Goal: Transaction & Acquisition: Book appointment/travel/reservation

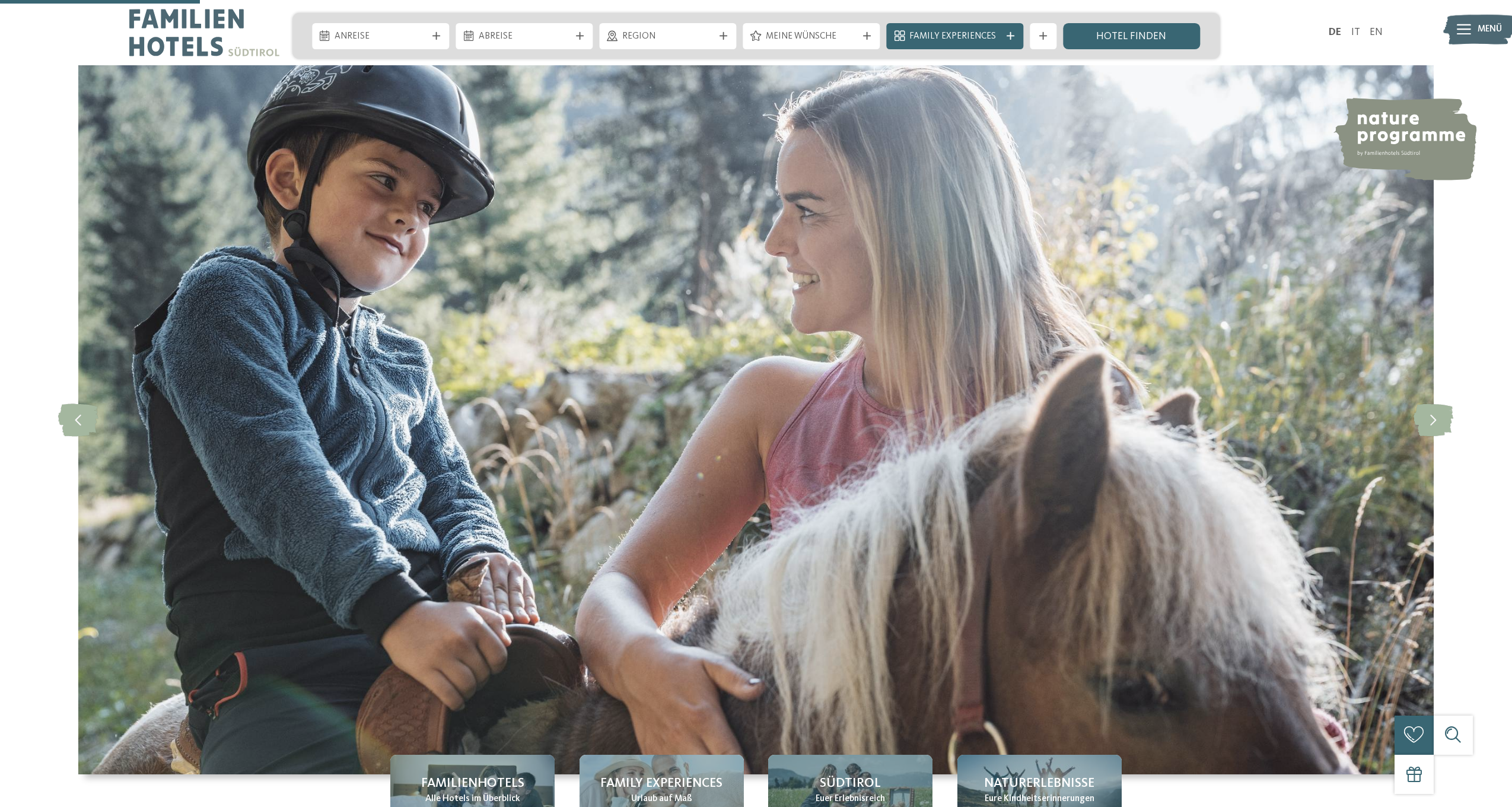
scroll to position [741, 0]
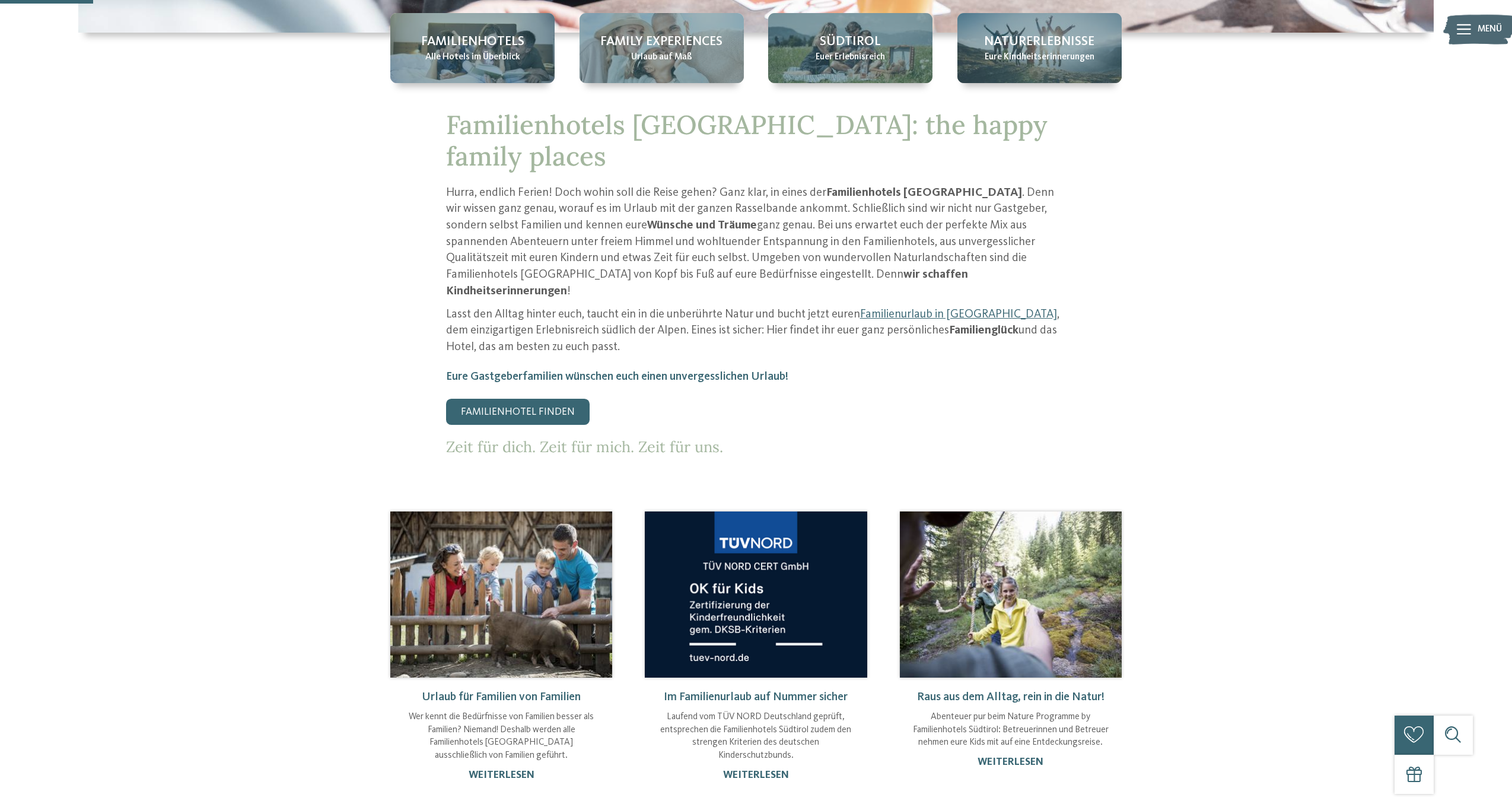
drag, startPoint x: 409, startPoint y: 336, endPoint x: 436, endPoint y: 343, distance: 27.9
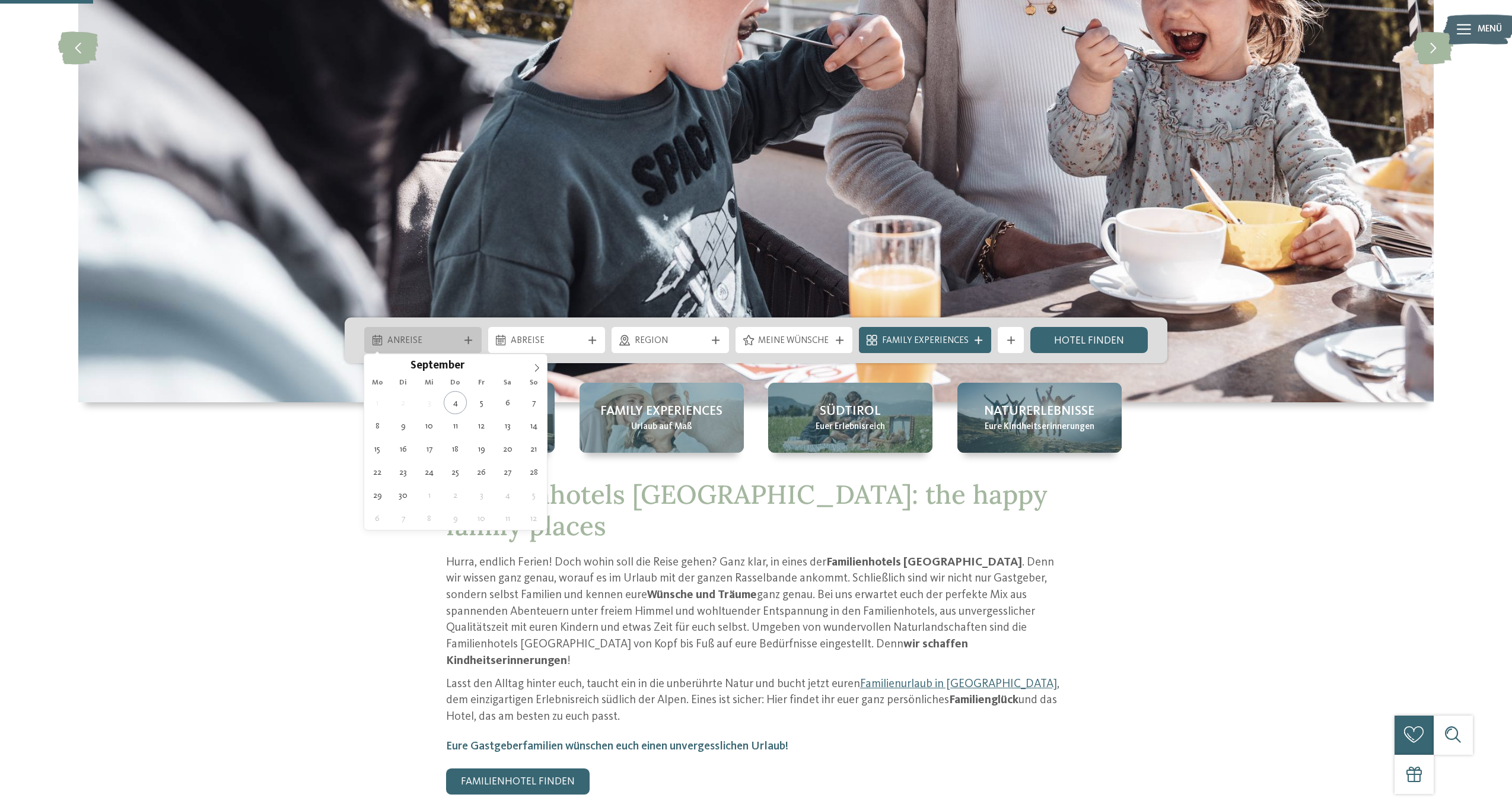
scroll to position [0, 0]
click at [436, 343] on span "Anreise" at bounding box center [423, 341] width 72 height 13
click at [538, 369] on icon at bounding box center [537, 368] width 9 height 9
type div "[DATE]"
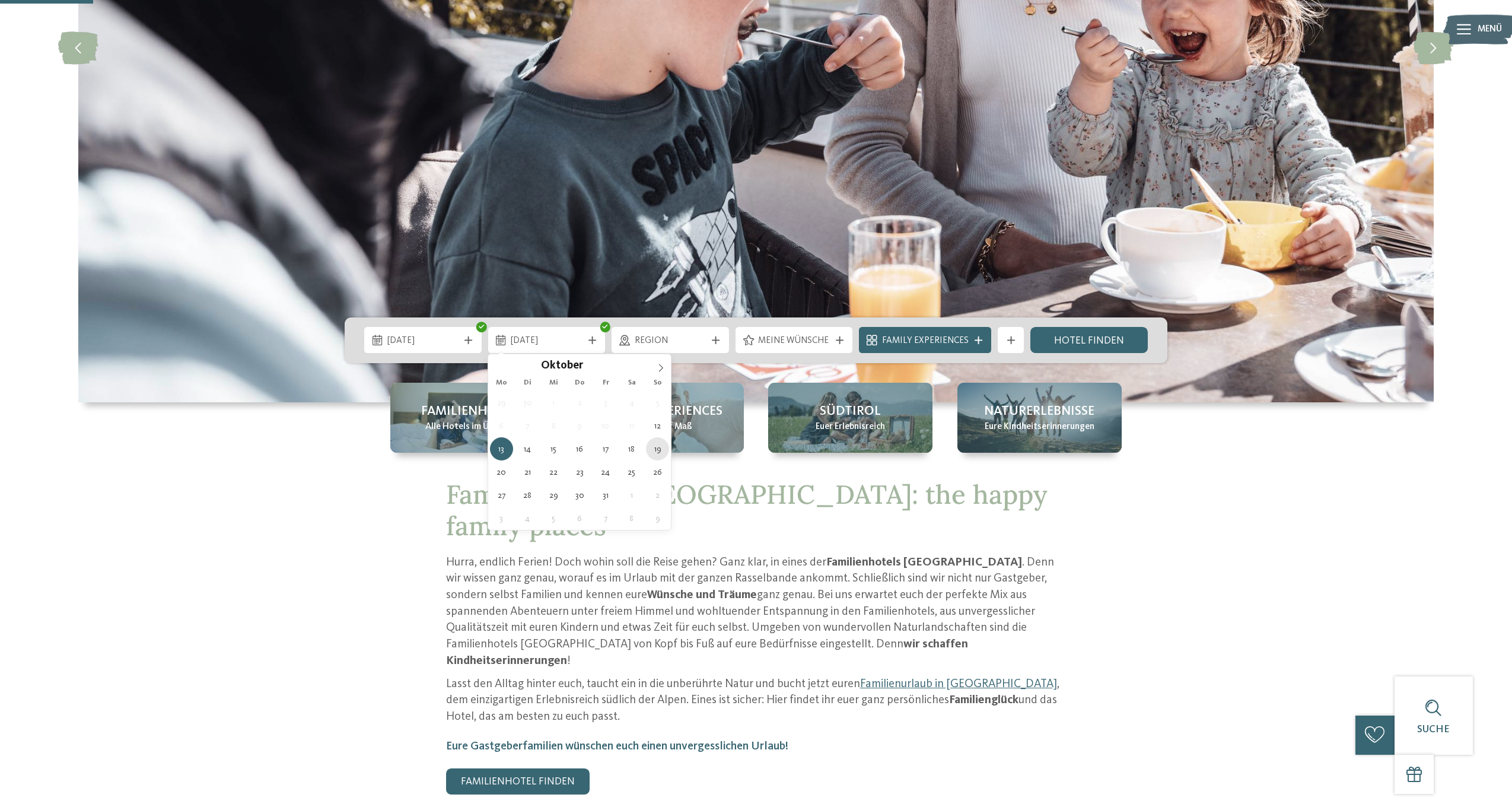
type div "19.10.2025"
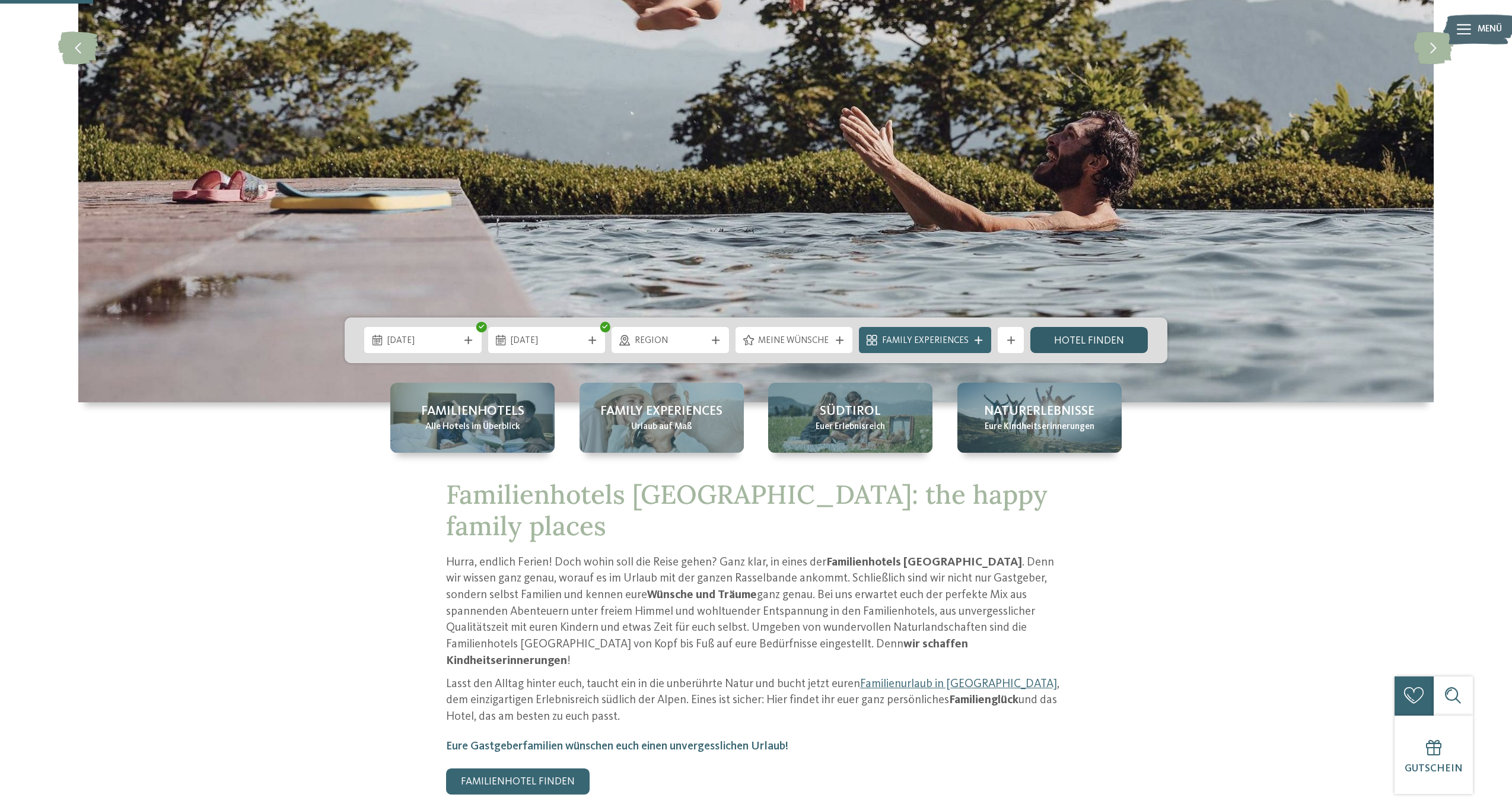
click at [1087, 342] on link "Hotel finden" at bounding box center [1089, 340] width 117 height 26
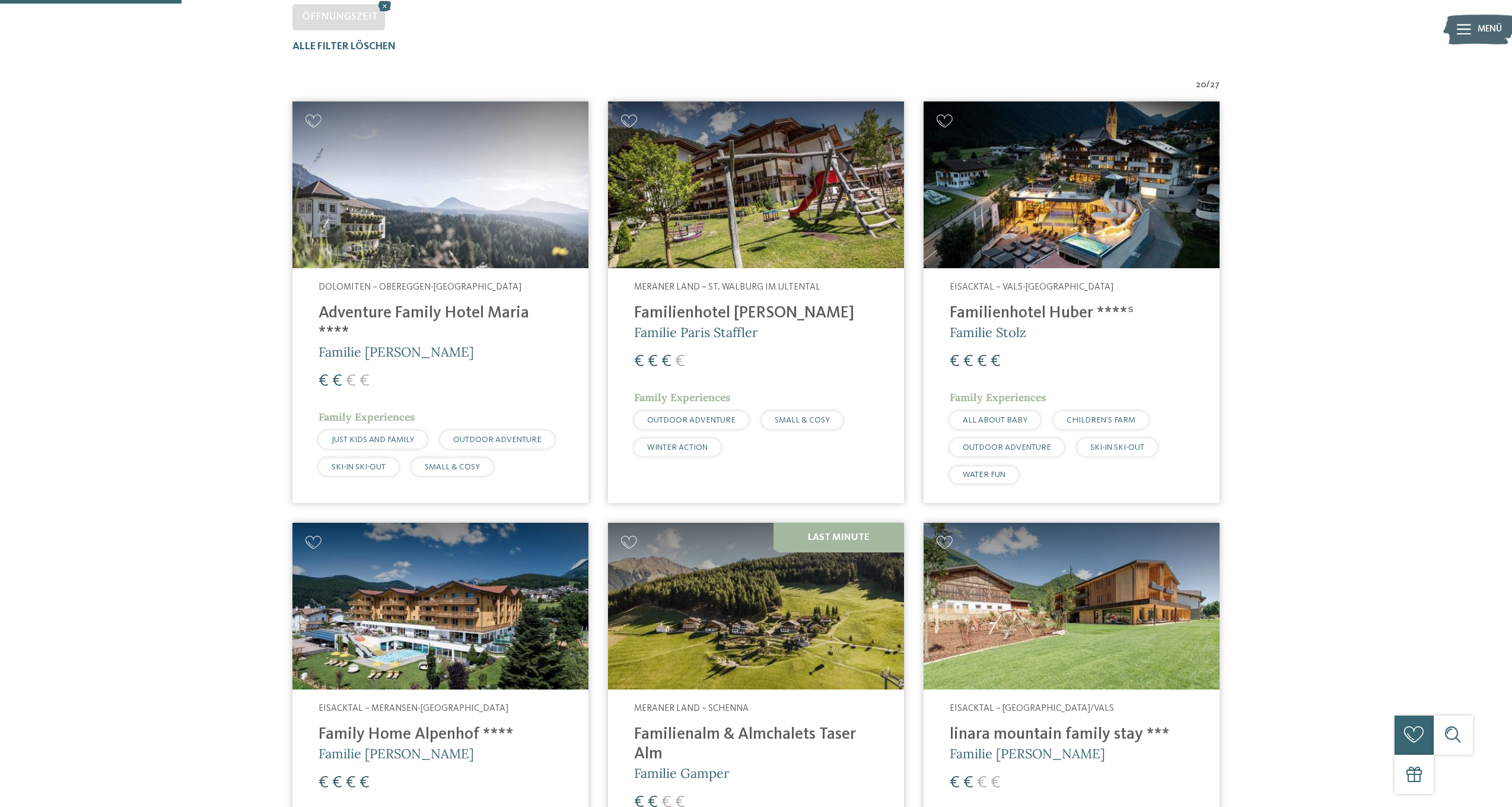
scroll to position [411, 0]
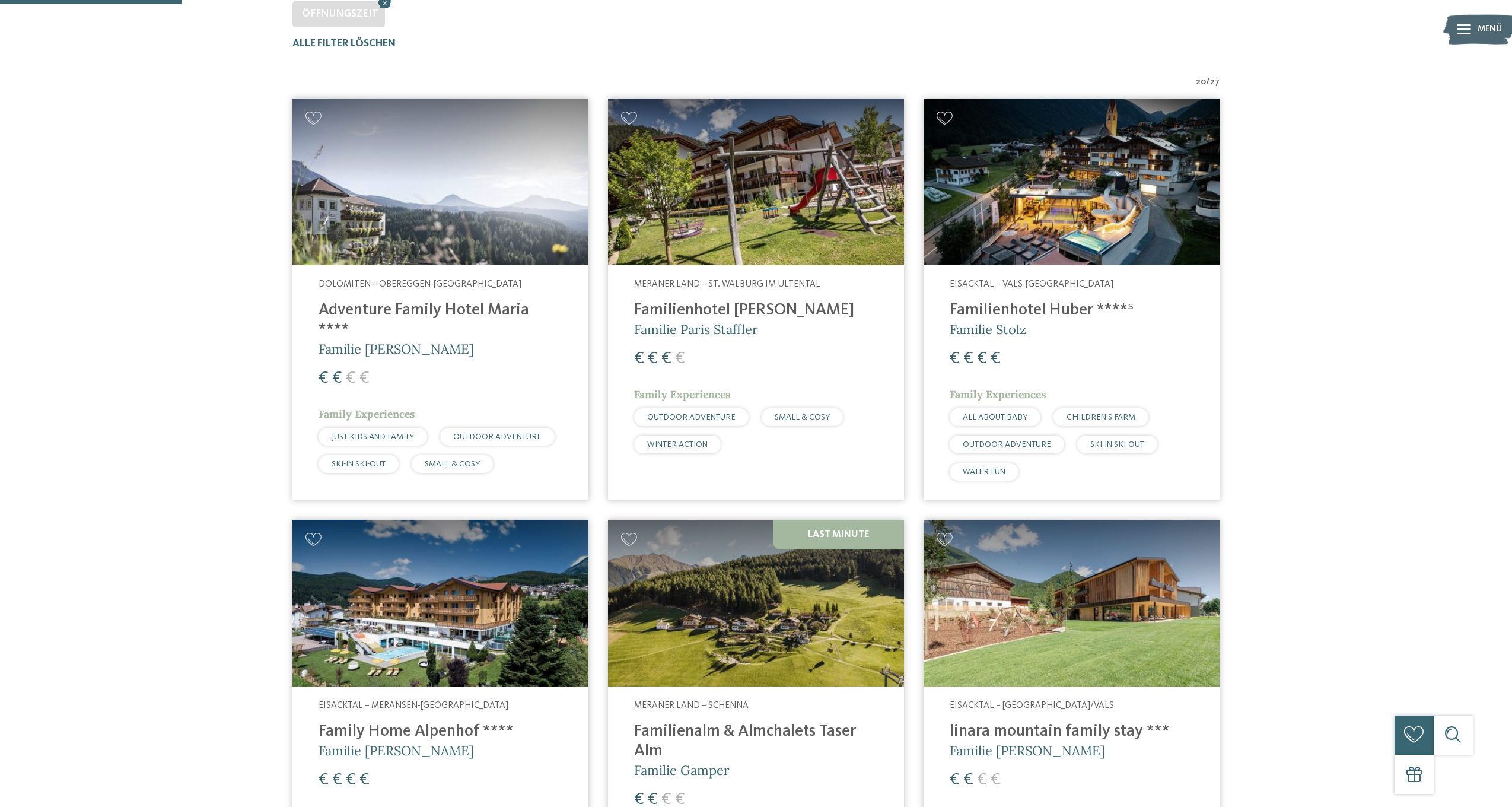
click at [485, 240] on img at bounding box center [440, 181] width 296 height 167
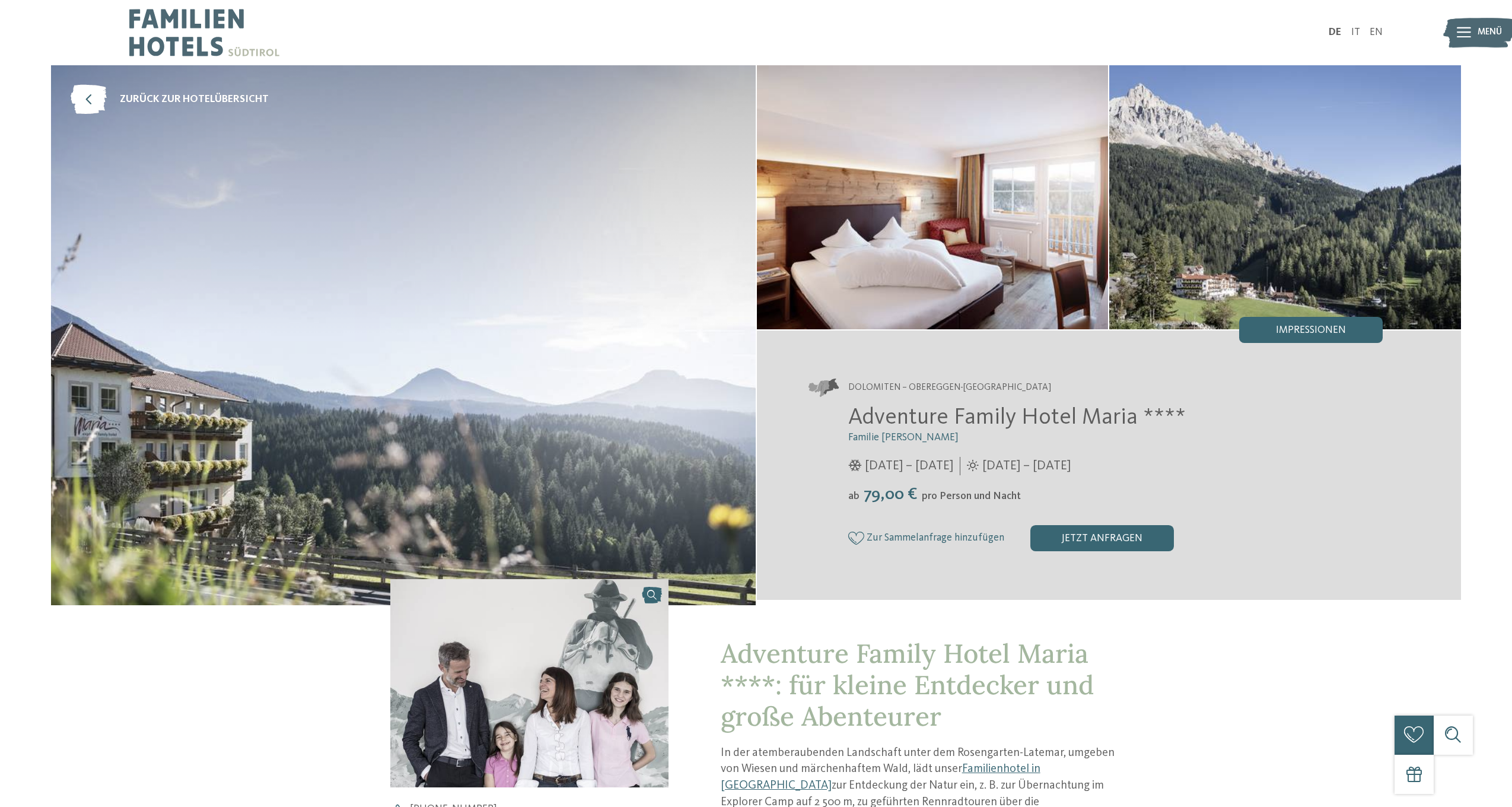
click at [1267, 254] on img at bounding box center [1286, 198] width 352 height 264
click at [960, 229] on img at bounding box center [933, 198] width 352 height 264
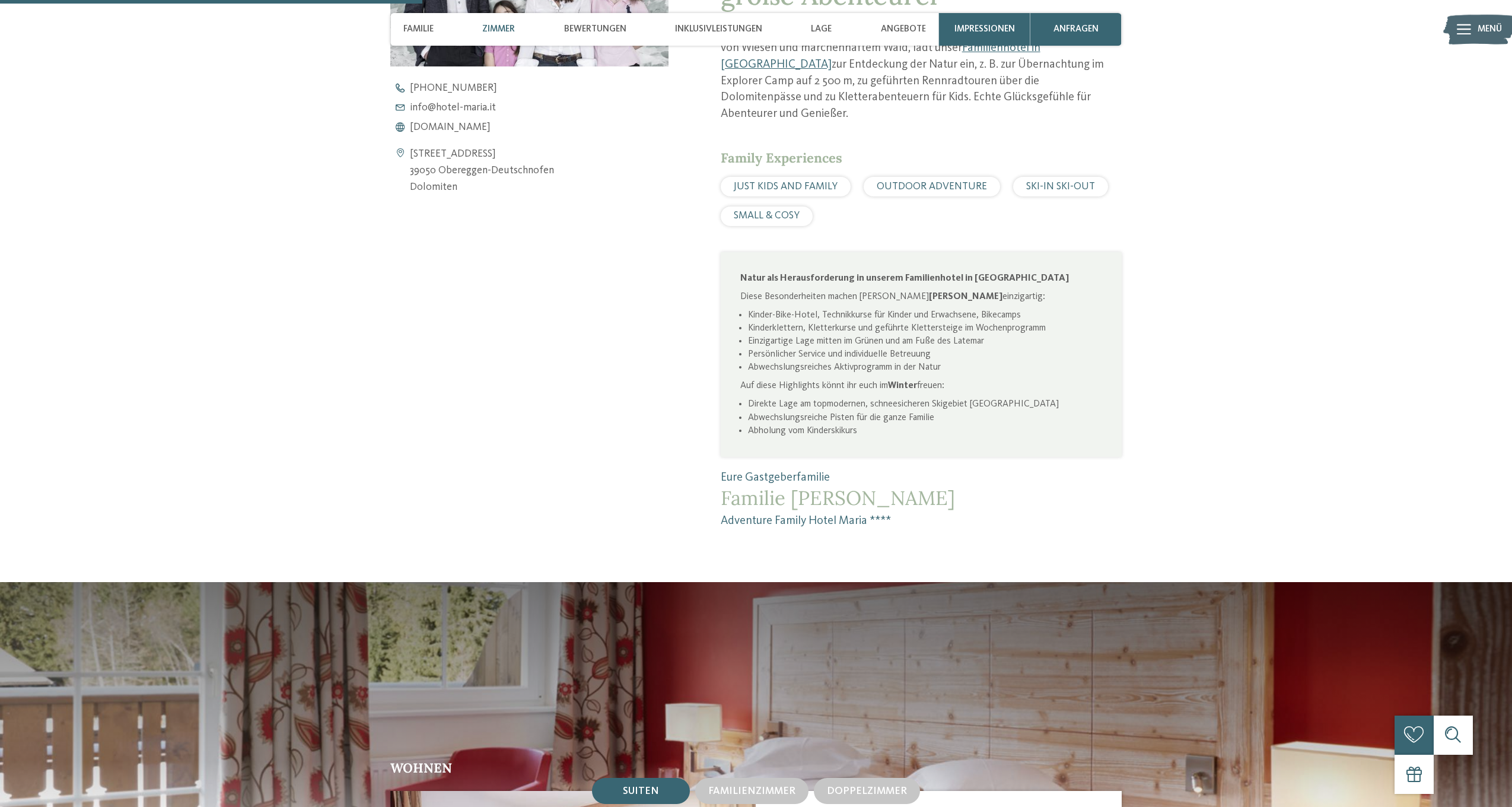
scroll to position [1123, 0]
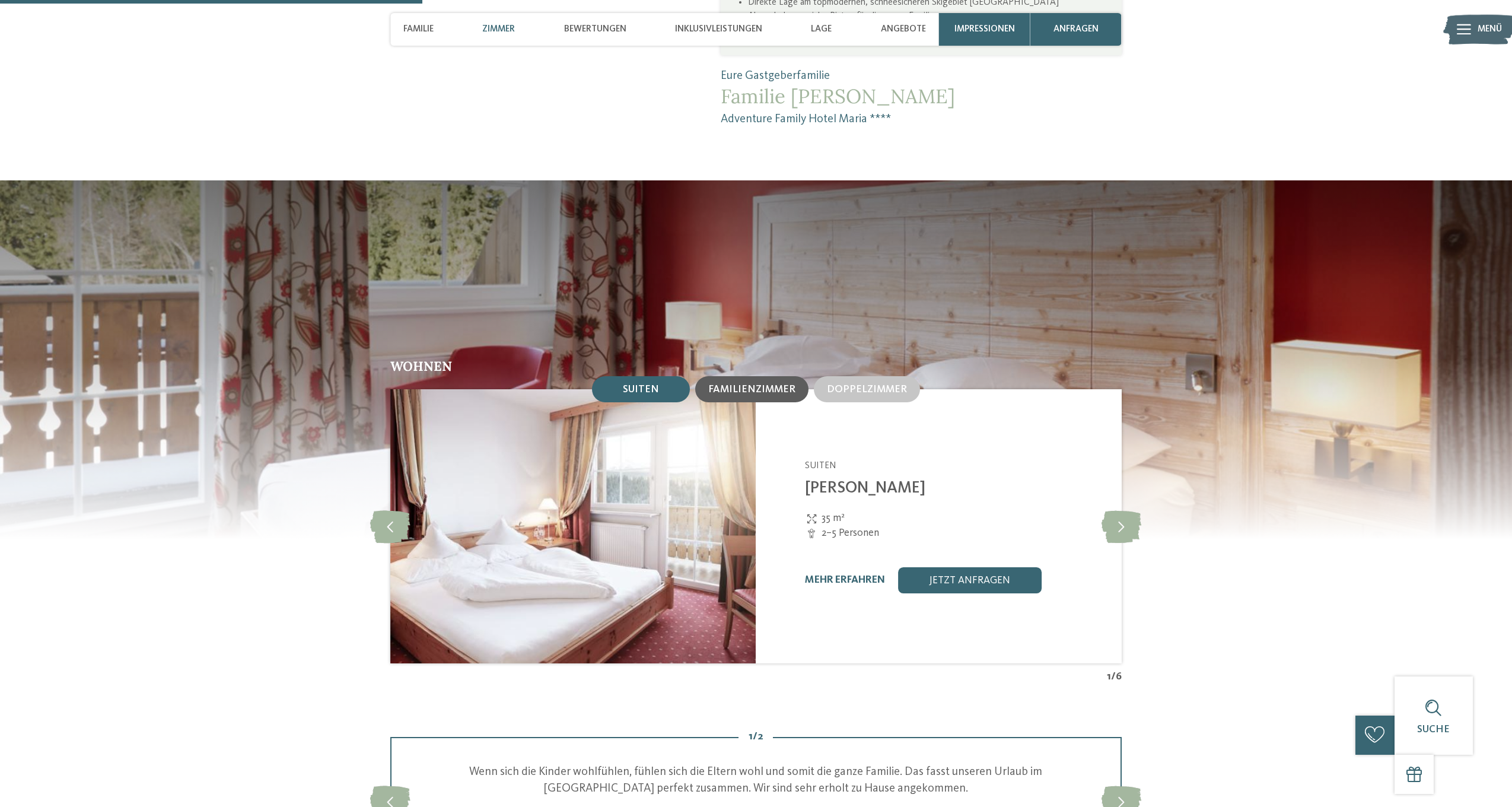
click at [772, 384] on span "Familienzimmer" at bounding box center [752, 389] width 87 height 10
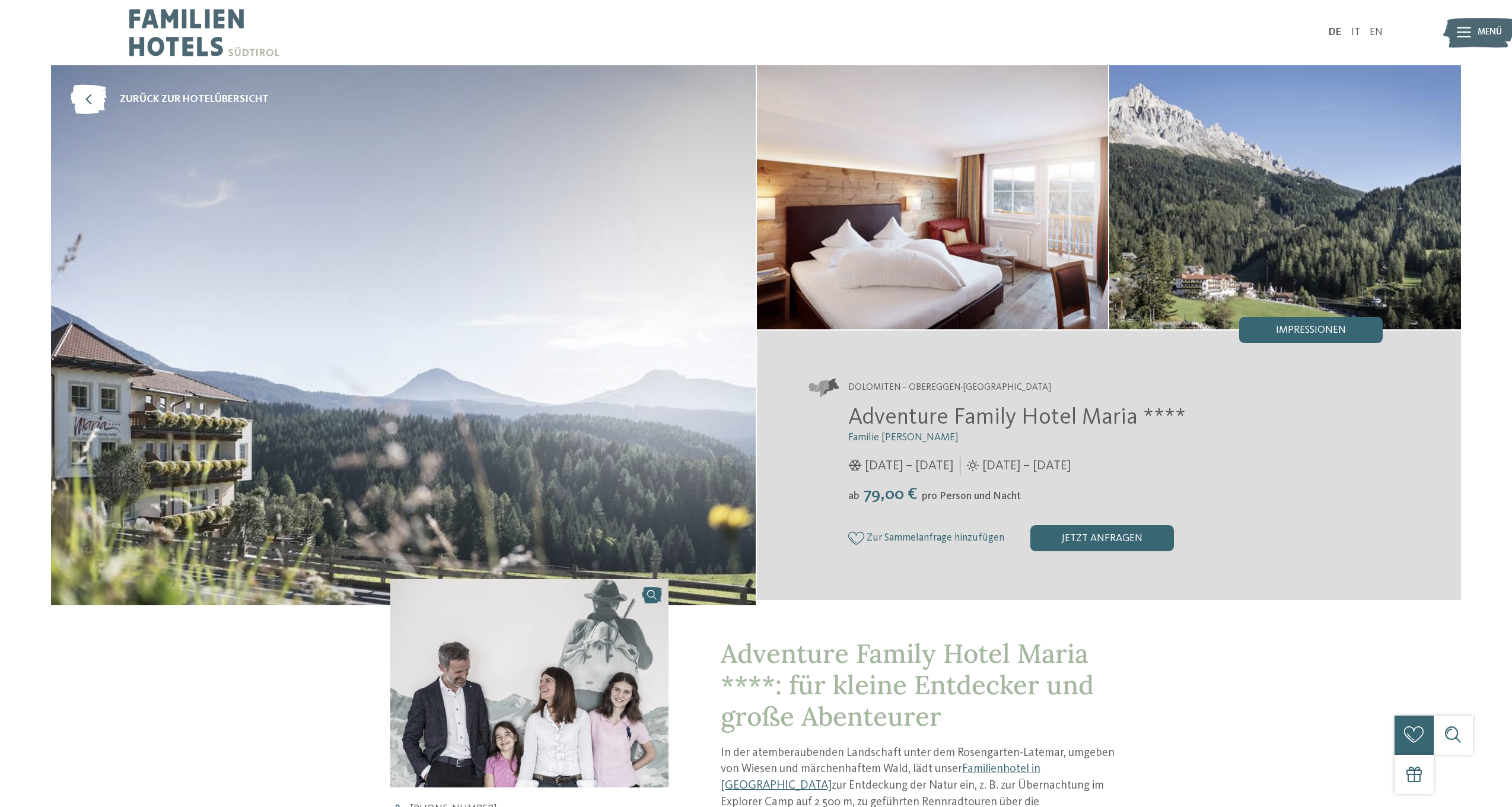
scroll to position [0, 0]
click at [109, 99] on link "zurück zur Hotelübersicht" at bounding box center [170, 99] width 198 height 29
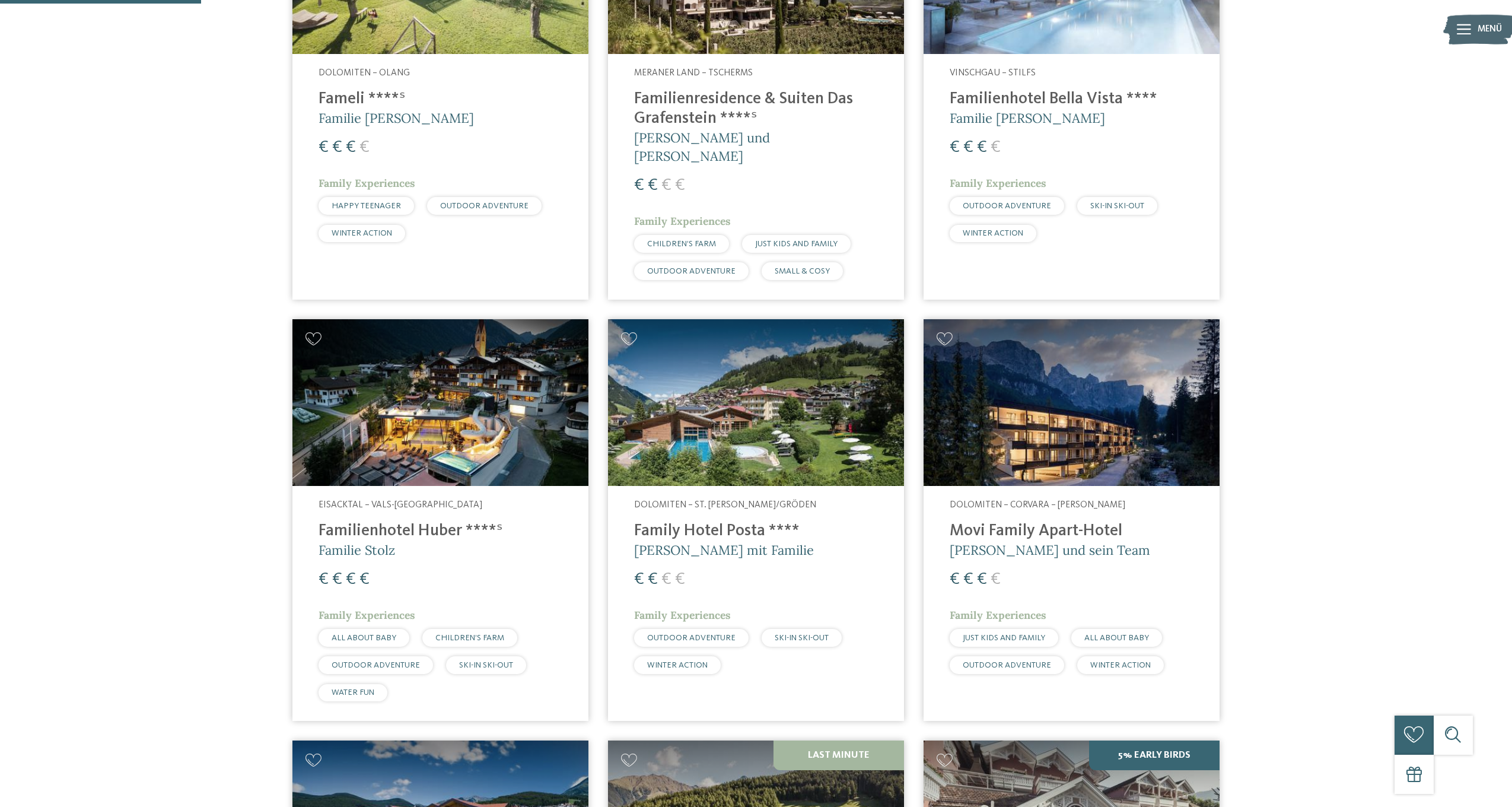
scroll to position [527, 0]
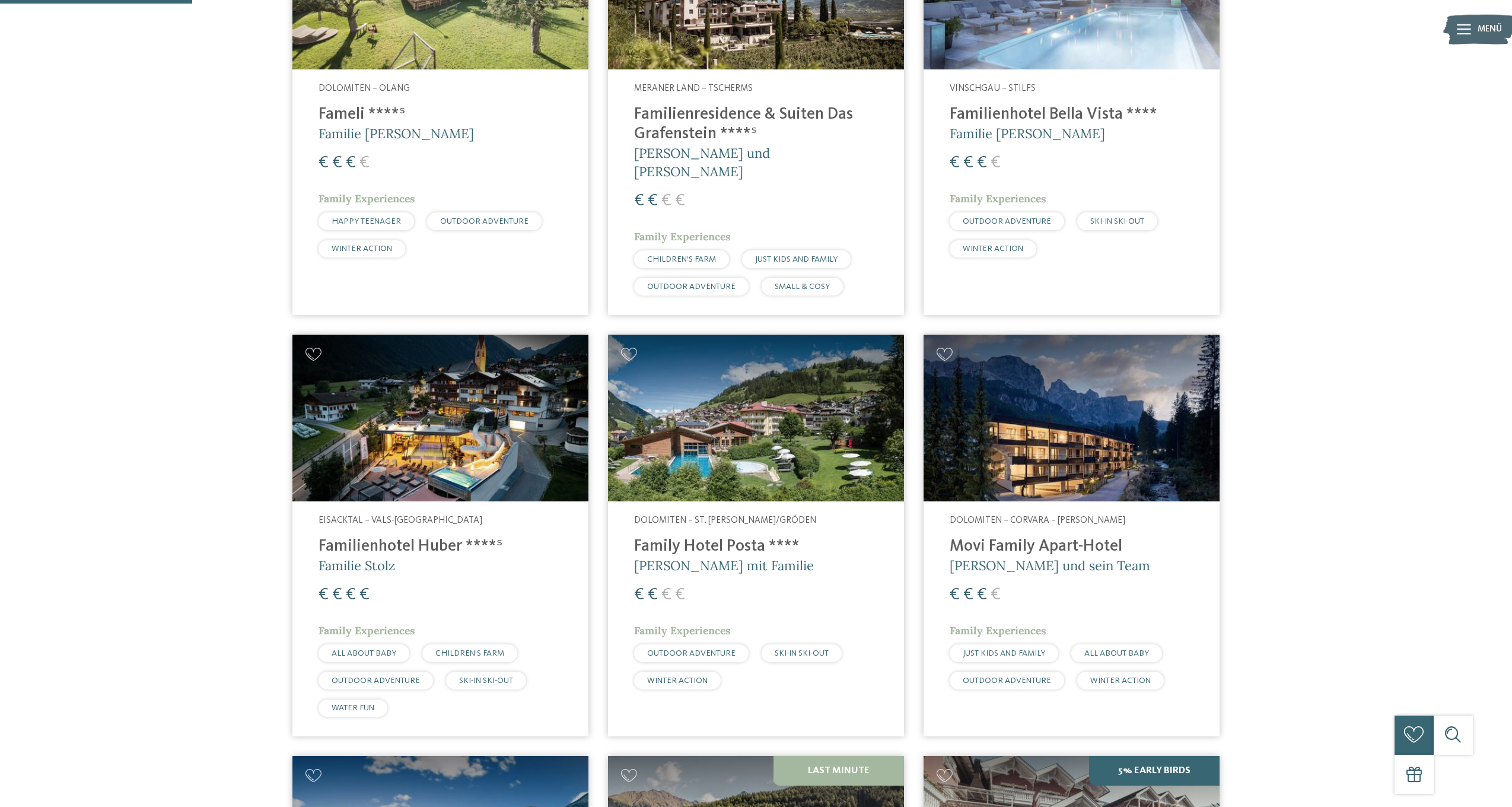
click at [816, 462] on img at bounding box center [756, 418] width 296 height 167
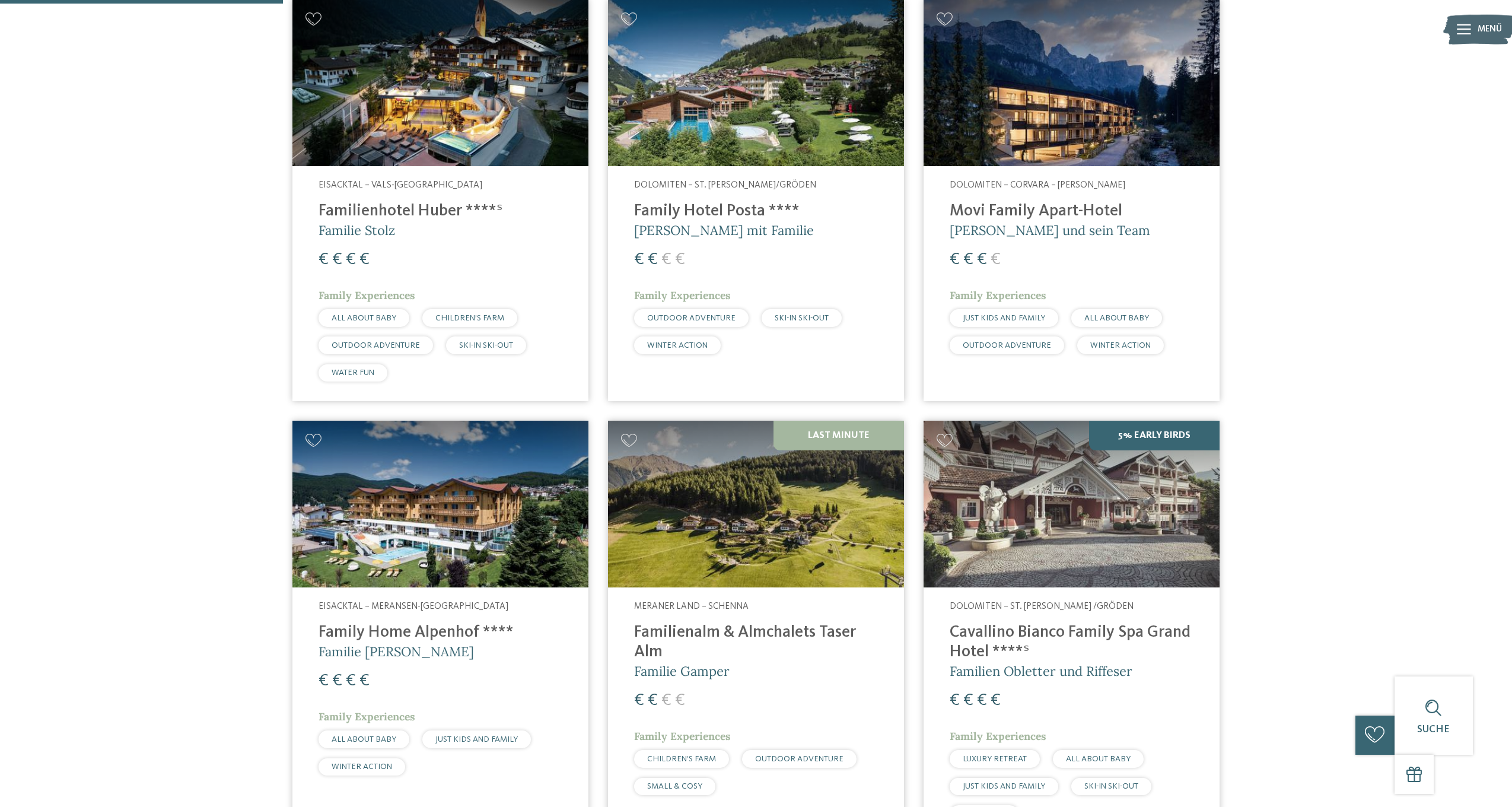
scroll to position [890, 0]
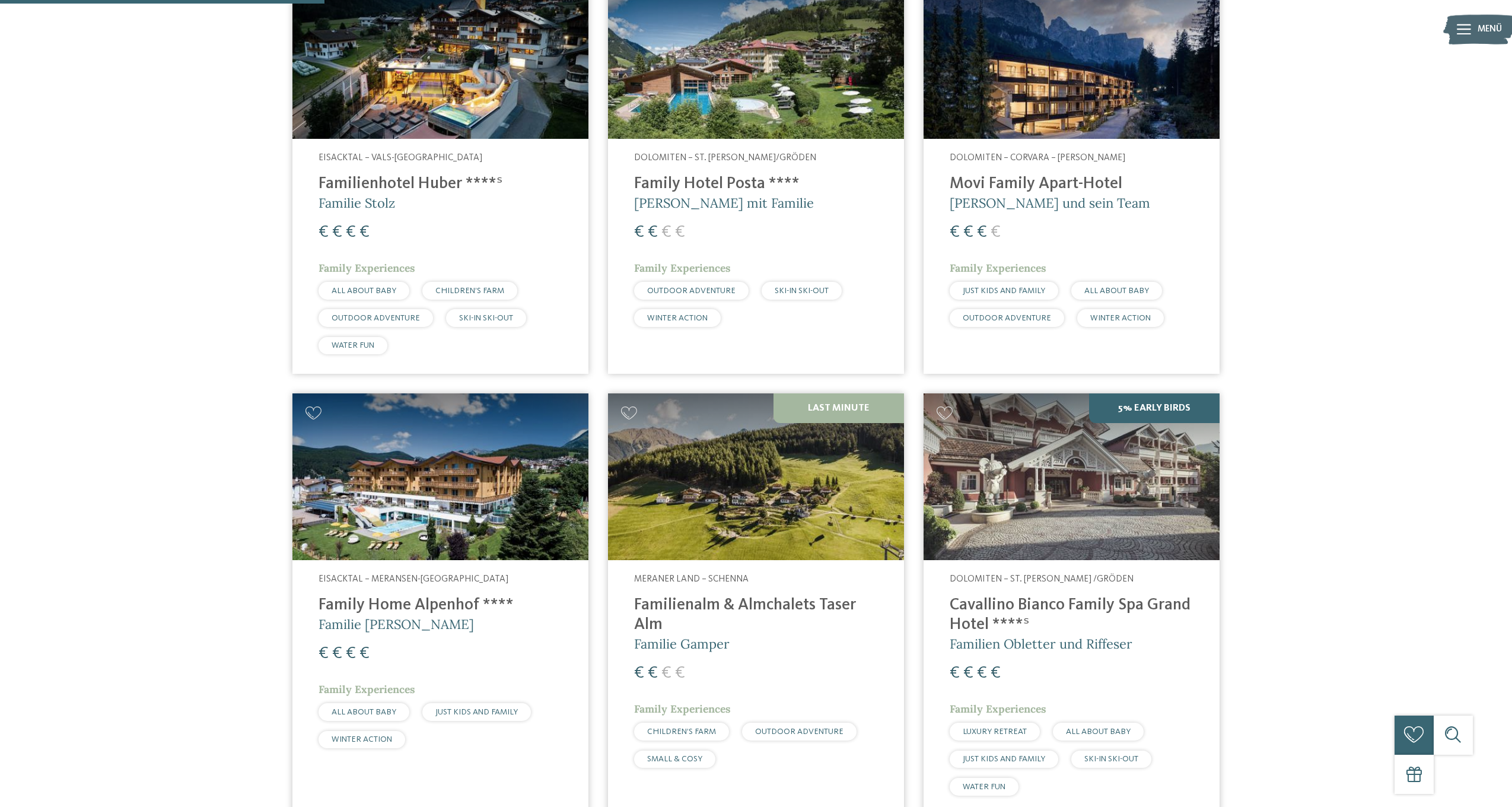
click at [751, 521] on img at bounding box center [756, 476] width 296 height 167
click at [797, 476] on img at bounding box center [756, 476] width 296 height 167
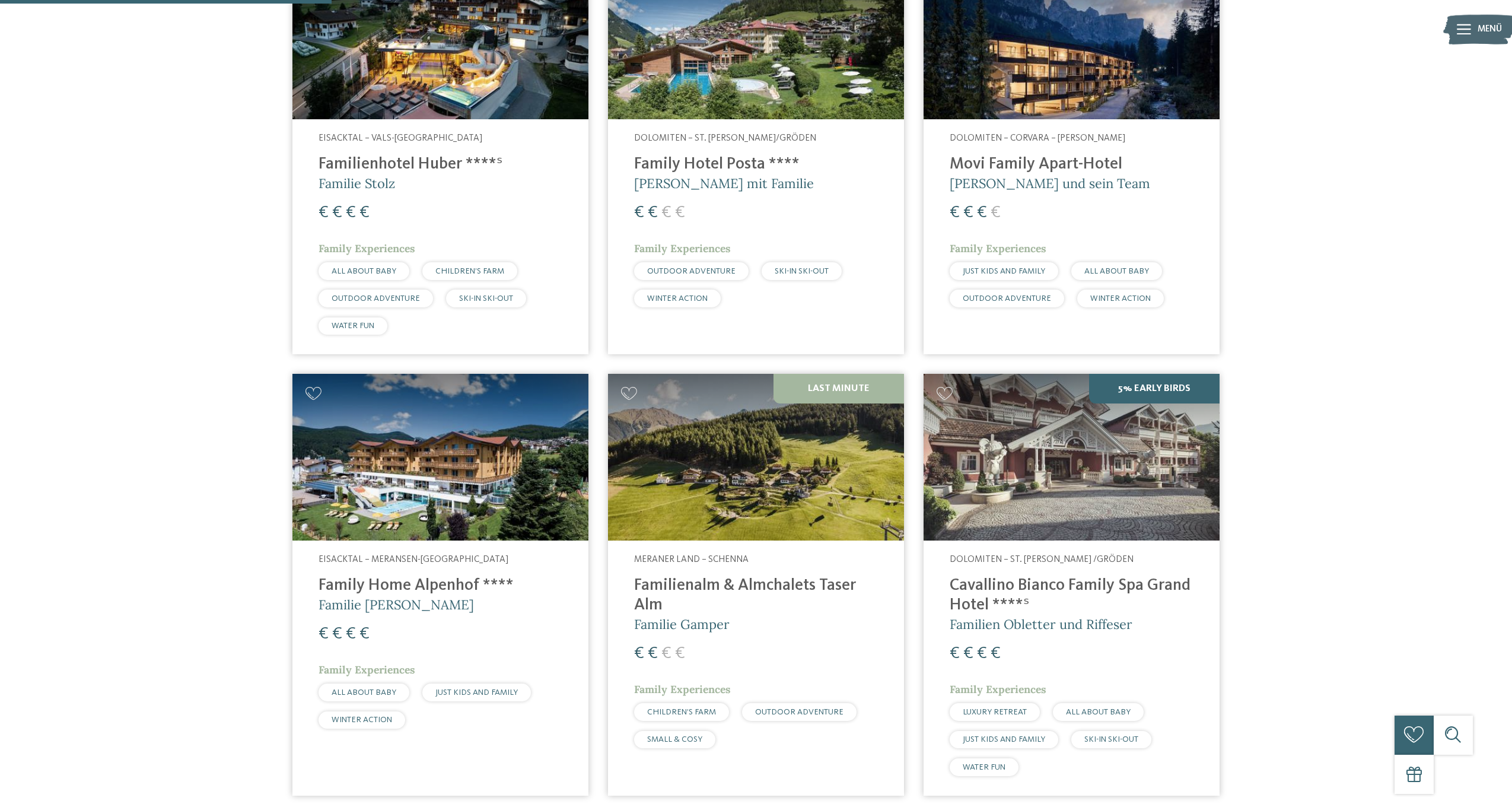
click at [851, 374] on img at bounding box center [756, 457] width 296 height 167
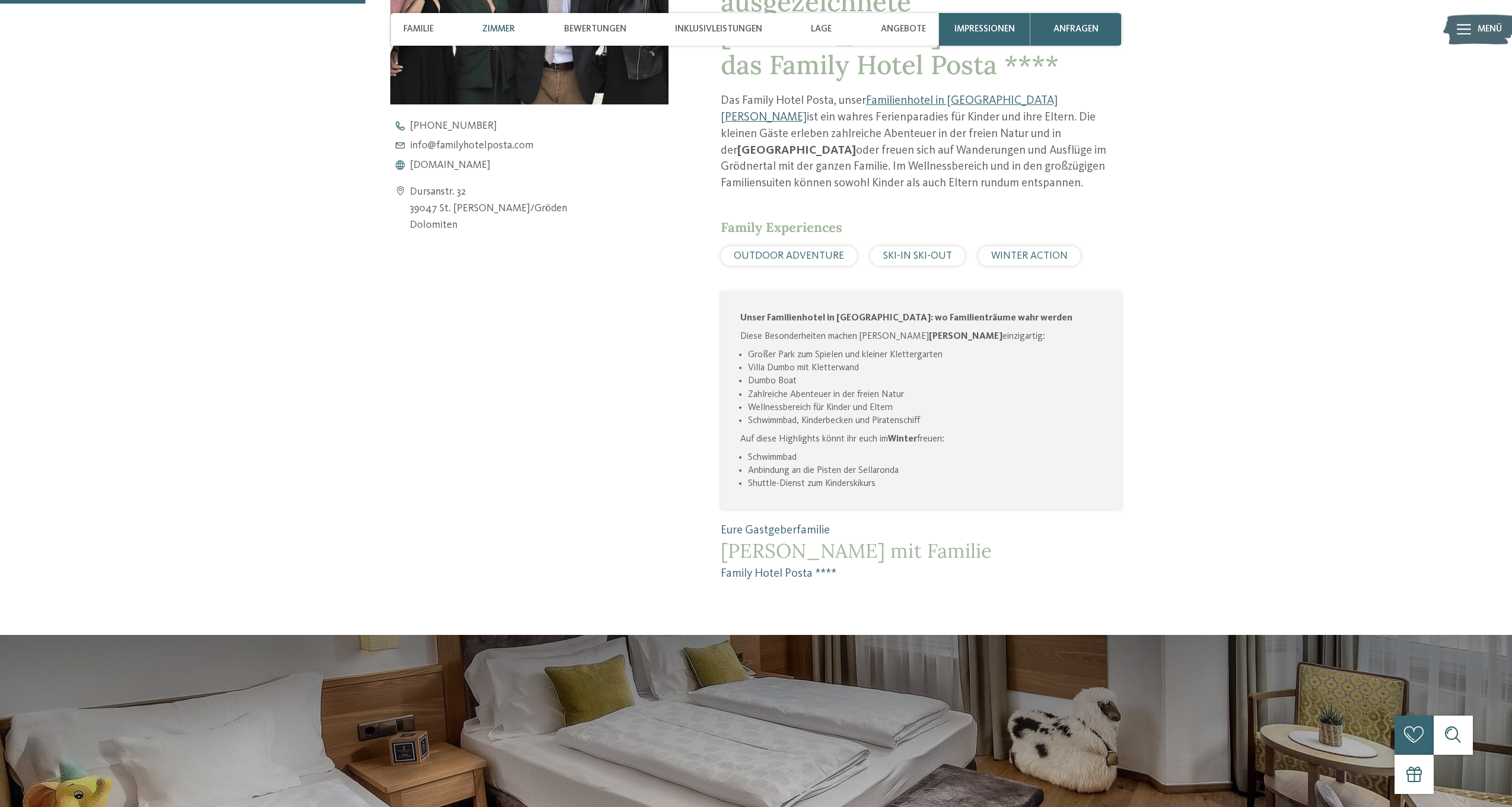
scroll to position [982, 0]
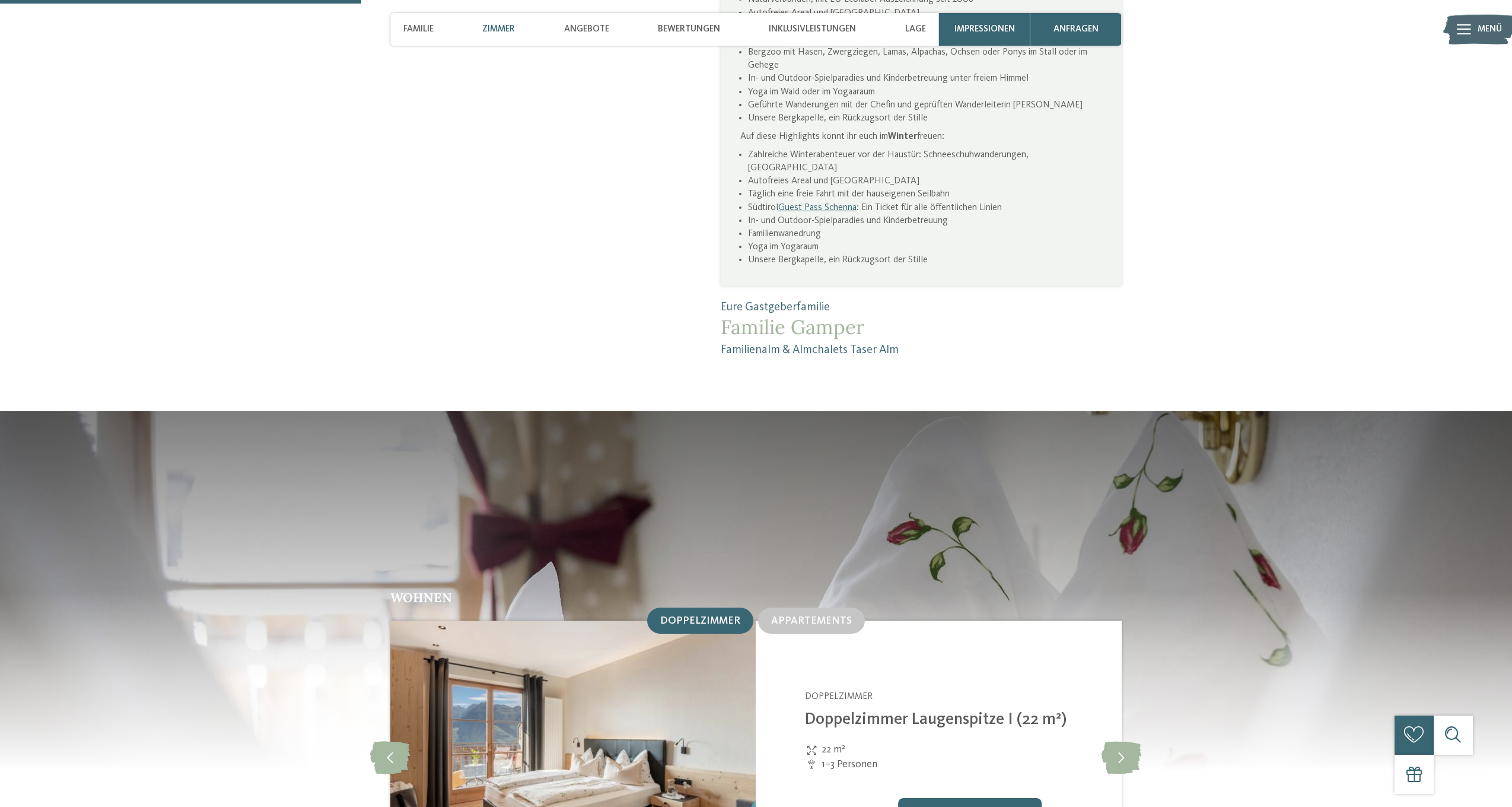
scroll to position [1140, 0]
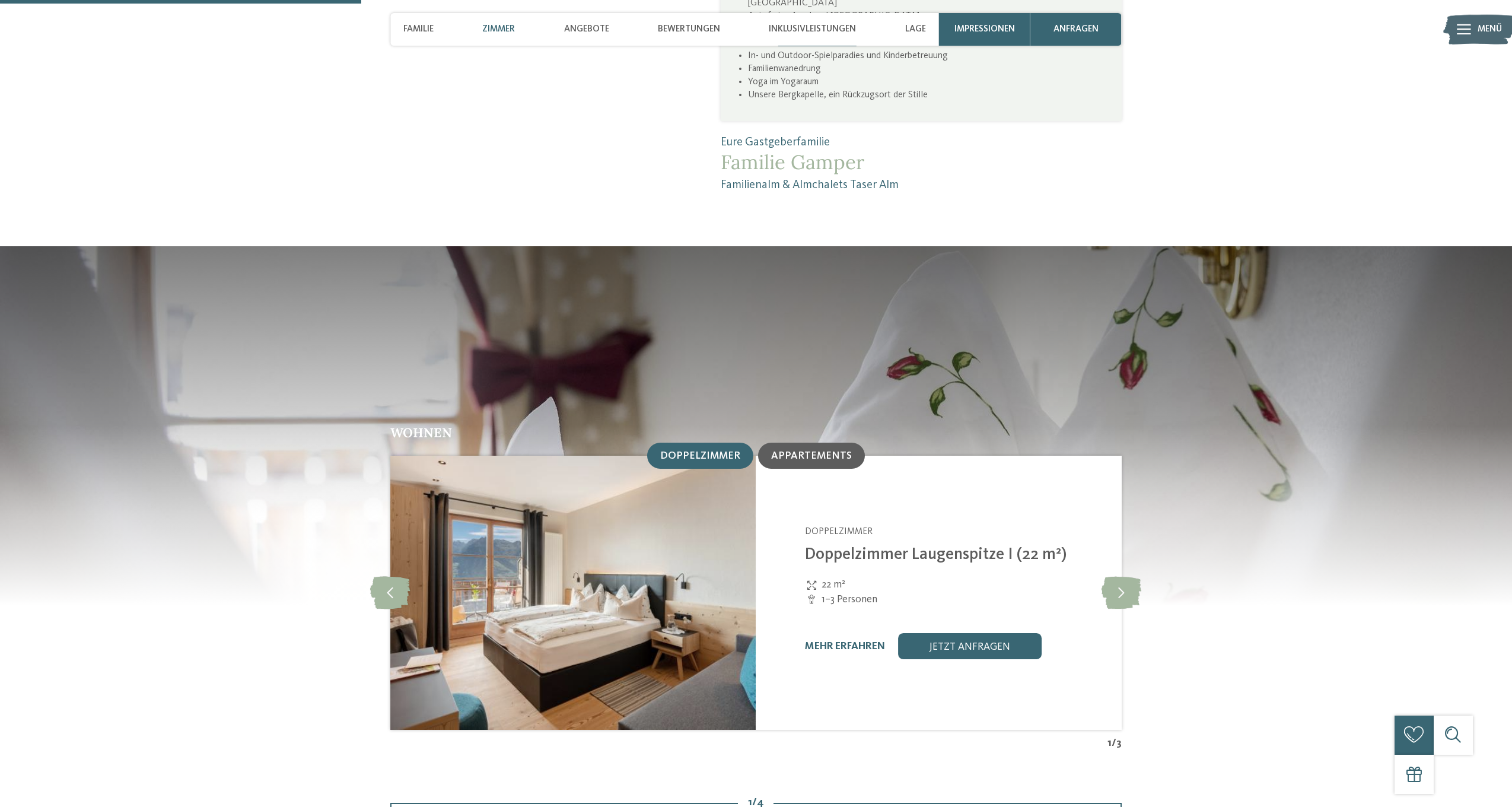
click at [819, 451] on span "Appartements" at bounding box center [811, 456] width 80 height 10
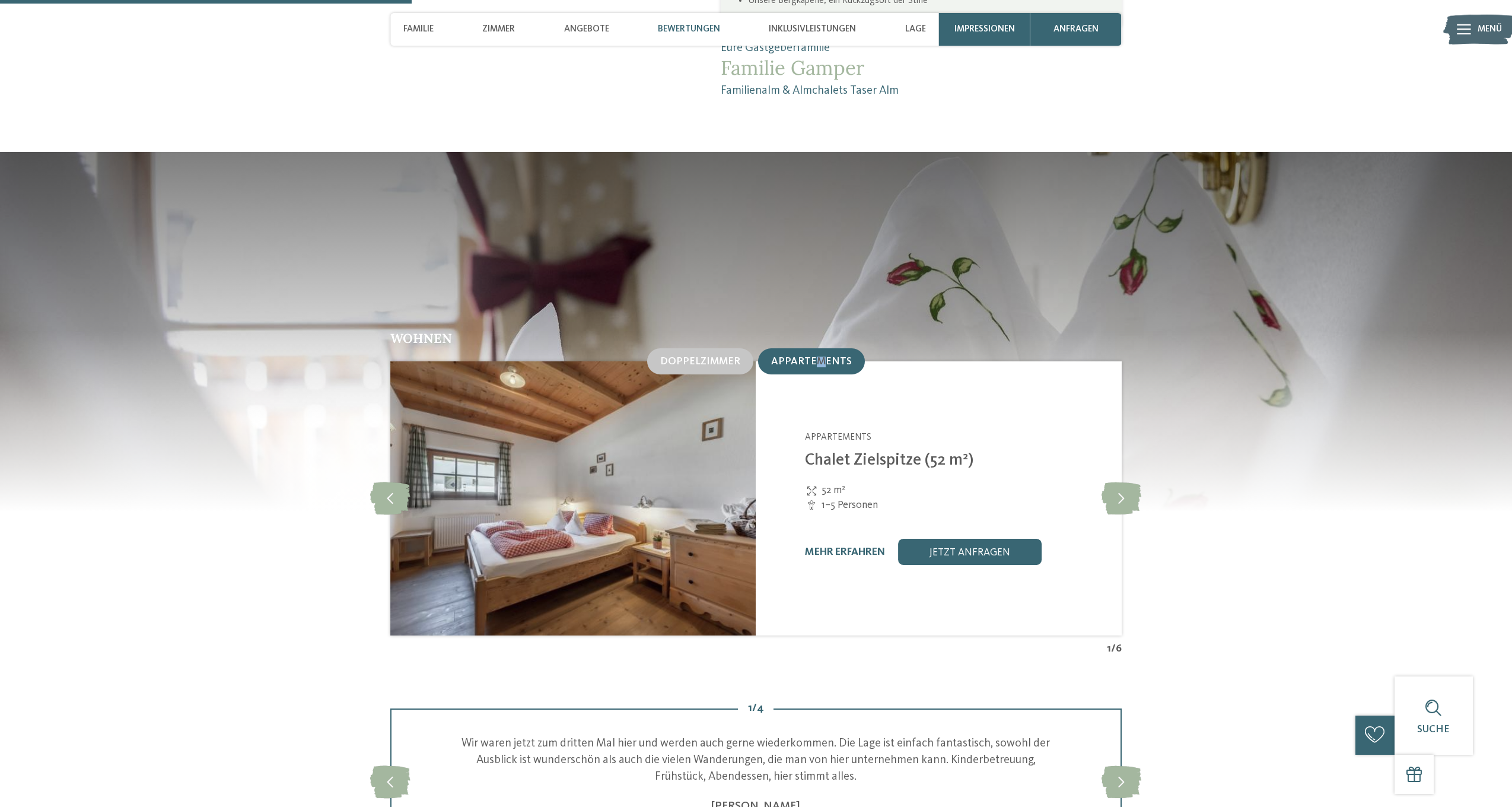
scroll to position [1341, 0]
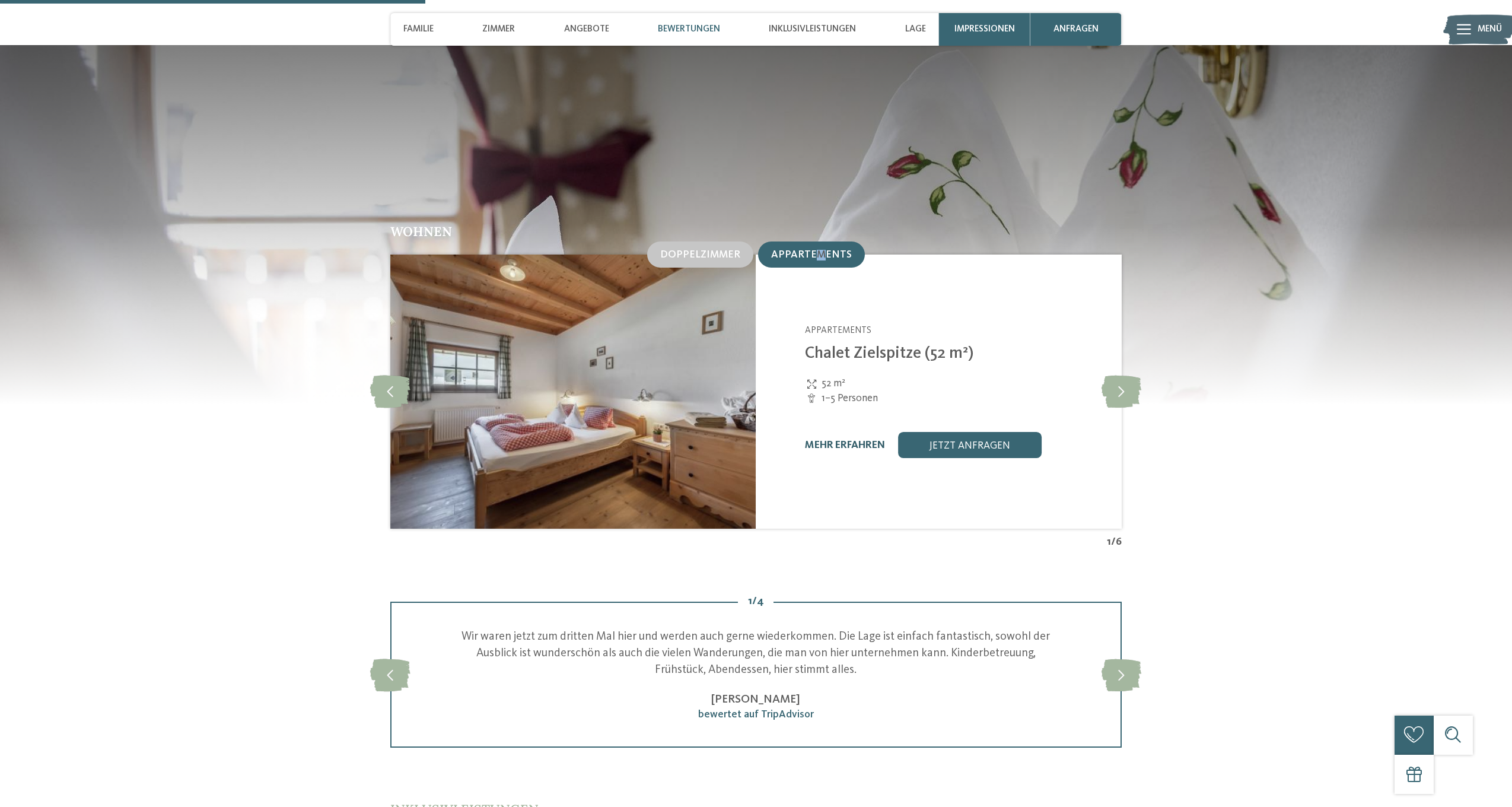
click at [838, 440] on link "mehr erfahren" at bounding box center [845, 445] width 80 height 10
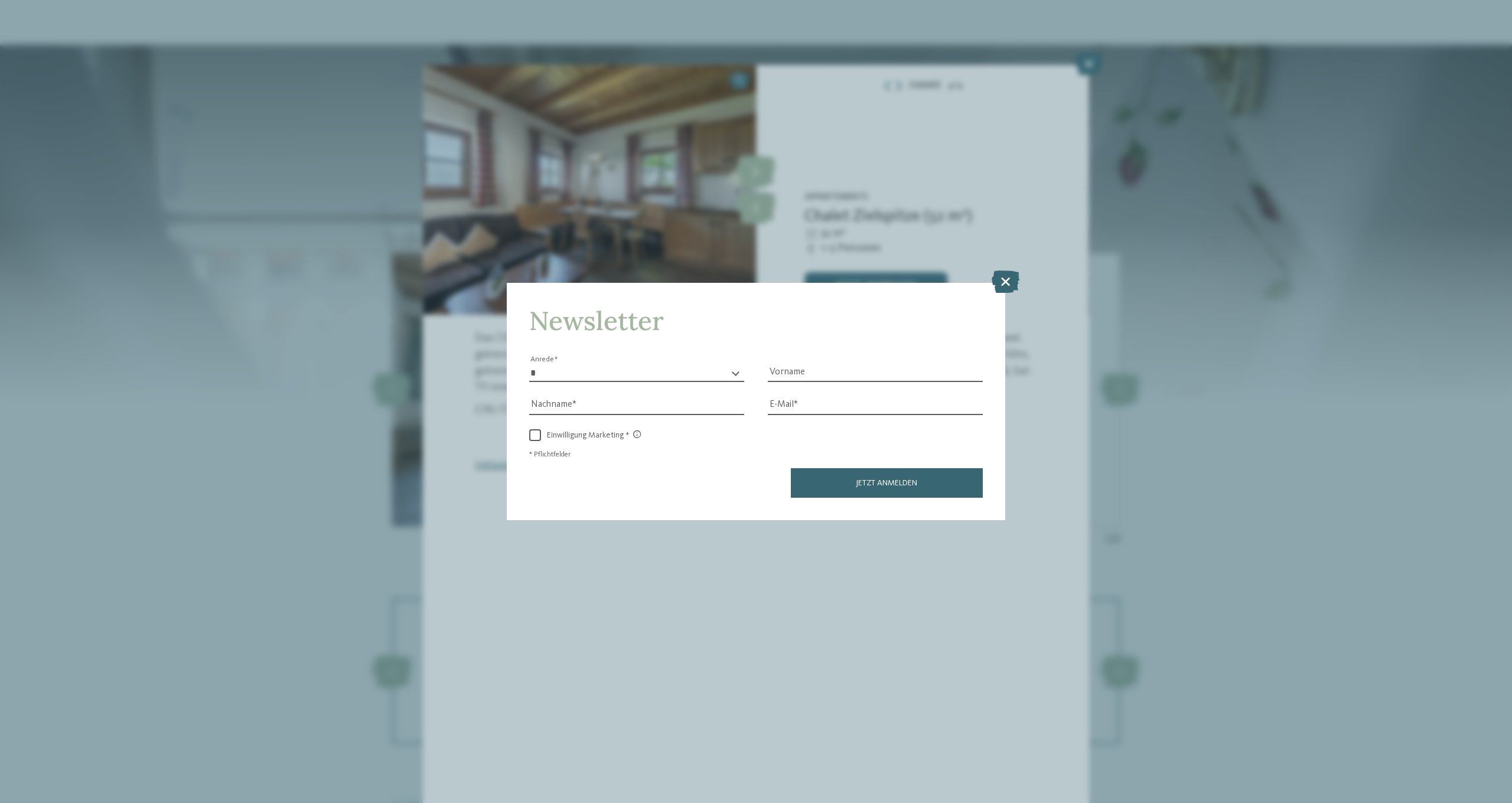
click at [1000, 271] on icon at bounding box center [1005, 282] width 27 height 22
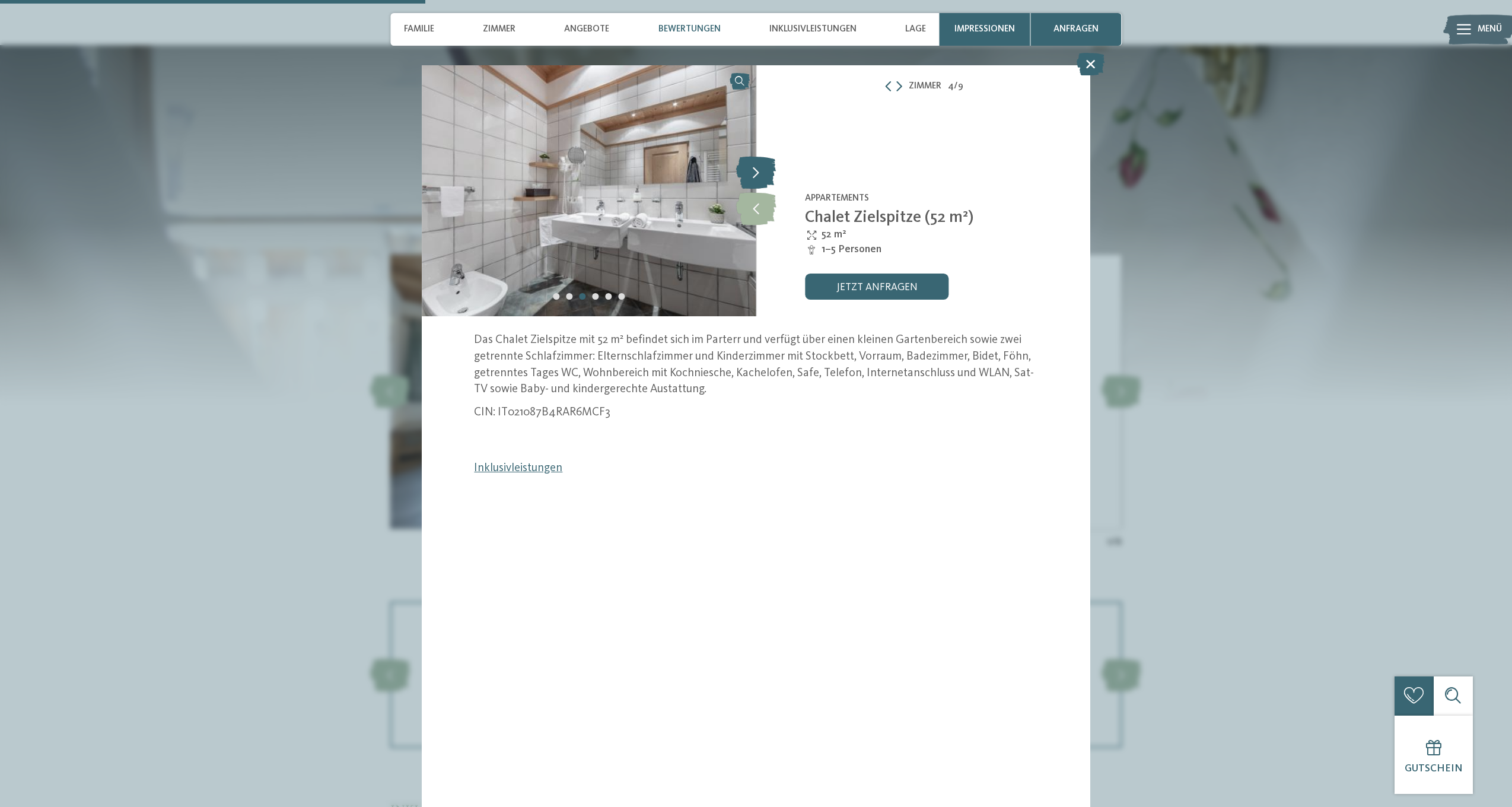
click at [754, 175] on icon at bounding box center [756, 173] width 40 height 33
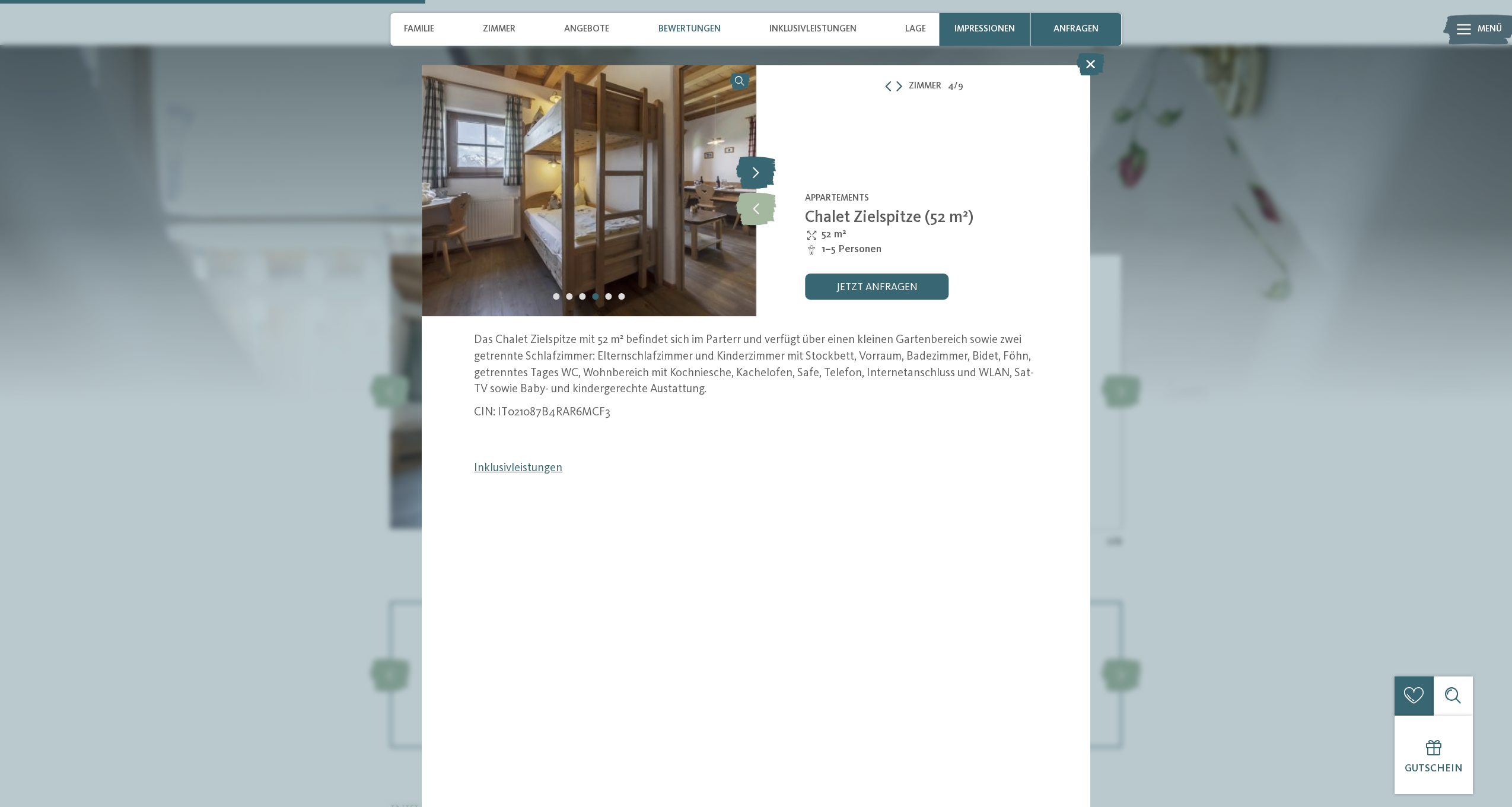
click at [754, 176] on icon at bounding box center [756, 173] width 40 height 33
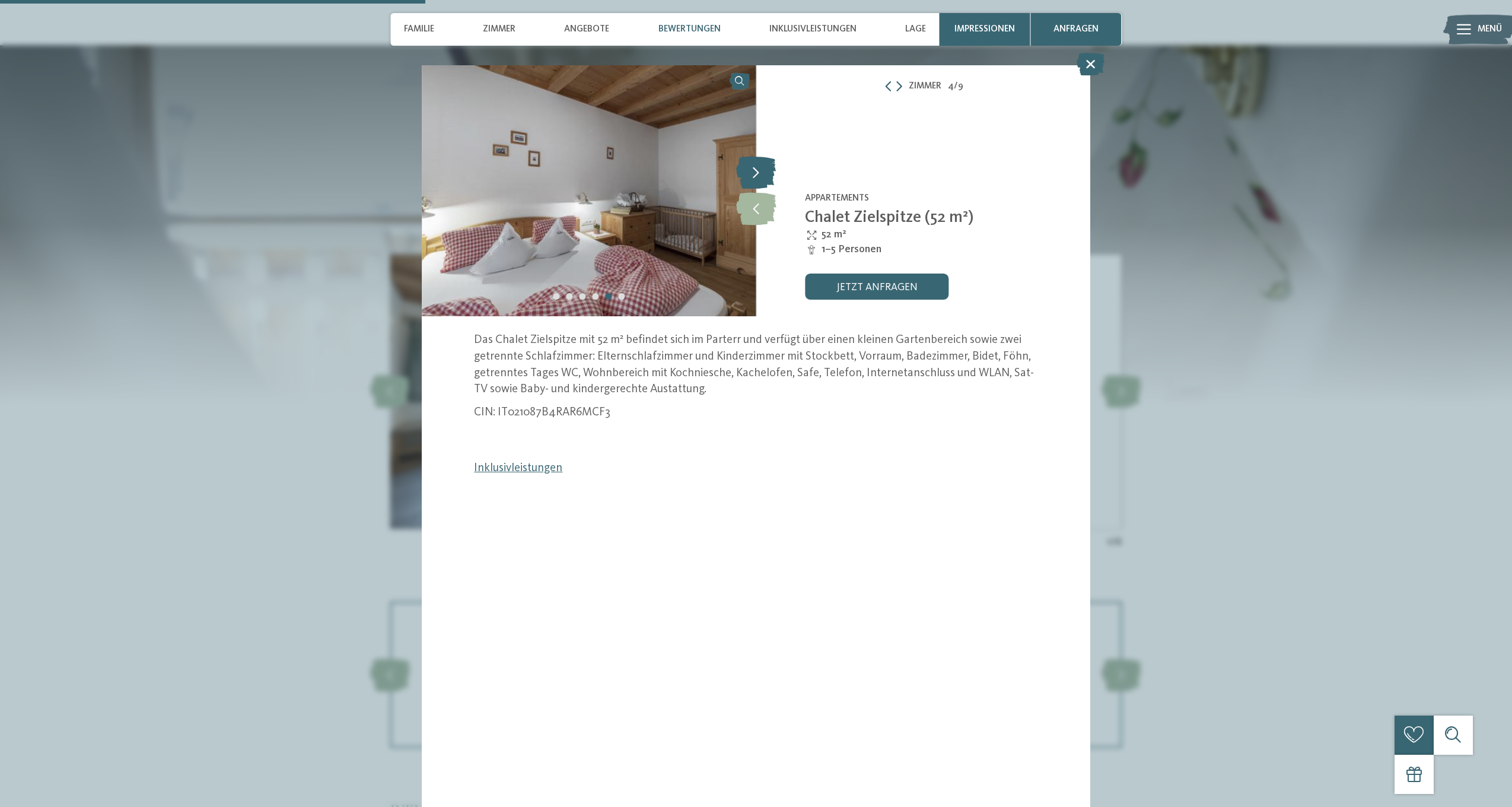
click at [754, 176] on icon at bounding box center [756, 173] width 40 height 33
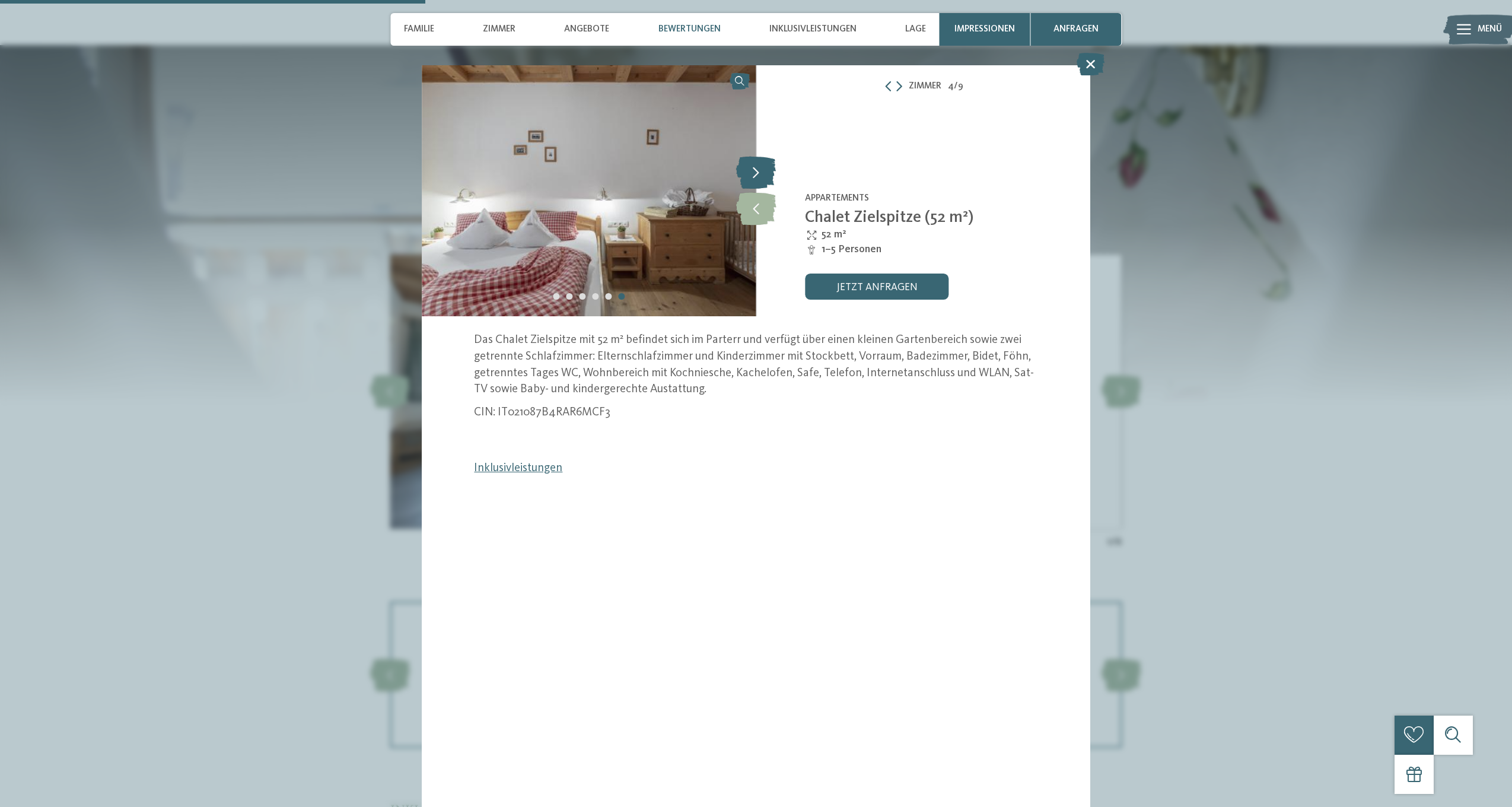
click at [754, 176] on icon at bounding box center [756, 173] width 40 height 33
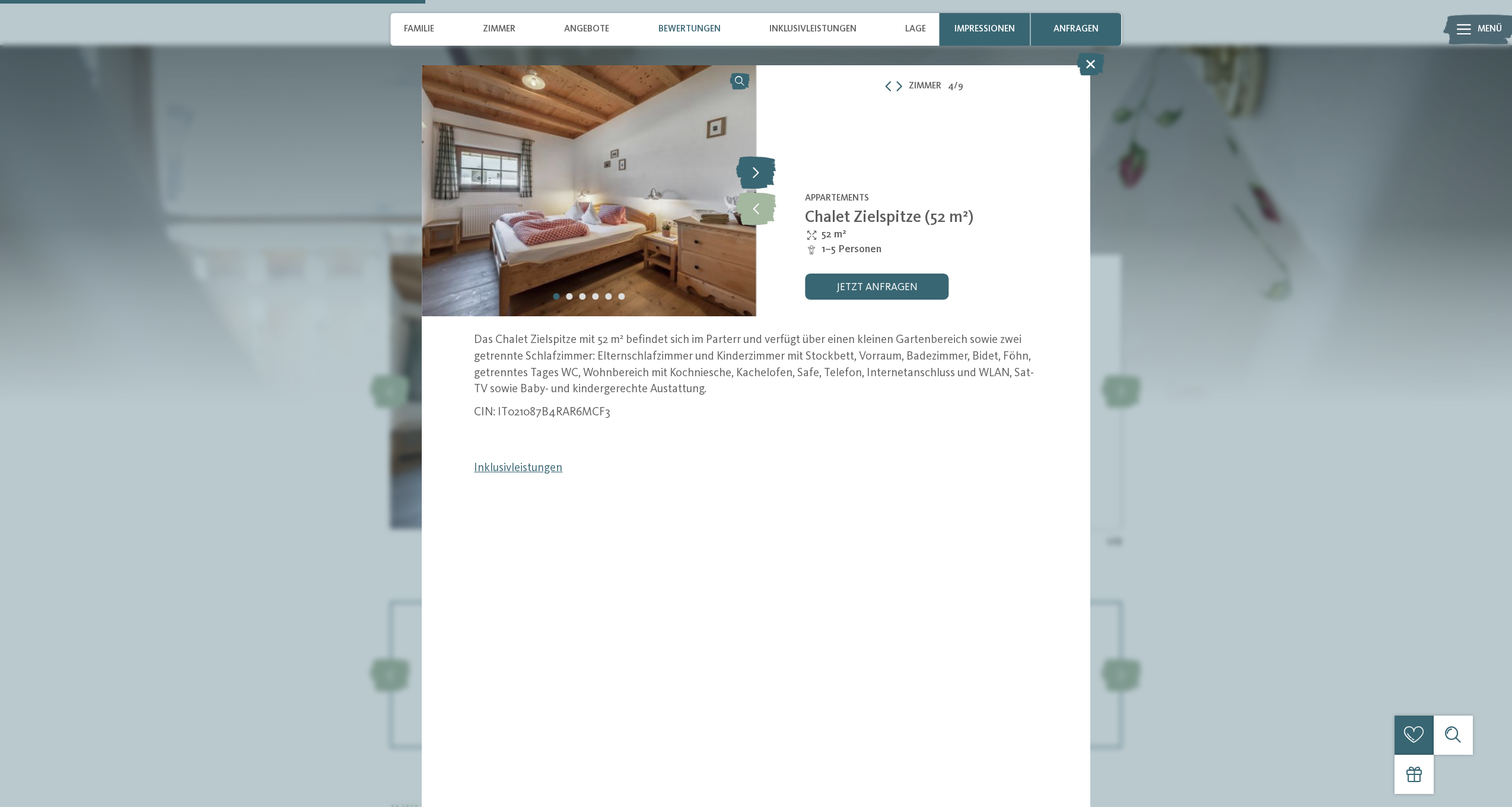
click at [754, 176] on icon at bounding box center [756, 173] width 40 height 33
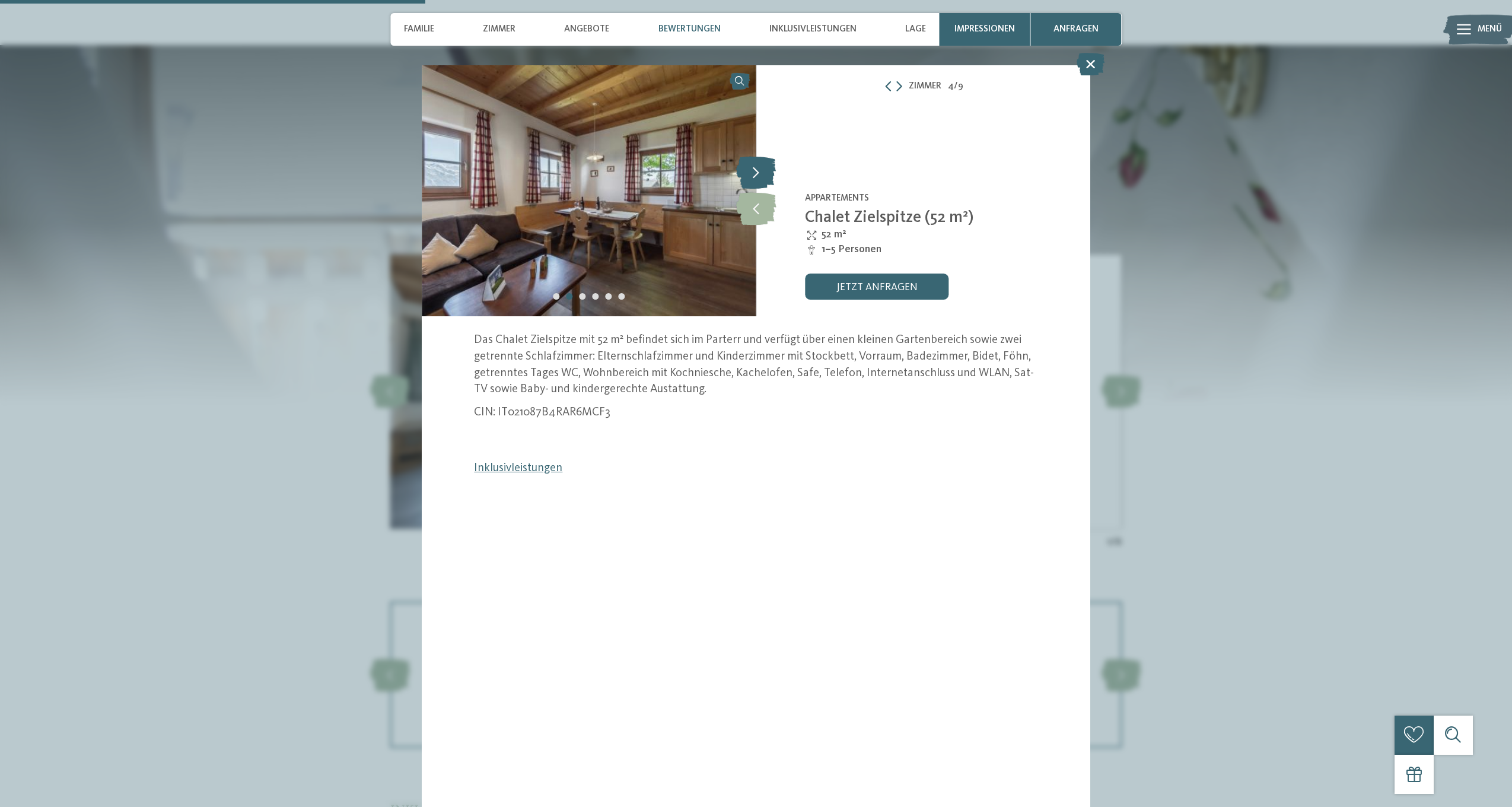
click at [754, 176] on icon at bounding box center [756, 173] width 40 height 33
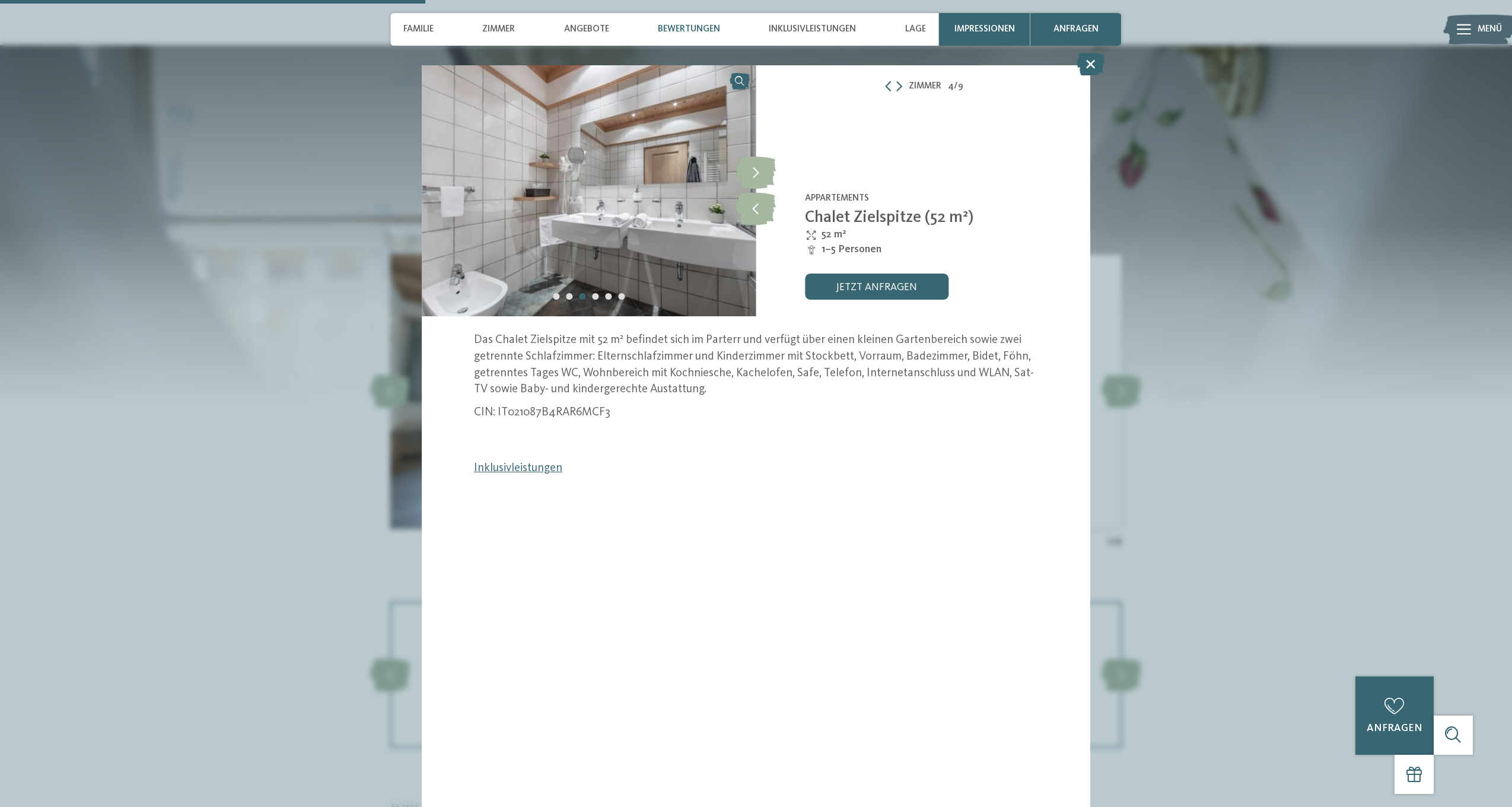
click at [1093, 65] on icon at bounding box center [1091, 64] width 28 height 22
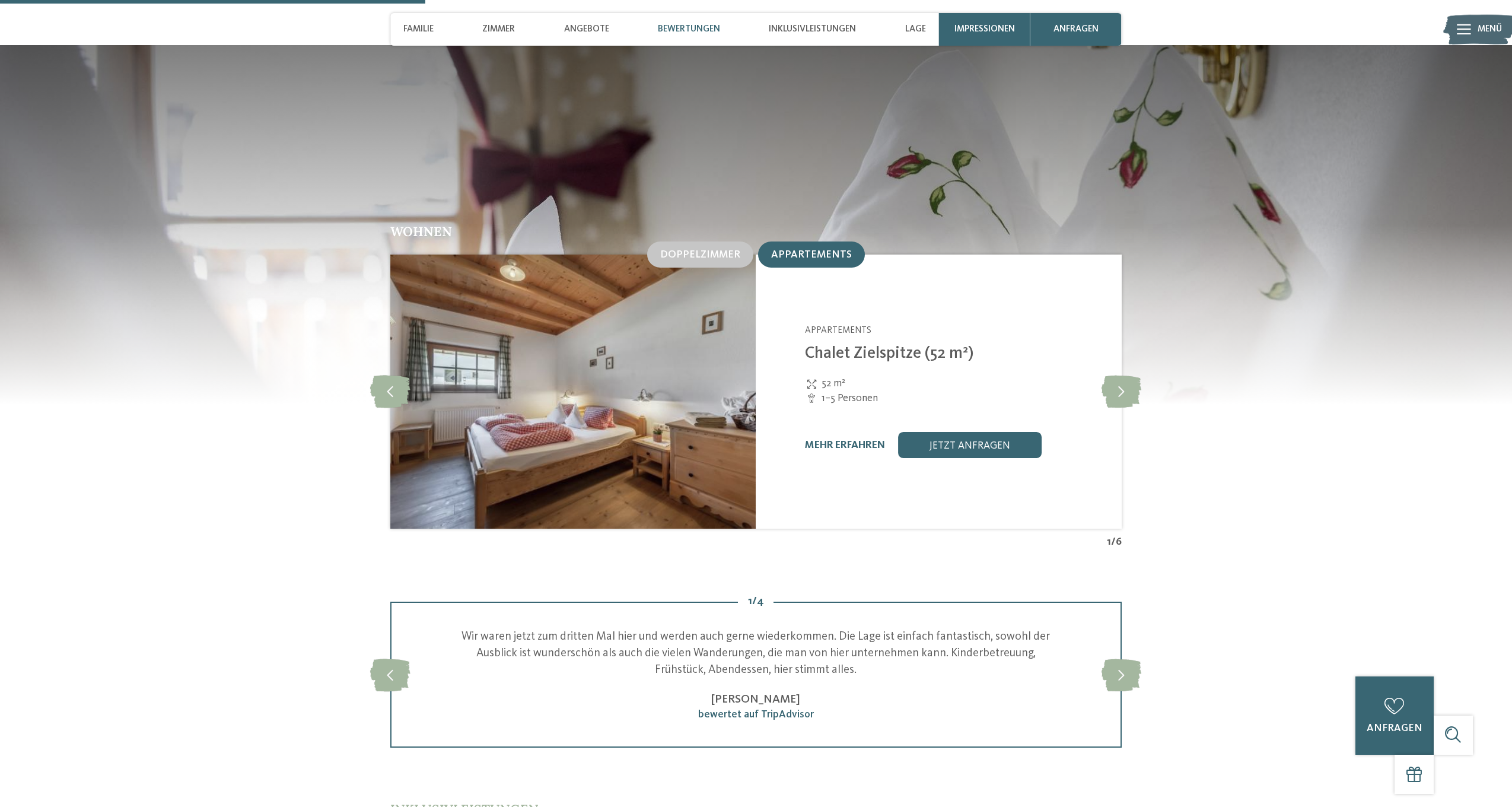
scroll to position [1816, 0]
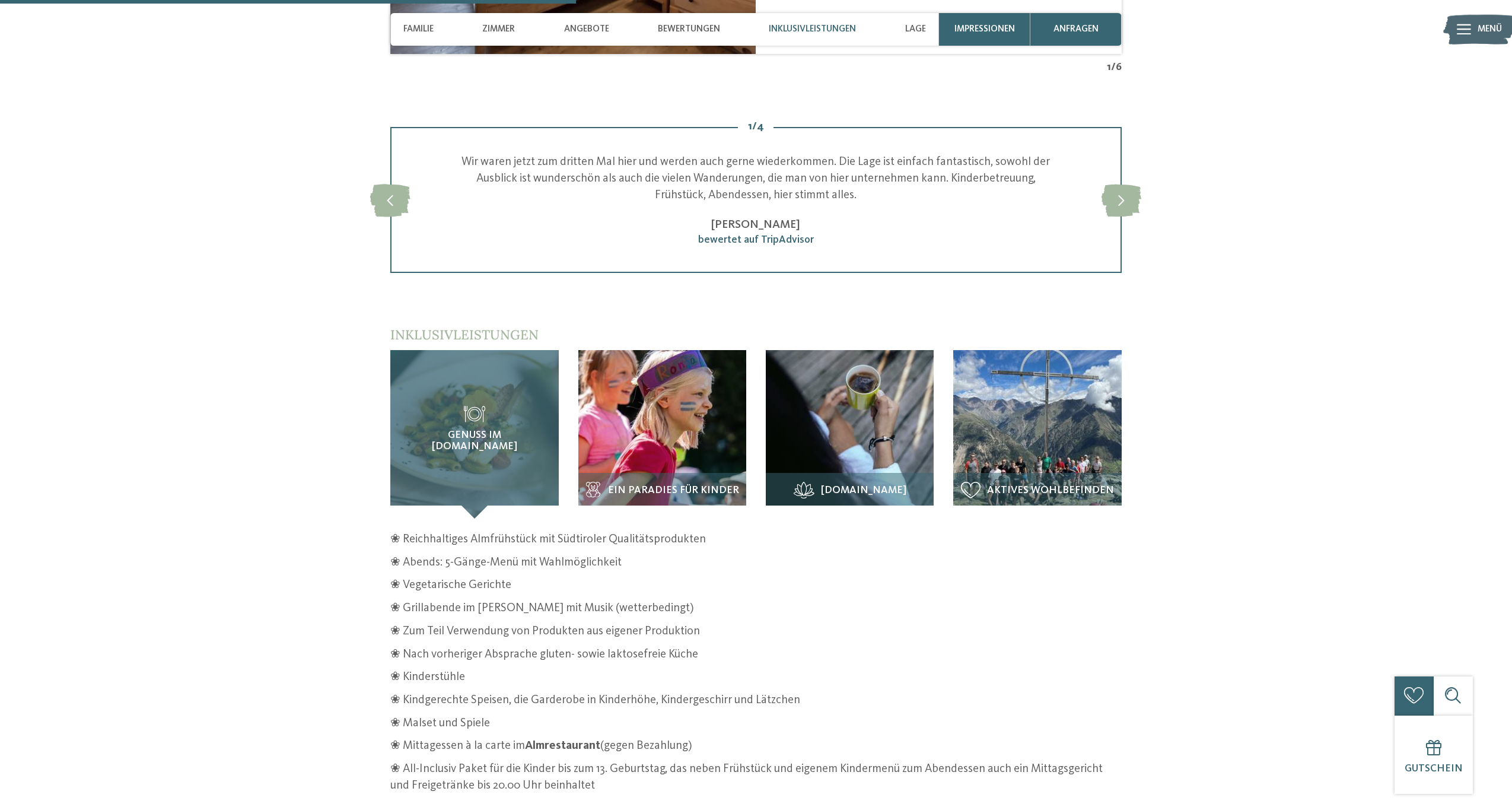
click at [514, 430] on span "Genuss im Alm.Restaurant" at bounding box center [475, 441] width 116 height 23
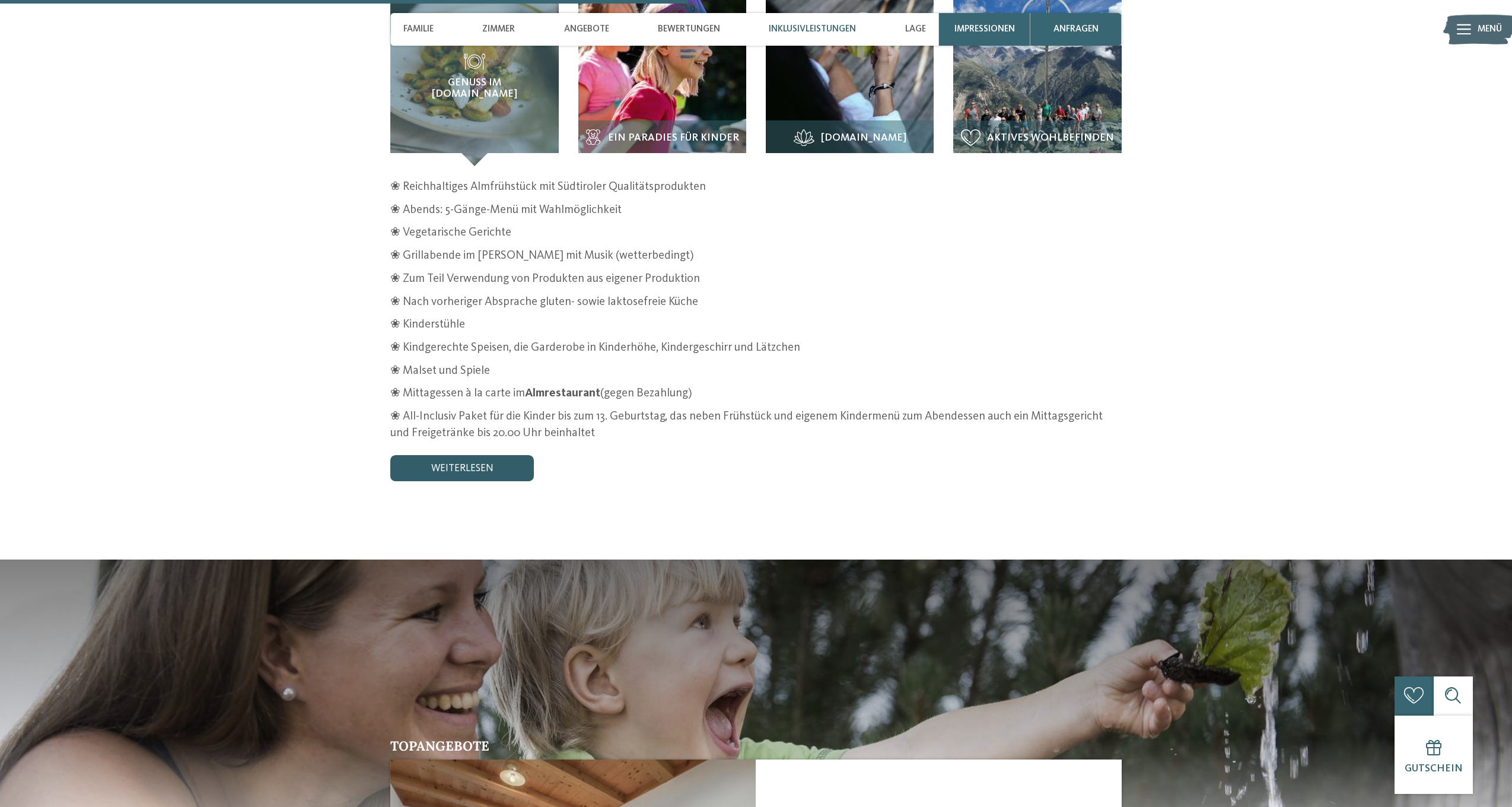
scroll to position [2171, 0]
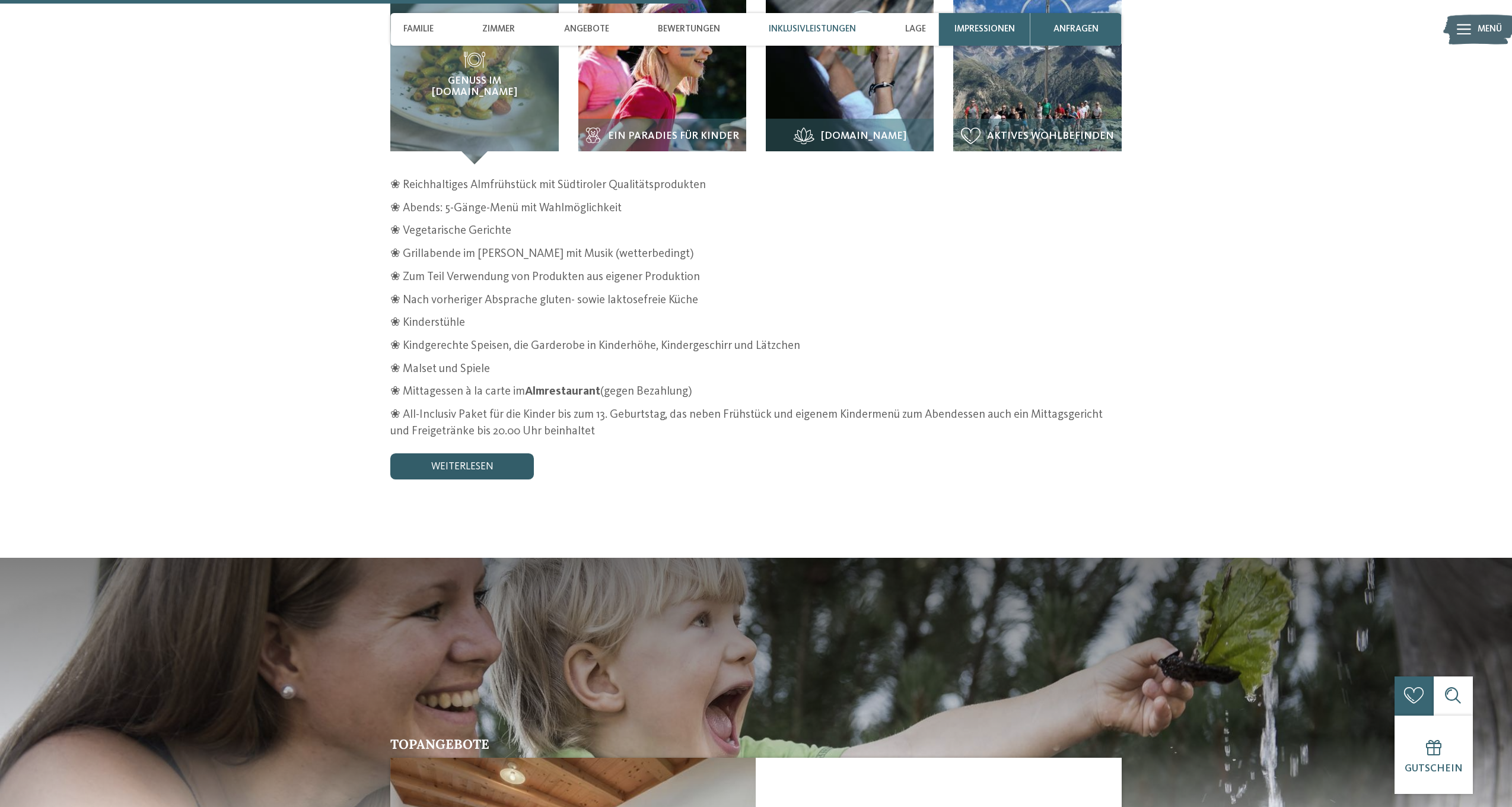
click at [490, 453] on link "weiterlesen" at bounding box center [462, 466] width 143 height 26
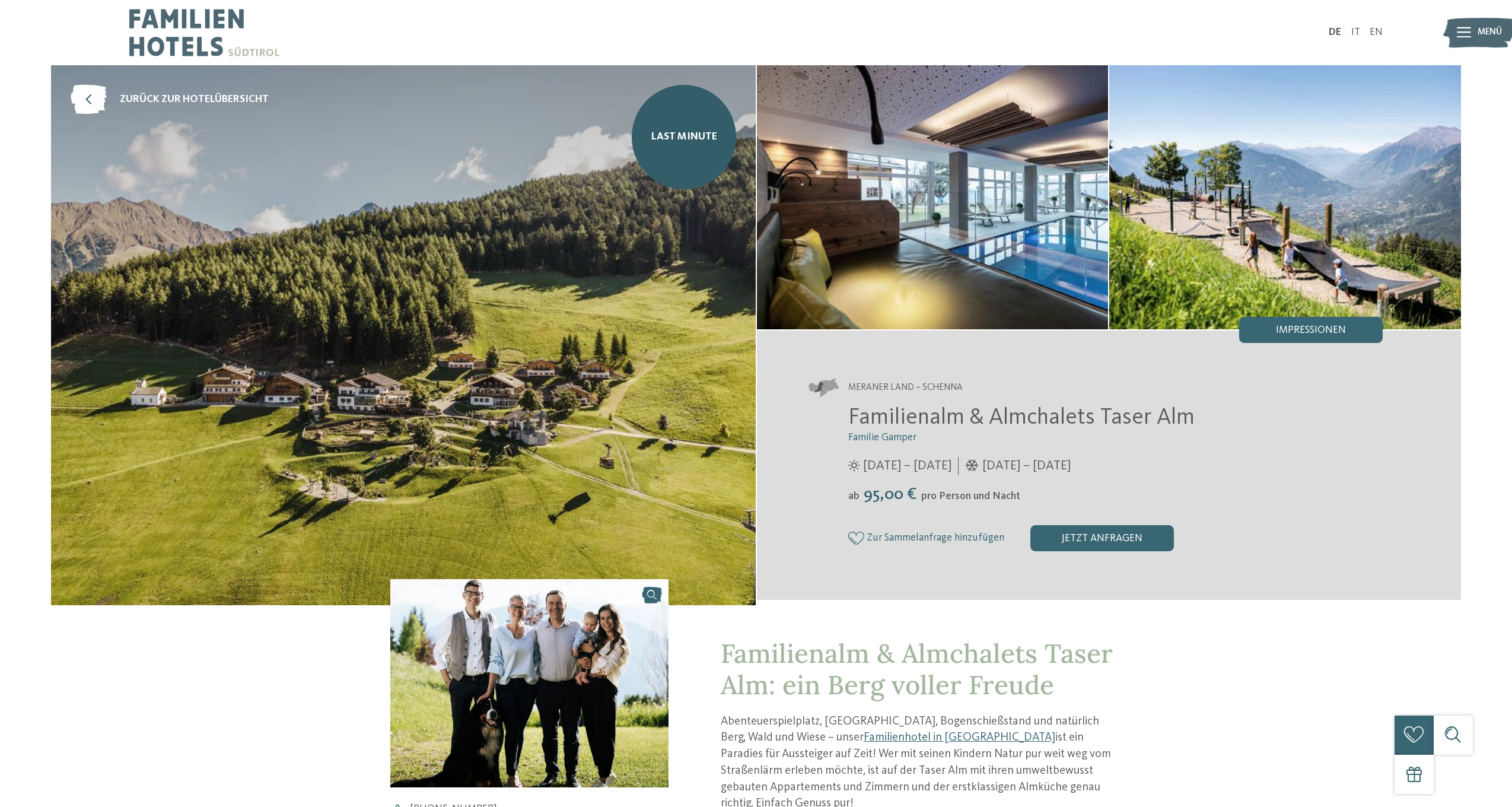
scroll to position [0, 1]
click at [1021, 227] on img at bounding box center [933, 198] width 352 height 264
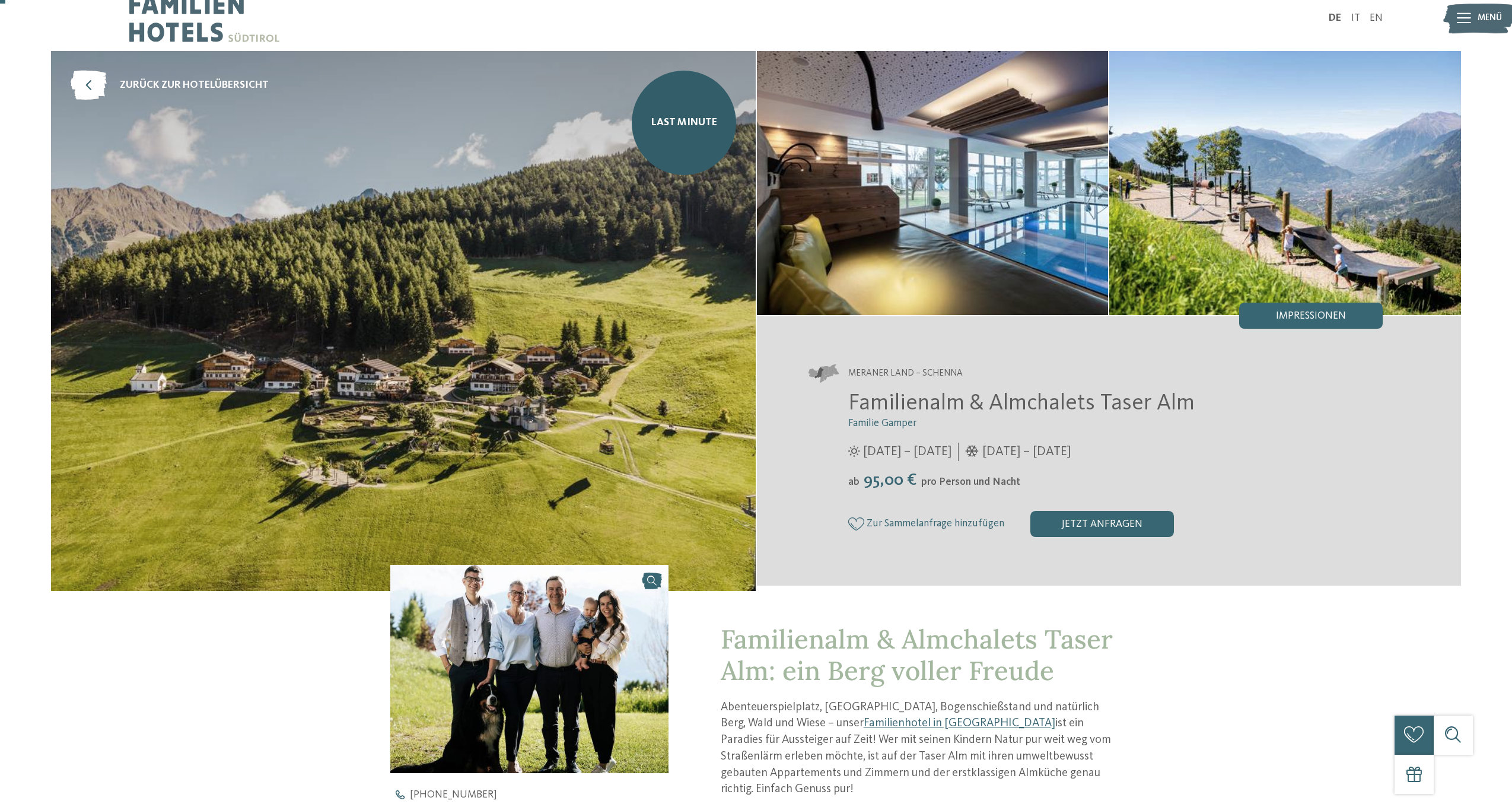
scroll to position [18, 0]
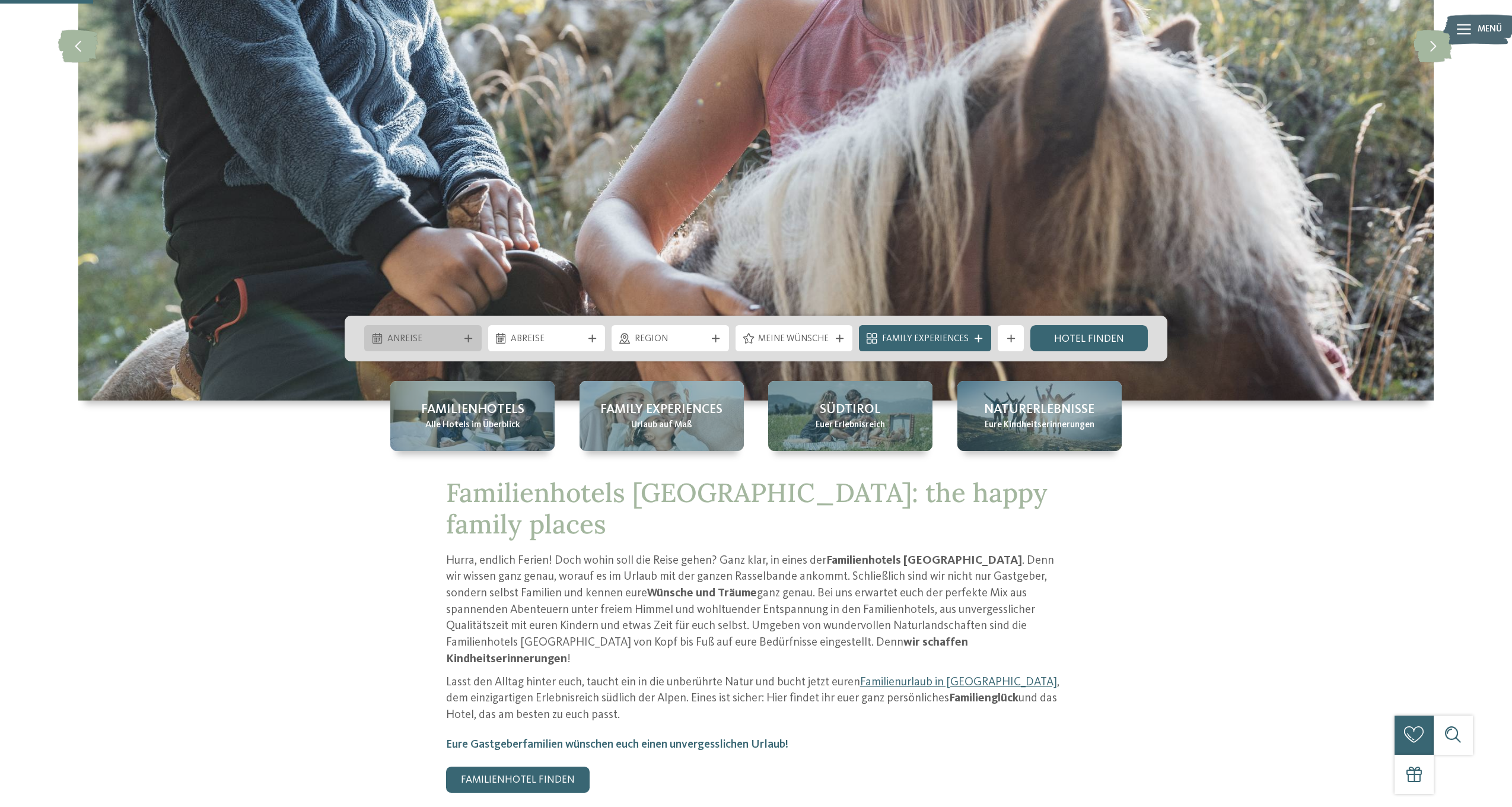
click at [451, 342] on span "Anreise" at bounding box center [423, 339] width 72 height 13
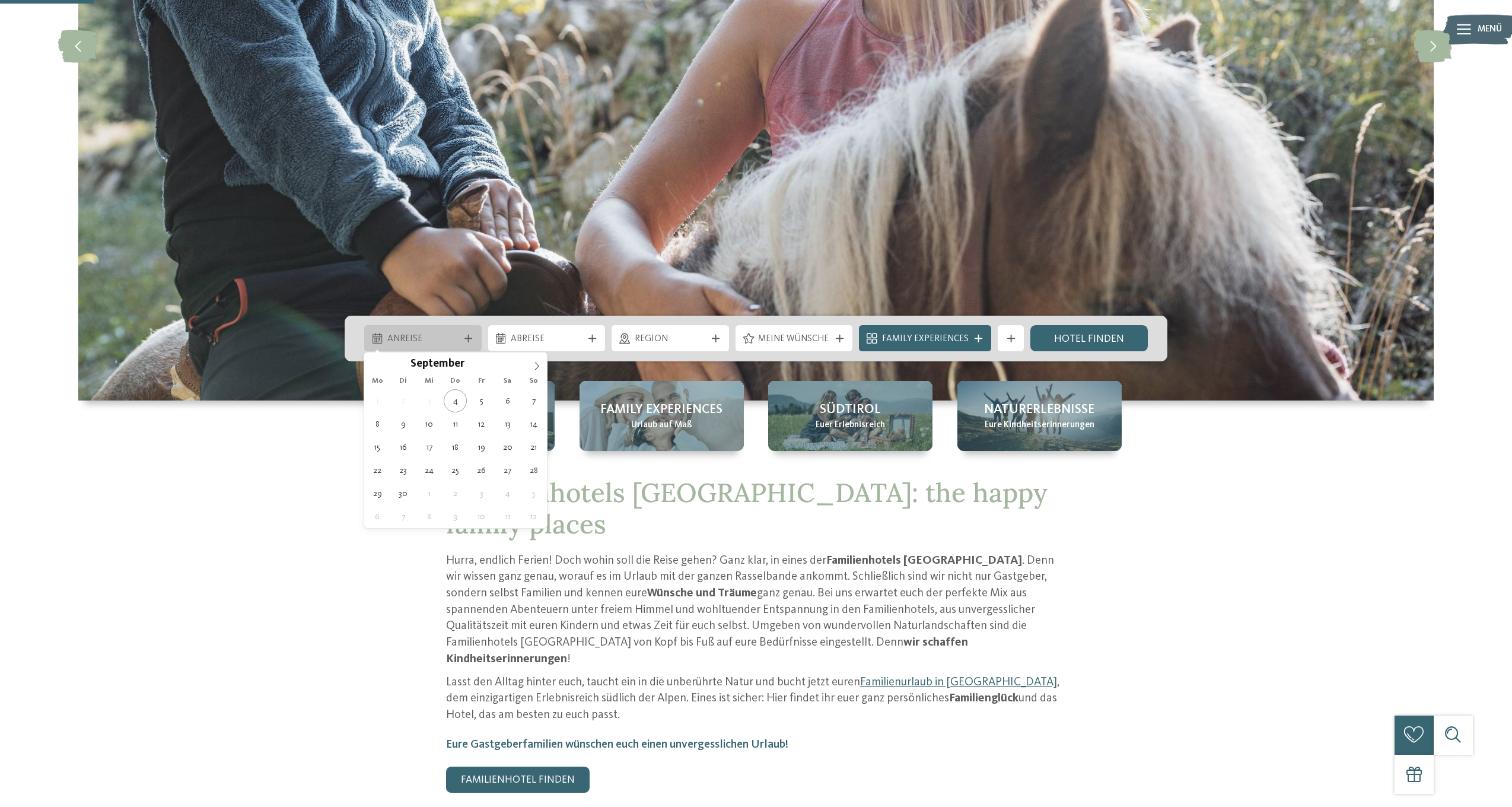
scroll to position [373, 0]
click at [535, 365] on icon at bounding box center [537, 367] width 9 height 9
type div "[DATE]"
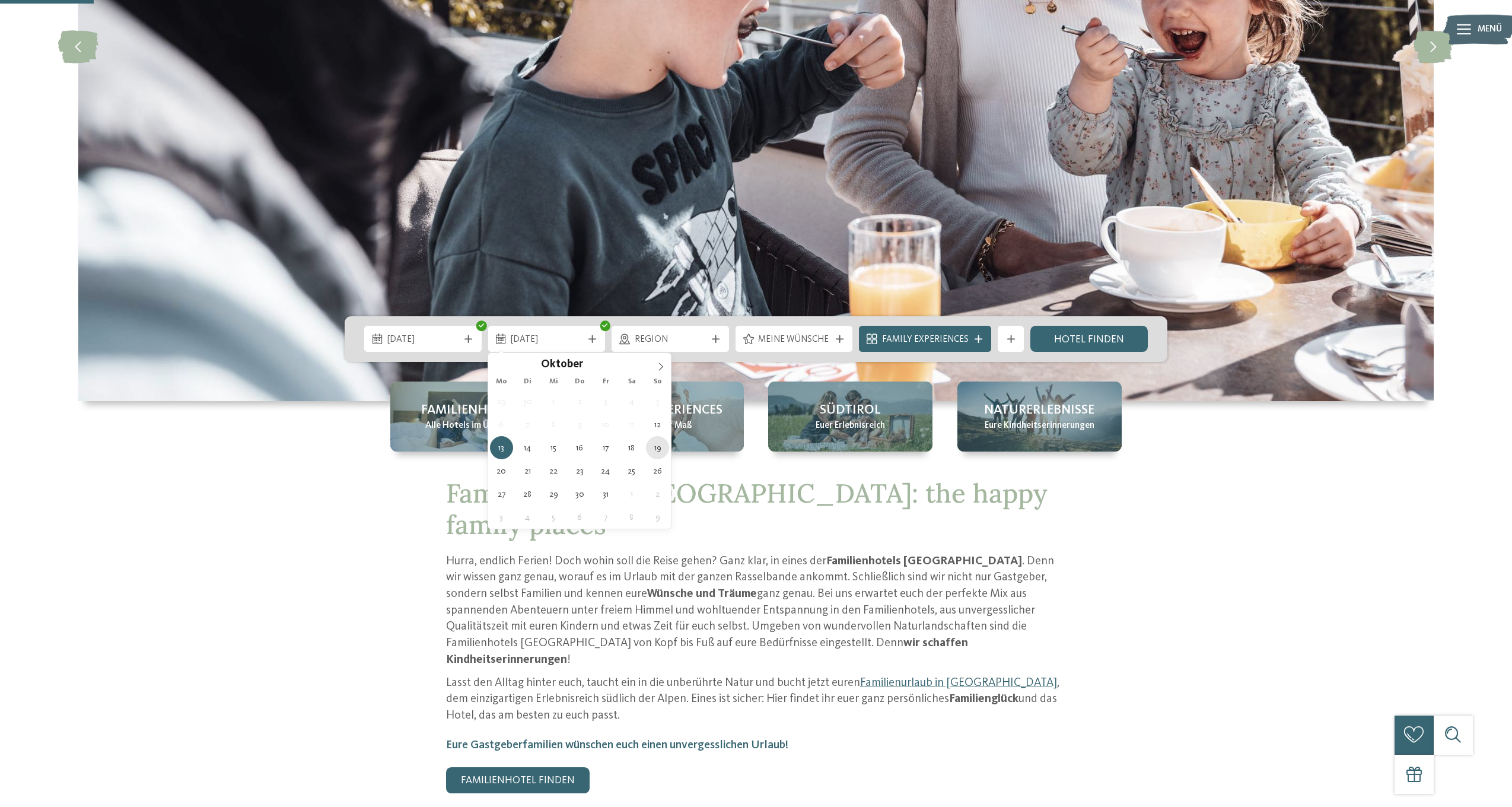
type div "[DATE]"
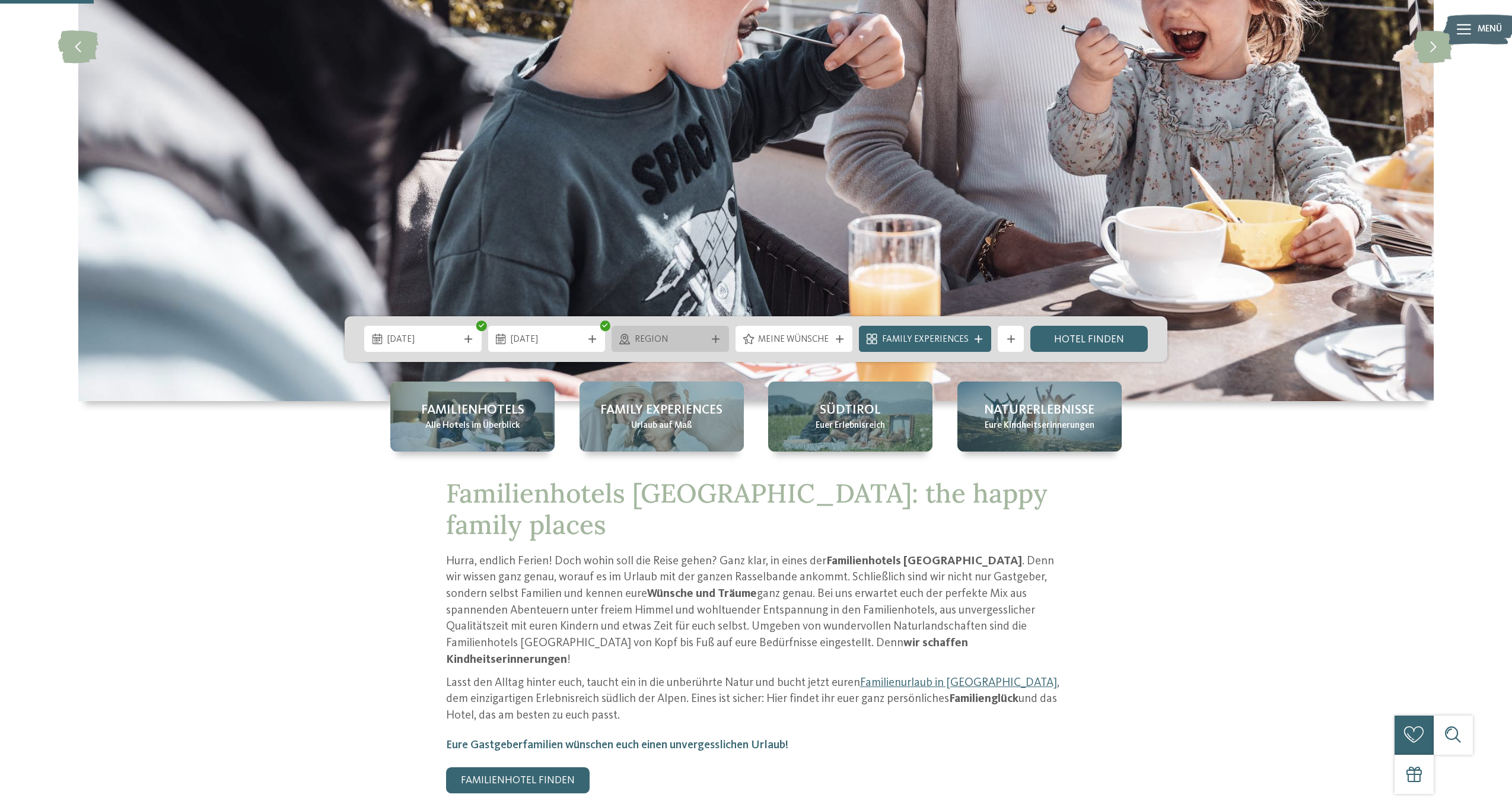
click at [725, 337] on div "Region" at bounding box center [671, 338] width 117 height 26
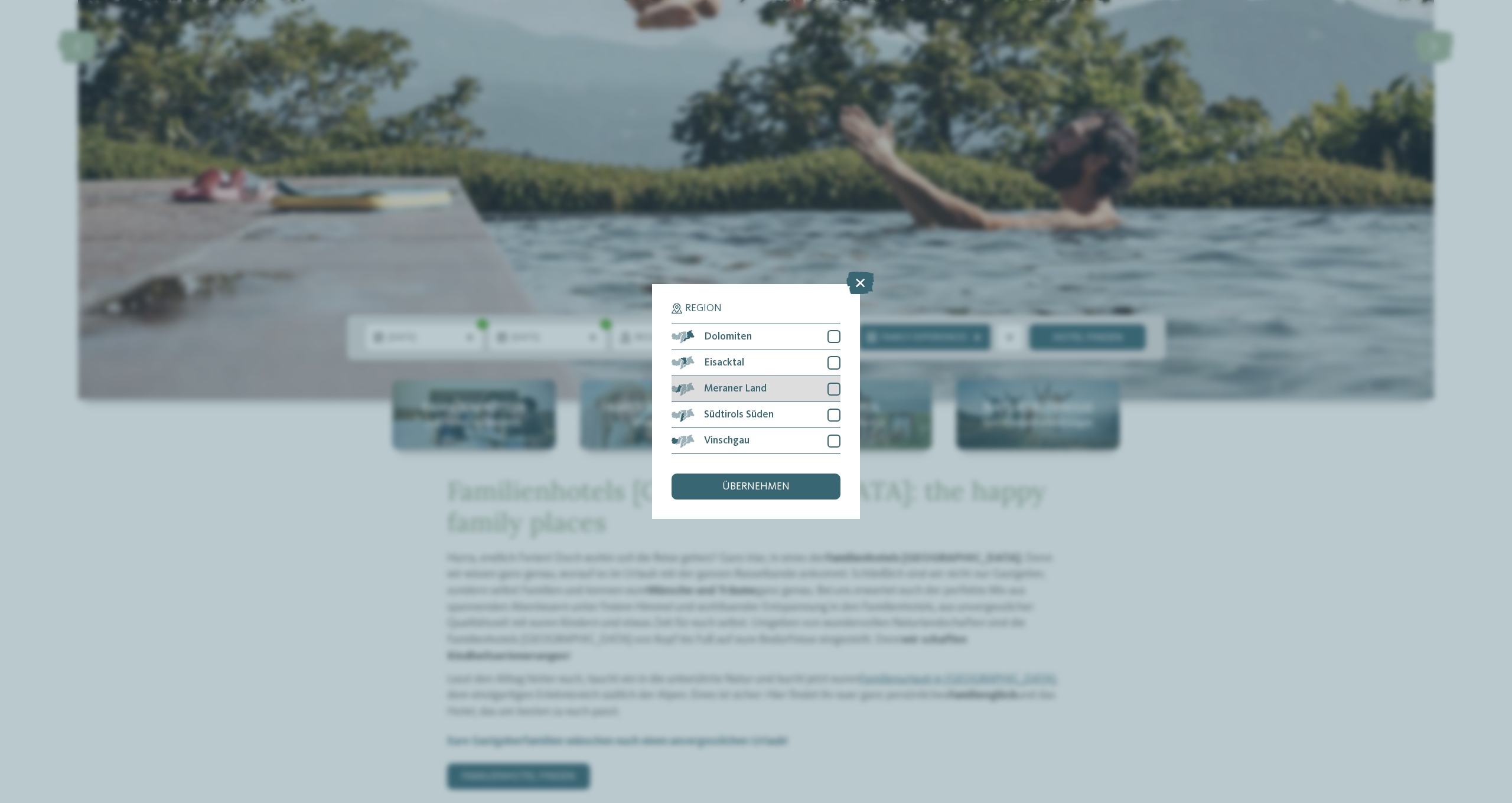
click at [832, 382] on div at bounding box center [833, 388] width 13 height 13
click at [787, 482] on span "übernehmen" at bounding box center [756, 487] width 67 height 10
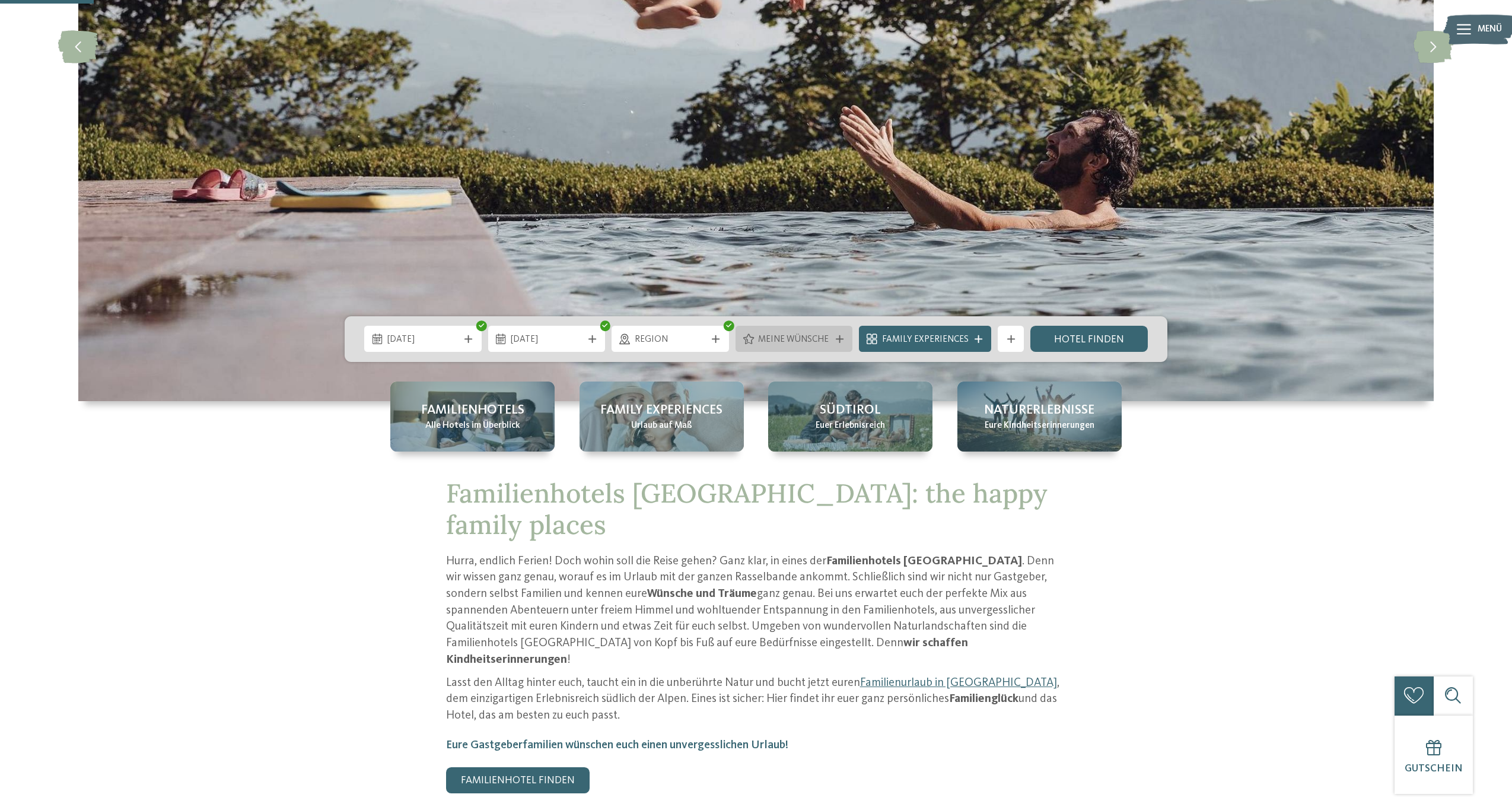
click at [841, 338] on icon at bounding box center [840, 338] width 8 height 8
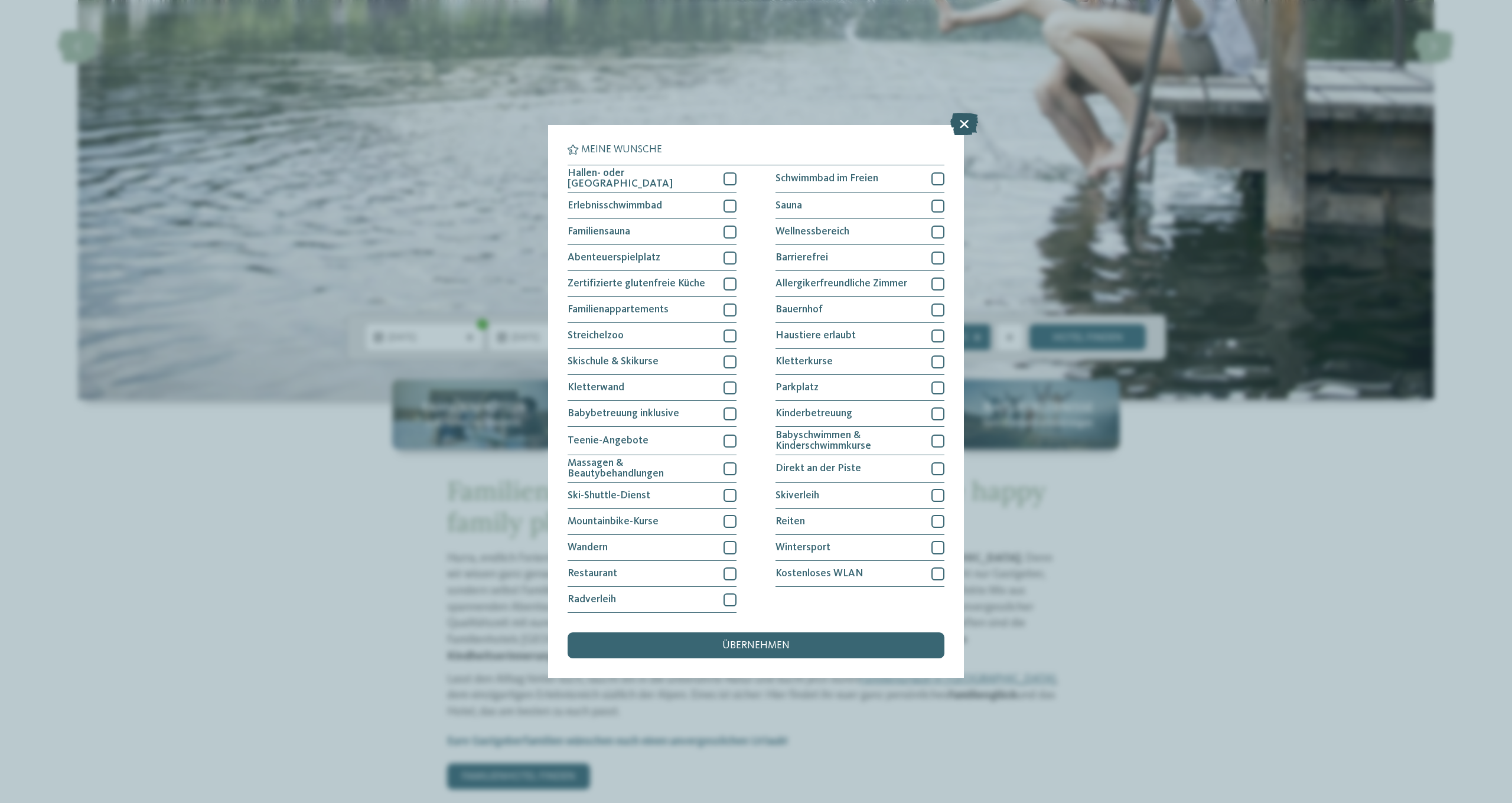
click at [970, 113] on icon at bounding box center [964, 124] width 27 height 22
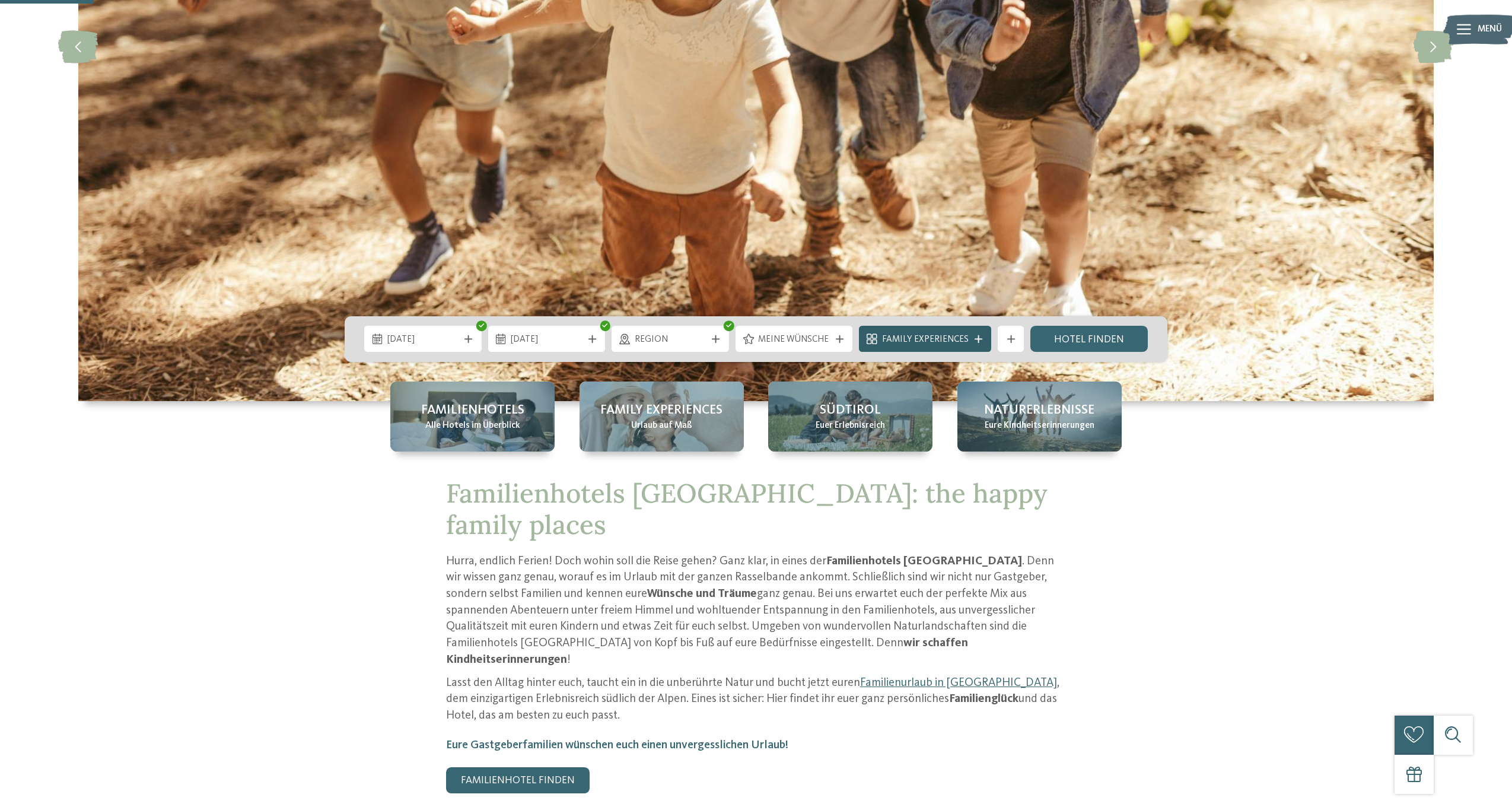
click at [980, 341] on icon at bounding box center [978, 338] width 8 height 8
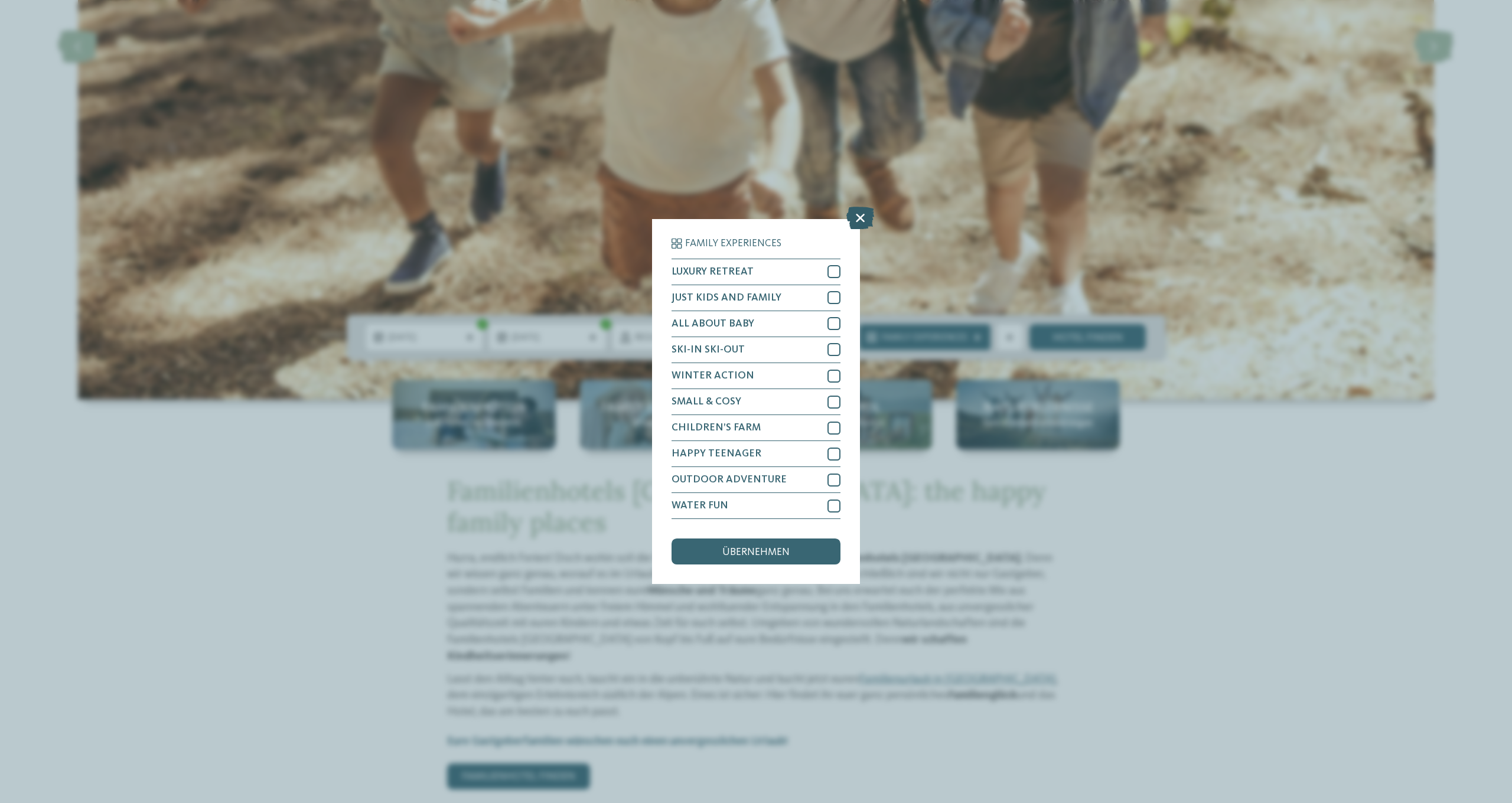
click at [850, 207] on icon at bounding box center [860, 218] width 27 height 22
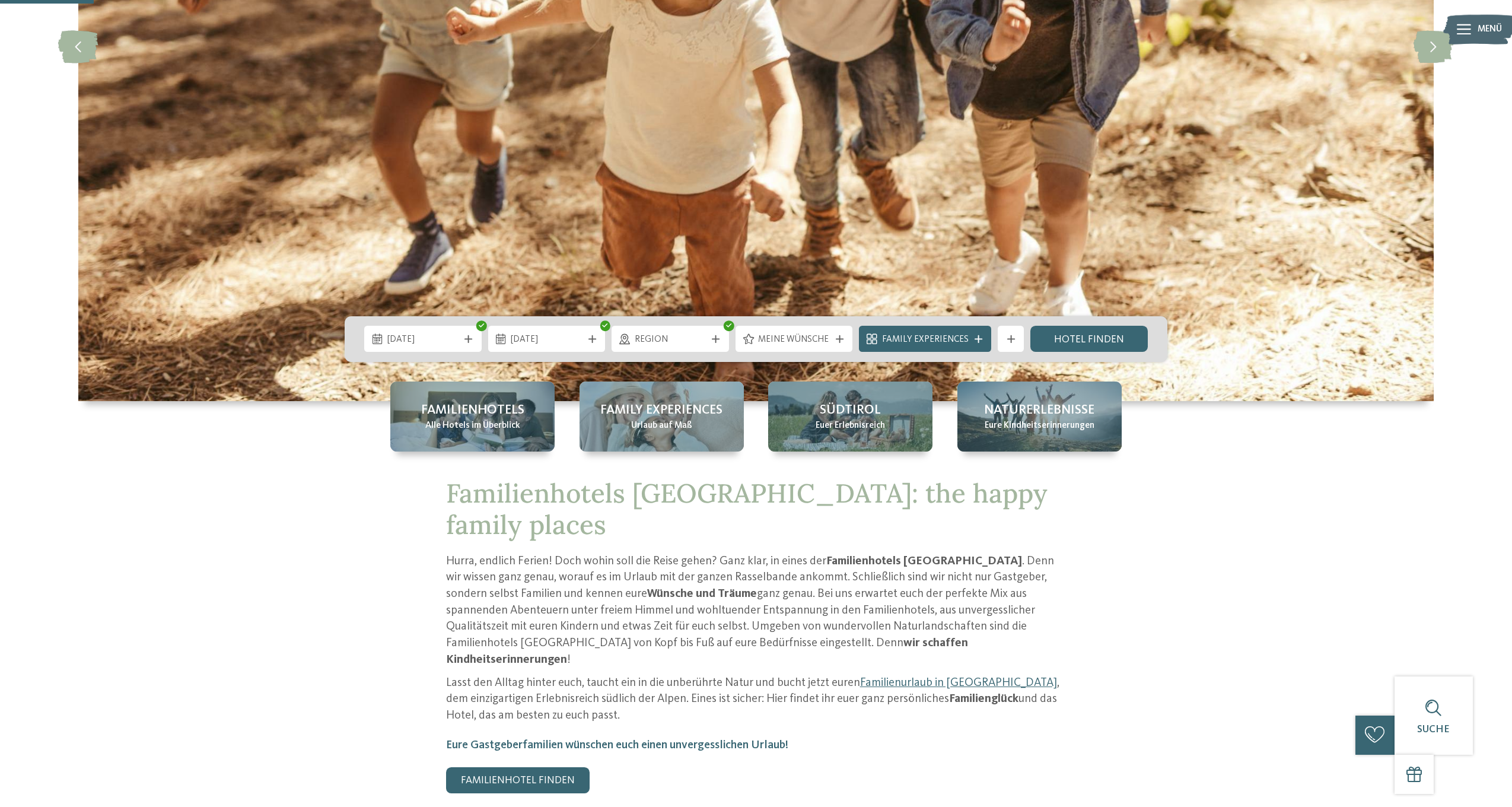
click at [860, 156] on img at bounding box center [756, 47] width 1356 height 709
click at [1080, 341] on link "Hotel finden" at bounding box center [1089, 338] width 117 height 26
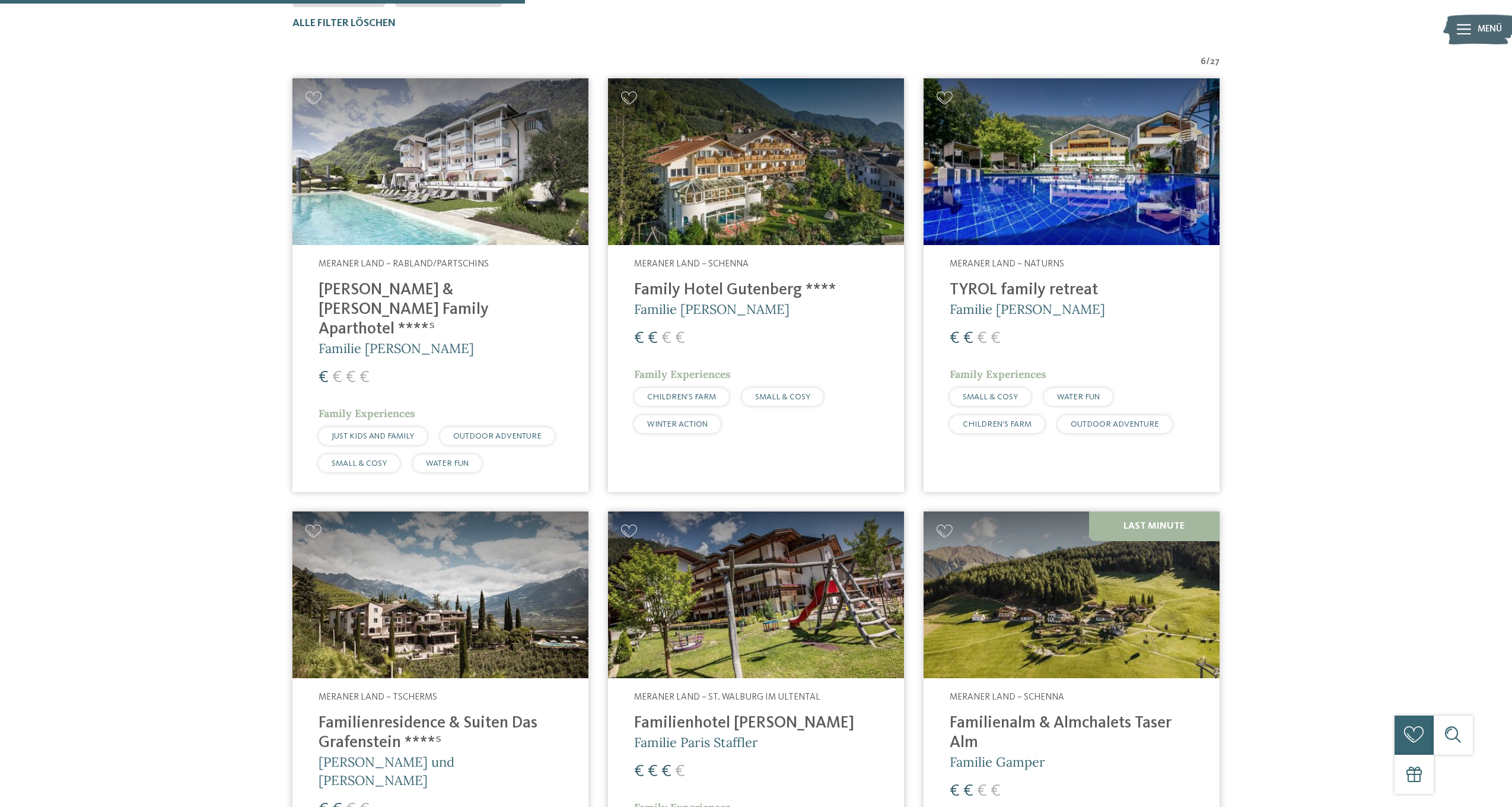
click at [1095, 186] on img at bounding box center [1071, 161] width 296 height 167
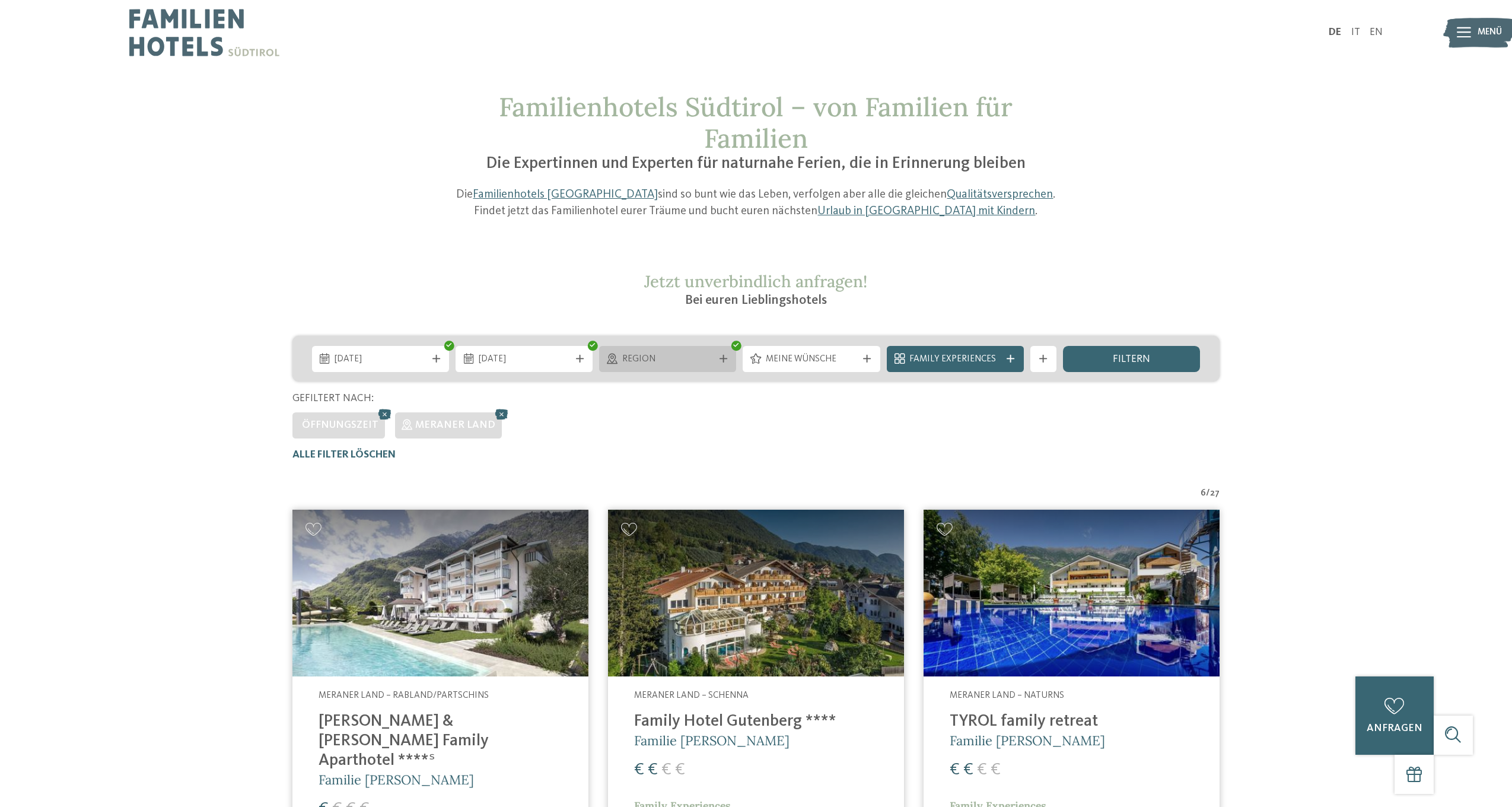
click at [690, 355] on span "Region" at bounding box center [668, 359] width 91 height 13
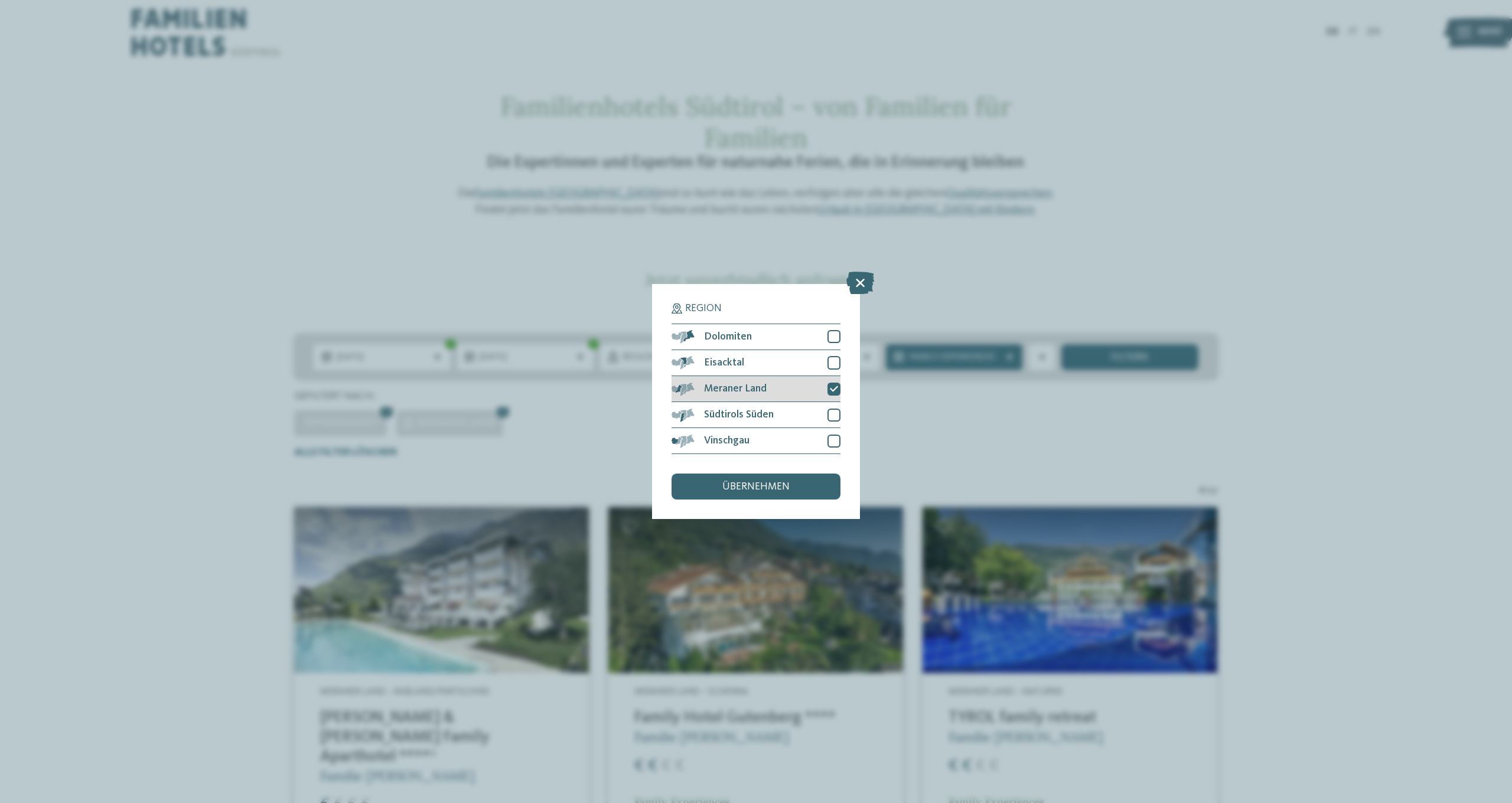
click at [832, 382] on div at bounding box center [833, 388] width 13 height 13
click at [746, 350] on div "Eisacktal" at bounding box center [756, 363] width 169 height 26
click at [757, 482] on span "übernehmen" at bounding box center [756, 487] width 67 height 10
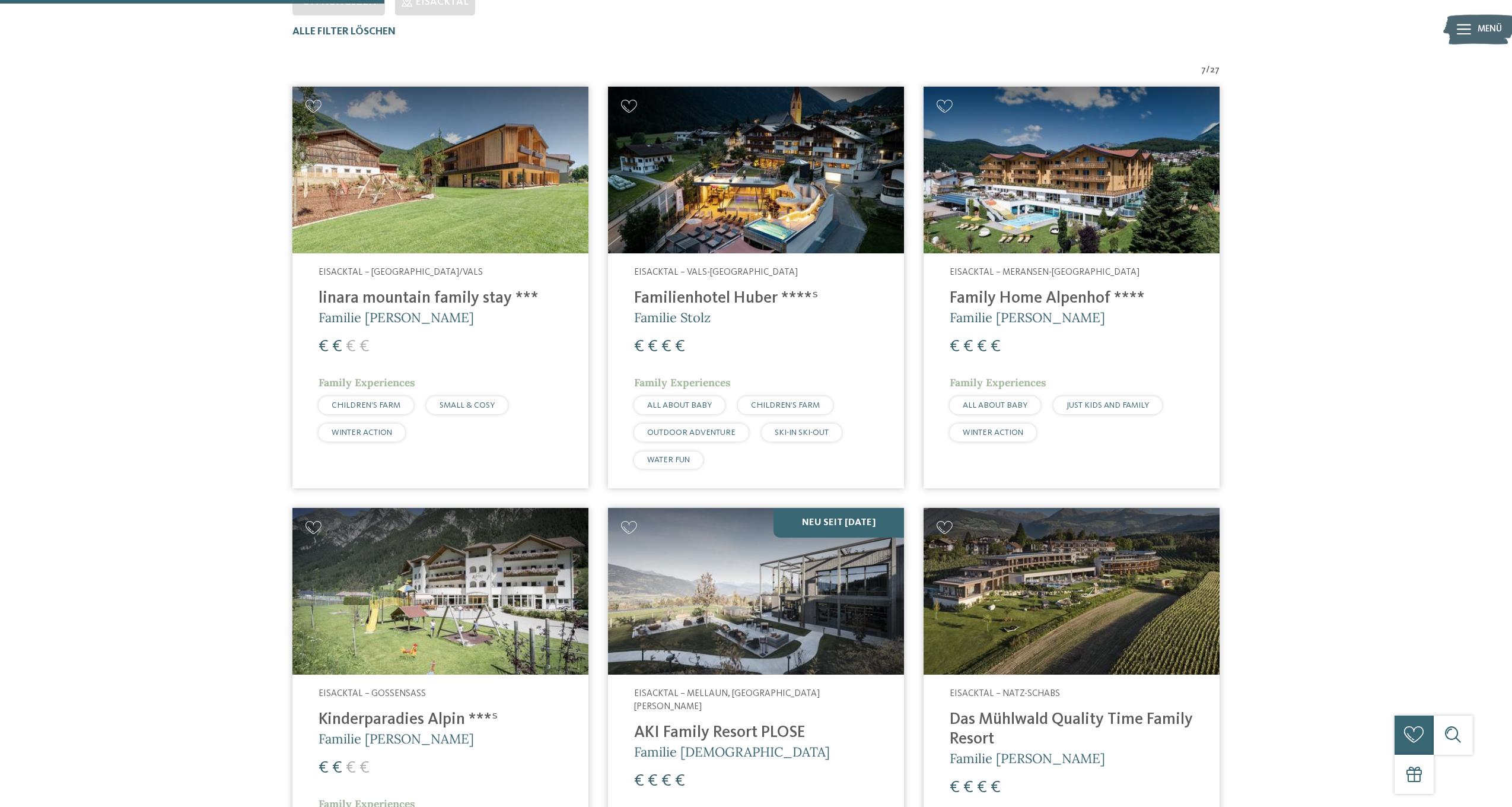
scroll to position [432, 0]
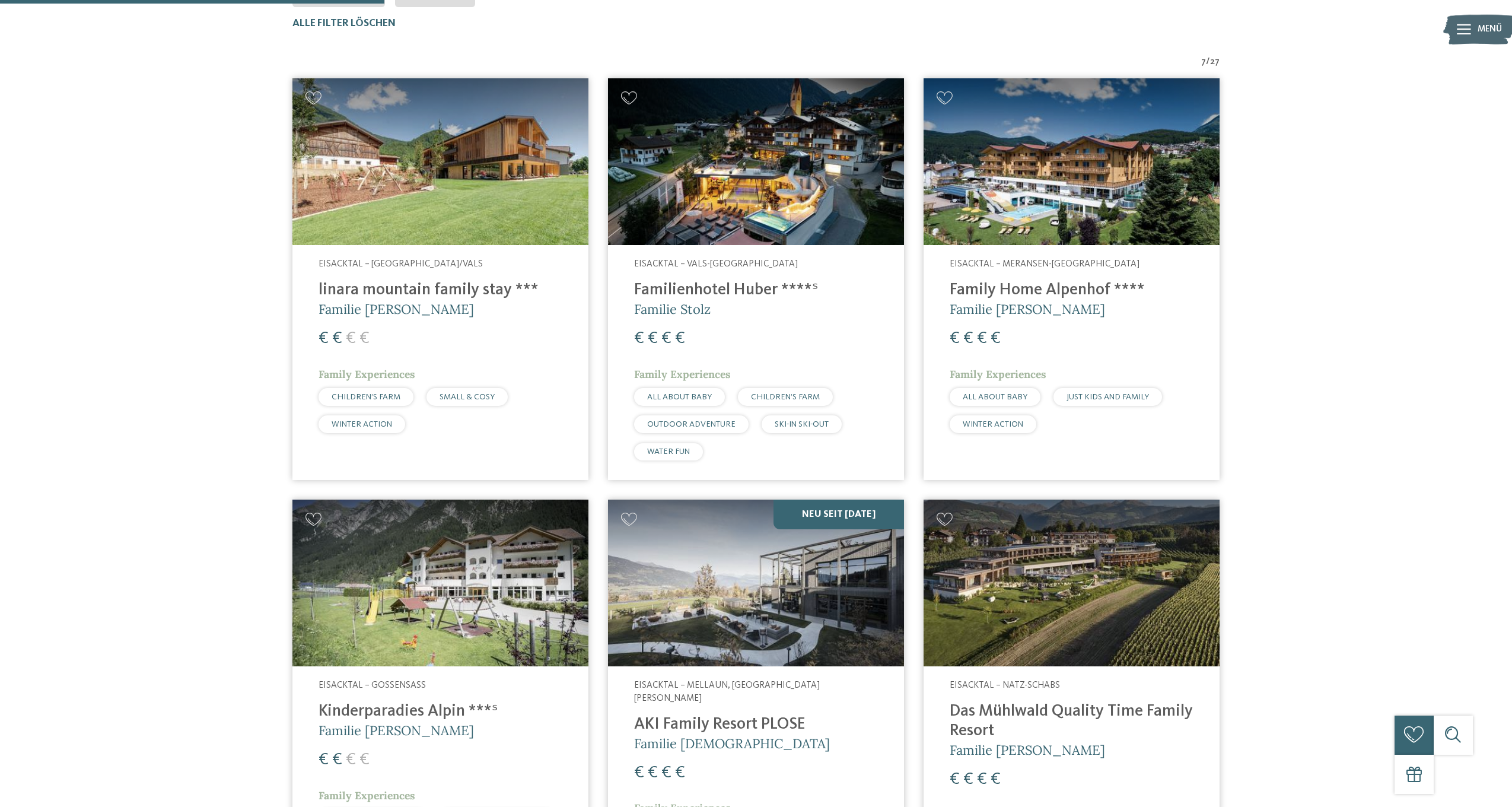
click at [445, 197] on img at bounding box center [440, 161] width 296 height 167
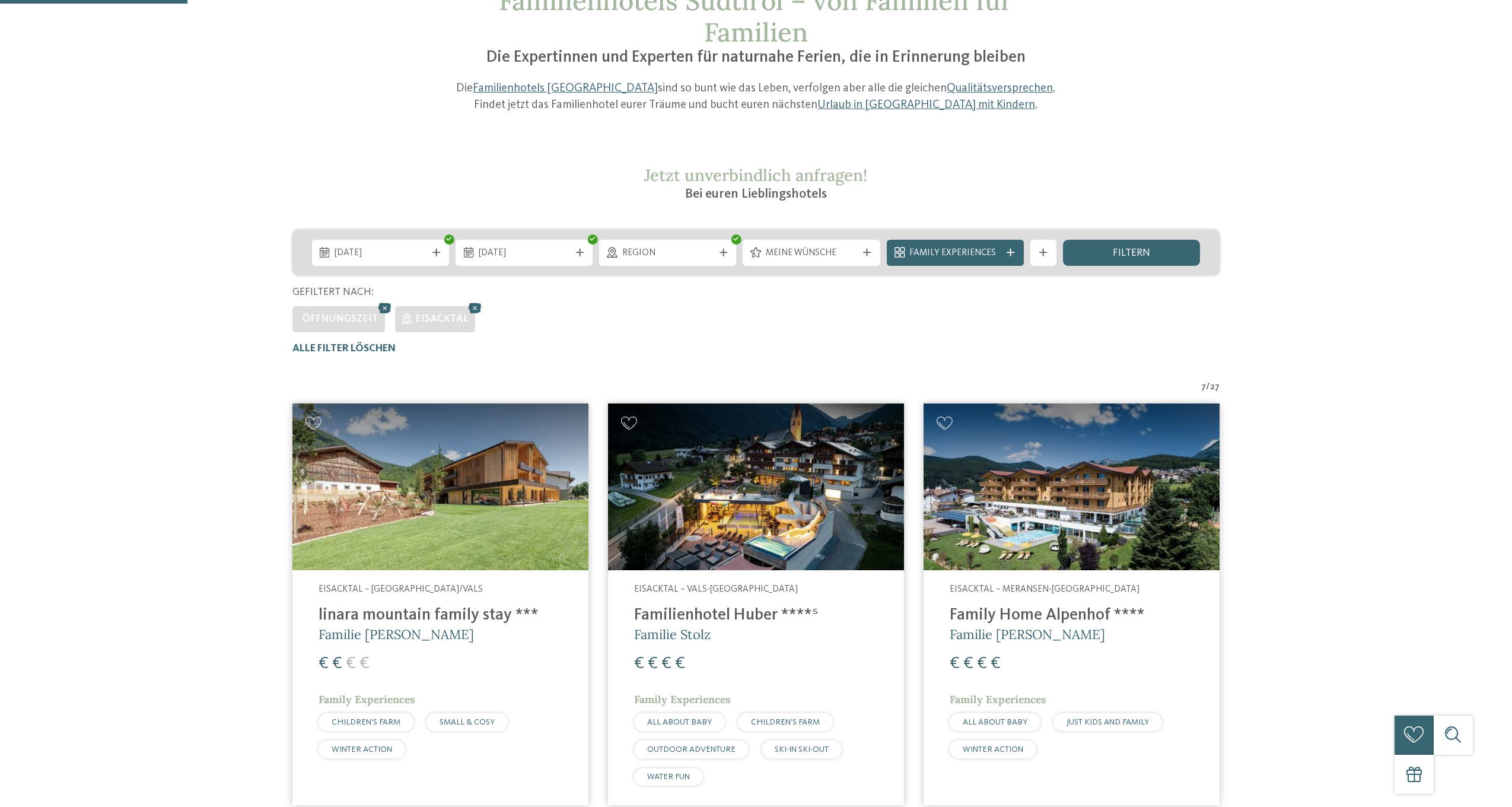
scroll to position [230, 0]
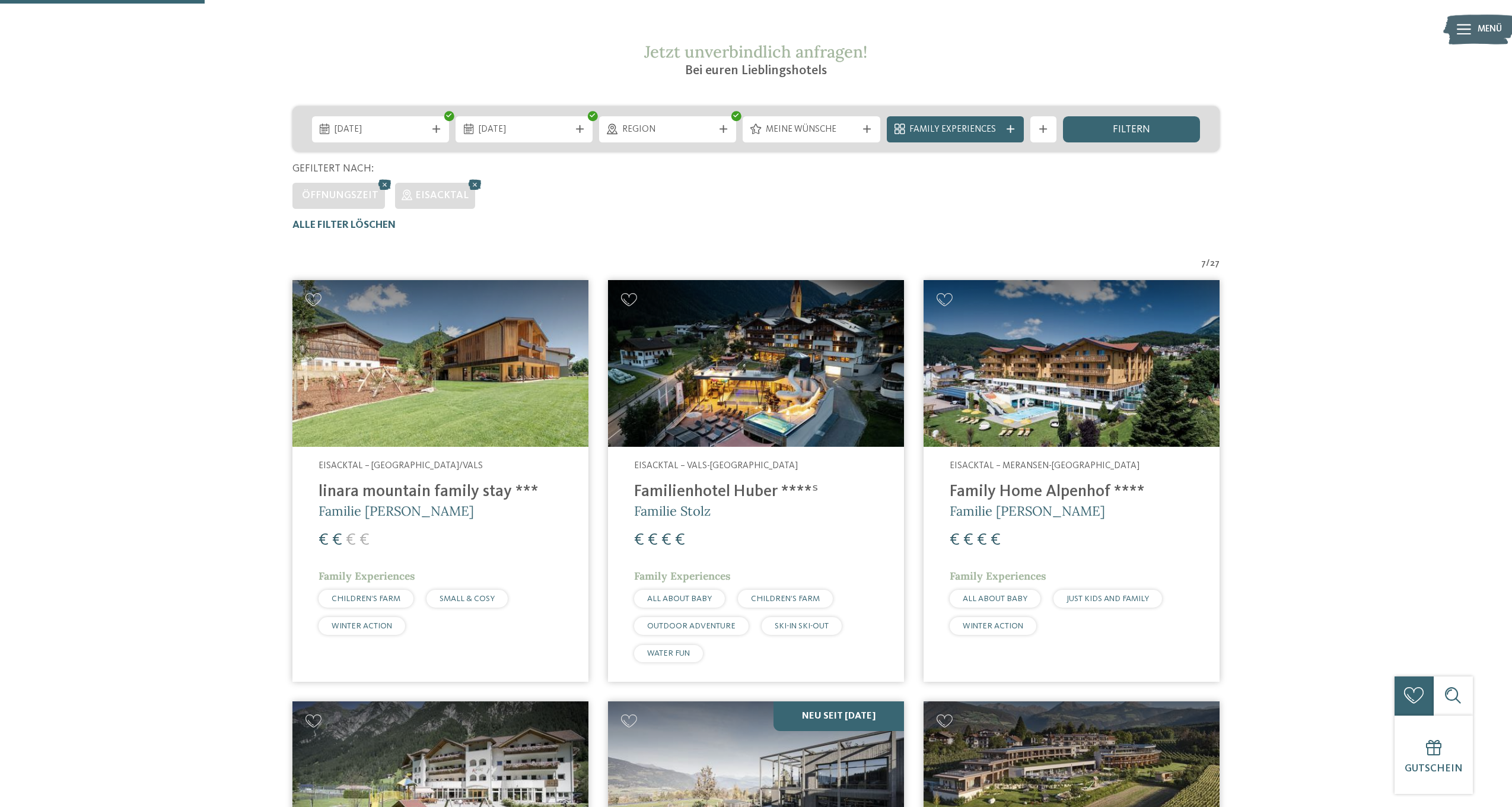
click at [745, 396] on img at bounding box center [756, 363] width 296 height 167
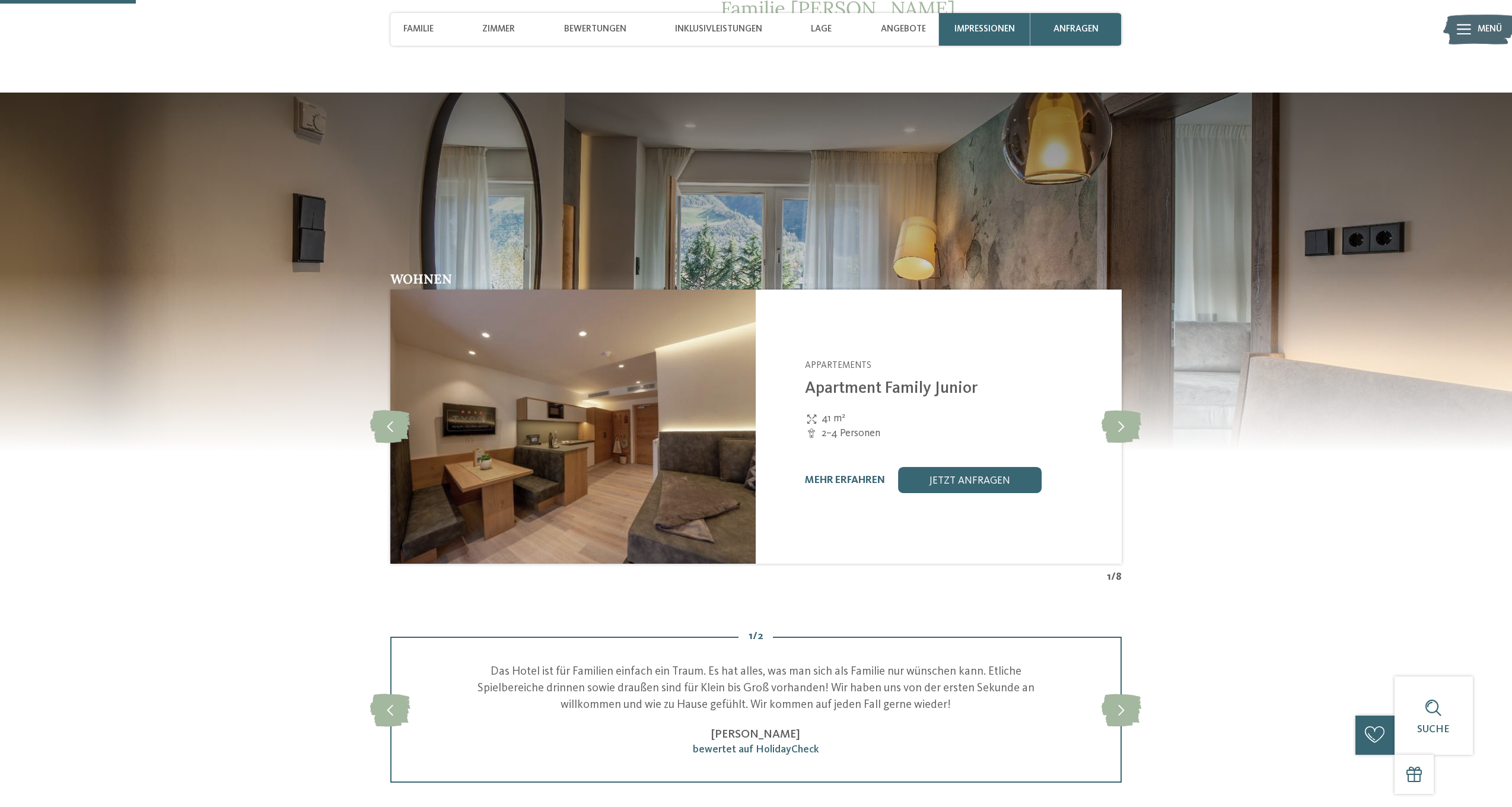
scroll to position [371, 0]
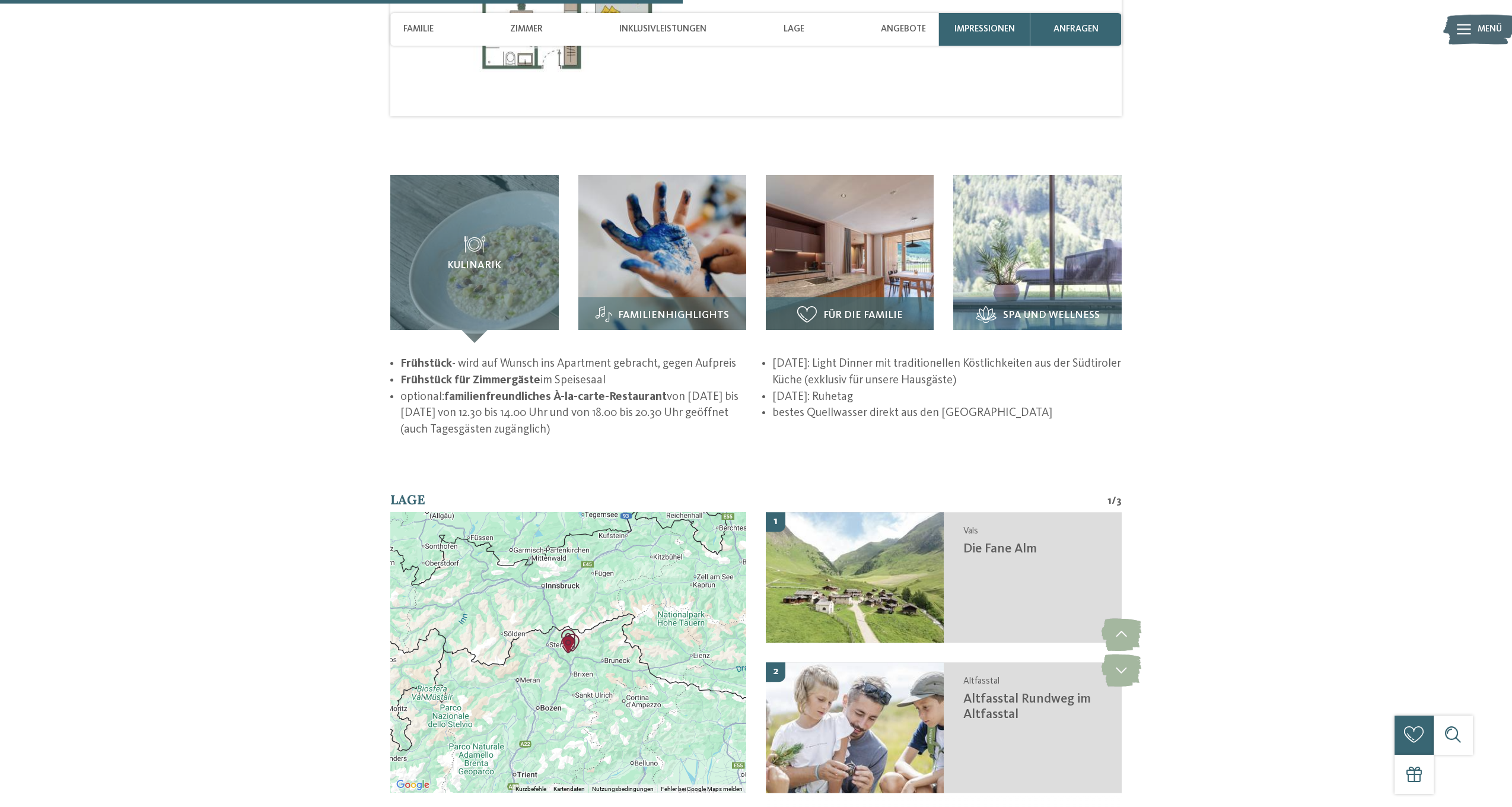
scroll to position [1751, 0]
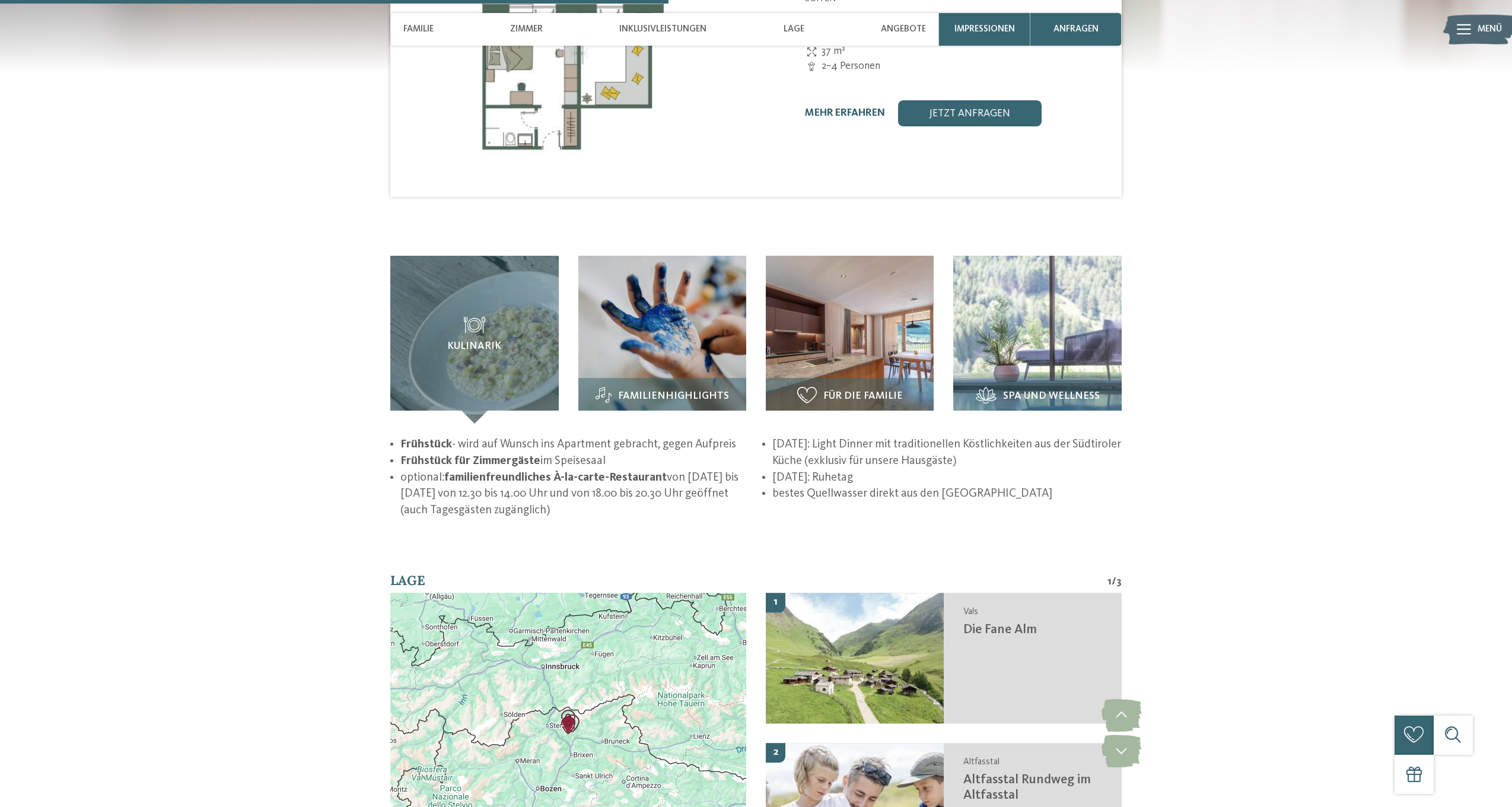
click at [864, 108] on link "mehr erfahren" at bounding box center [845, 113] width 80 height 10
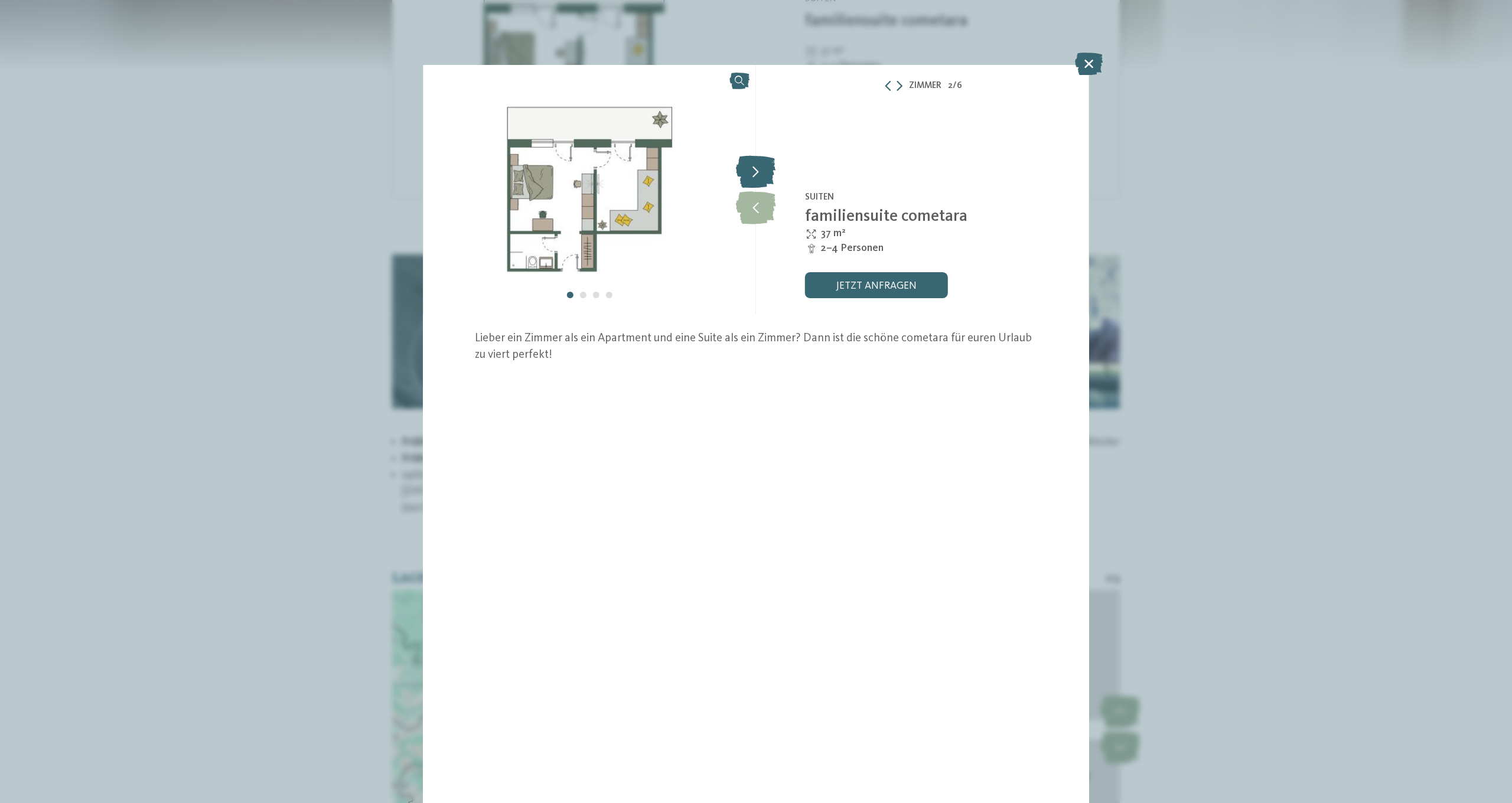
click at [755, 175] on icon at bounding box center [756, 172] width 40 height 33
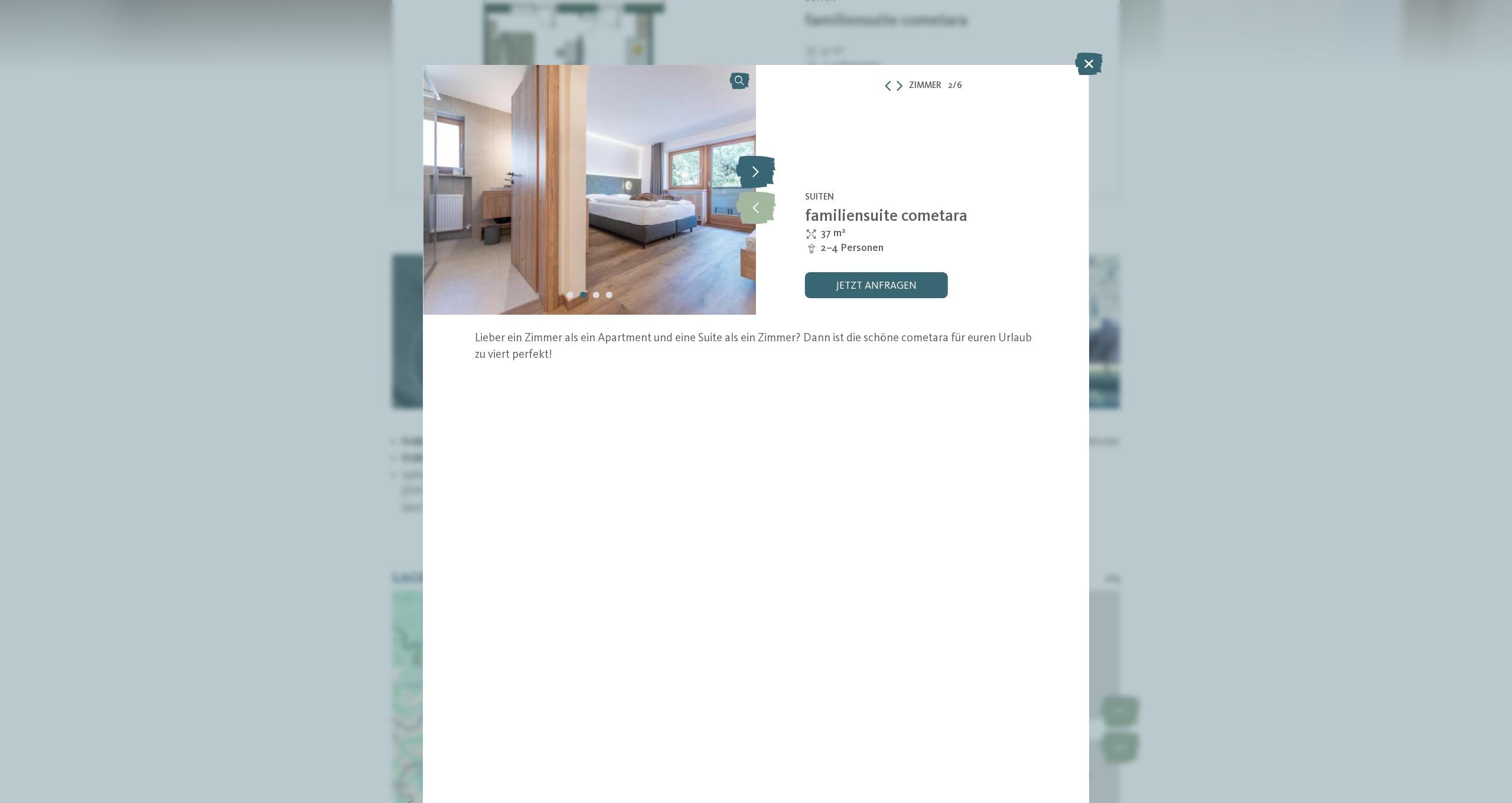
click at [756, 175] on icon at bounding box center [756, 172] width 40 height 33
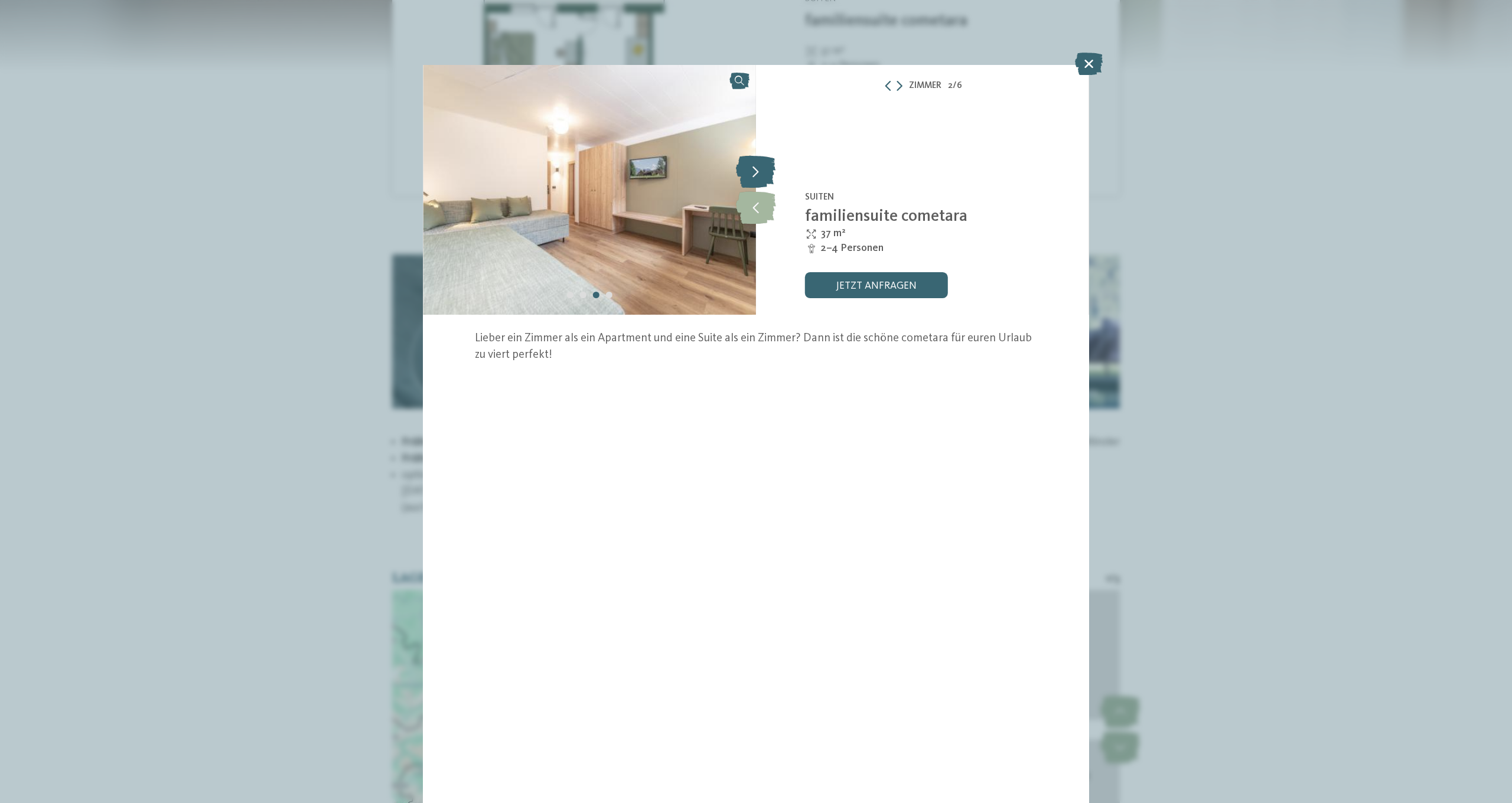
click at [757, 175] on icon at bounding box center [756, 172] width 40 height 33
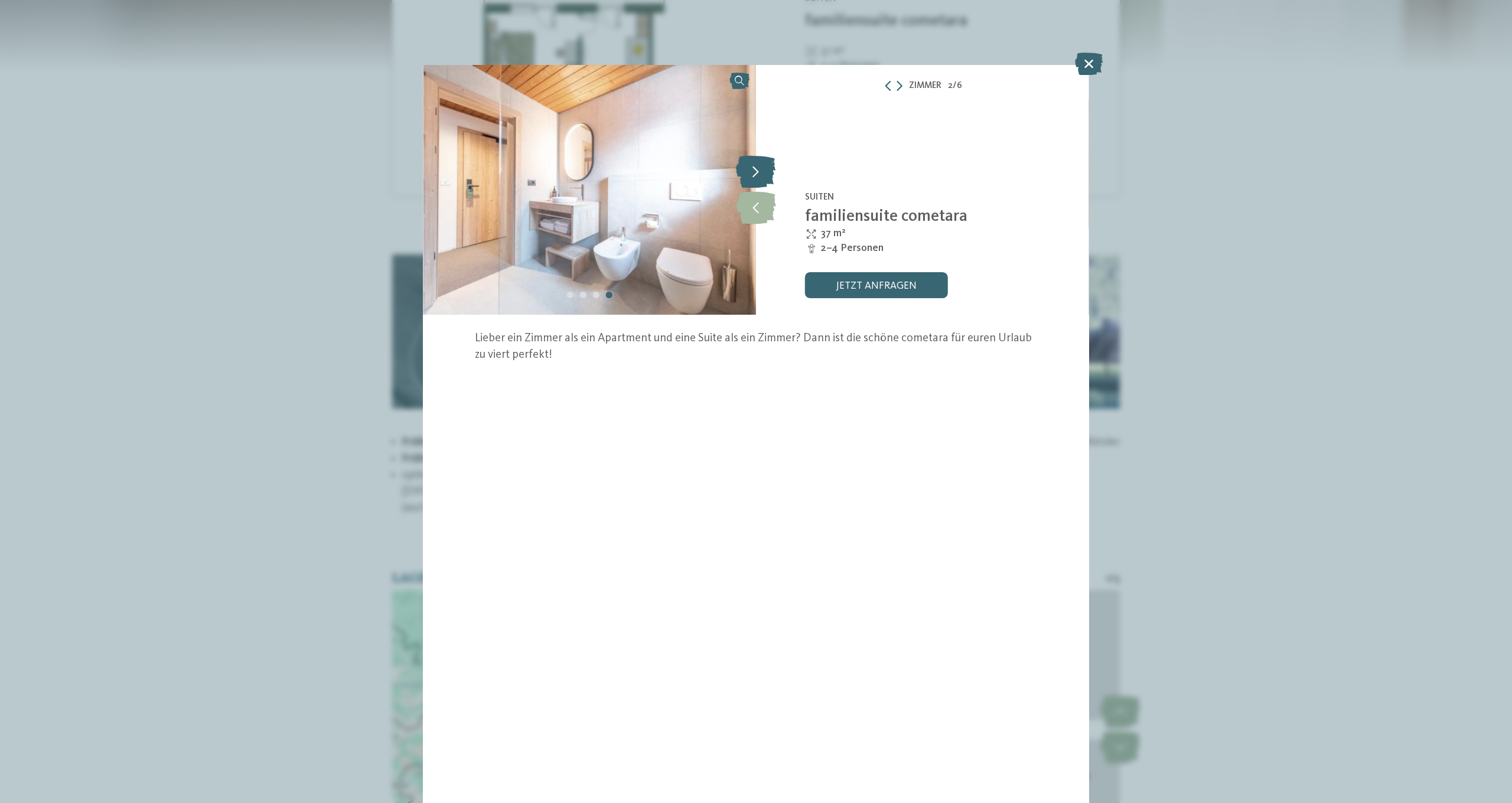
click at [757, 175] on icon at bounding box center [756, 172] width 40 height 33
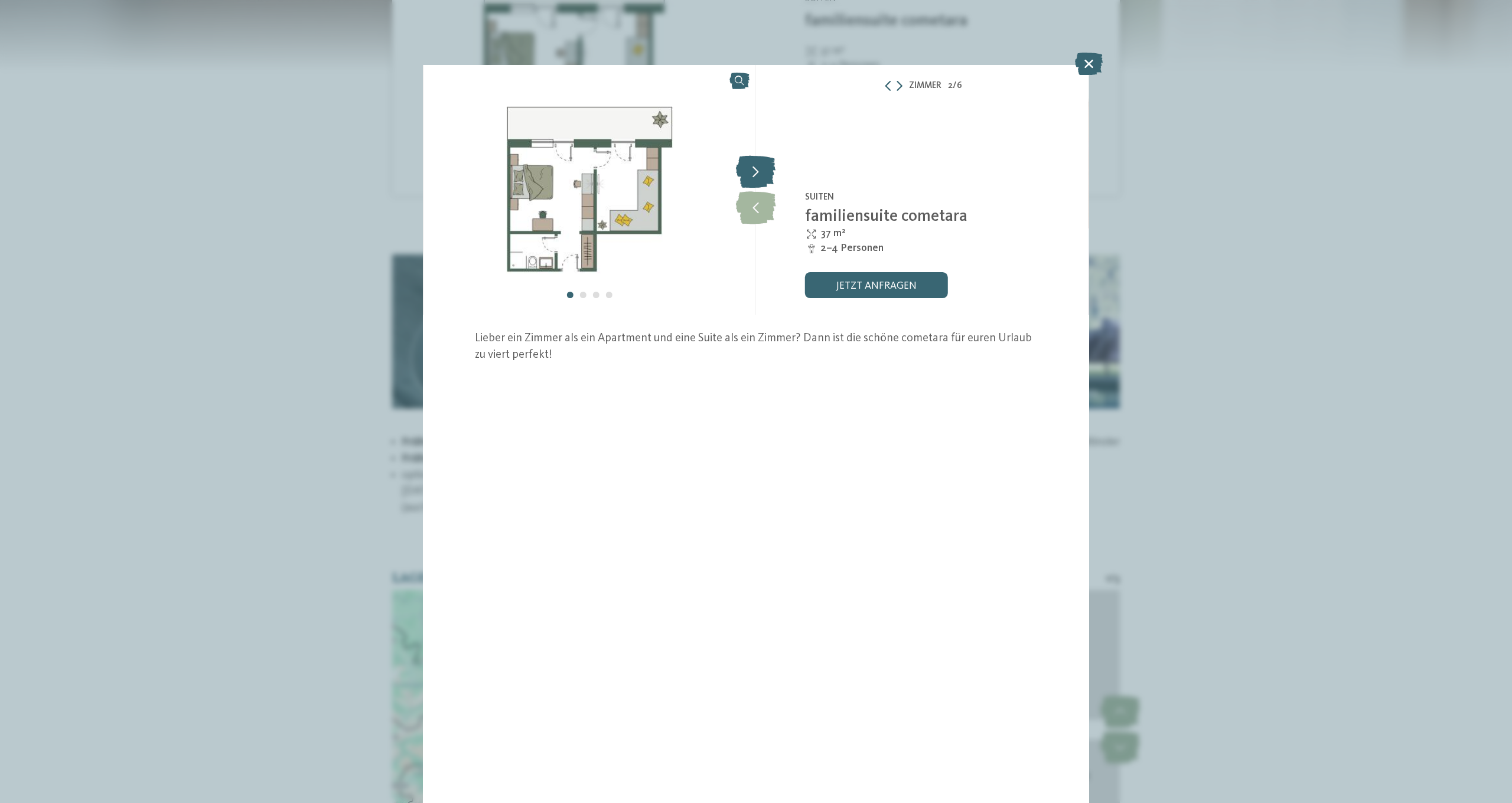
click at [757, 175] on icon at bounding box center [756, 172] width 40 height 33
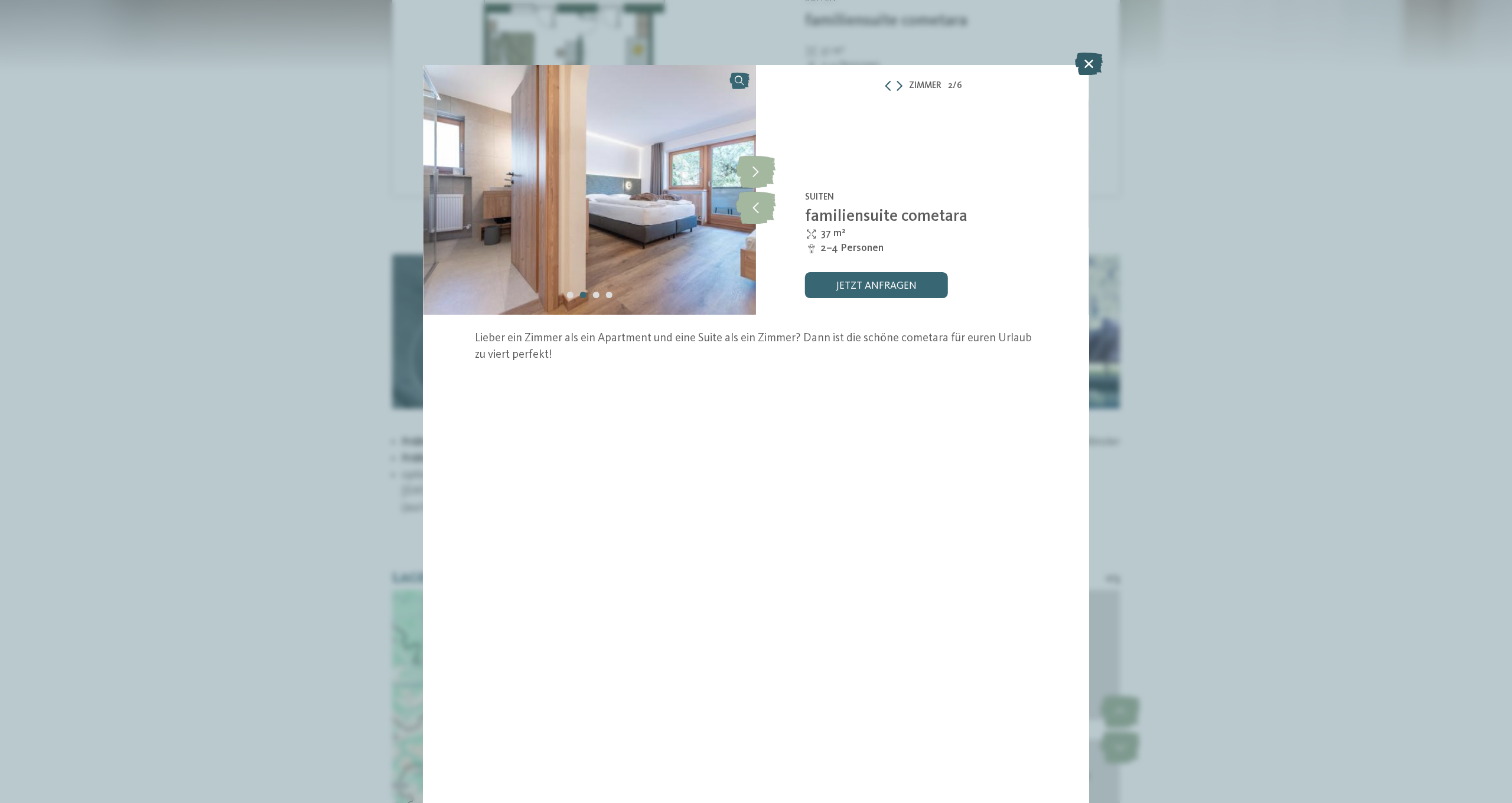
click at [1093, 64] on icon at bounding box center [1088, 64] width 27 height 22
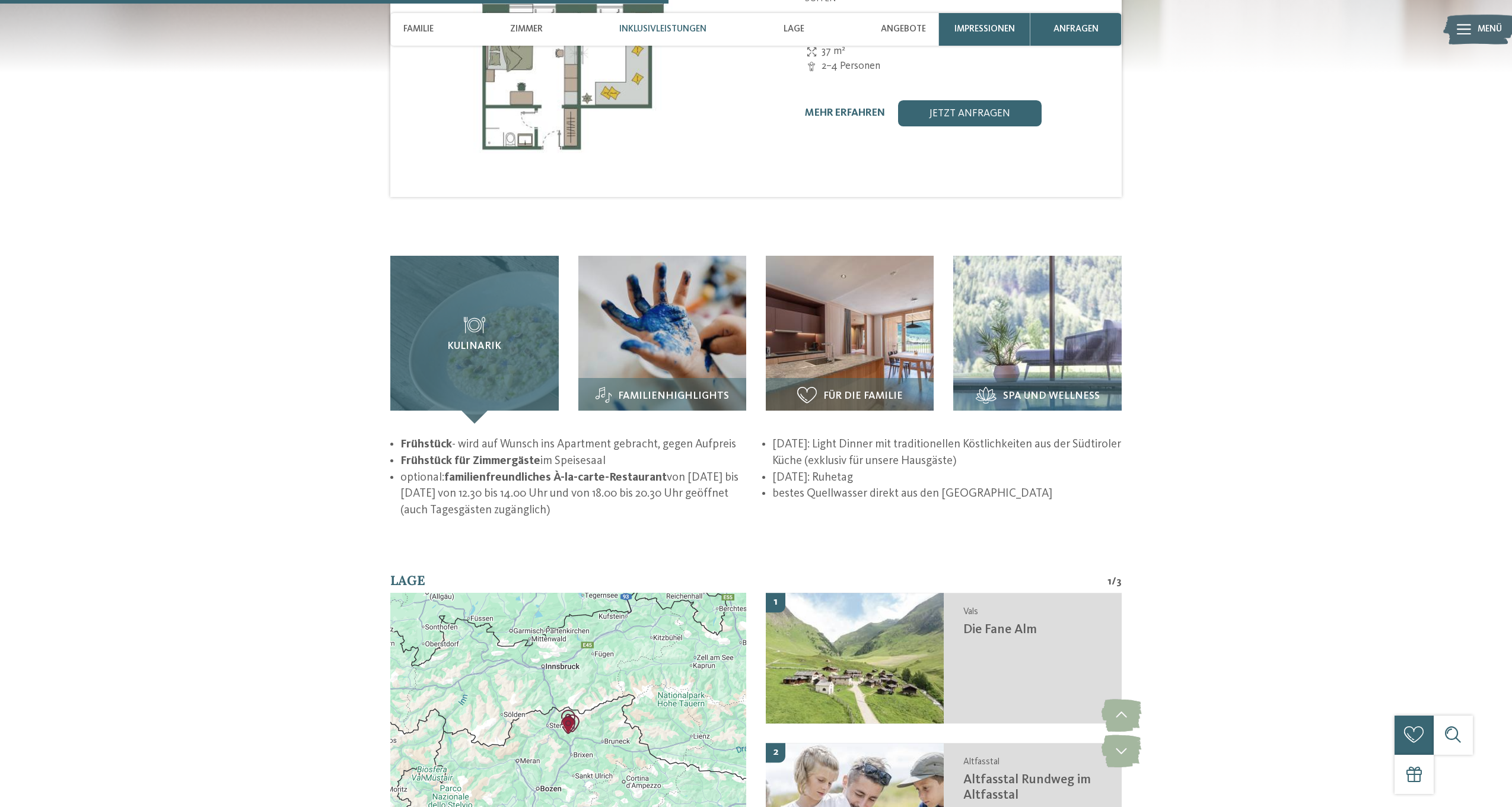
click at [481, 341] on span "Kulinarik" at bounding box center [474, 346] width 54 height 11
click at [478, 341] on span "Kulinarik" at bounding box center [474, 346] width 54 height 11
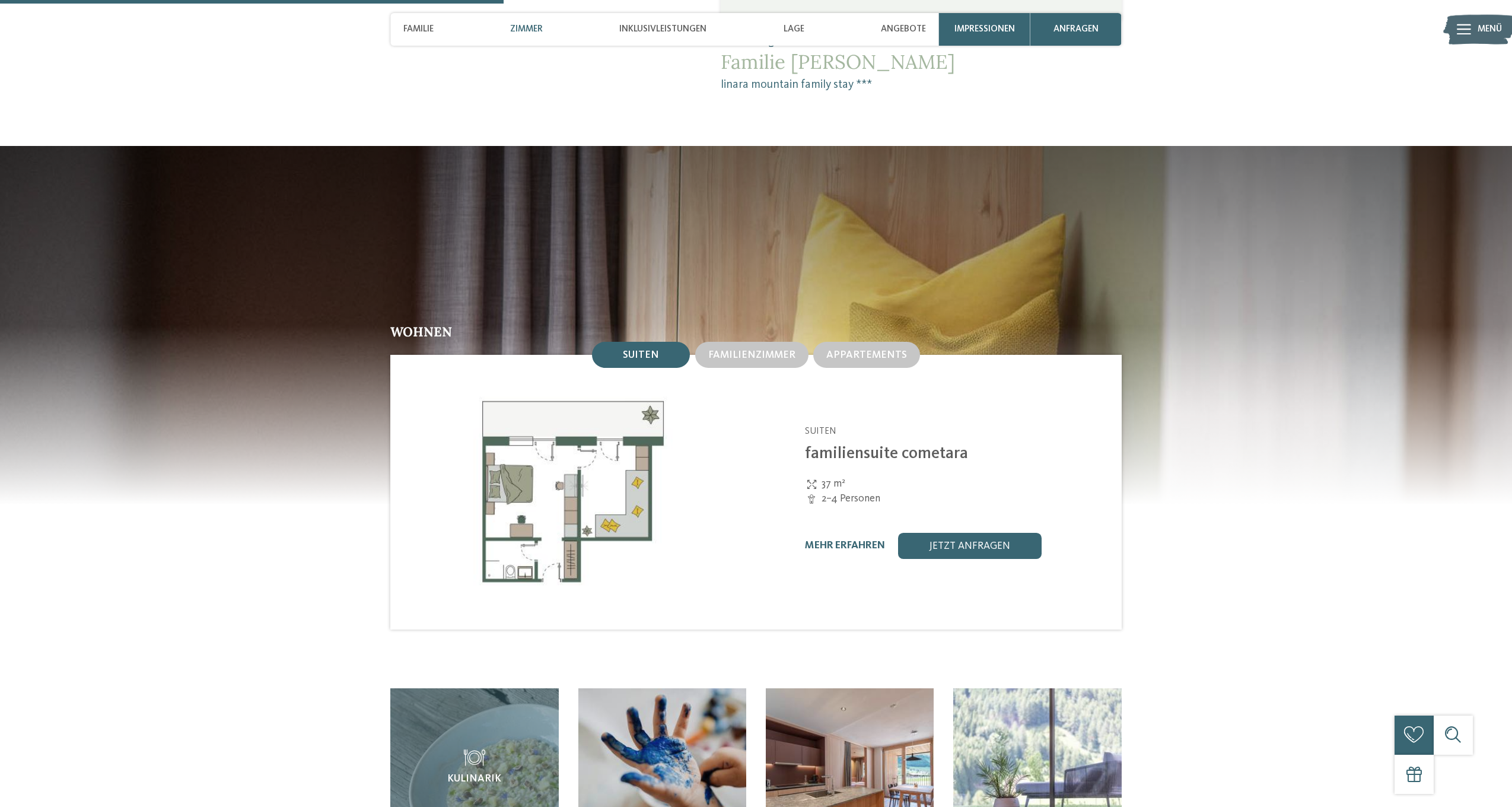
scroll to position [1319, 0]
click at [743, 350] on span "Familienzimmer" at bounding box center [752, 355] width 87 height 10
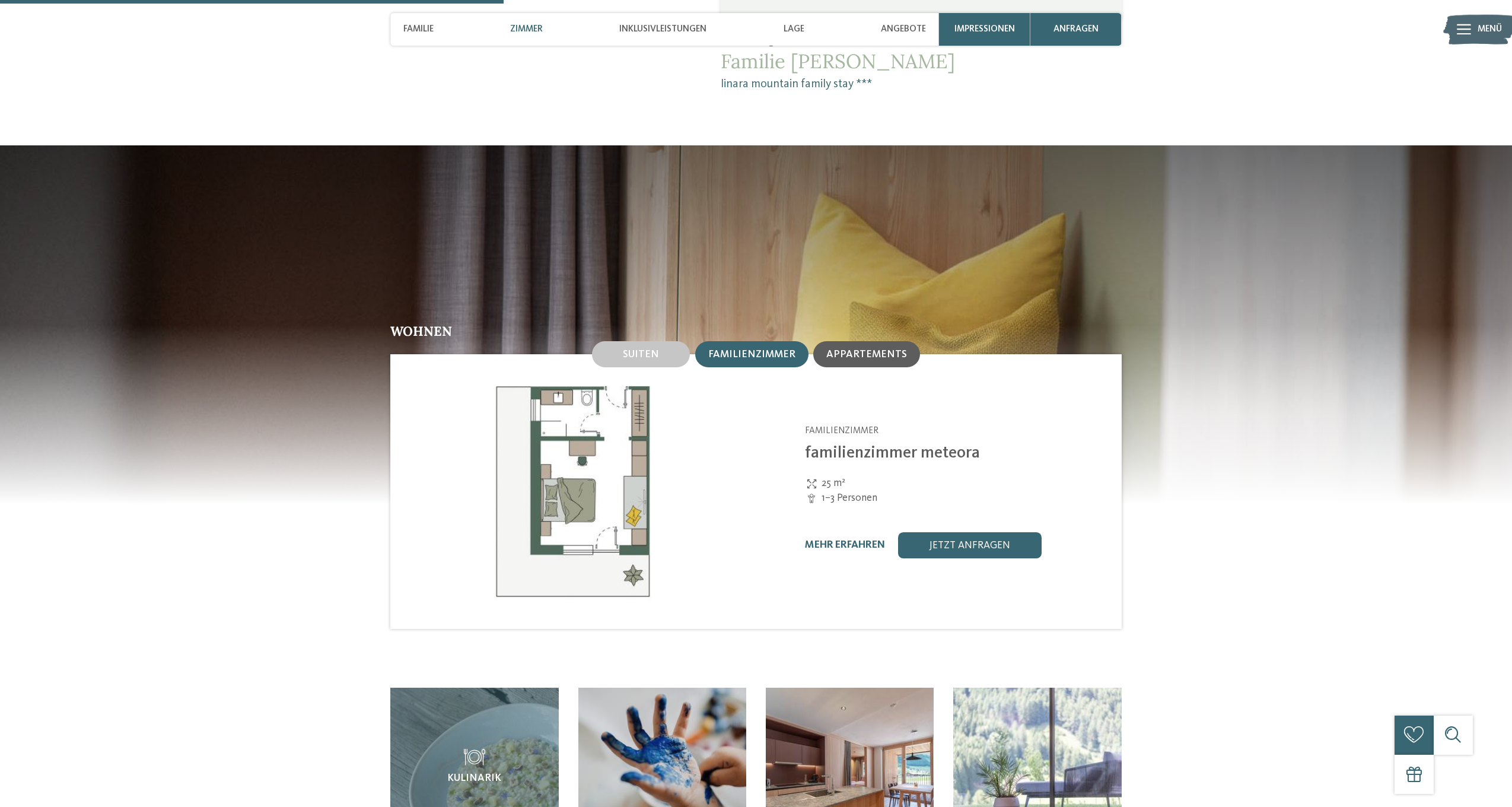
click at [868, 350] on span "Appartements" at bounding box center [866, 355] width 80 height 10
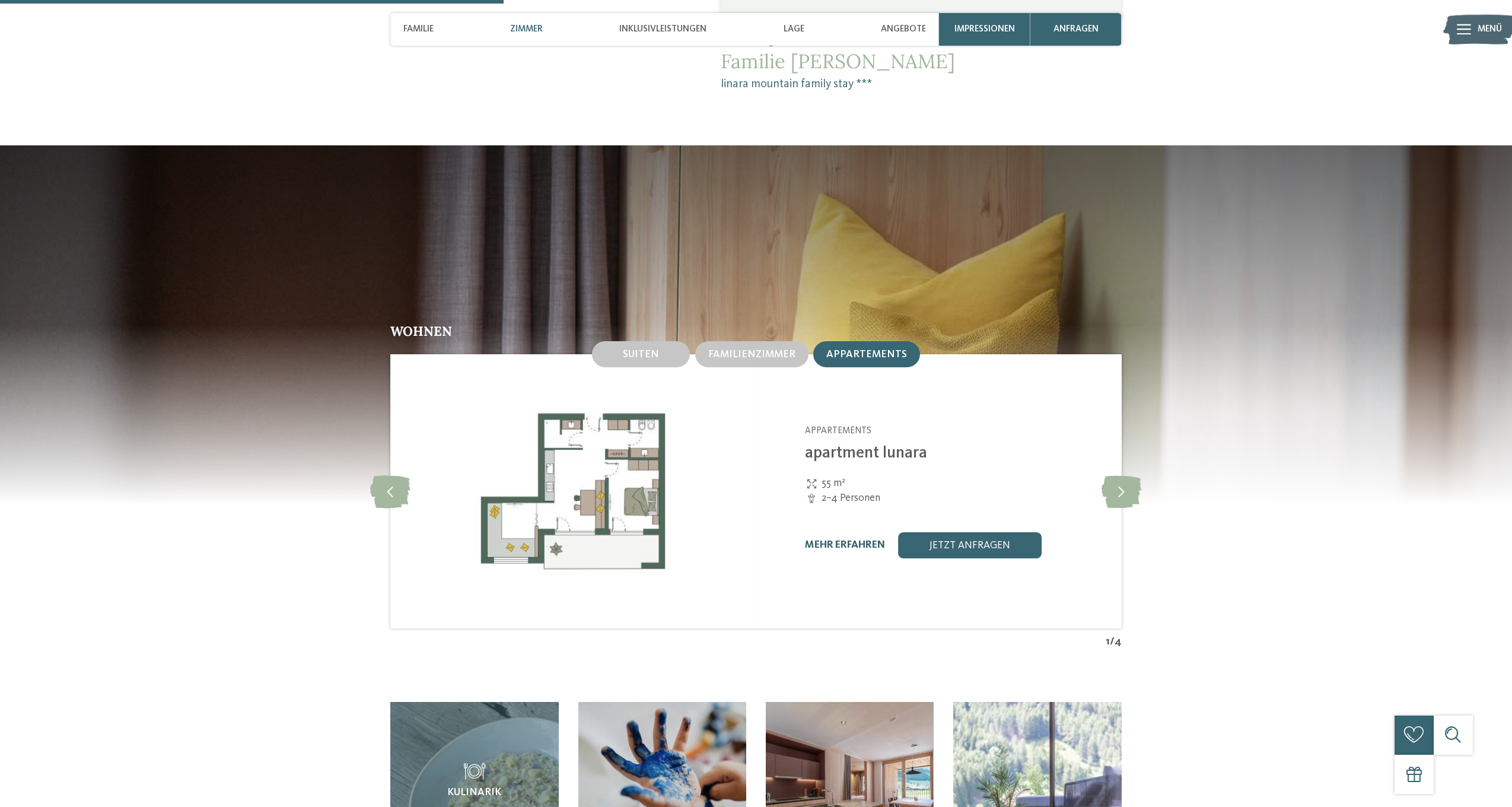
click at [863, 540] on link "mehr erfahren" at bounding box center [845, 545] width 80 height 10
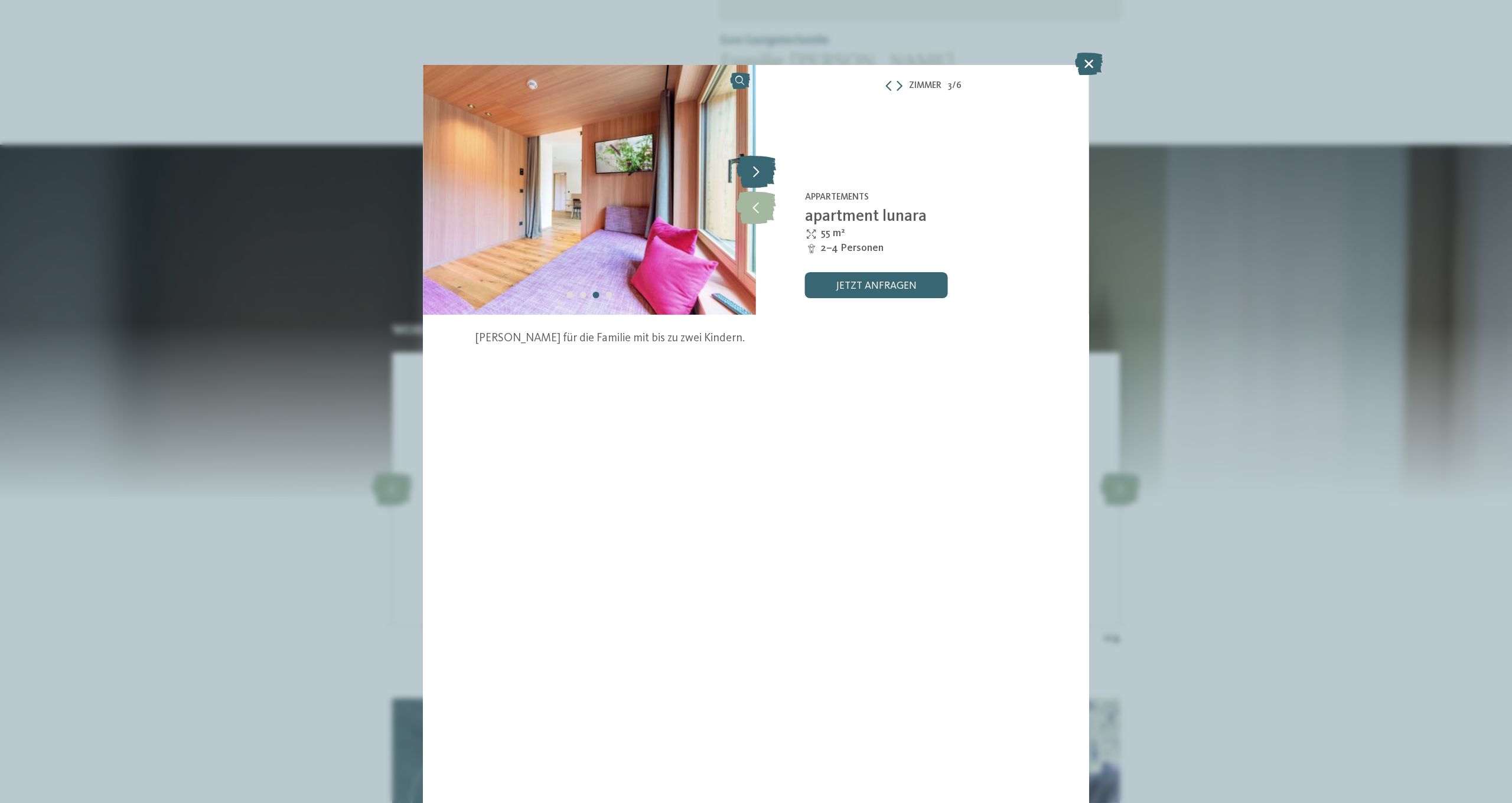
click at [750, 170] on icon at bounding box center [756, 172] width 40 height 33
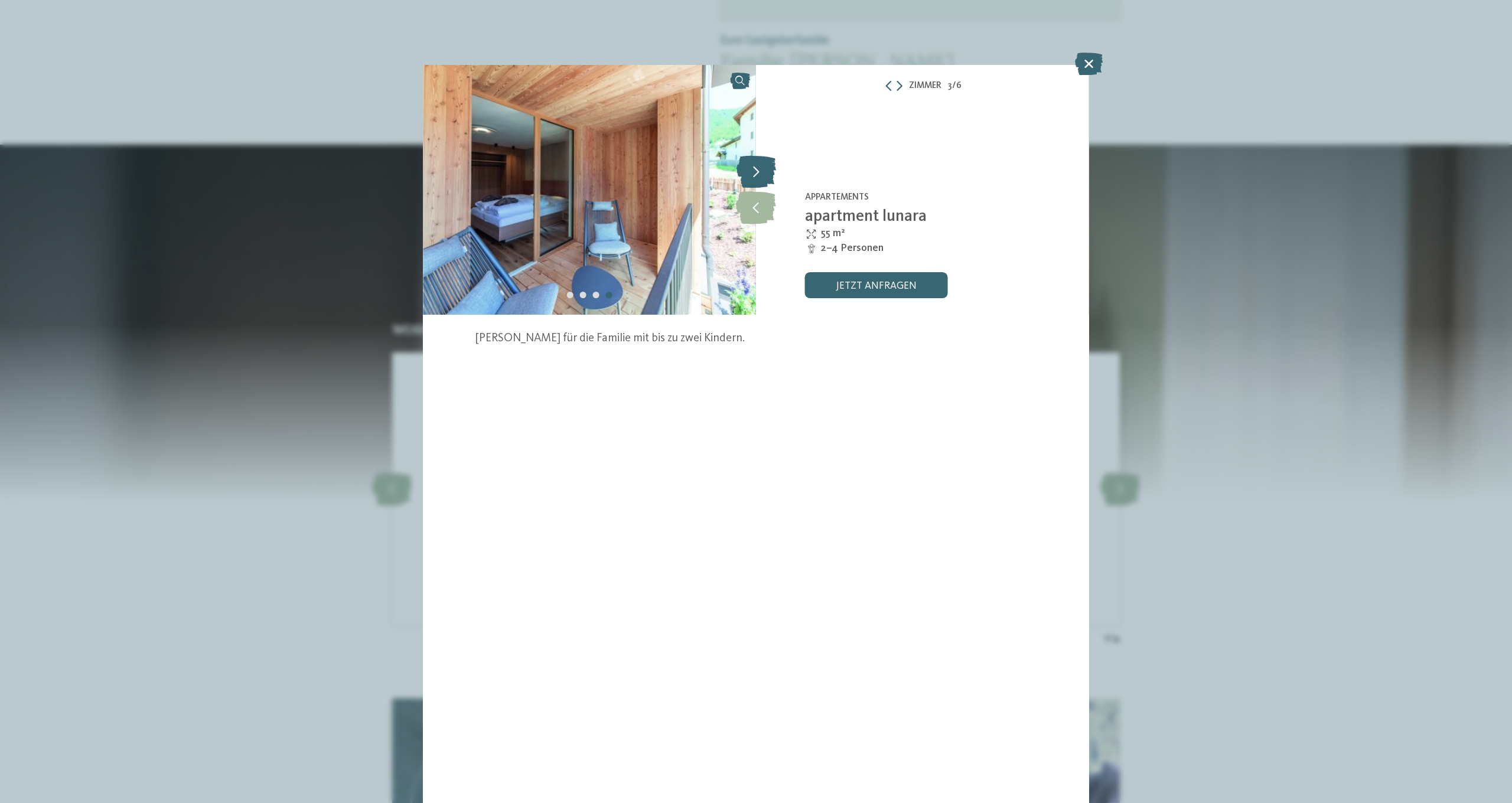
click at [750, 169] on icon at bounding box center [756, 172] width 40 height 33
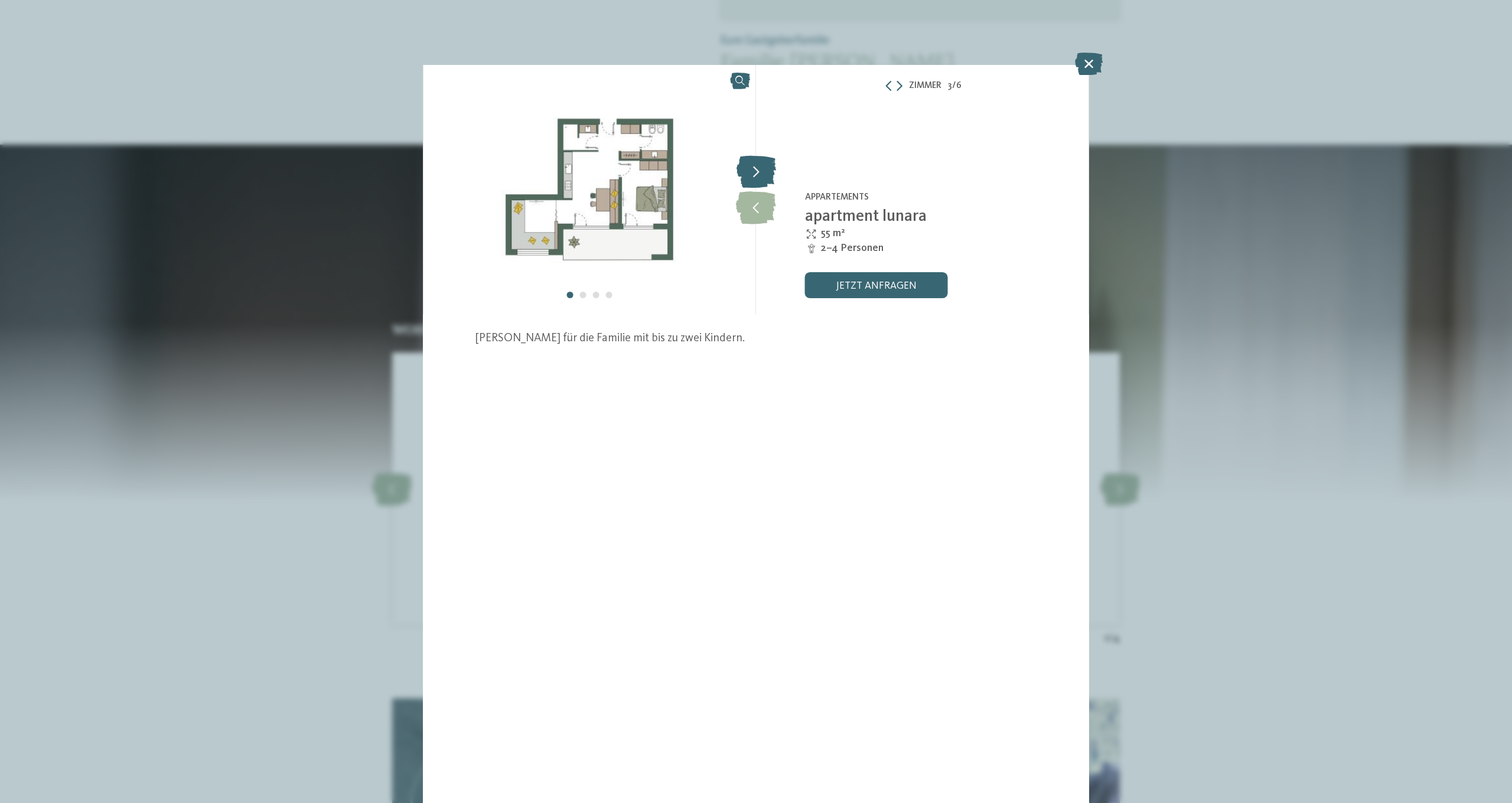
click at [750, 169] on icon at bounding box center [756, 172] width 40 height 33
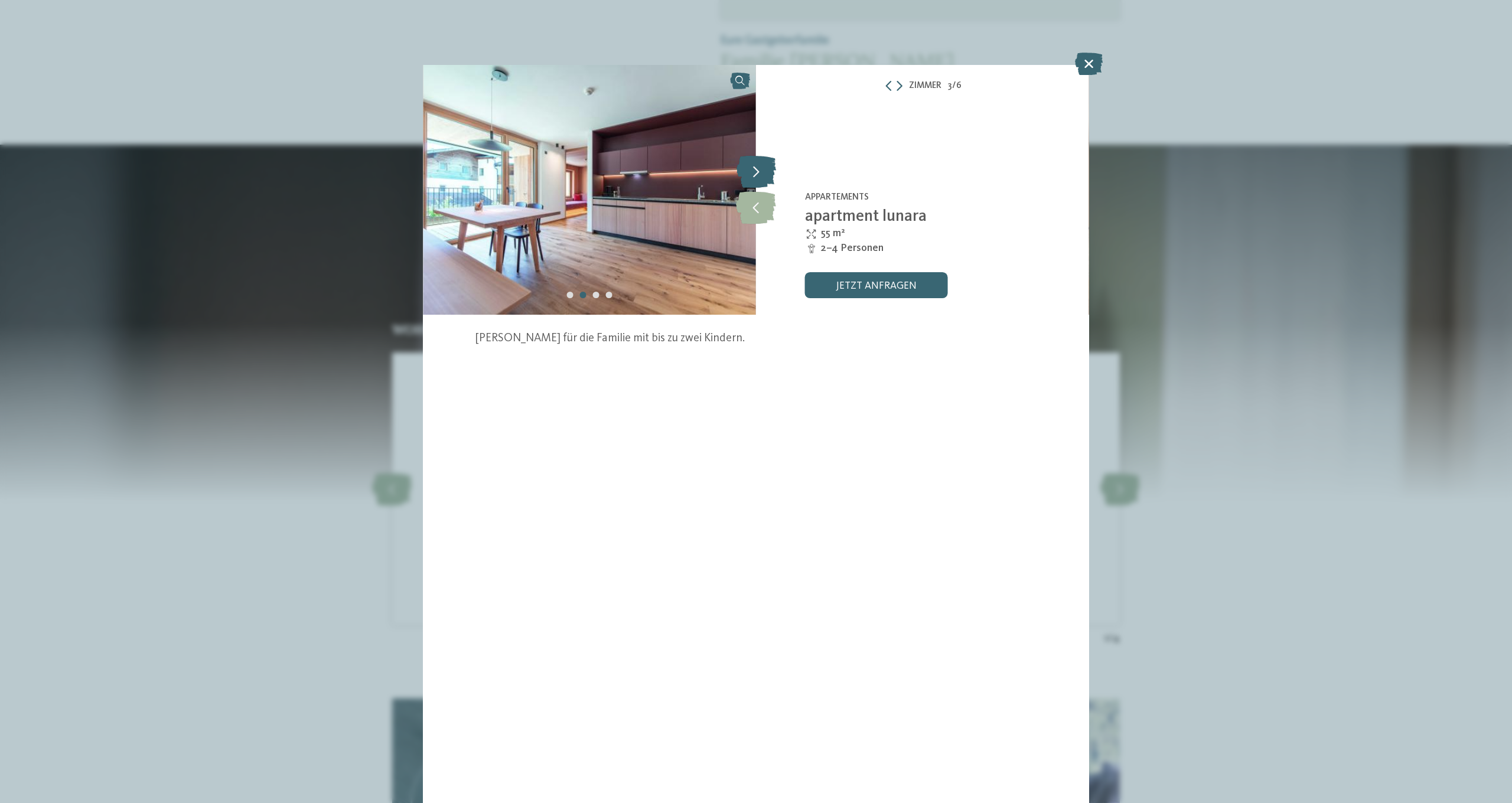
click at [750, 169] on icon at bounding box center [756, 172] width 40 height 33
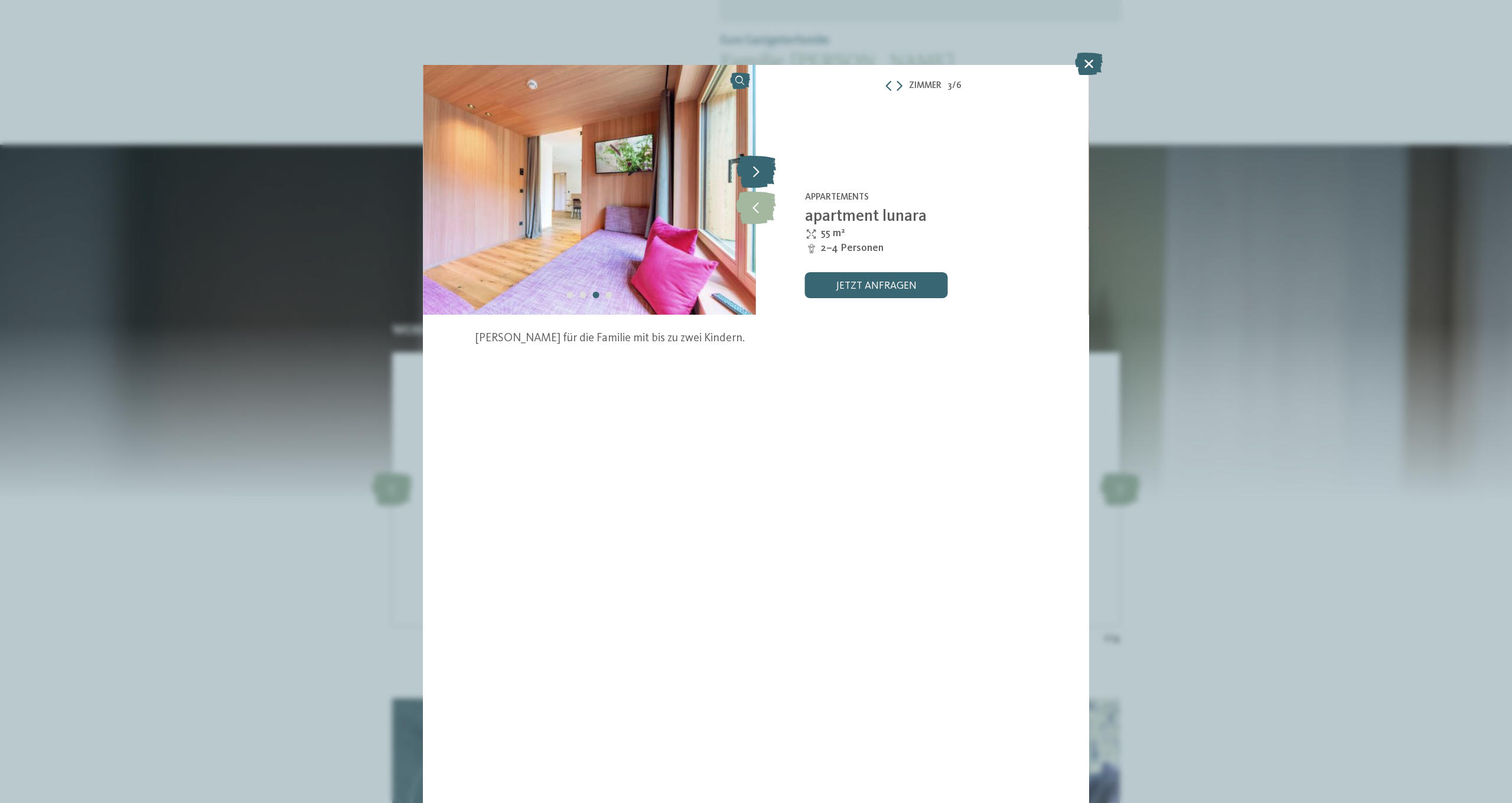
click at [751, 169] on icon at bounding box center [756, 172] width 40 height 33
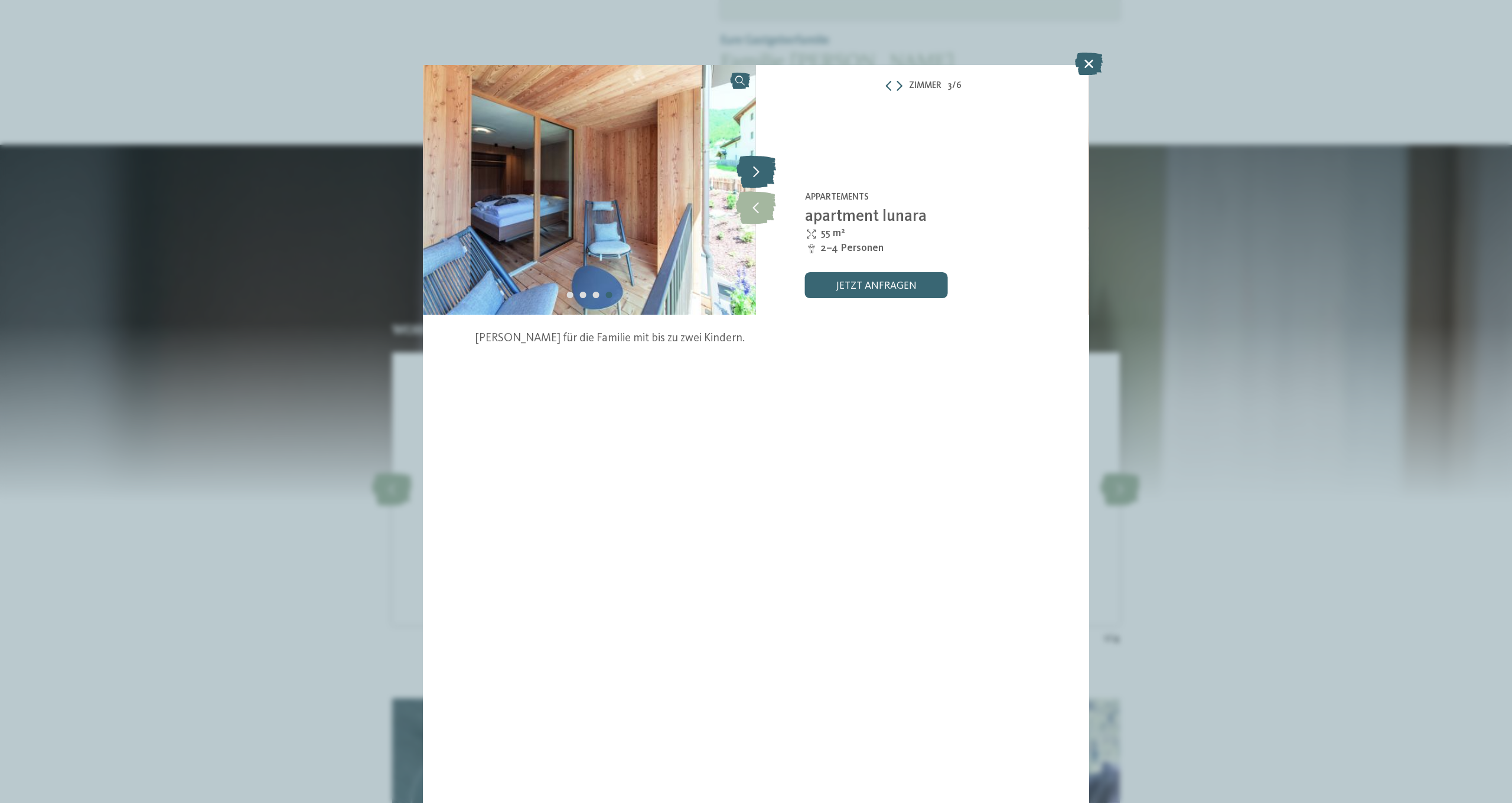
click at [751, 169] on icon at bounding box center [756, 172] width 40 height 33
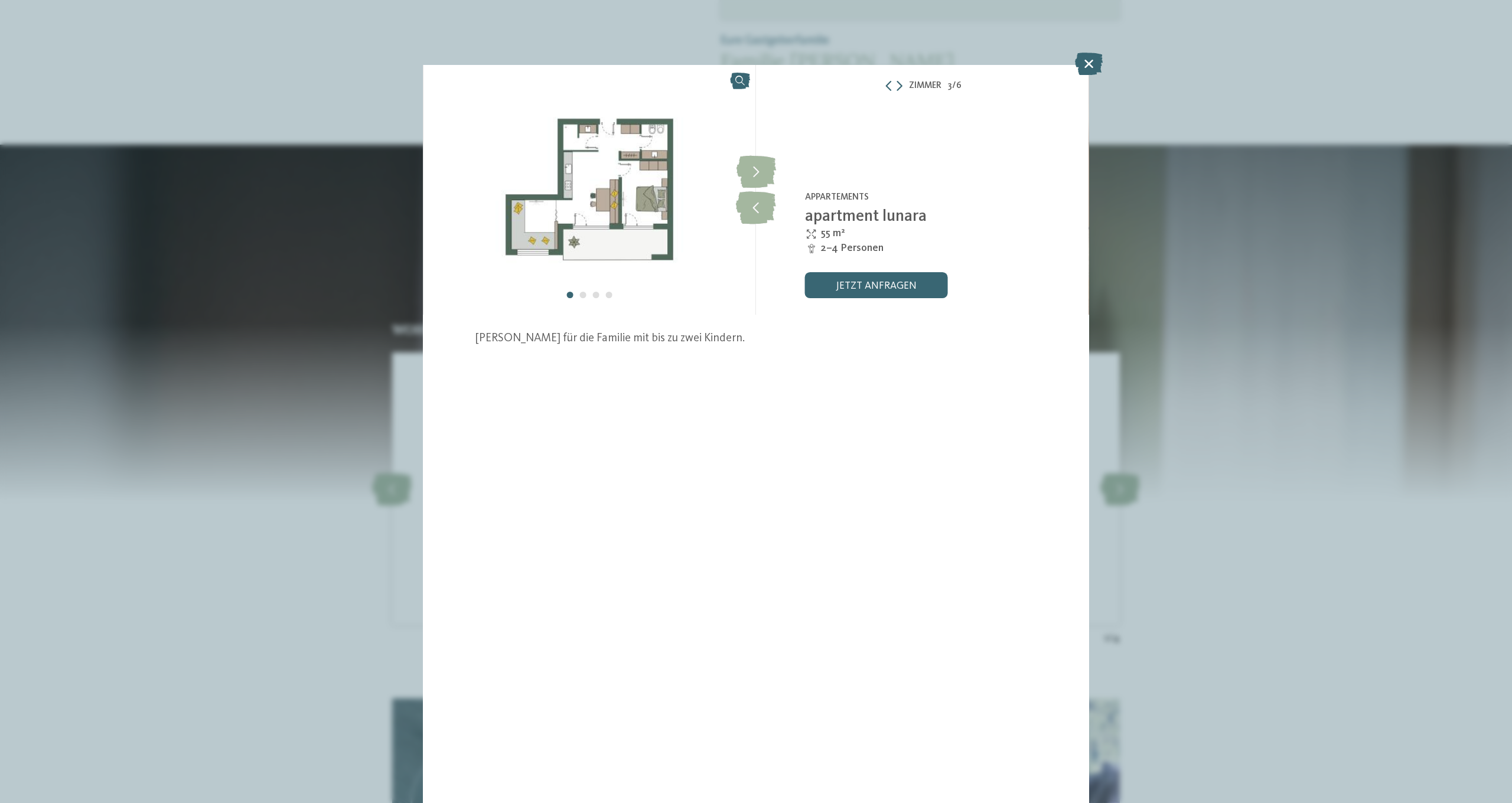
click at [1083, 65] on icon at bounding box center [1088, 64] width 27 height 22
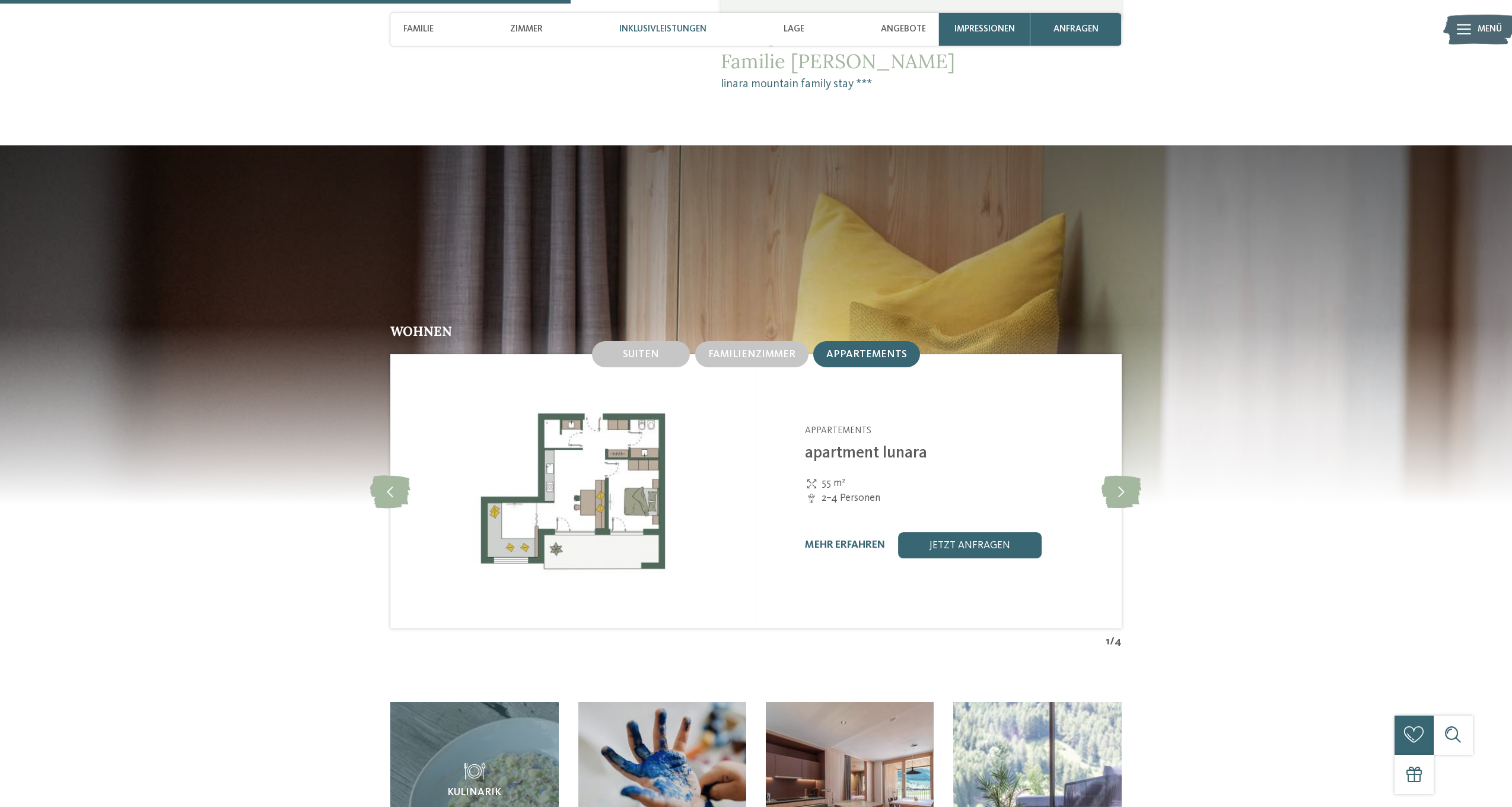
scroll to position [1501, 0]
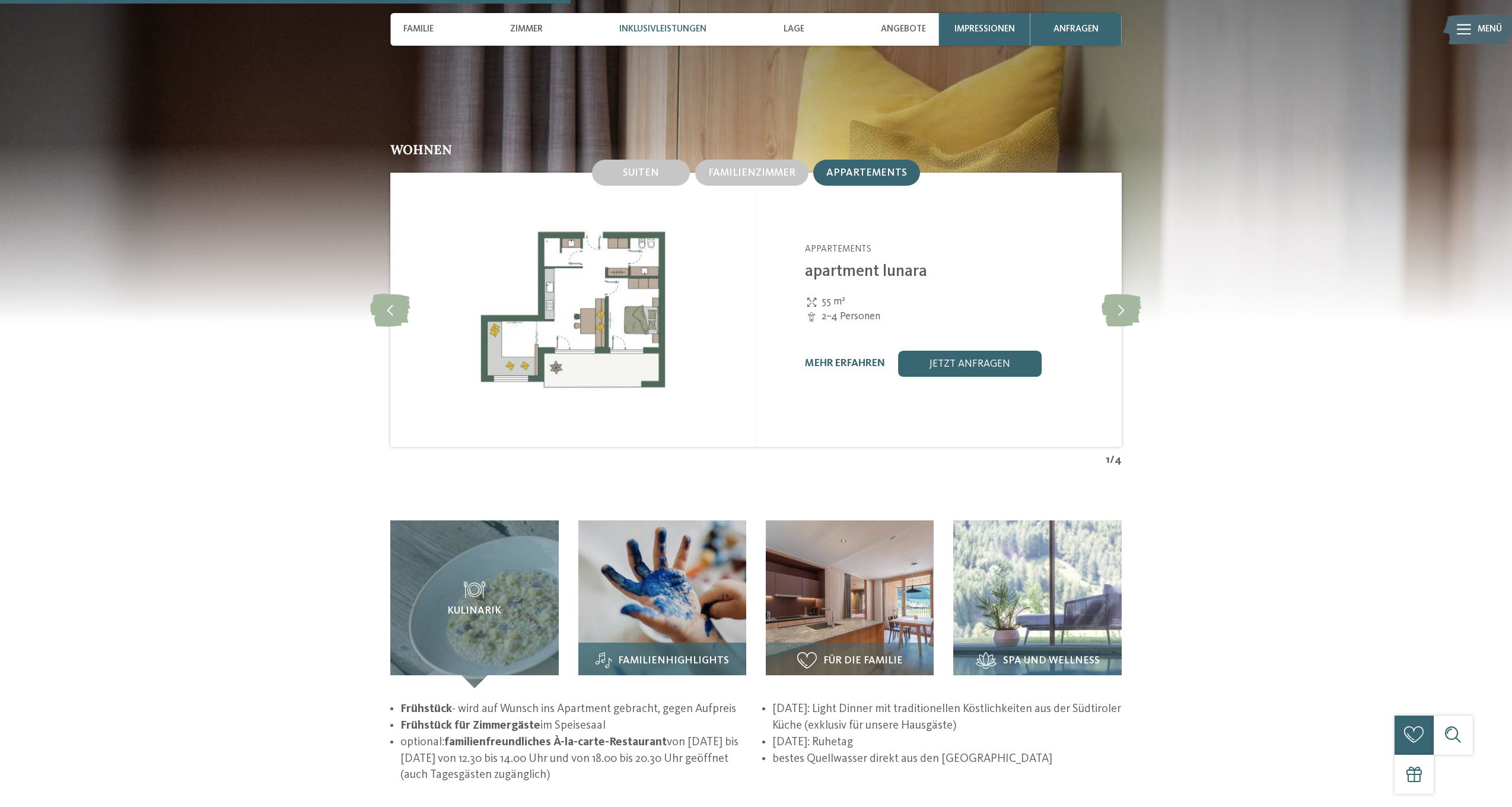
click at [664, 590] on img at bounding box center [662, 604] width 168 height 168
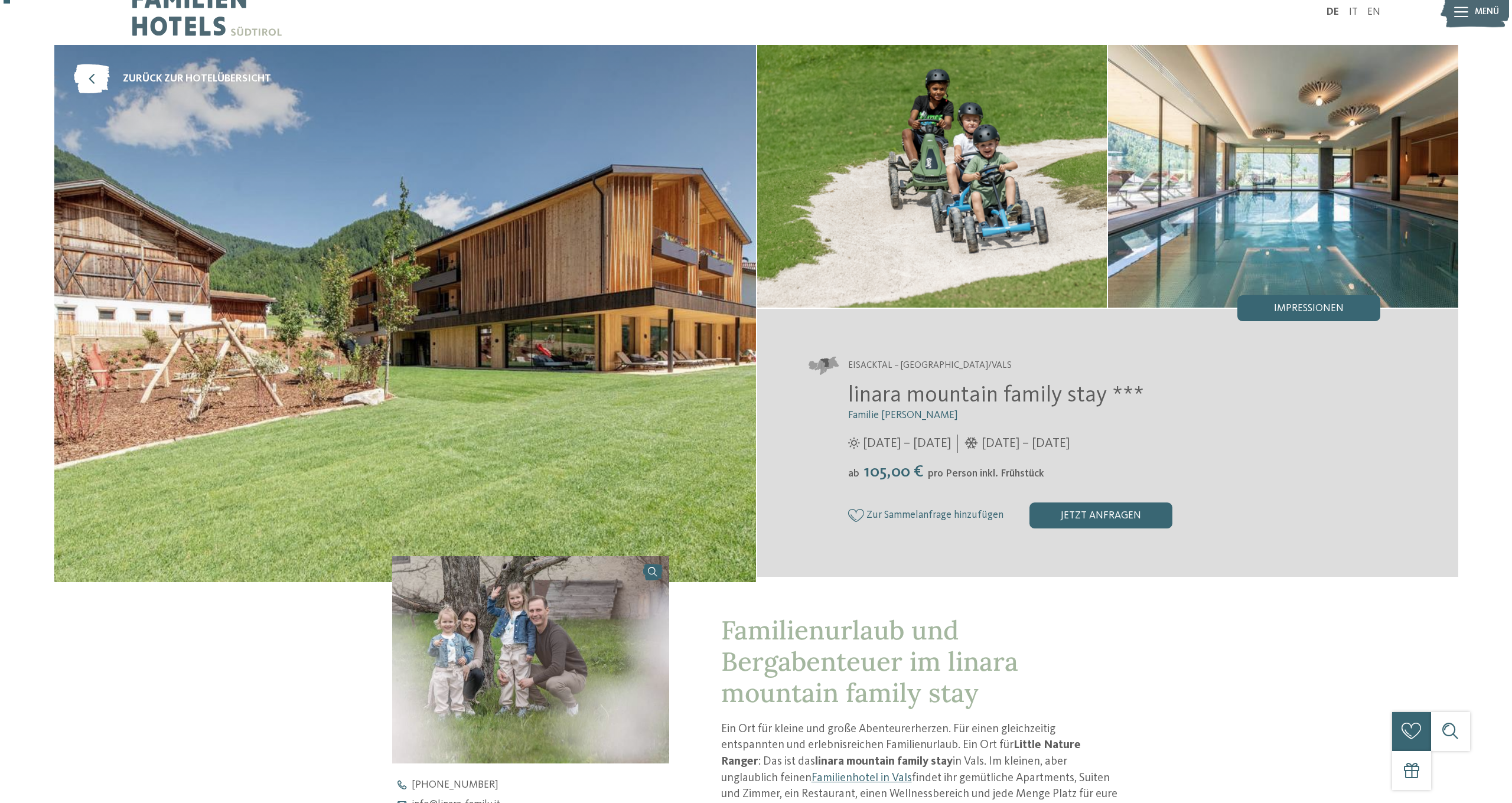
scroll to position [16, 0]
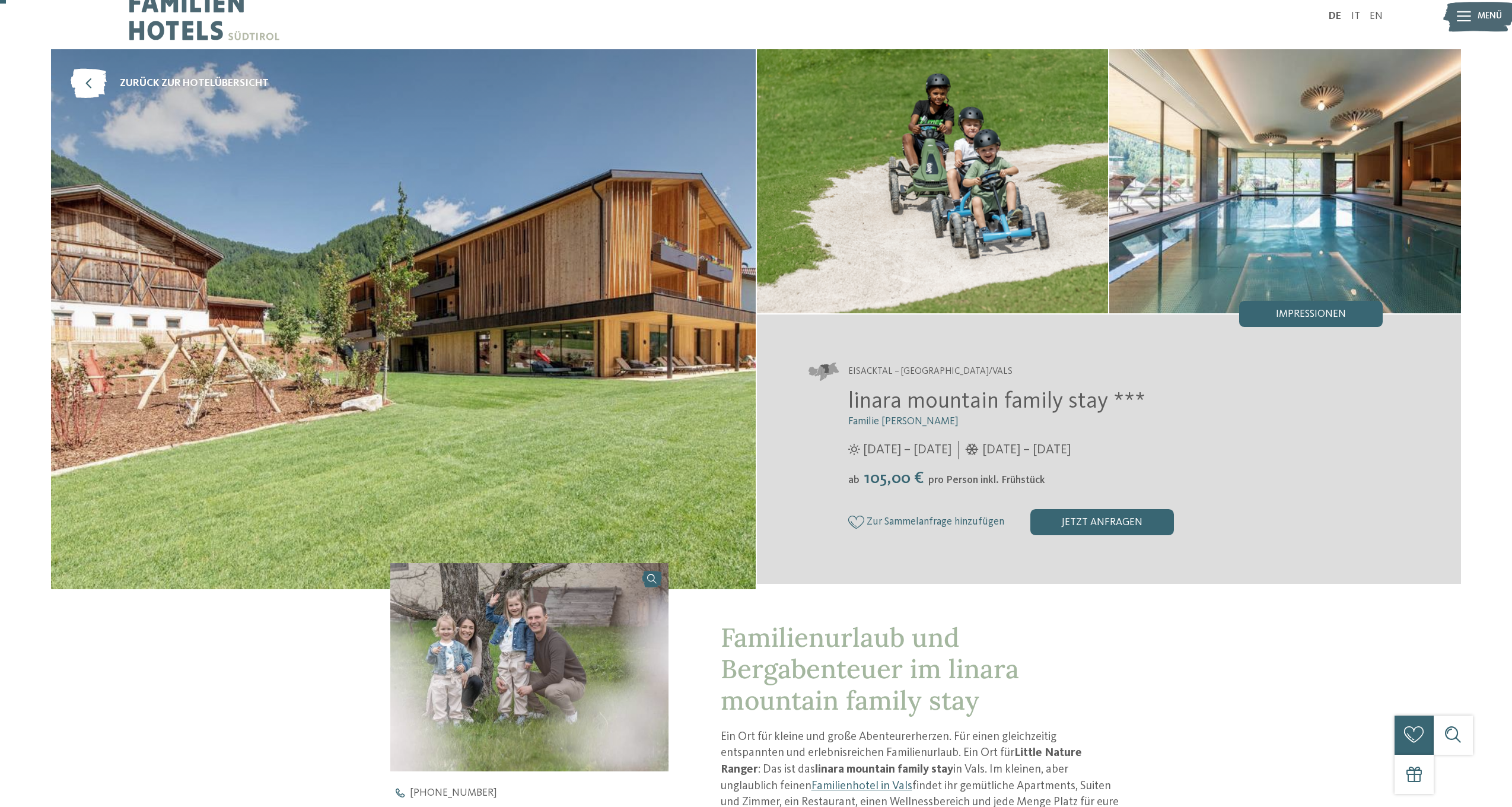
click at [1282, 320] on span "Impressionen" at bounding box center [1311, 314] width 70 height 10
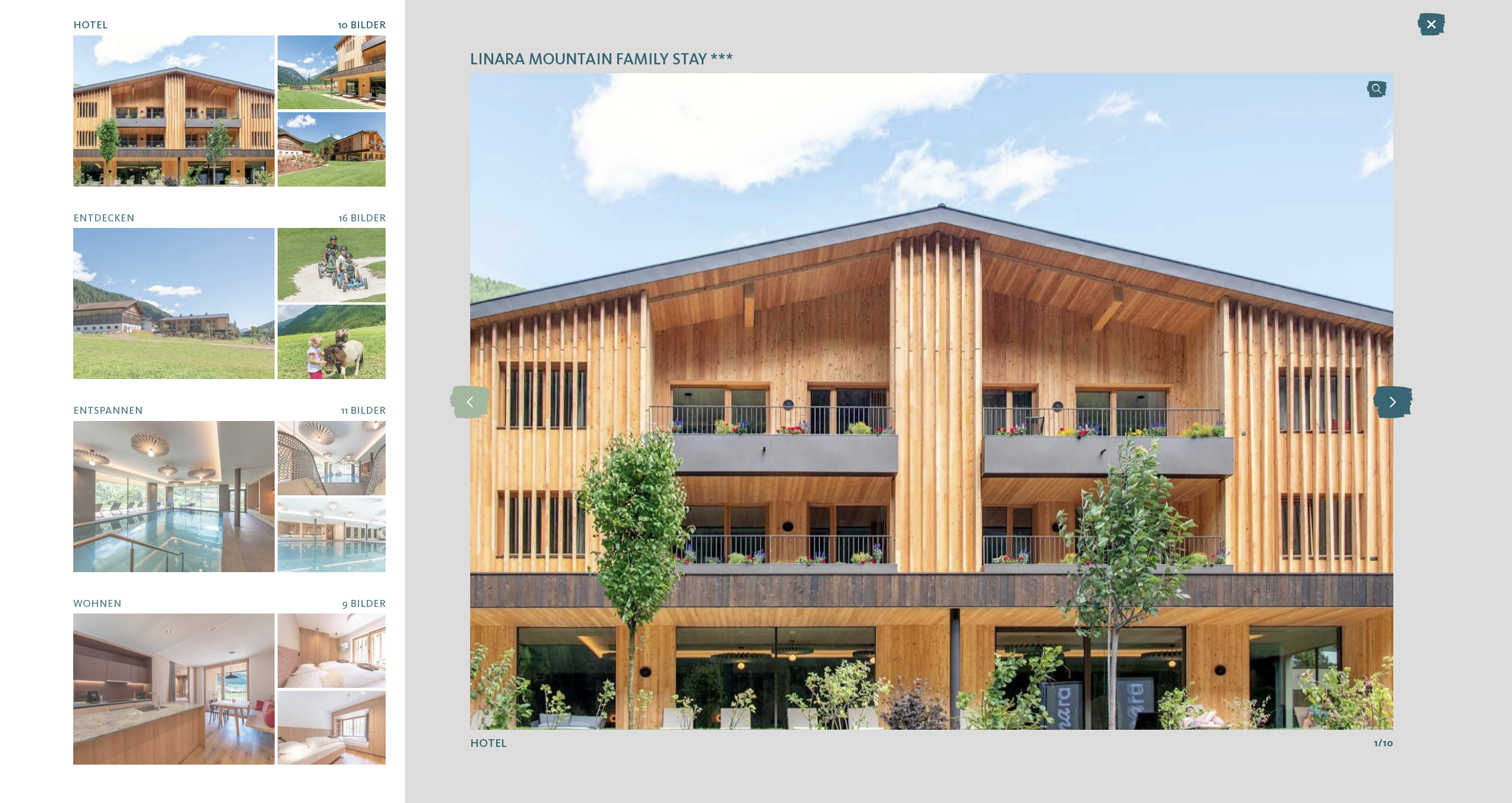
click at [1393, 402] on icon at bounding box center [1393, 401] width 40 height 33
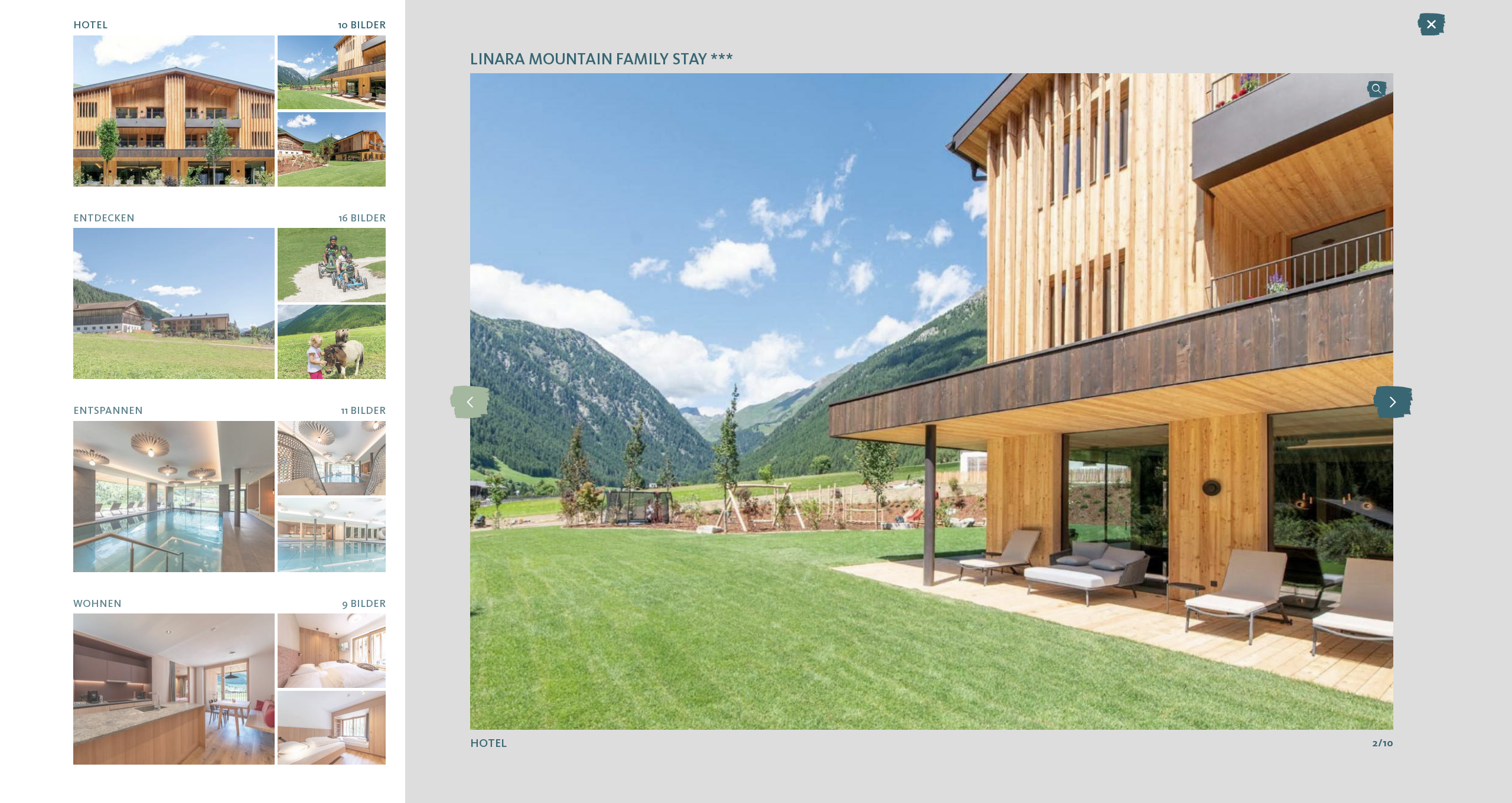
click at [1393, 402] on icon at bounding box center [1393, 401] width 40 height 33
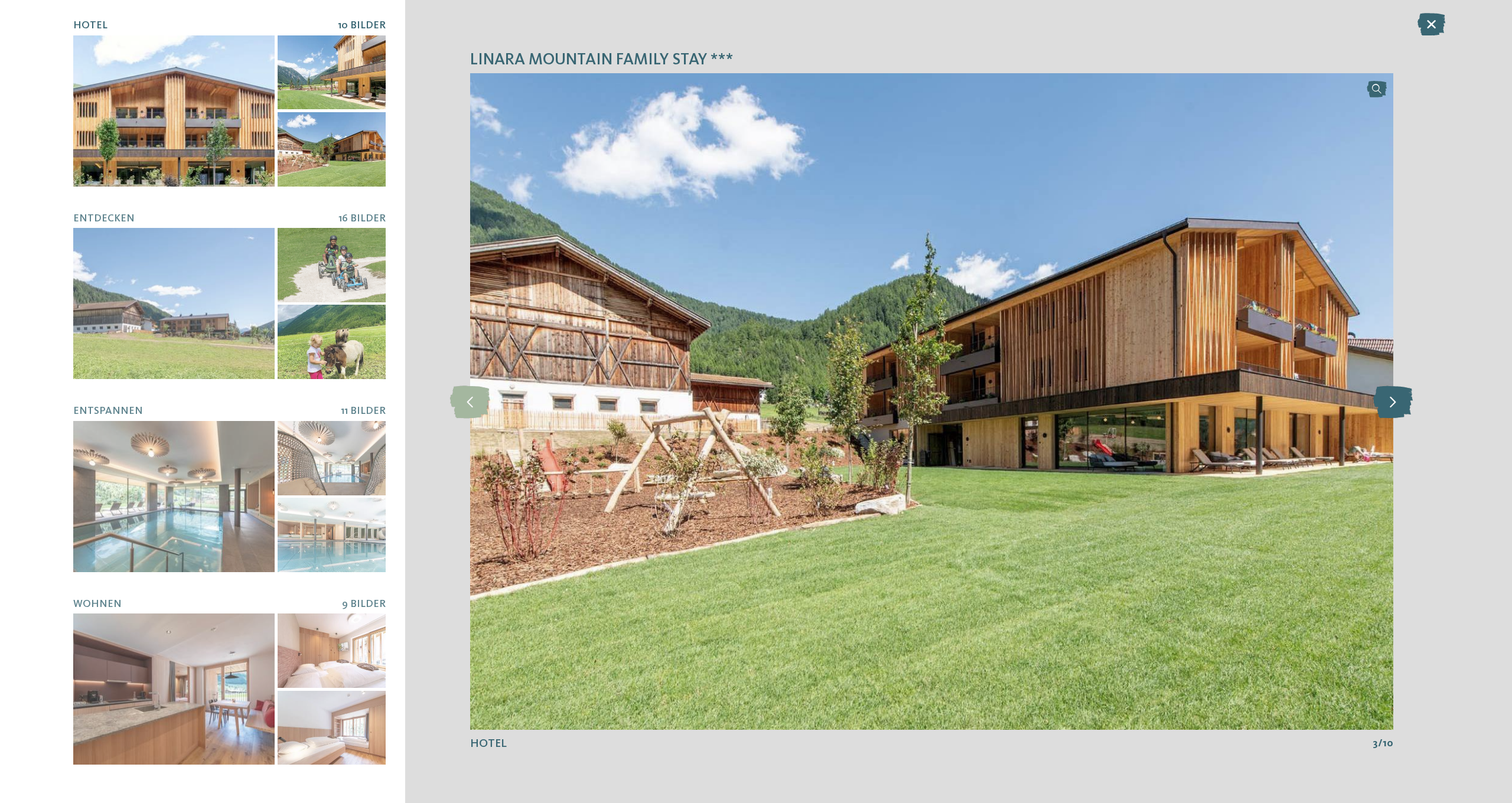
click at [1393, 402] on icon at bounding box center [1393, 401] width 40 height 33
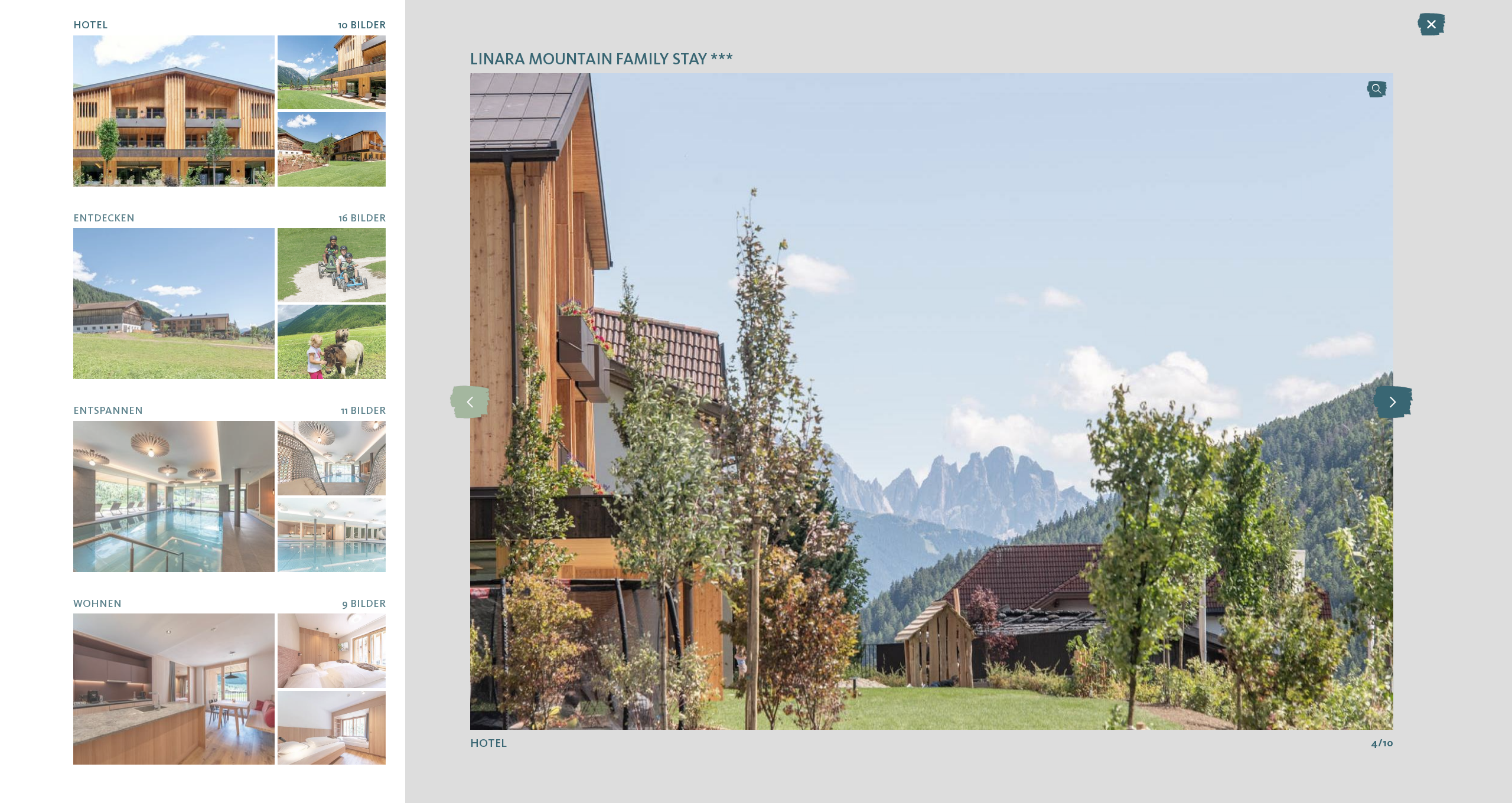
click at [1393, 402] on icon at bounding box center [1393, 401] width 40 height 33
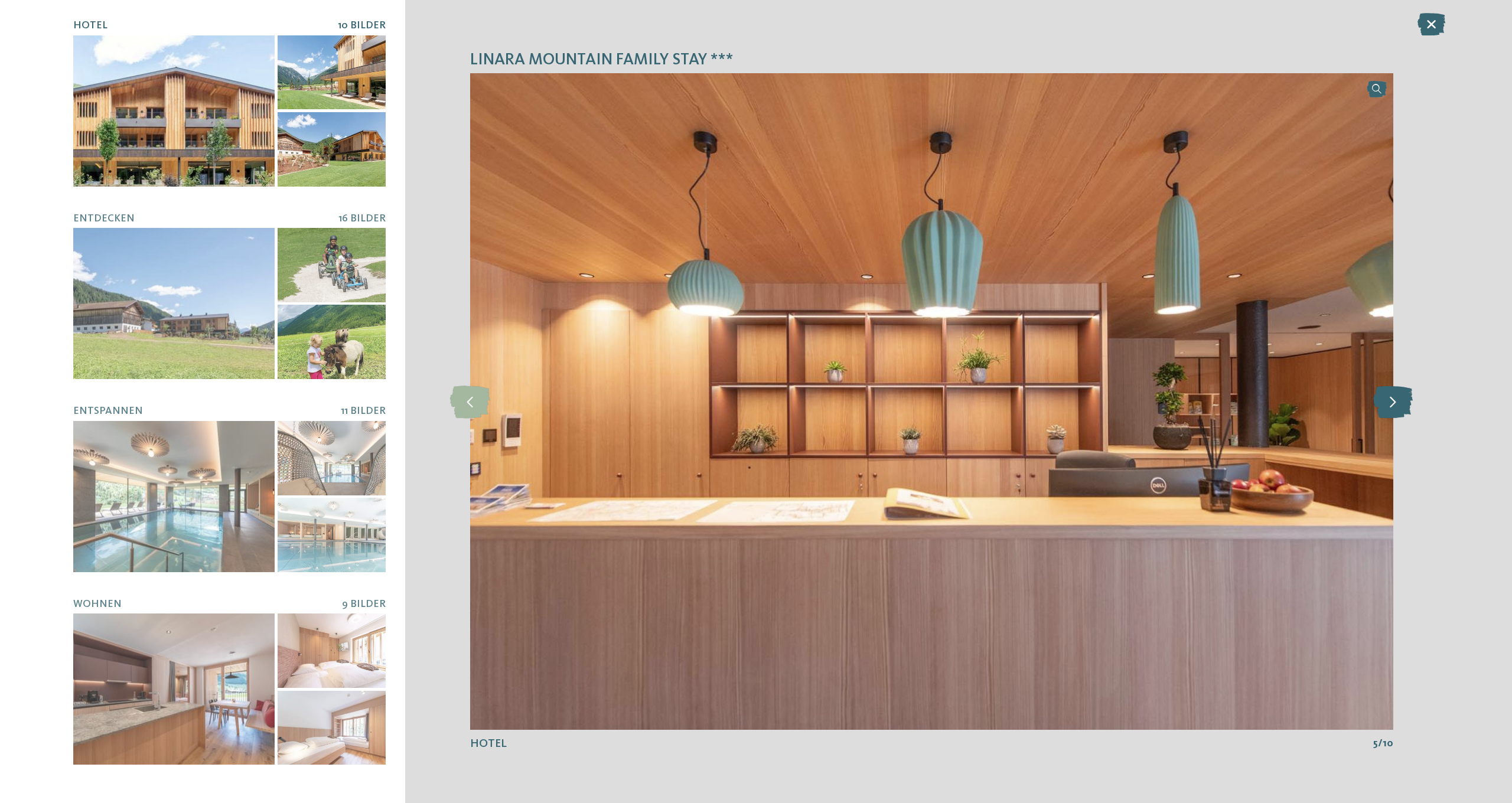
click at [1393, 402] on icon at bounding box center [1393, 401] width 40 height 33
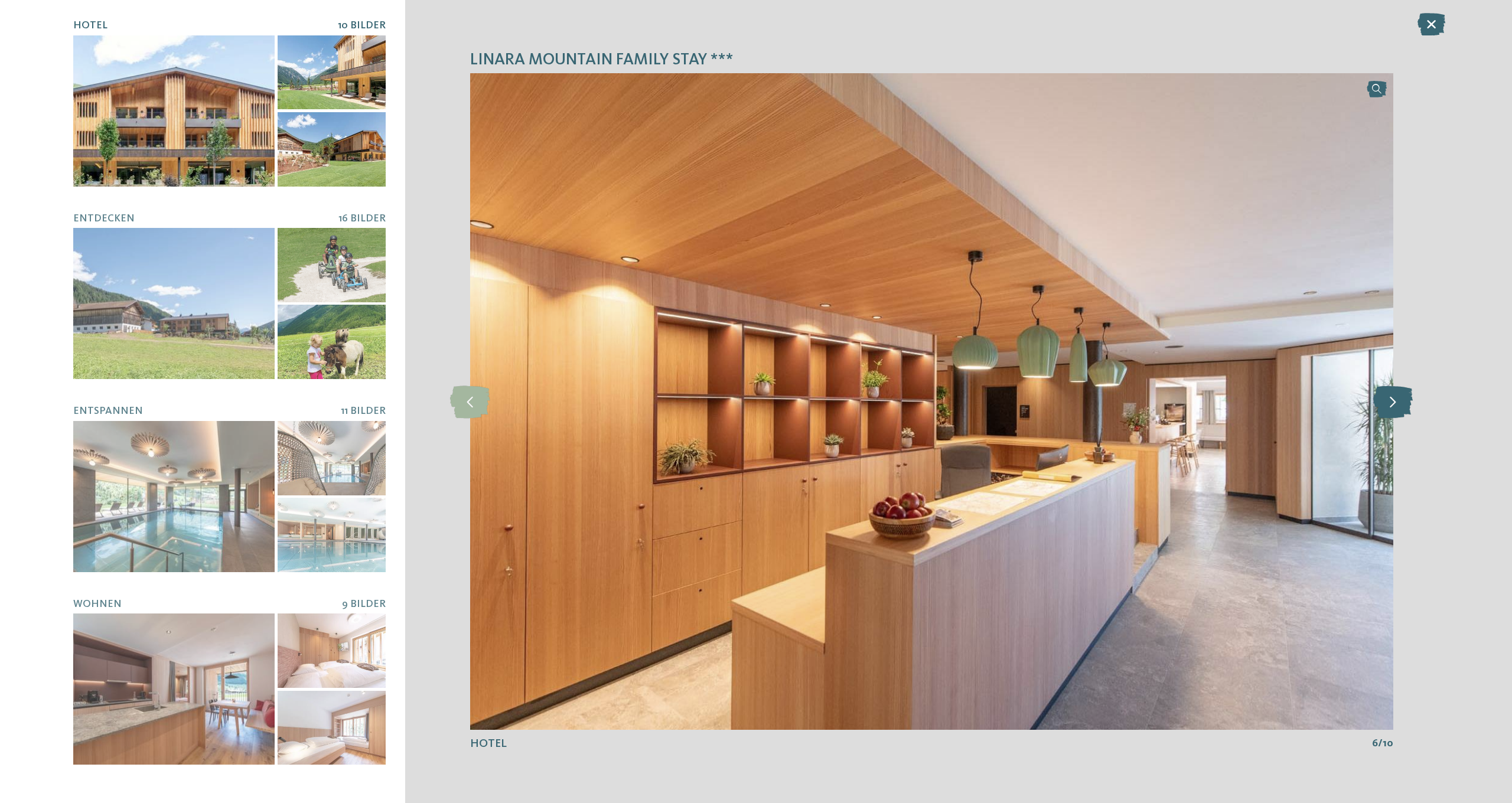
click at [1393, 402] on icon at bounding box center [1393, 401] width 40 height 33
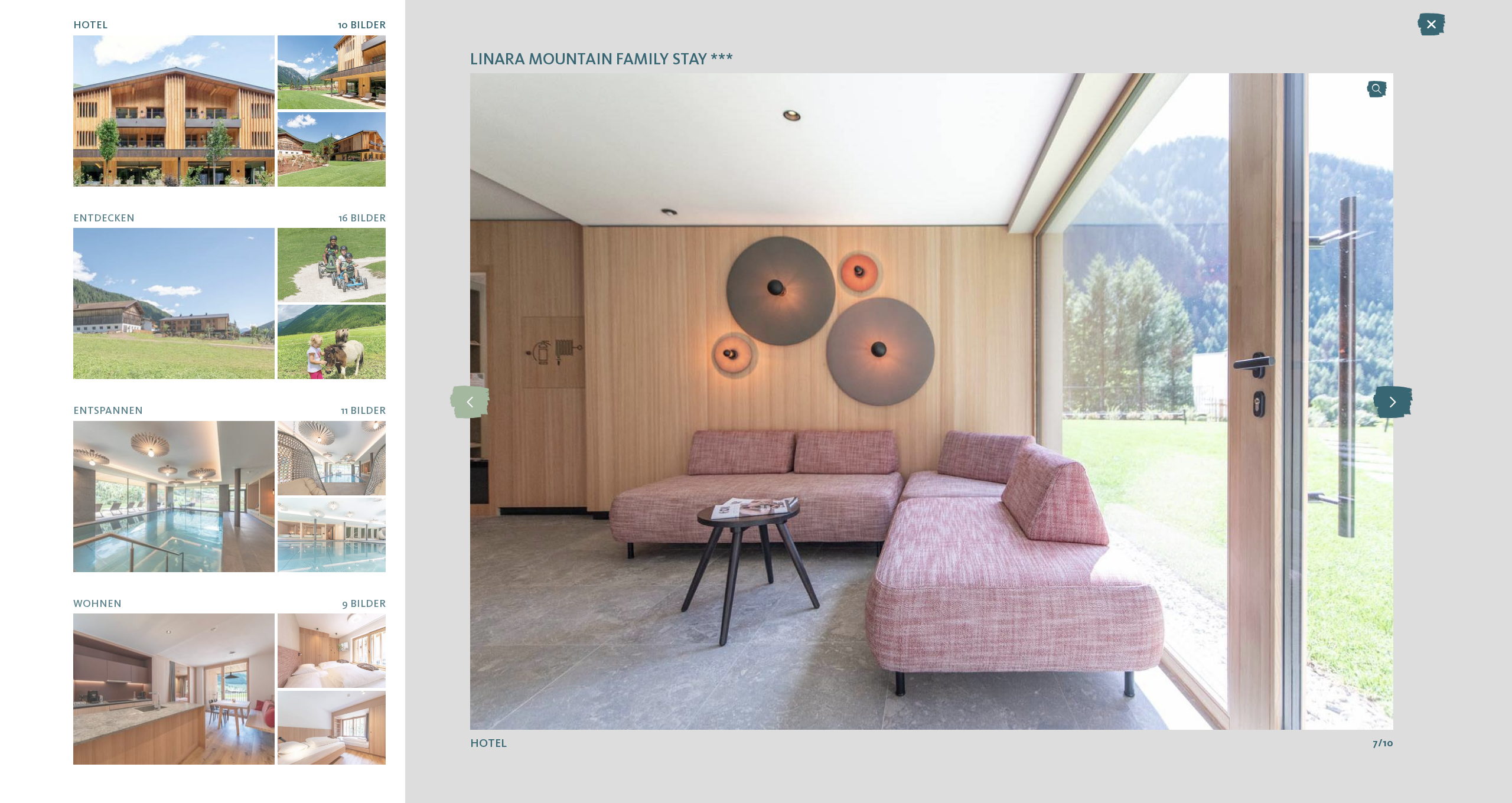
click at [1393, 402] on icon at bounding box center [1393, 401] width 40 height 33
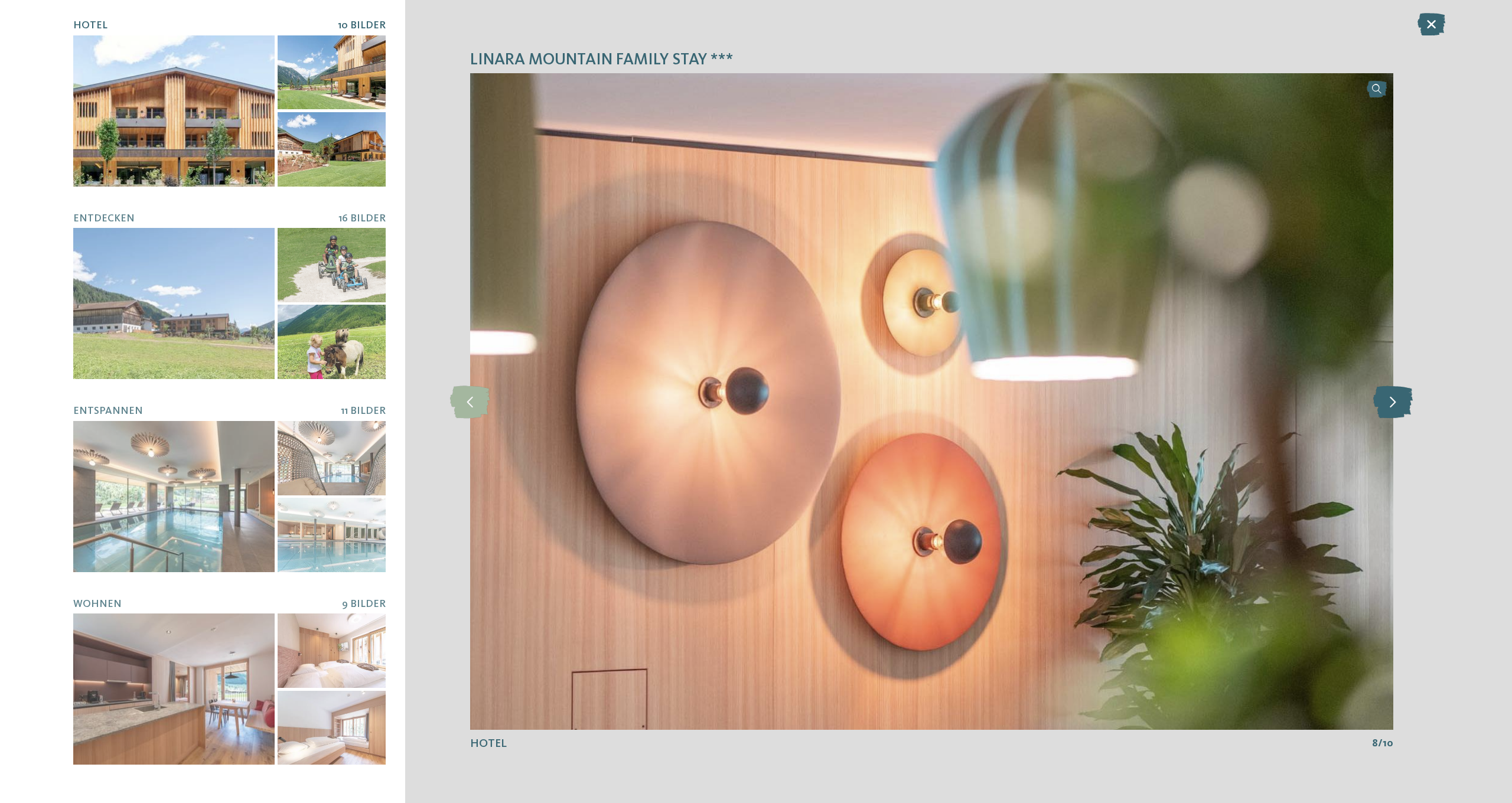
click at [1393, 402] on icon at bounding box center [1393, 401] width 40 height 33
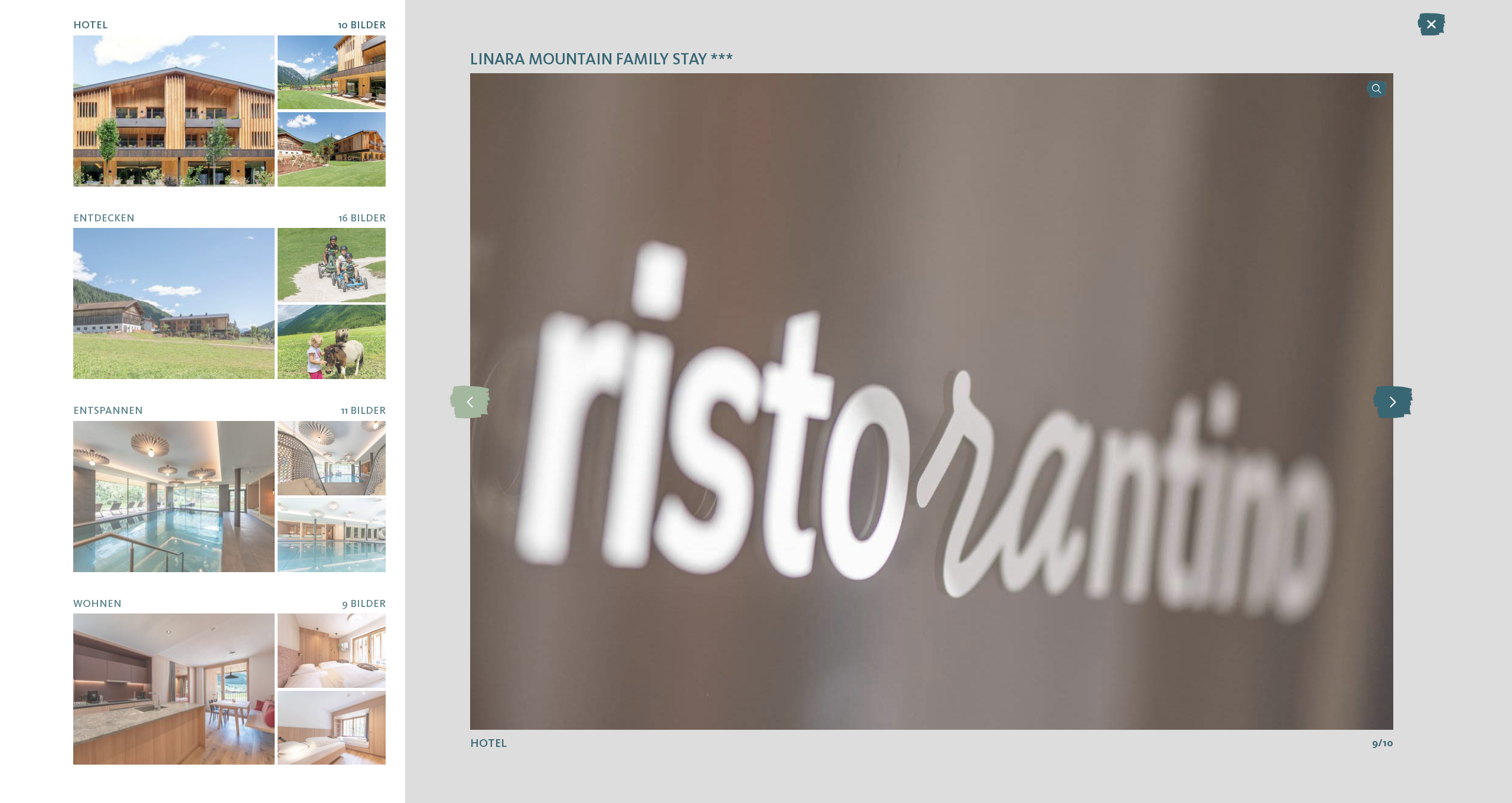
click at [1393, 402] on icon at bounding box center [1393, 401] width 40 height 33
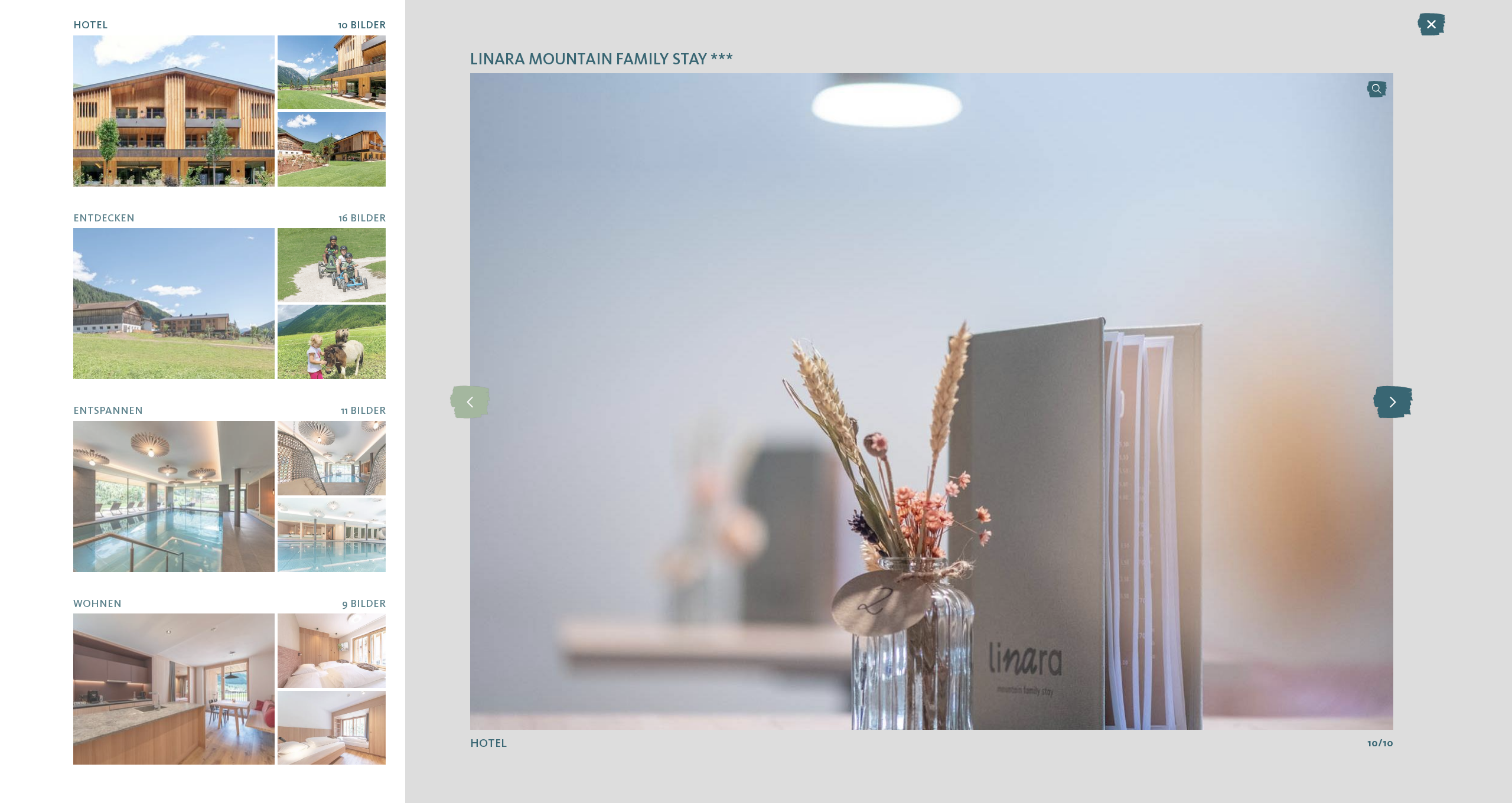
click at [1393, 402] on icon at bounding box center [1393, 401] width 40 height 33
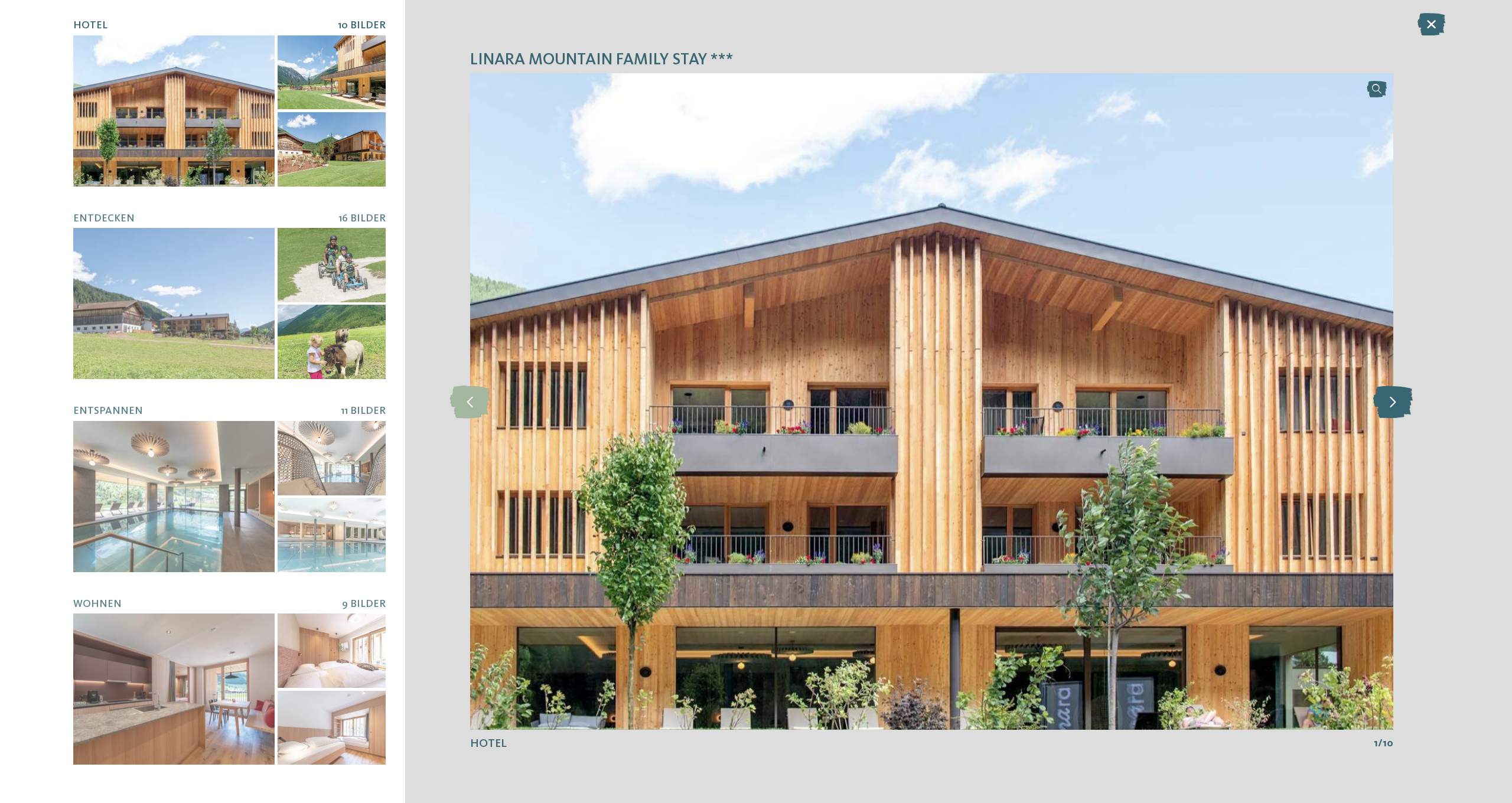
click at [1393, 402] on icon at bounding box center [1393, 401] width 40 height 33
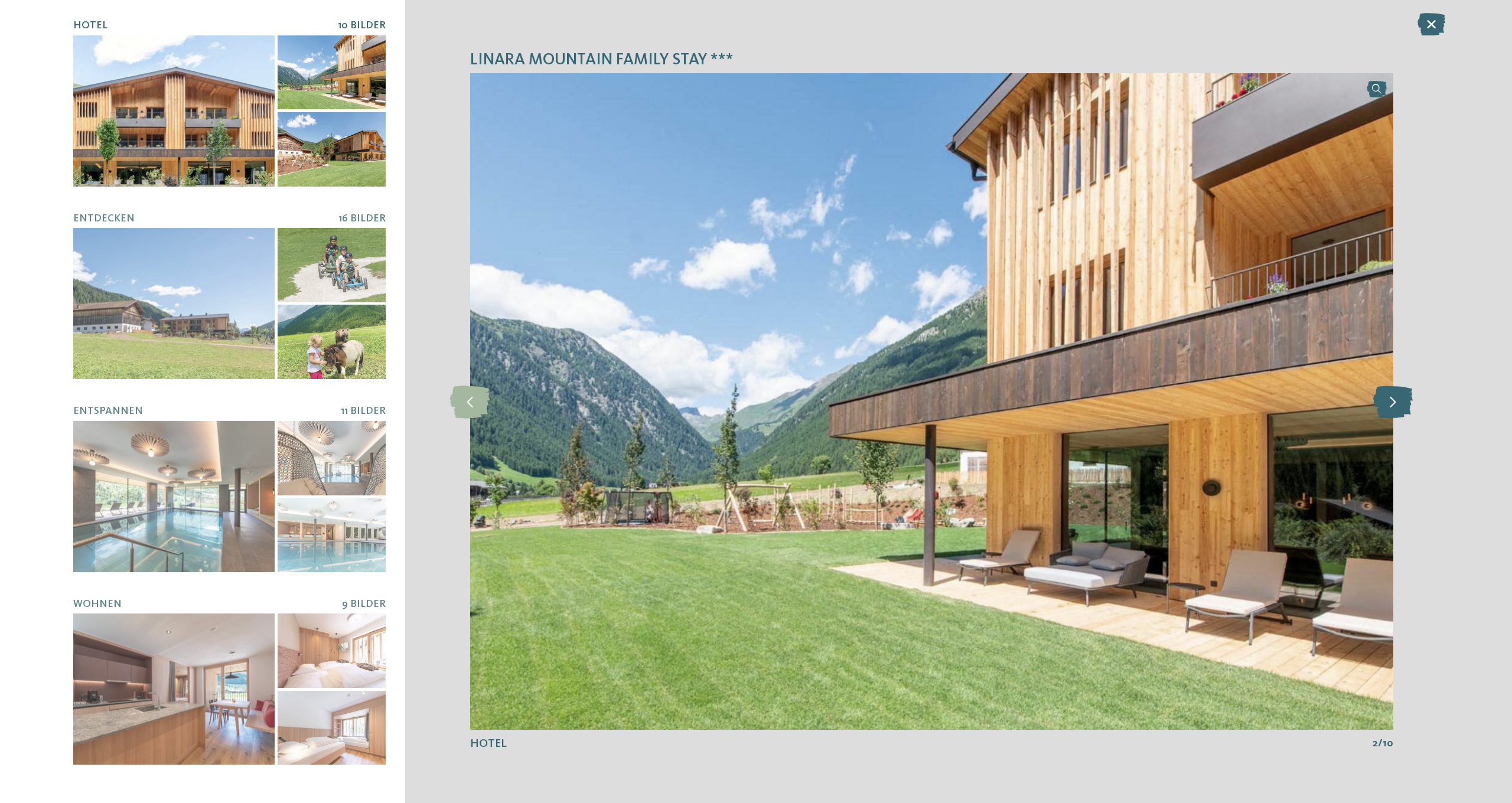
click at [1393, 402] on icon at bounding box center [1393, 401] width 40 height 33
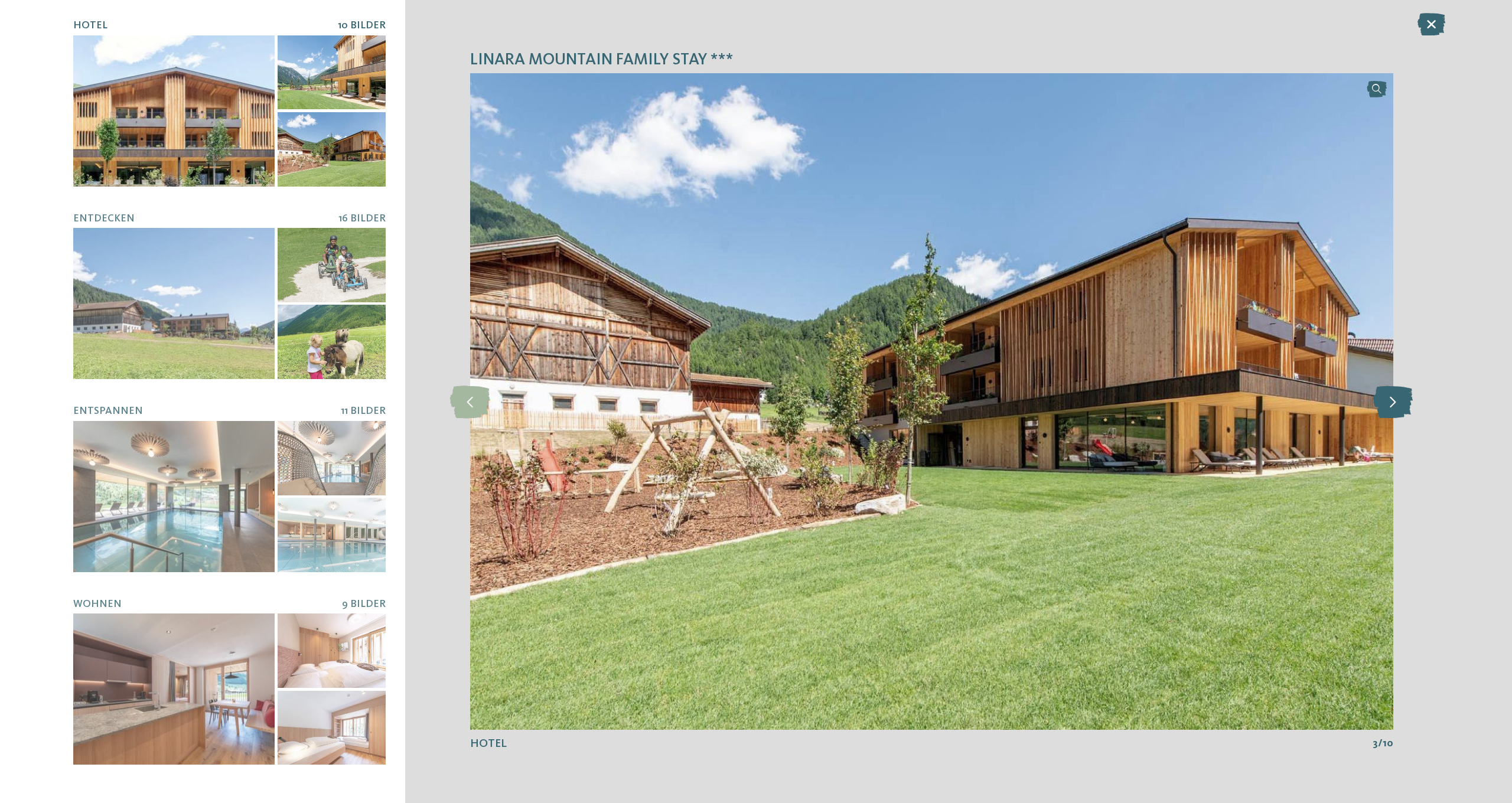
click at [1393, 402] on icon at bounding box center [1393, 401] width 40 height 33
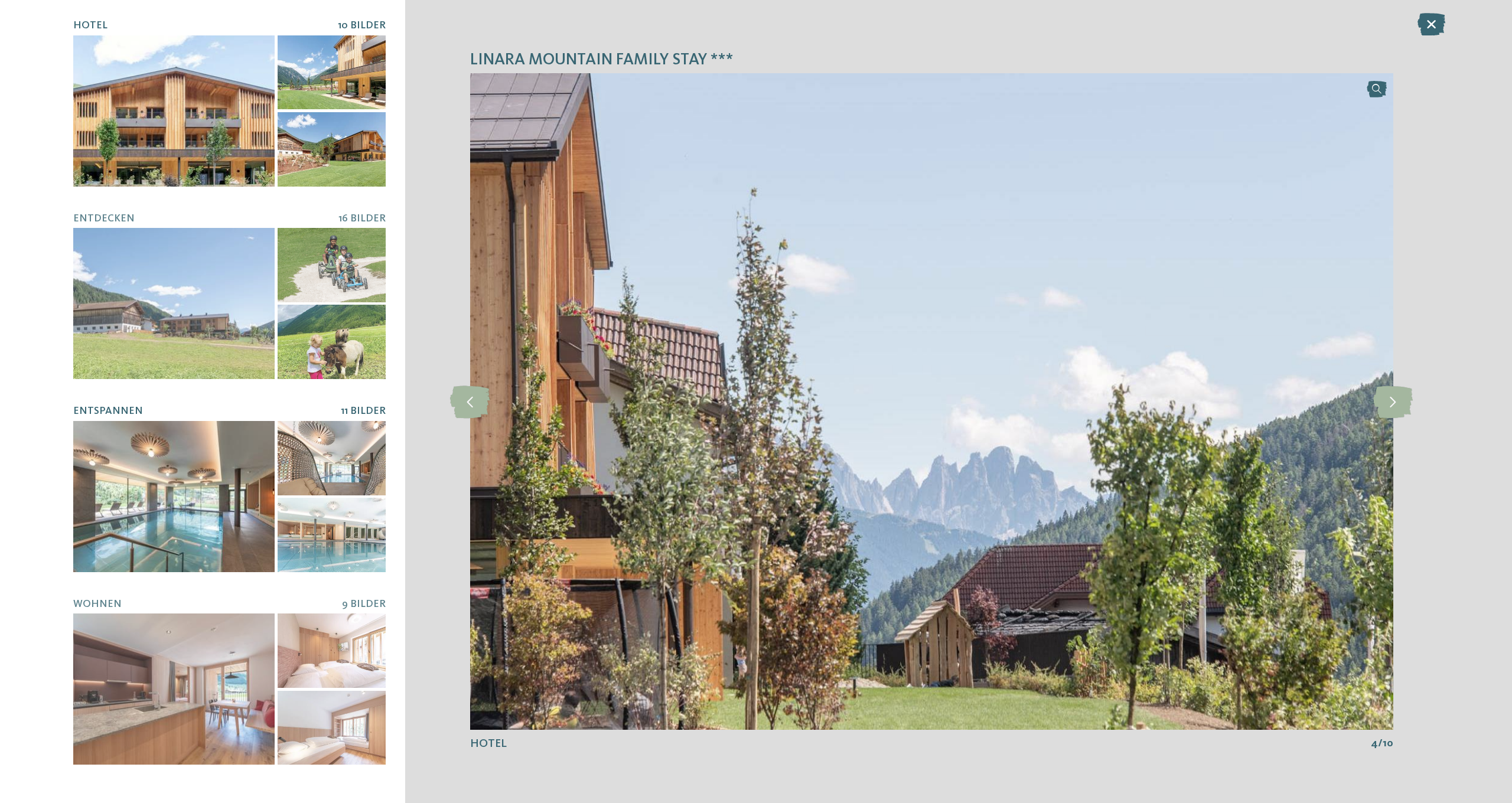
click at [116, 453] on div at bounding box center [174, 496] width 201 height 151
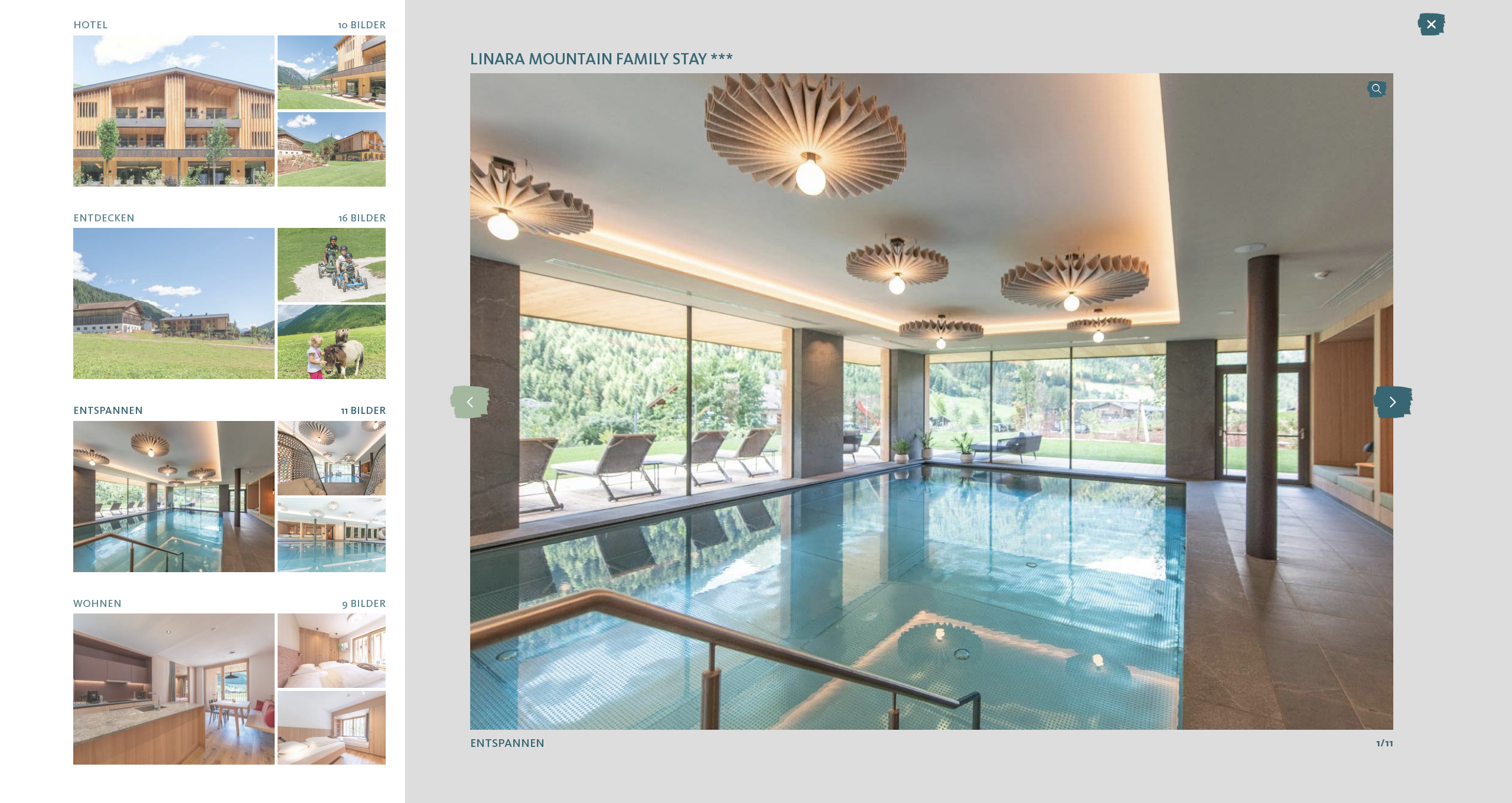
click at [1398, 405] on icon at bounding box center [1393, 401] width 40 height 33
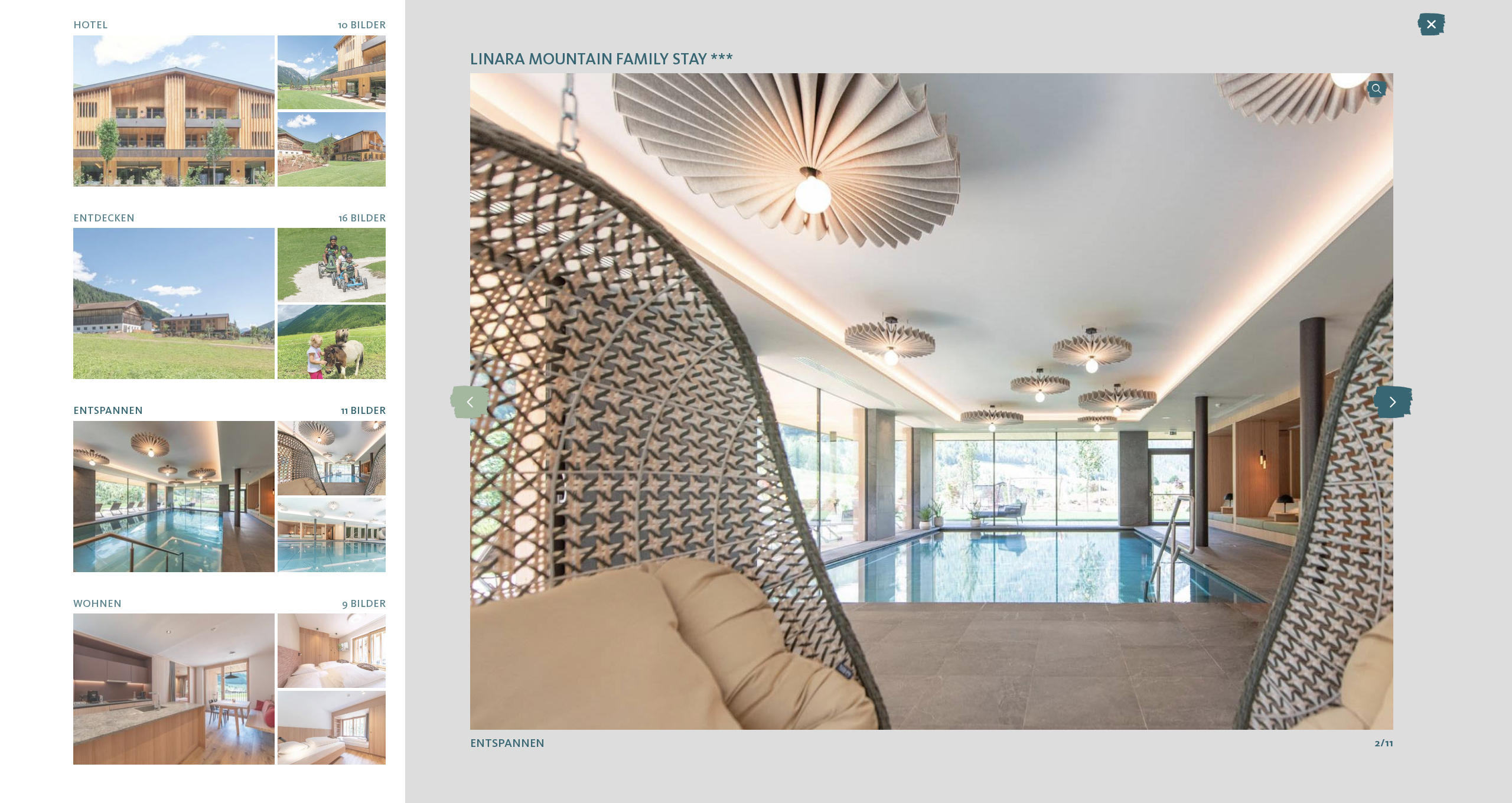
click at [1398, 405] on icon at bounding box center [1393, 401] width 40 height 33
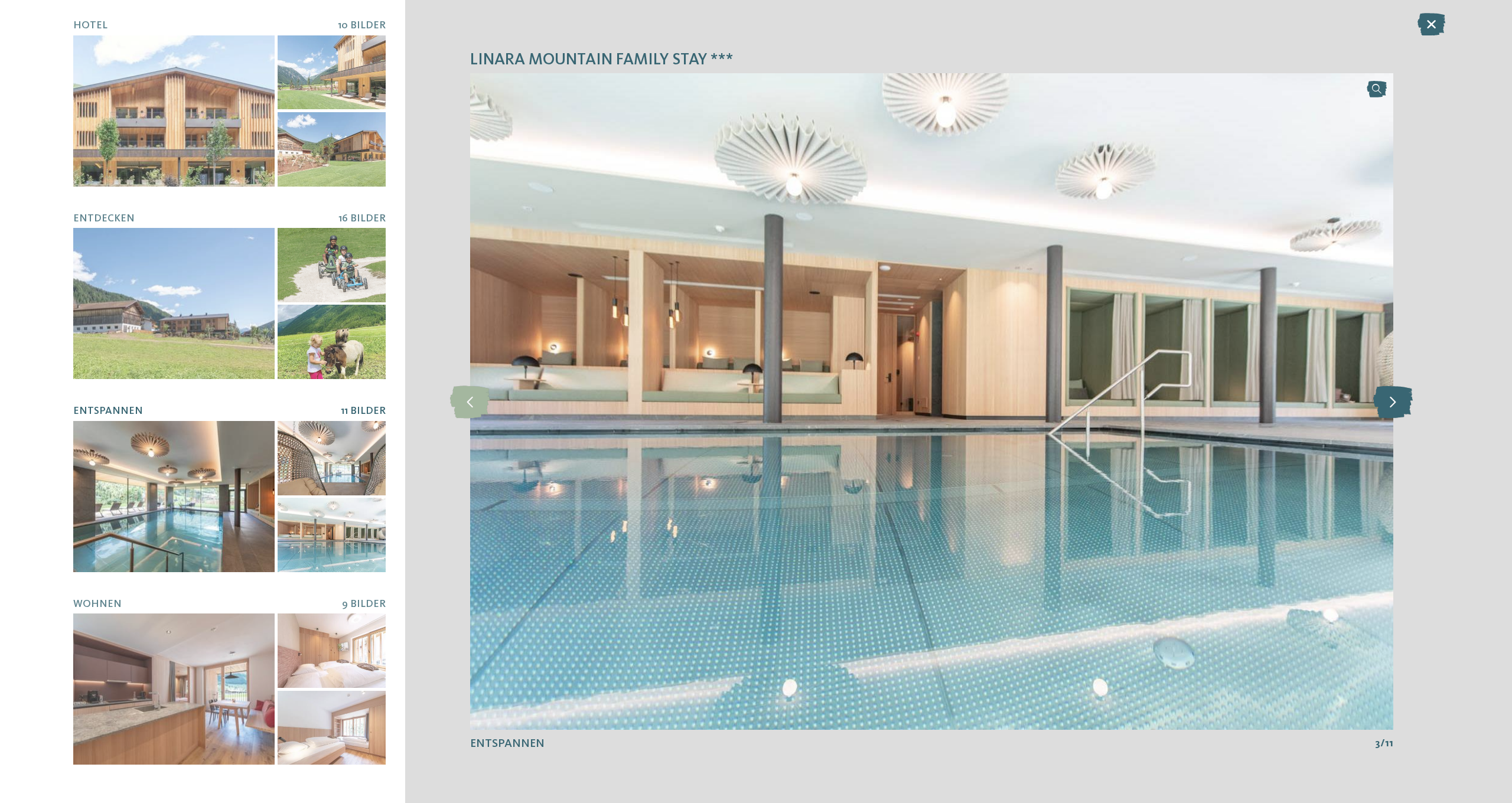
click at [1398, 405] on icon at bounding box center [1393, 401] width 40 height 33
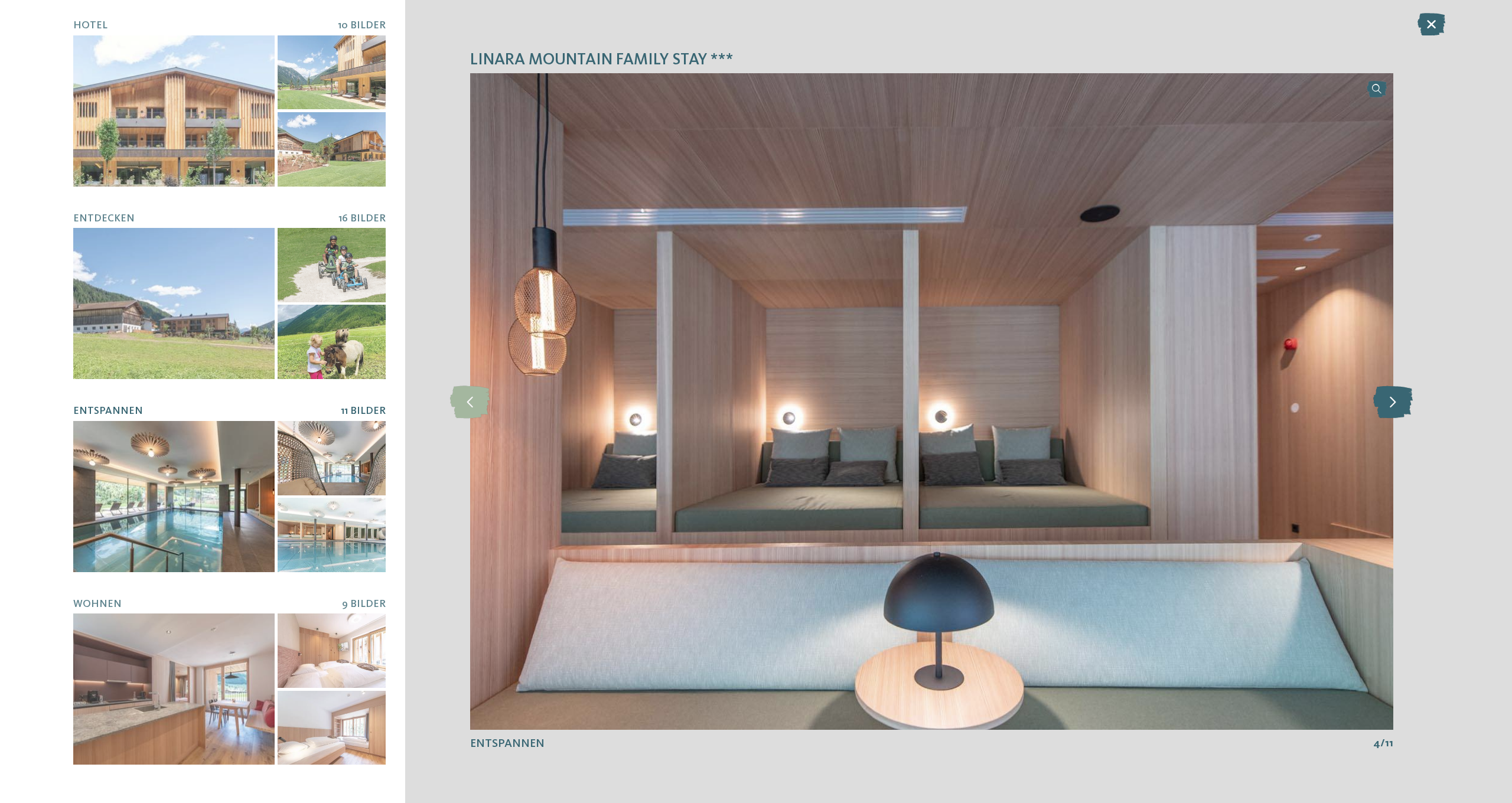
click at [1398, 405] on icon at bounding box center [1393, 401] width 40 height 33
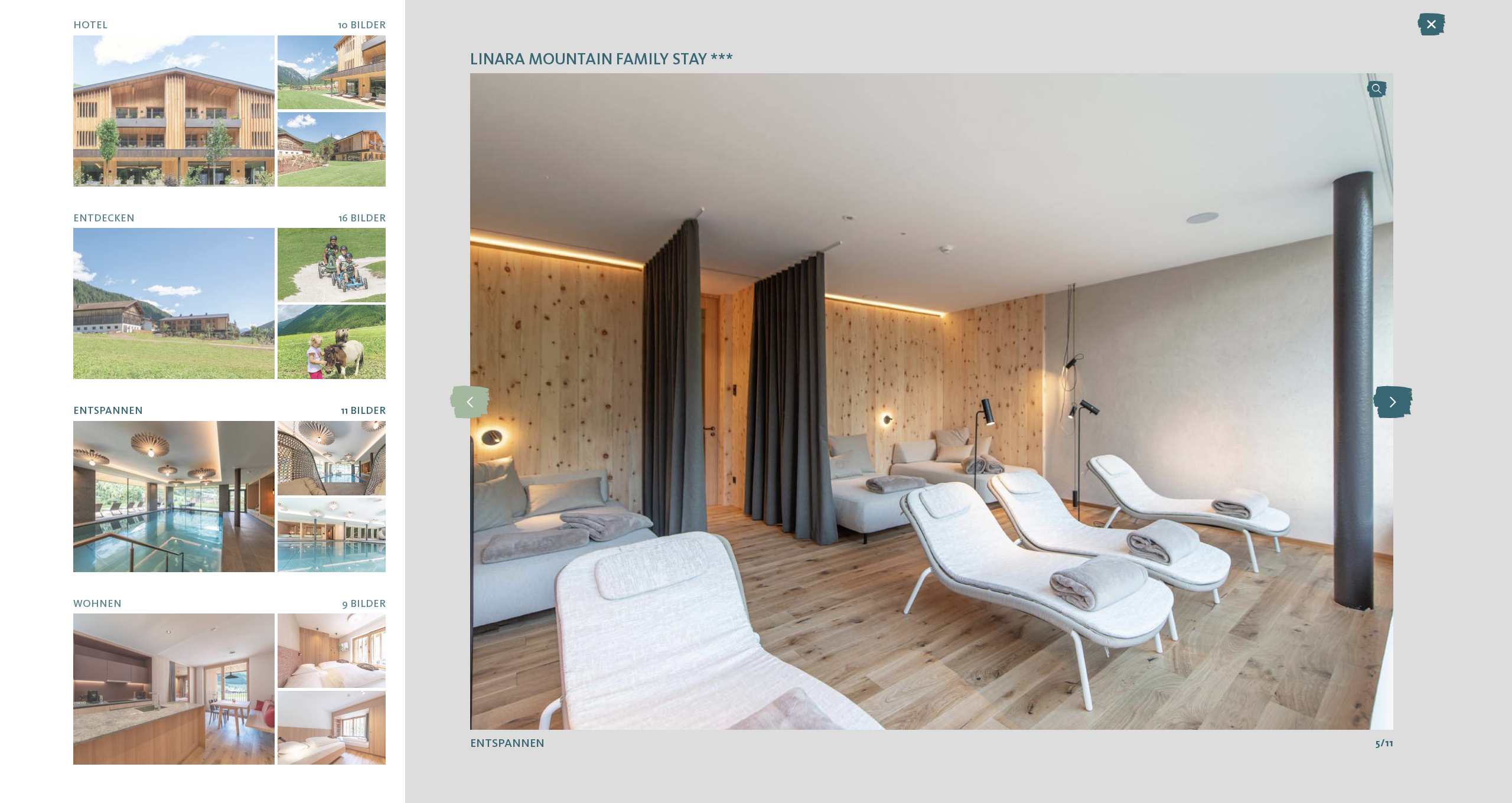
click at [1398, 405] on icon at bounding box center [1393, 401] width 40 height 33
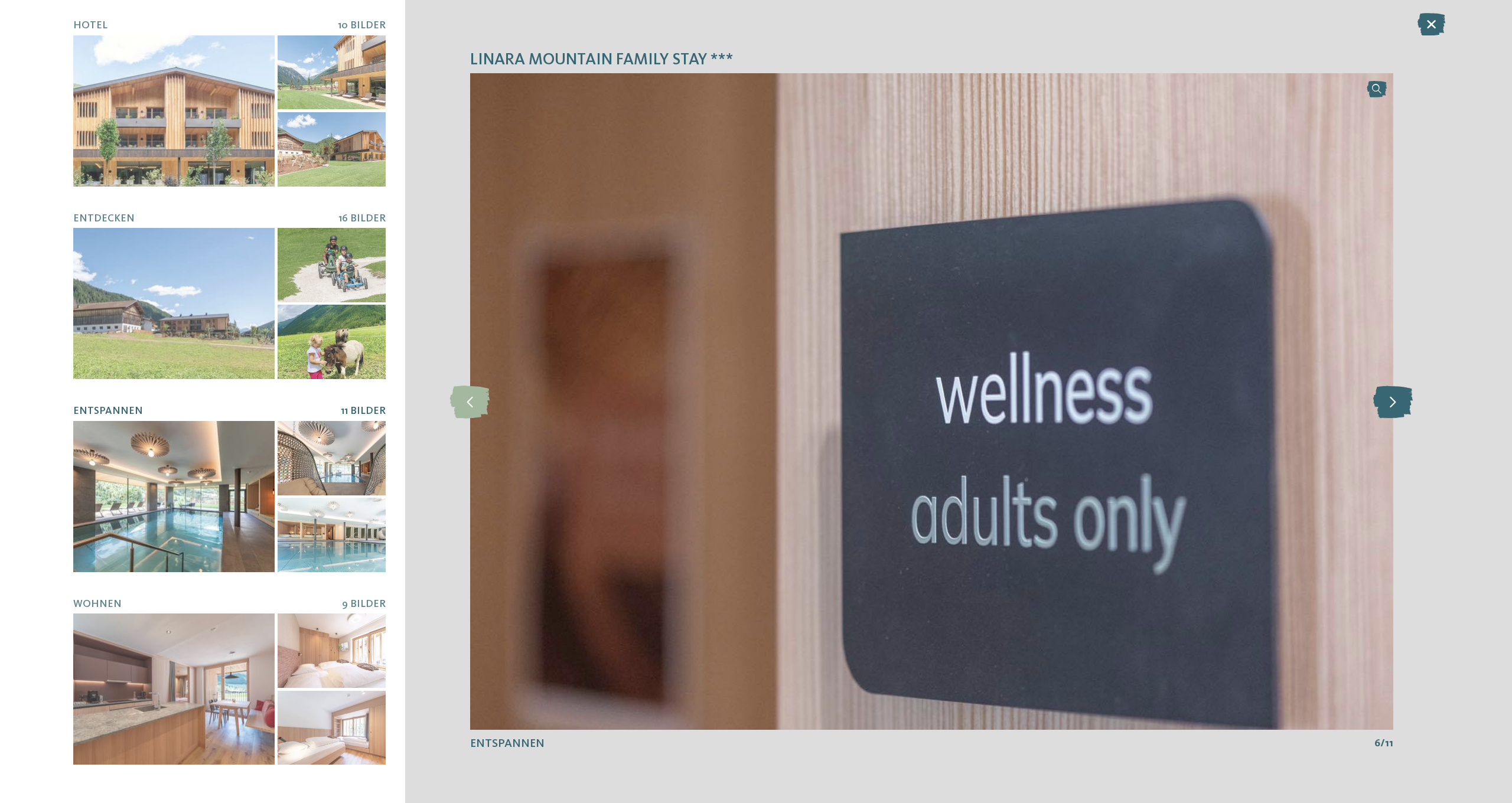
click at [1398, 405] on icon at bounding box center [1393, 401] width 40 height 33
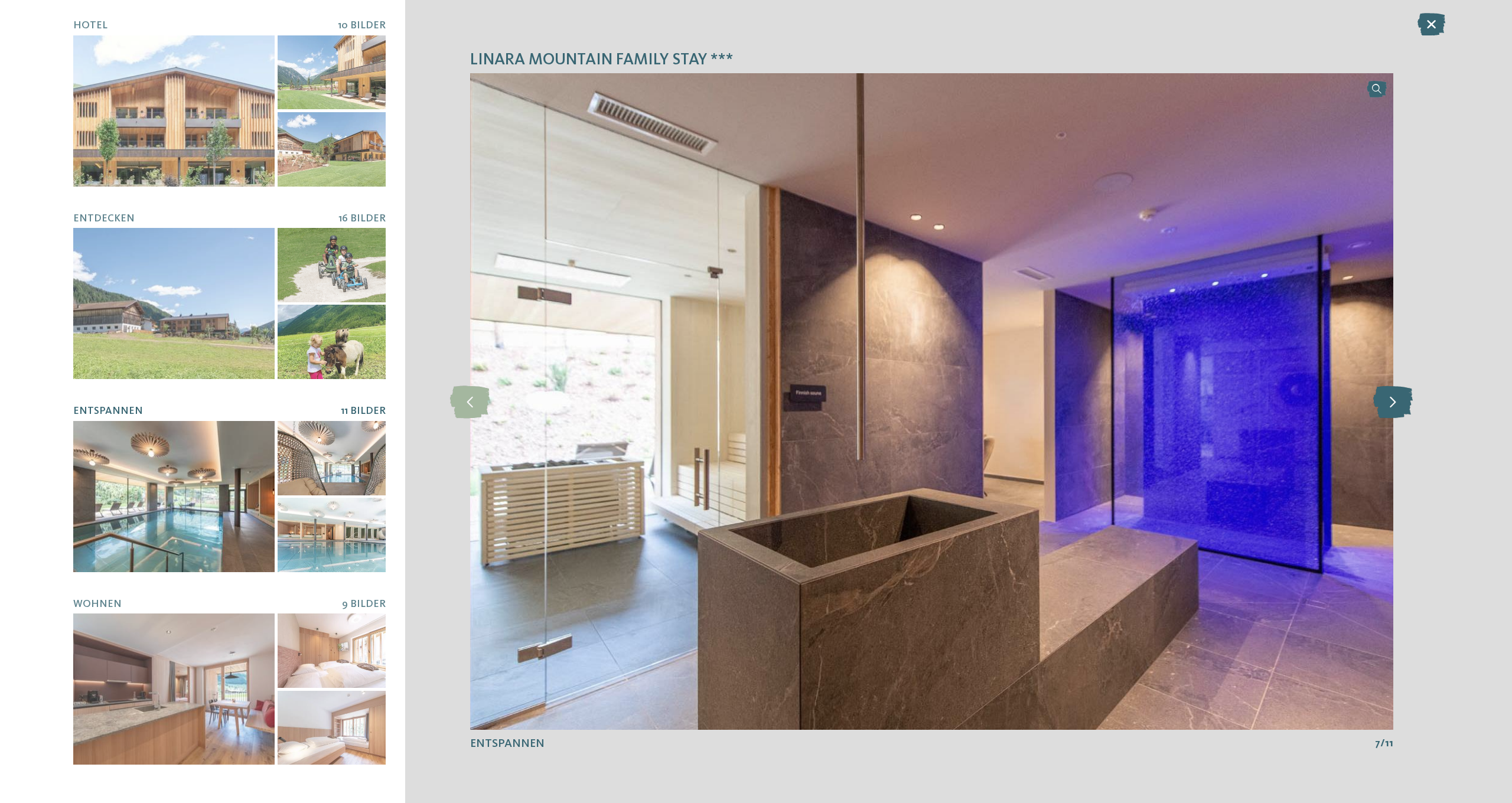
click at [1398, 405] on icon at bounding box center [1393, 401] width 40 height 33
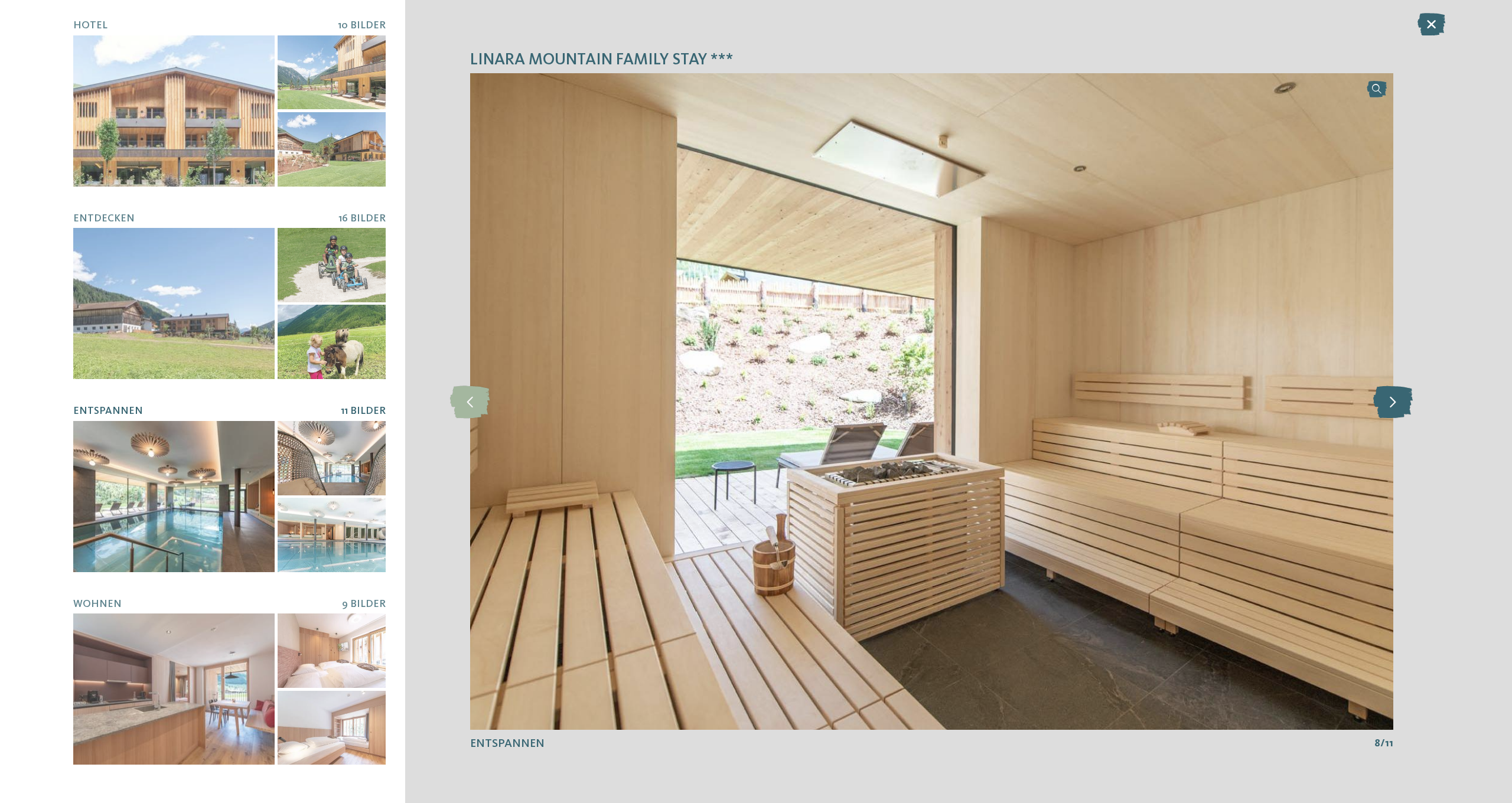
click at [1398, 405] on icon at bounding box center [1393, 401] width 40 height 33
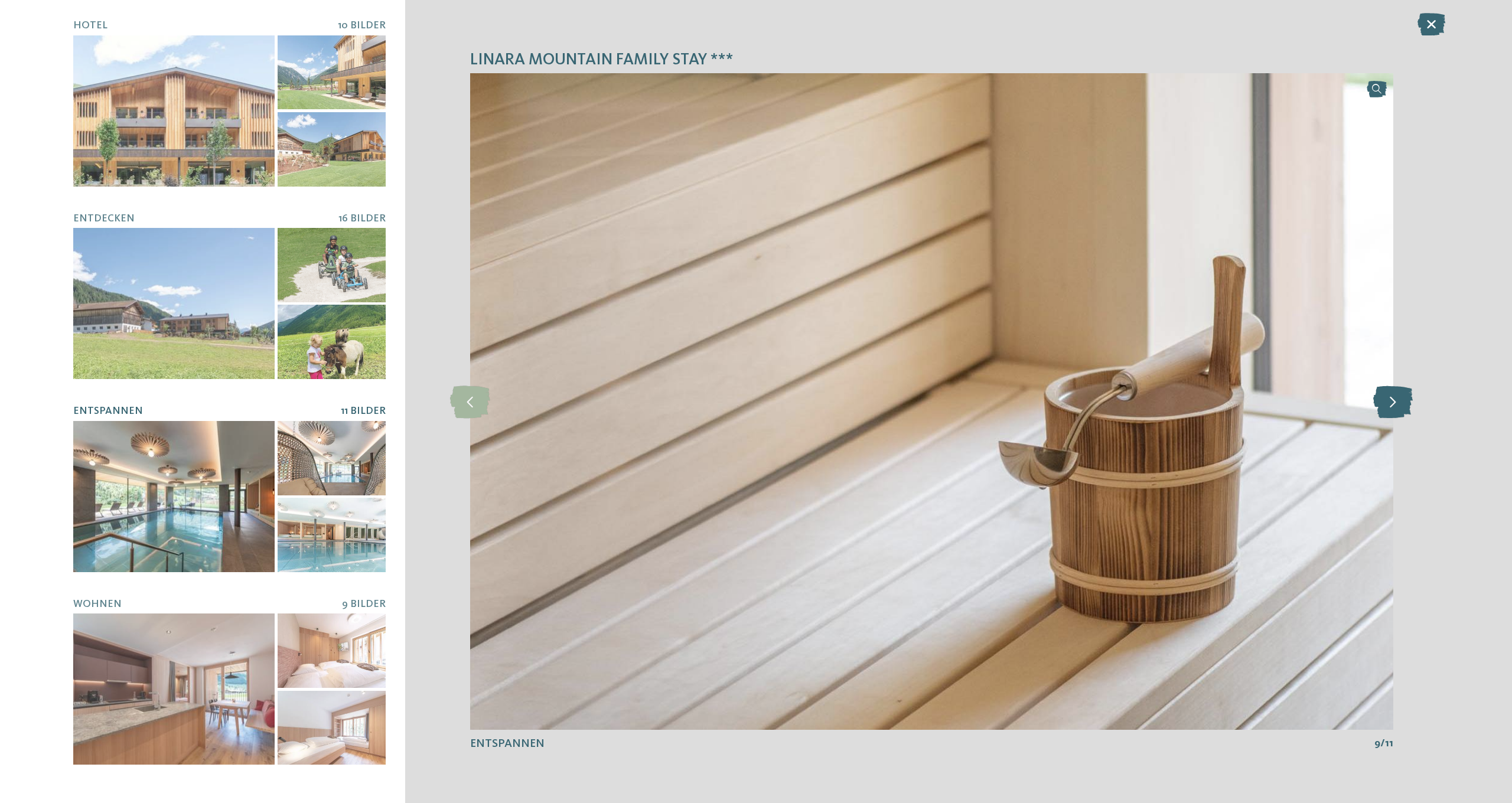
click at [1398, 405] on icon at bounding box center [1393, 401] width 40 height 33
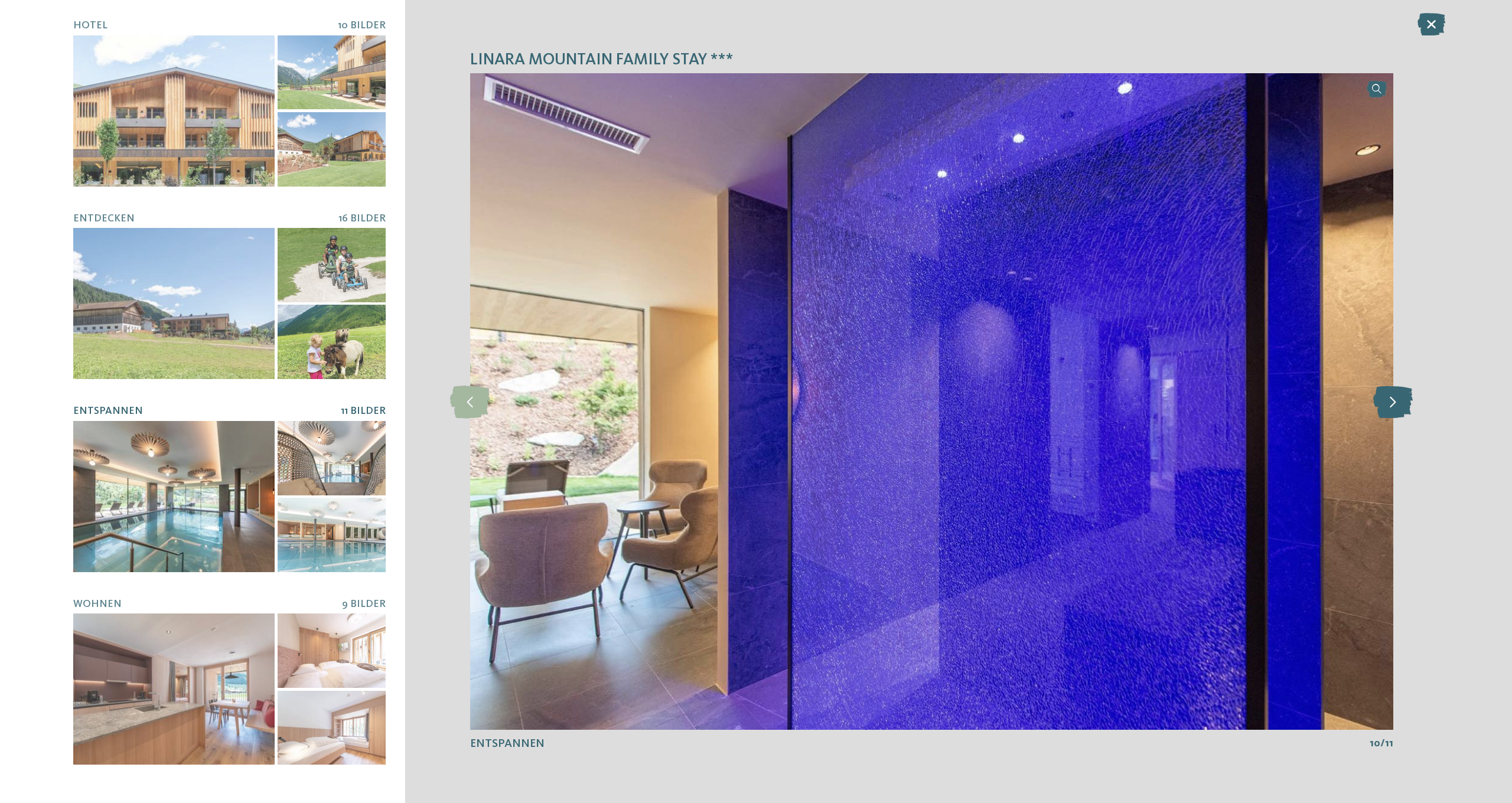
click at [1398, 405] on icon at bounding box center [1393, 401] width 40 height 33
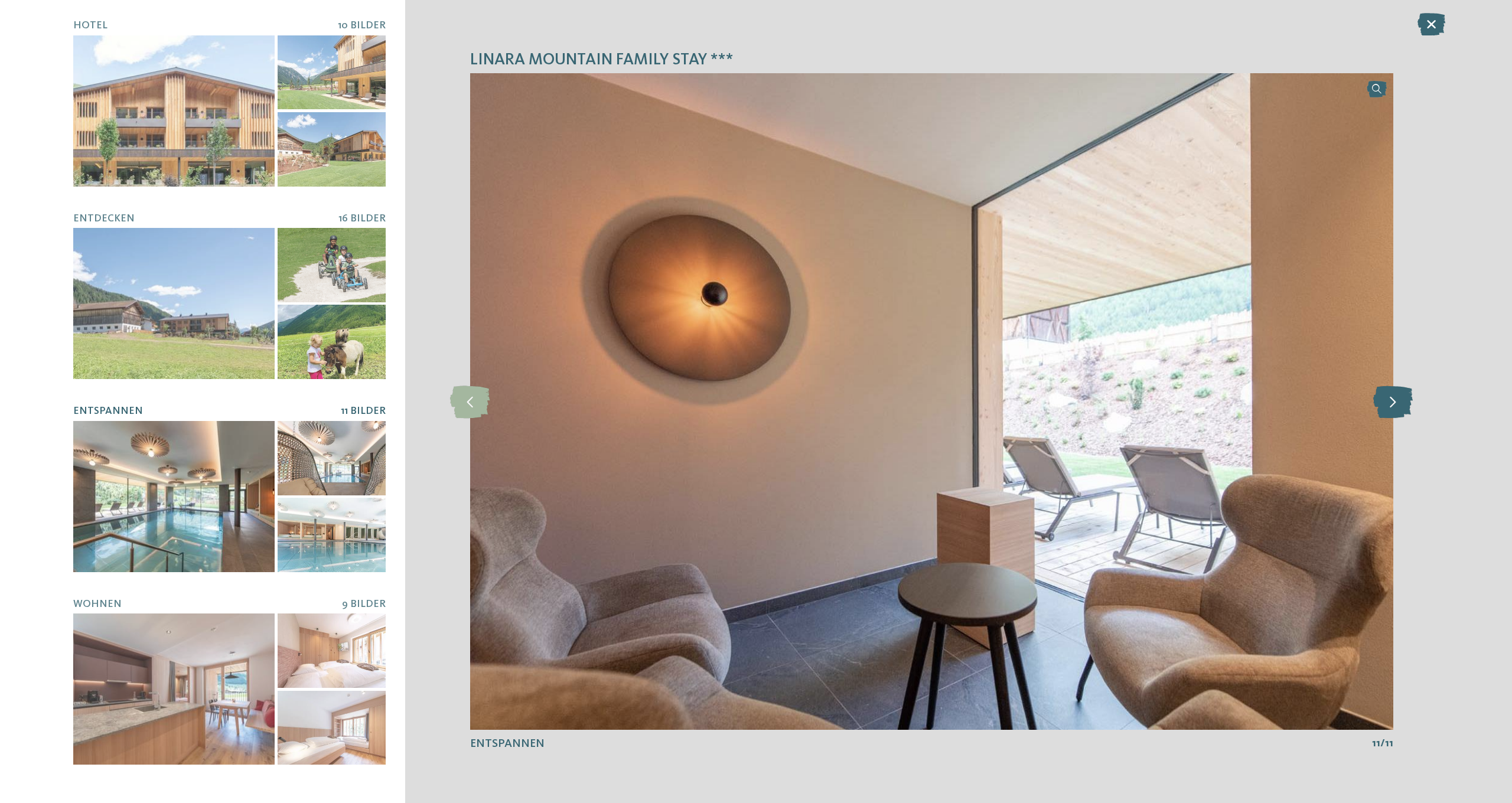
click at [1398, 405] on icon at bounding box center [1393, 401] width 40 height 33
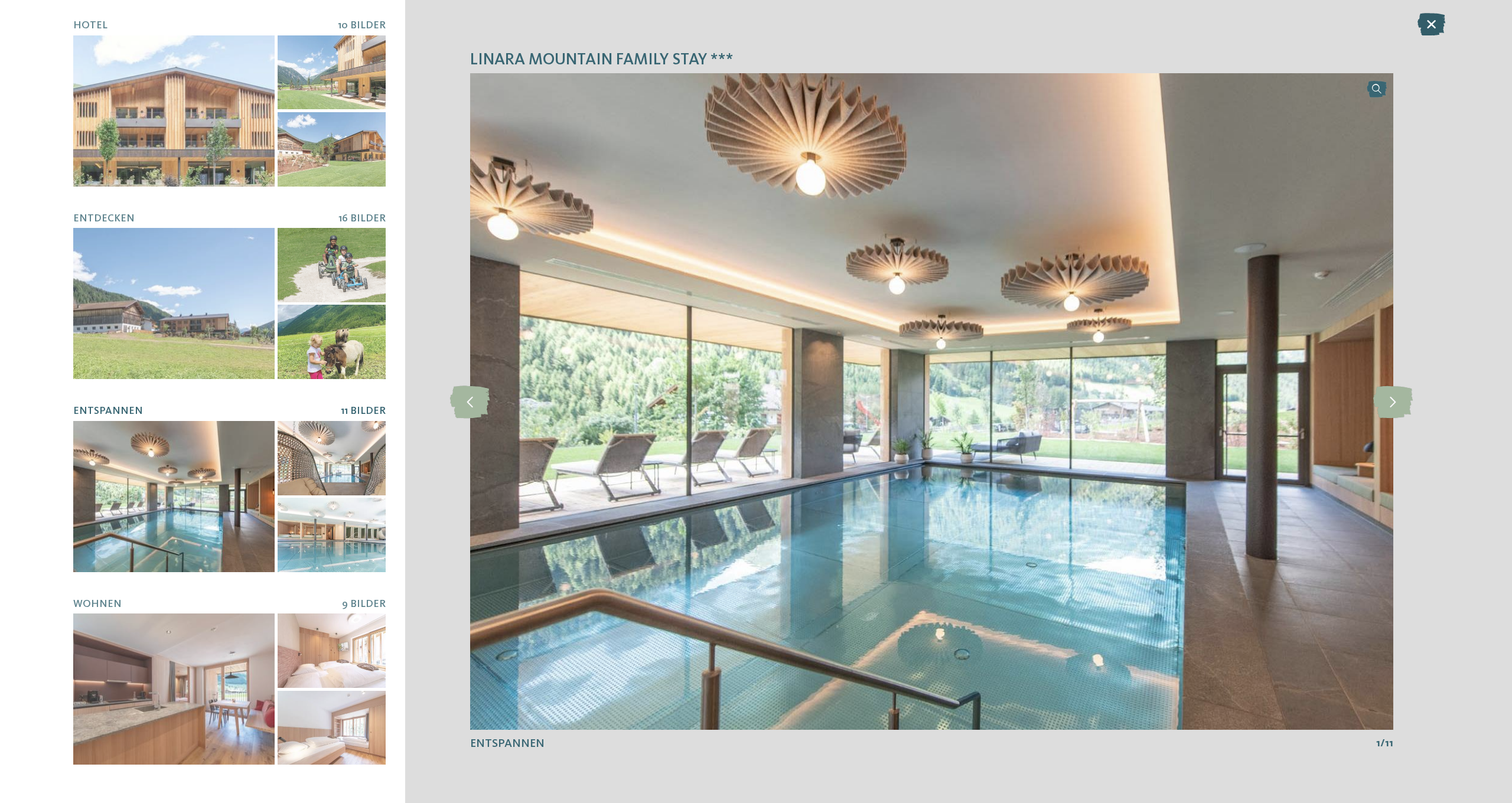
click at [1436, 25] on icon at bounding box center [1431, 24] width 27 height 22
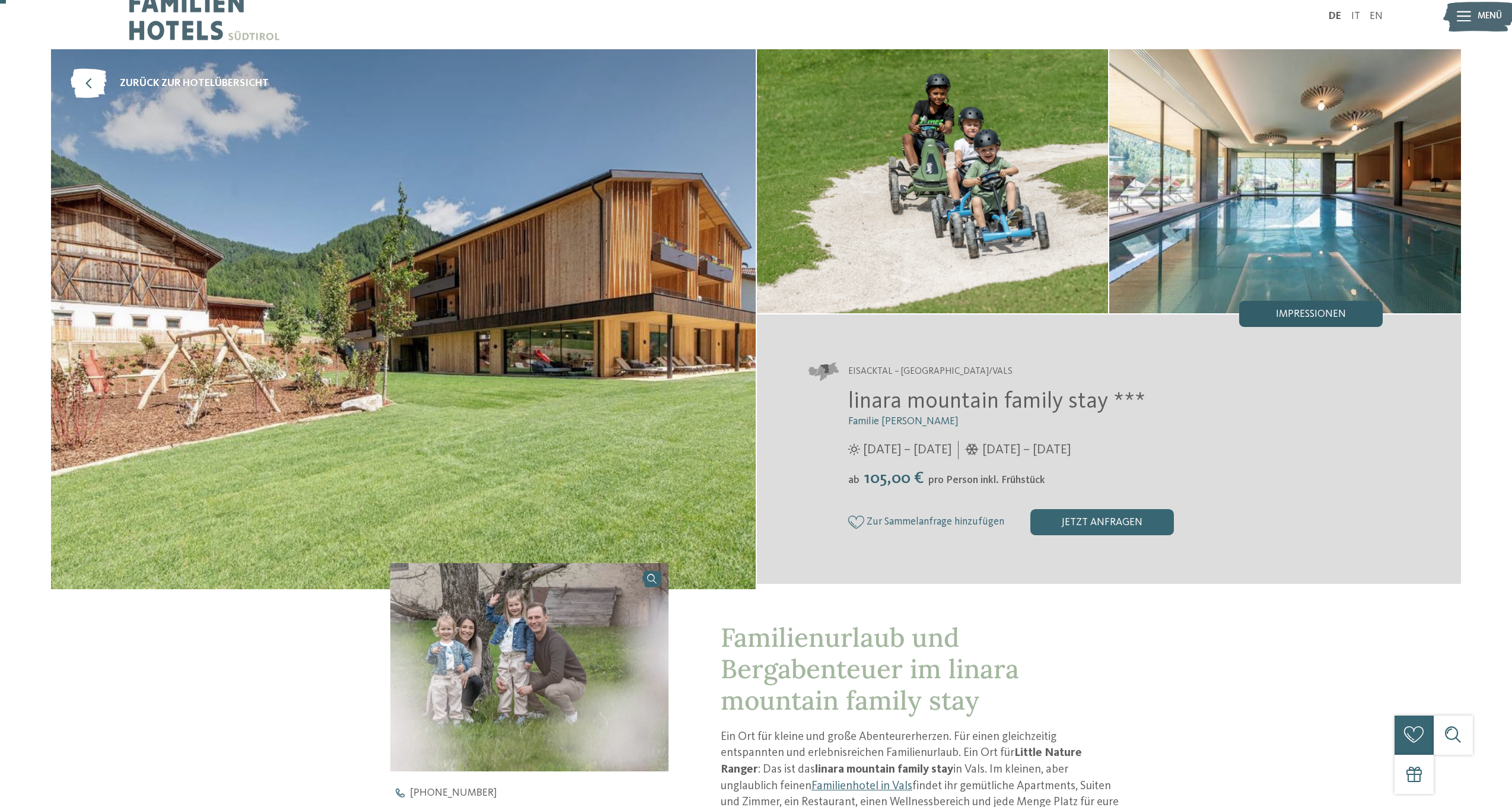
click at [1288, 311] on span "Impressionen" at bounding box center [1311, 314] width 70 height 10
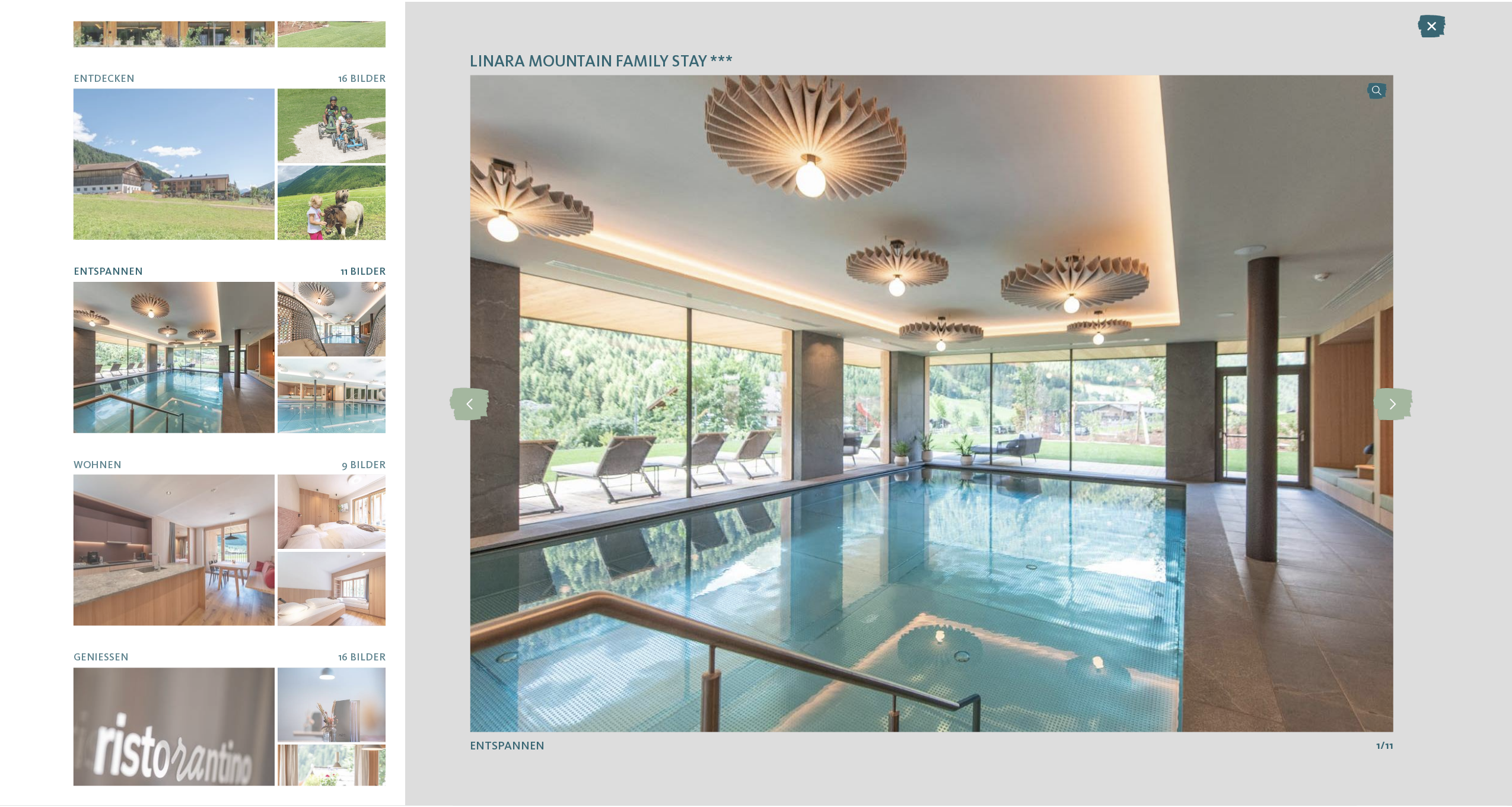
scroll to position [137, 0]
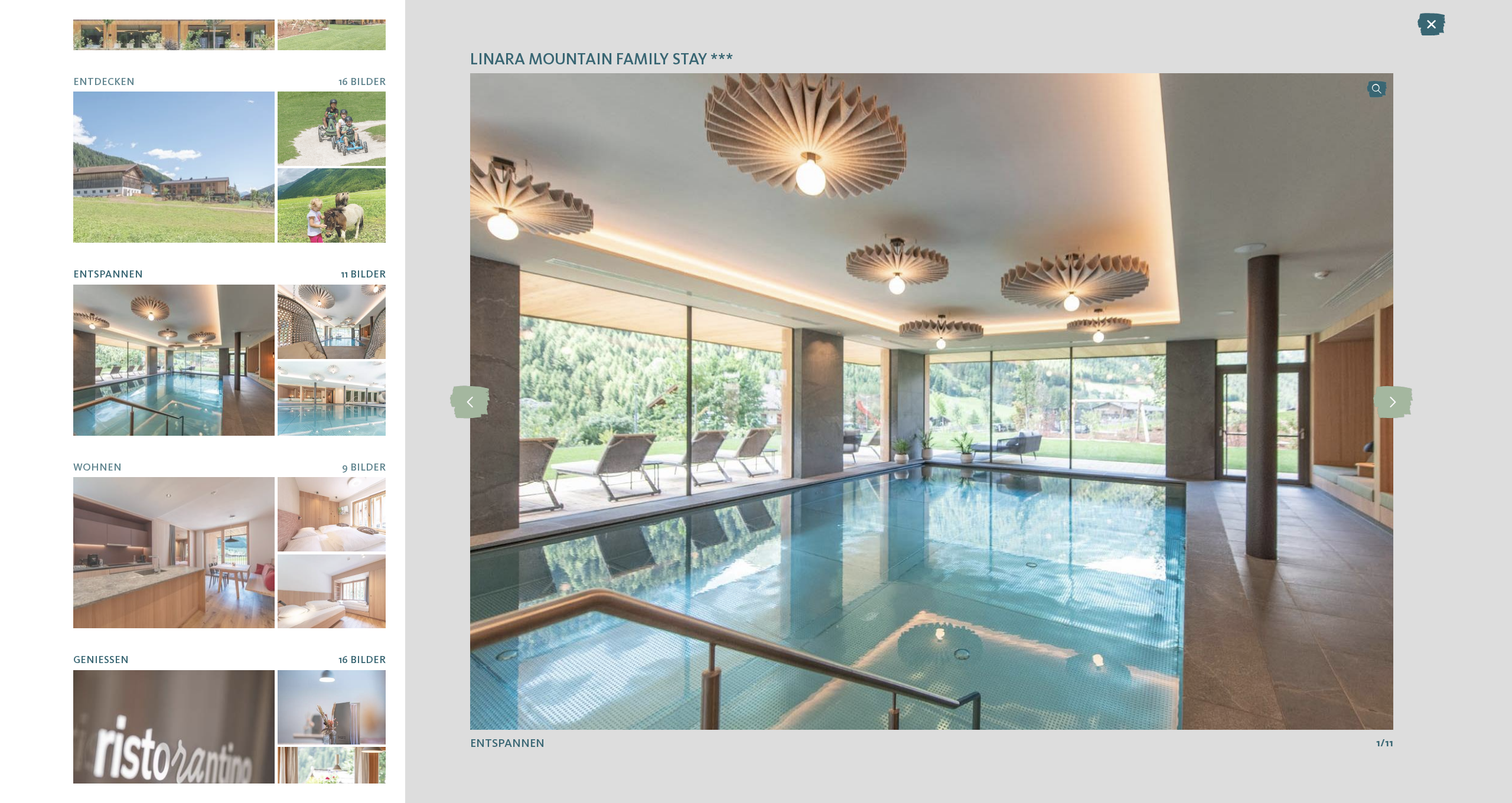
click at [172, 670] on div at bounding box center [174, 745] width 201 height 151
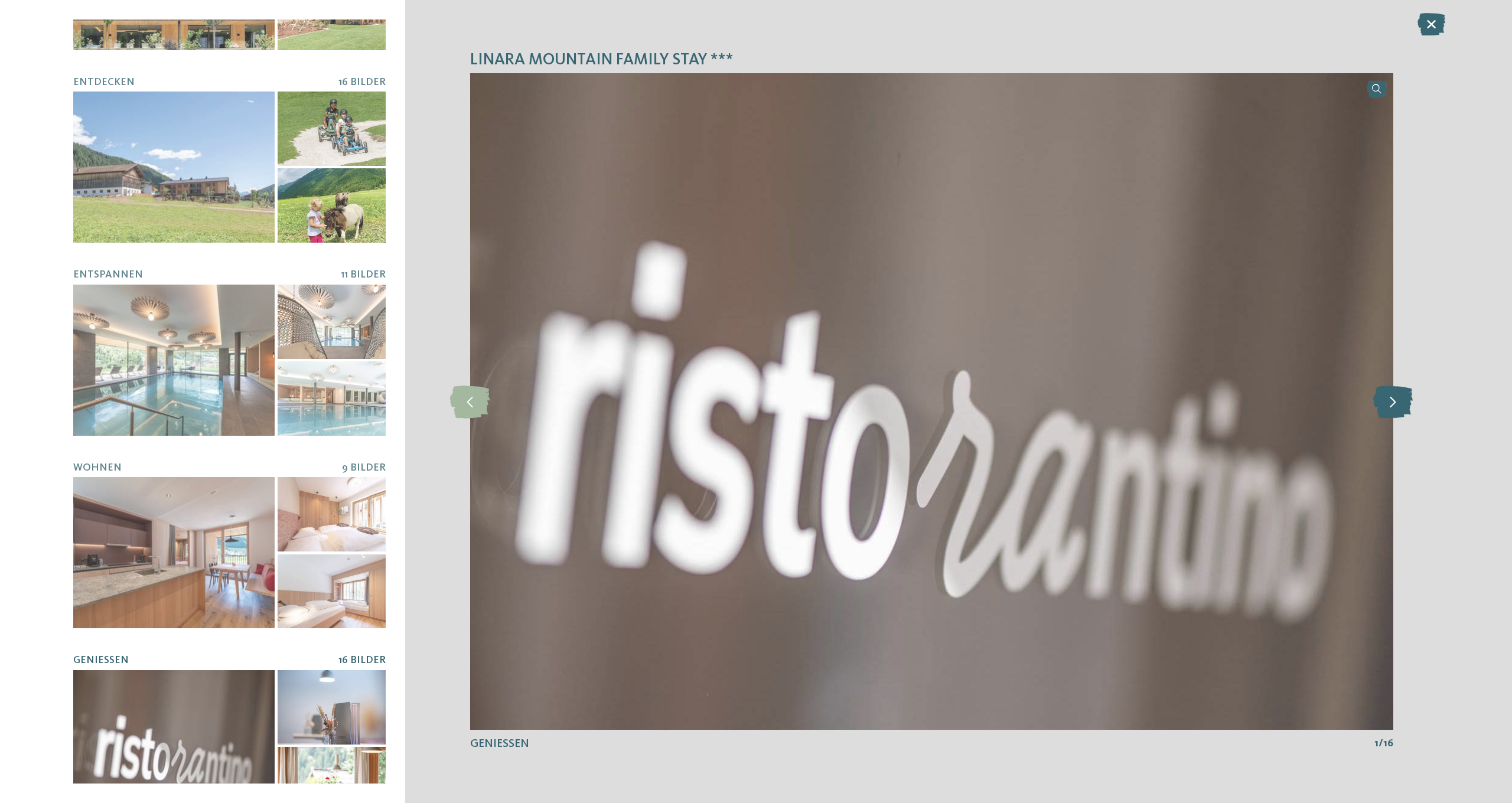
click at [1394, 402] on icon at bounding box center [1393, 401] width 40 height 33
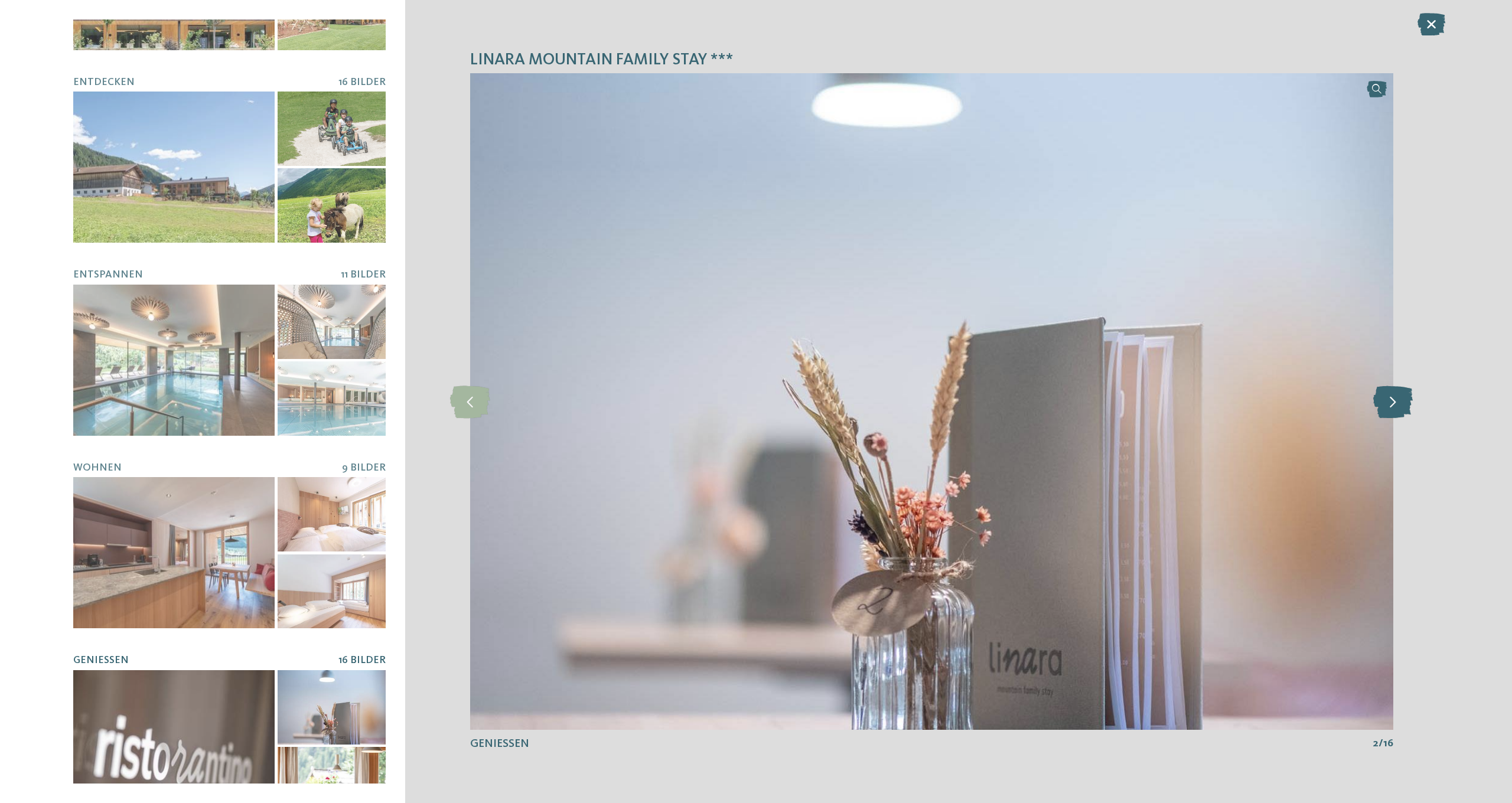
click at [1394, 402] on icon at bounding box center [1393, 401] width 40 height 33
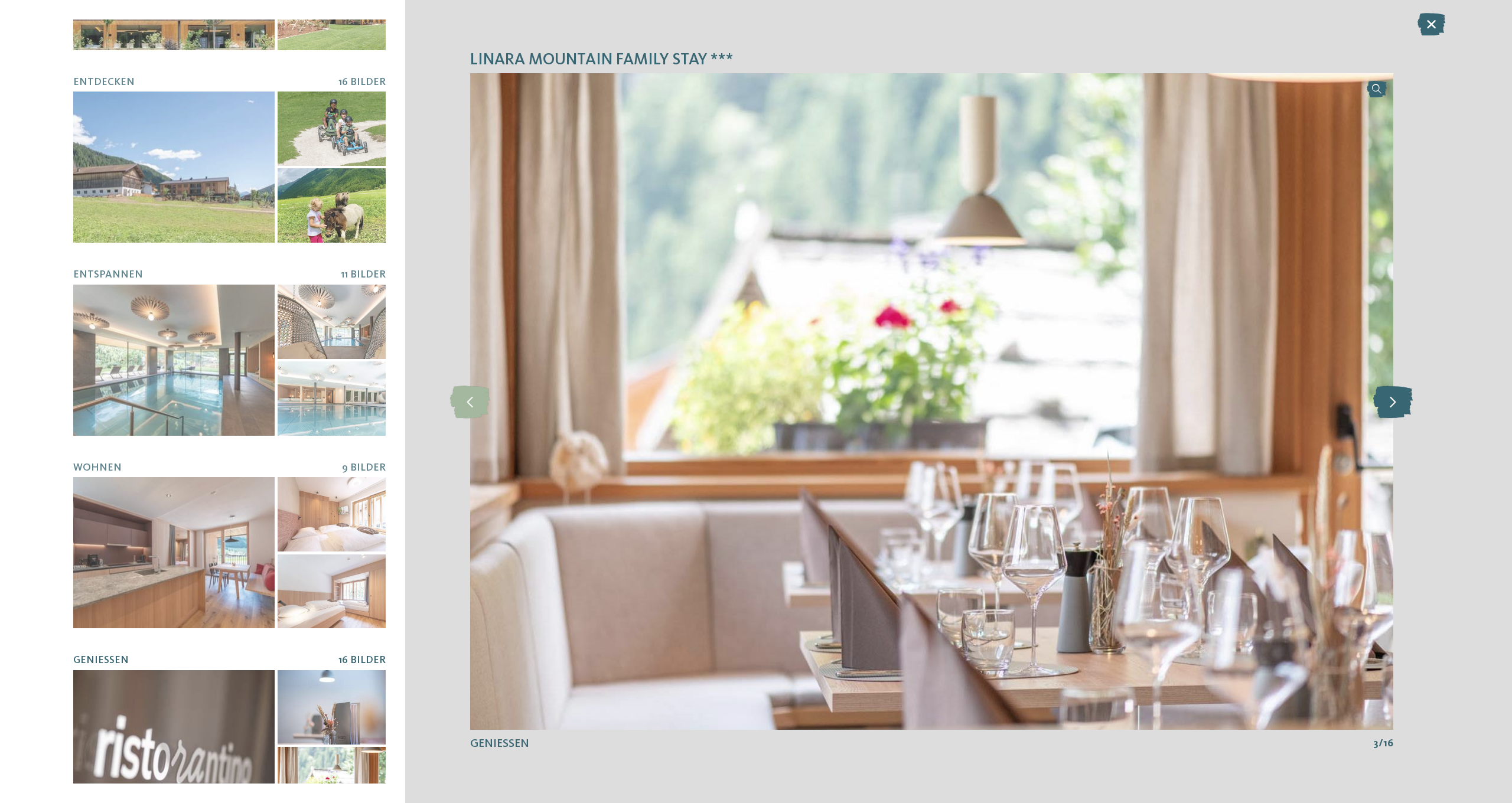
click at [1394, 402] on icon at bounding box center [1393, 401] width 40 height 33
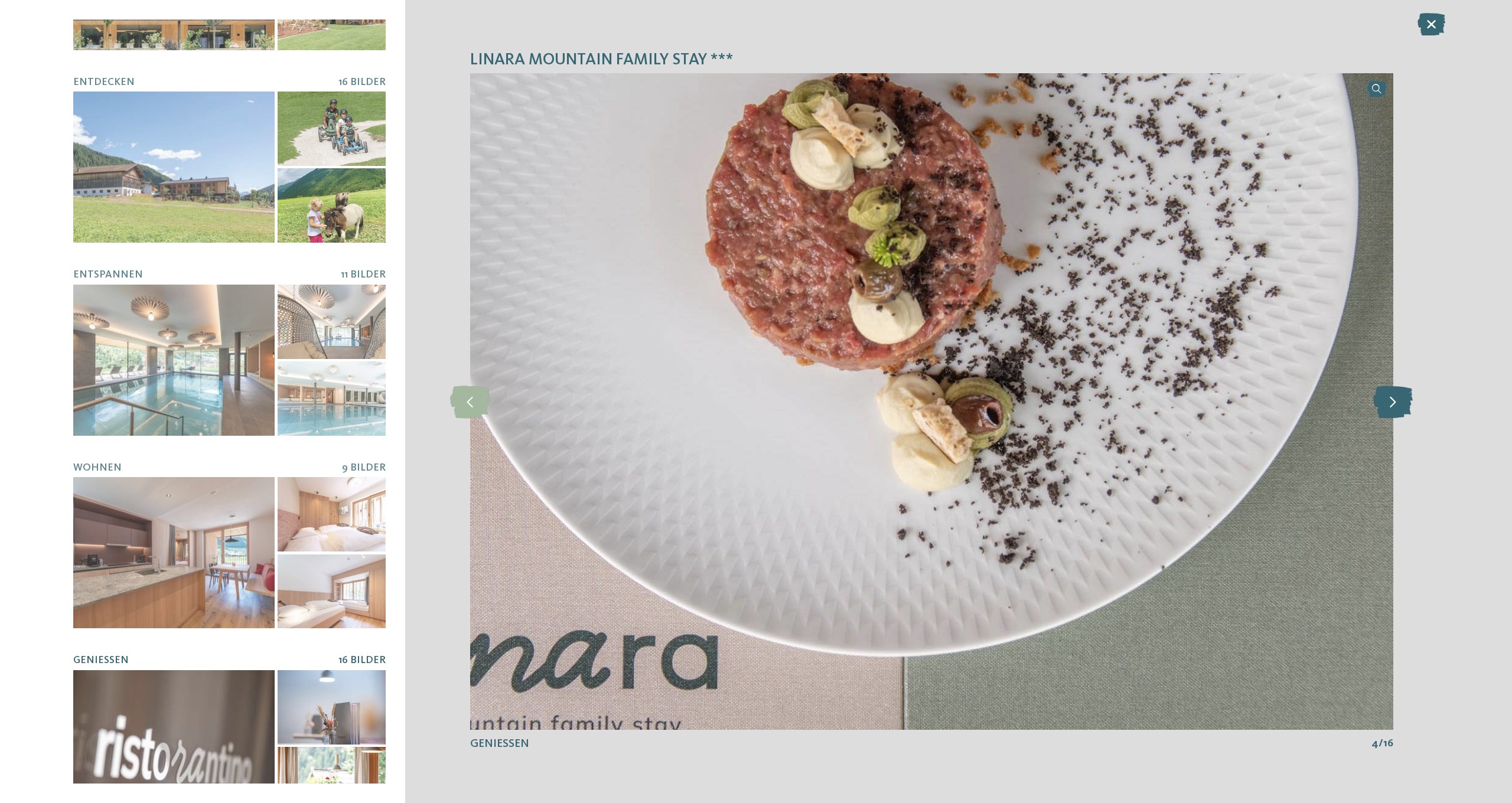
click at [1394, 402] on icon at bounding box center [1393, 401] width 40 height 33
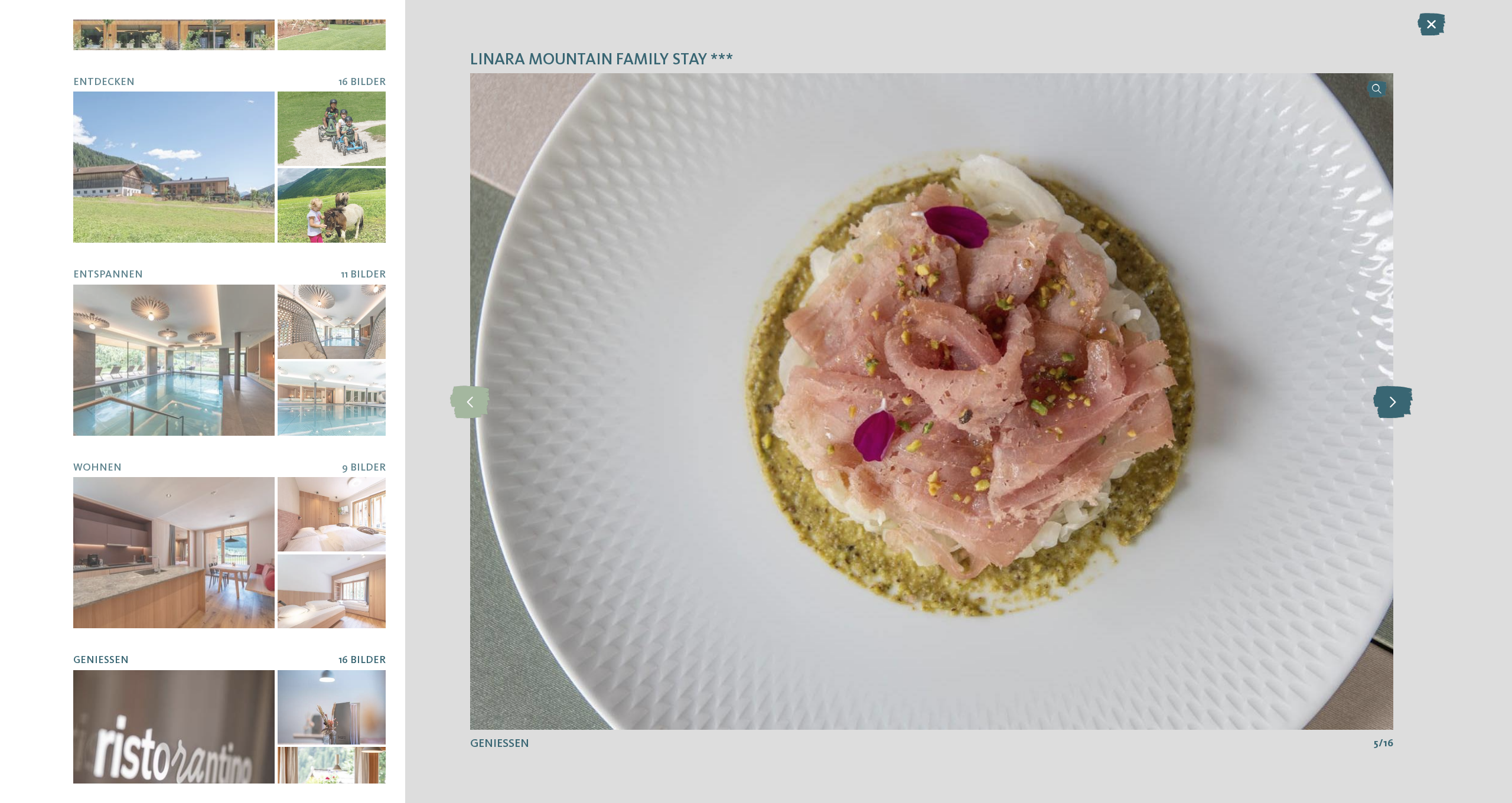
click at [1394, 402] on icon at bounding box center [1393, 401] width 40 height 33
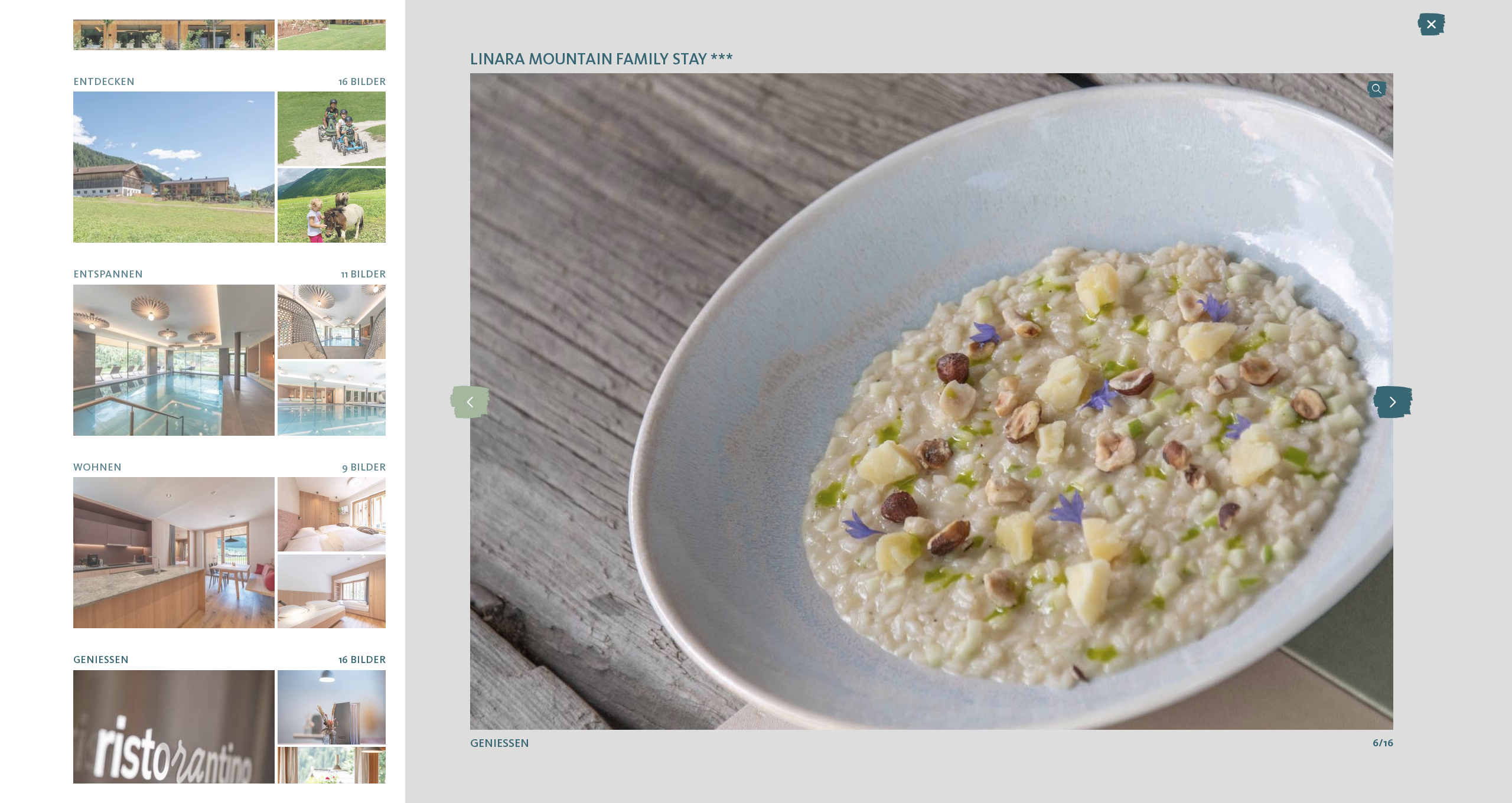
click at [1394, 402] on icon at bounding box center [1393, 401] width 40 height 33
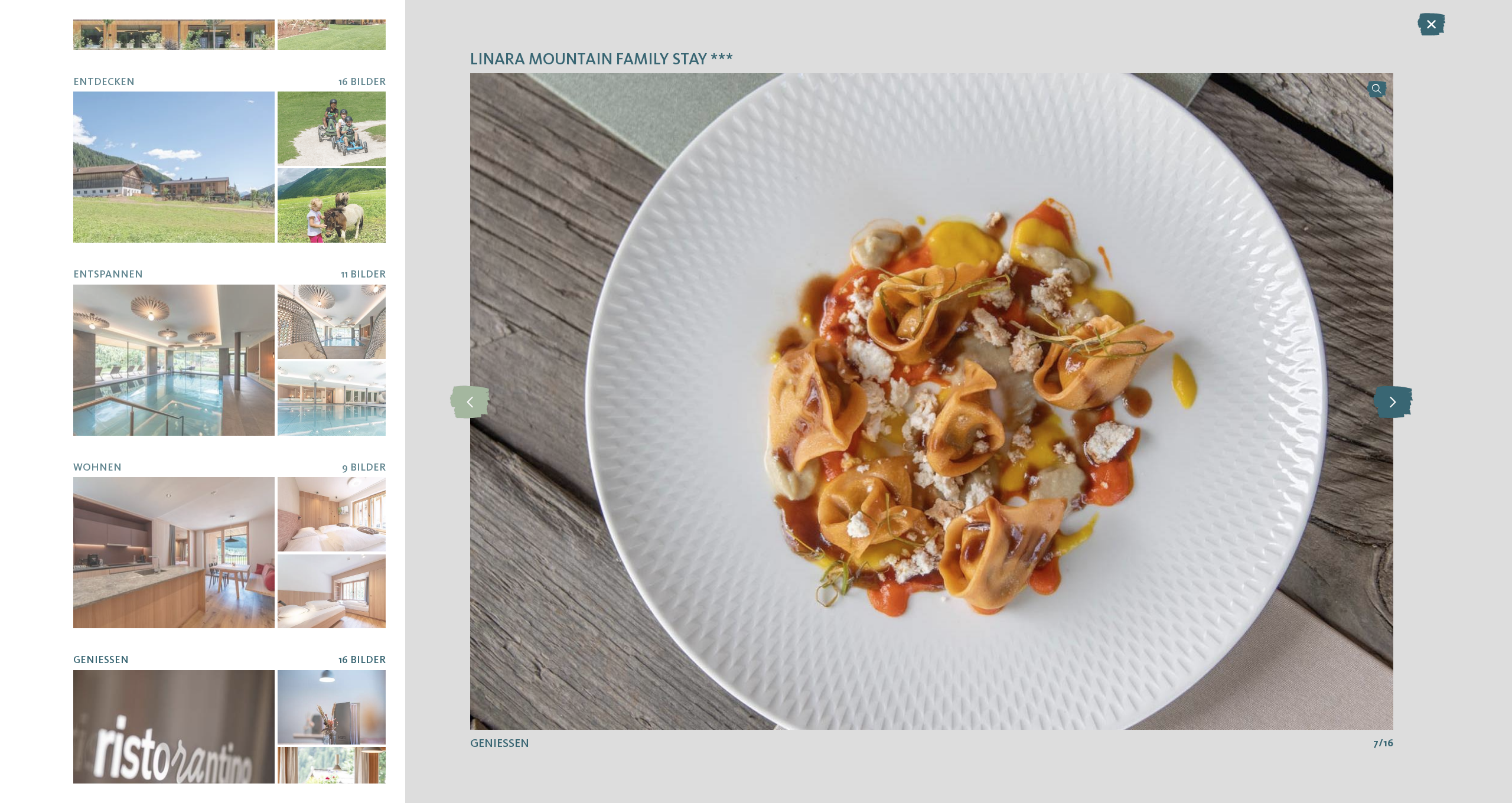
click at [1394, 402] on icon at bounding box center [1393, 401] width 40 height 33
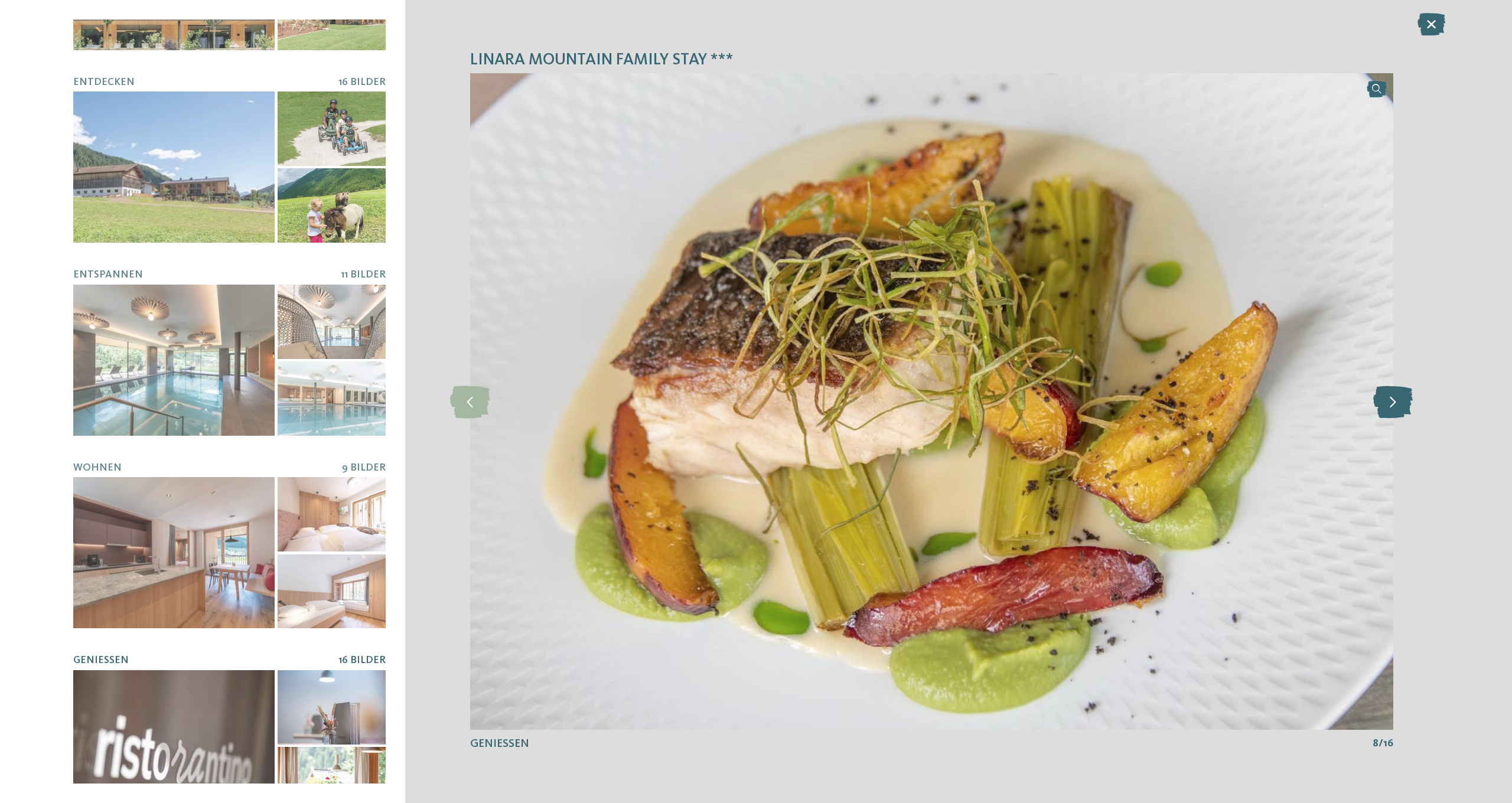
click at [1394, 402] on icon at bounding box center [1393, 401] width 40 height 33
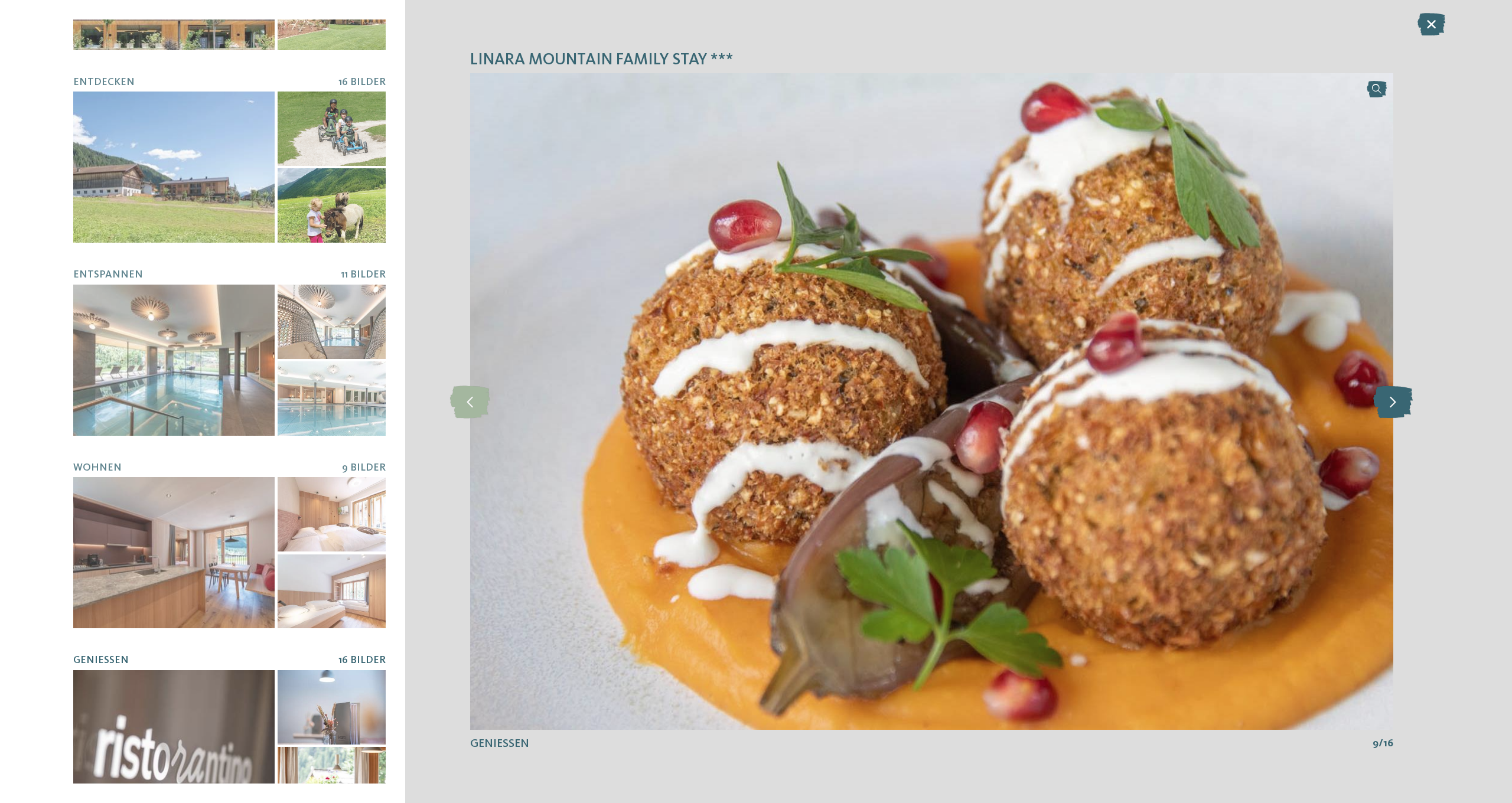
click at [1394, 402] on icon at bounding box center [1393, 401] width 40 height 33
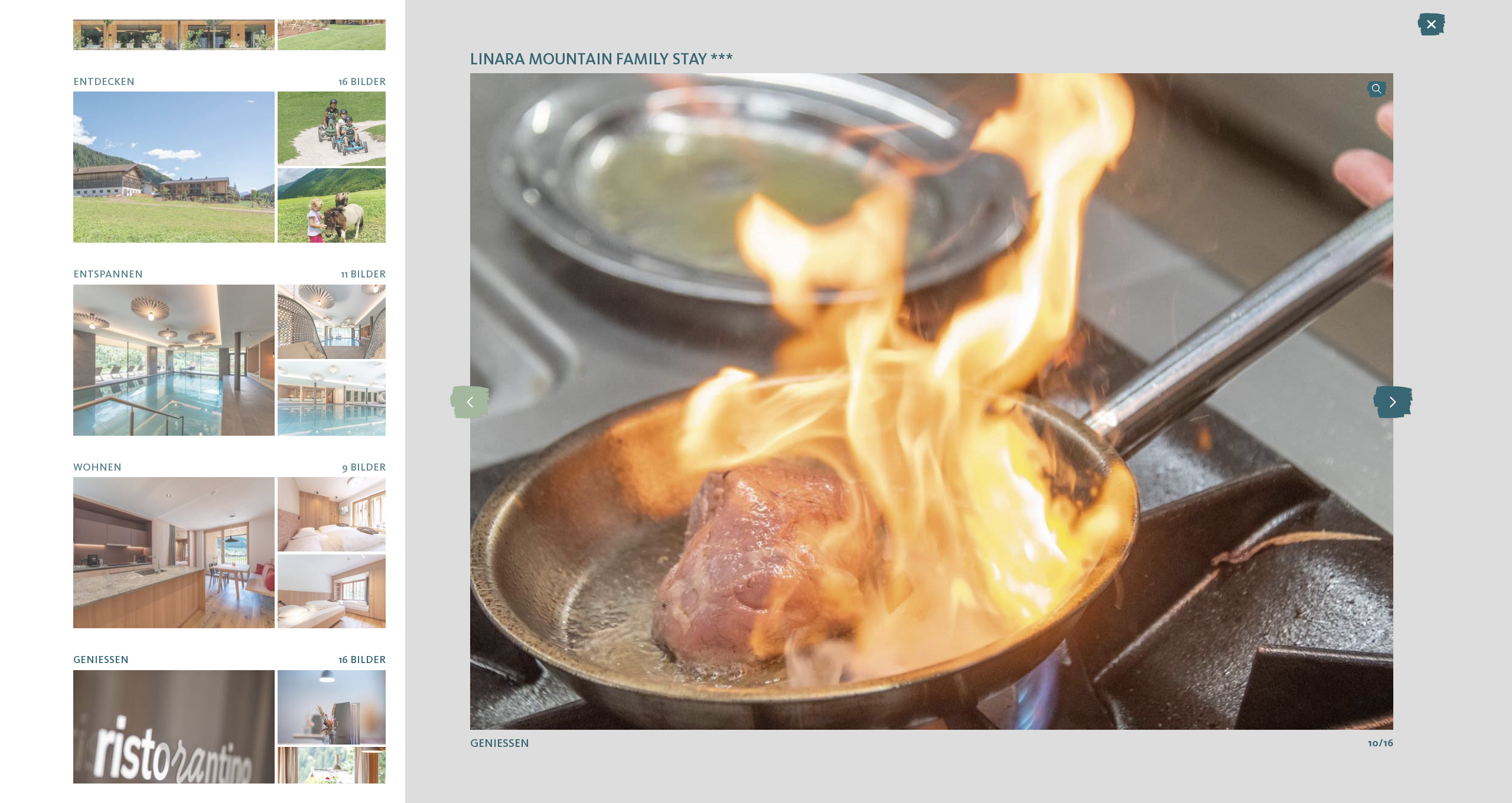
click at [1394, 402] on icon at bounding box center [1393, 401] width 40 height 33
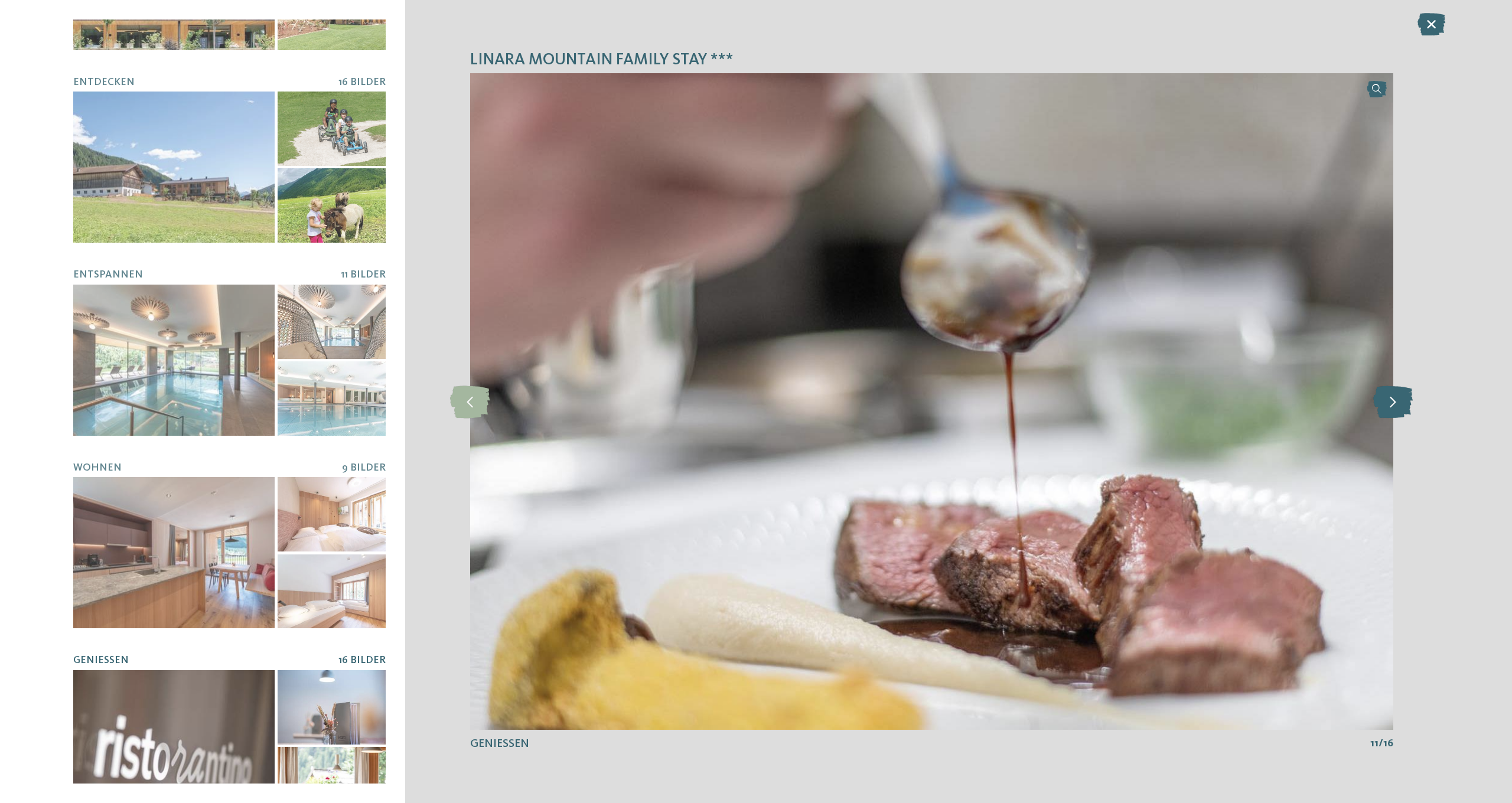
click at [1394, 402] on icon at bounding box center [1393, 401] width 40 height 33
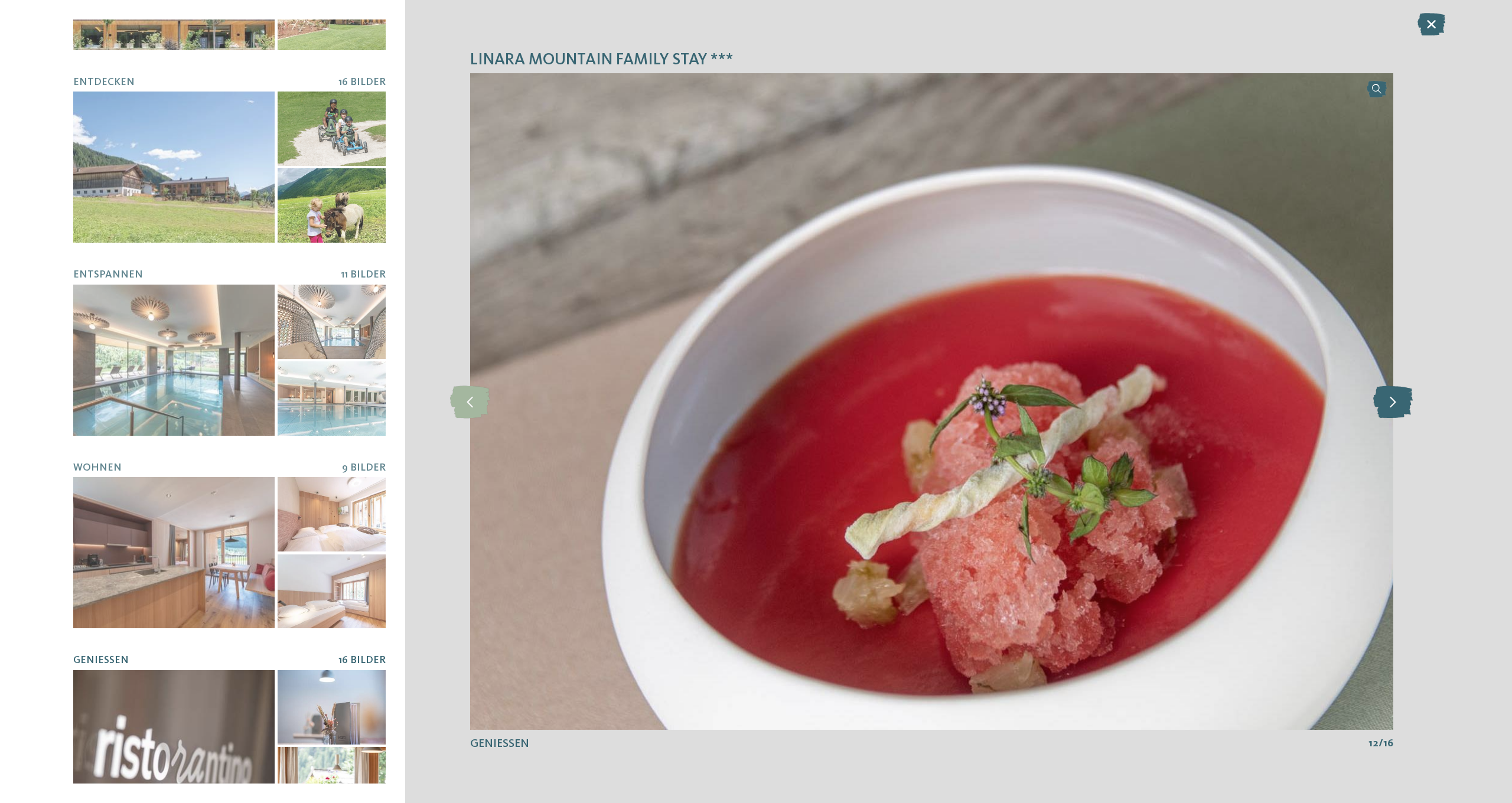
click at [1394, 402] on icon at bounding box center [1393, 401] width 40 height 33
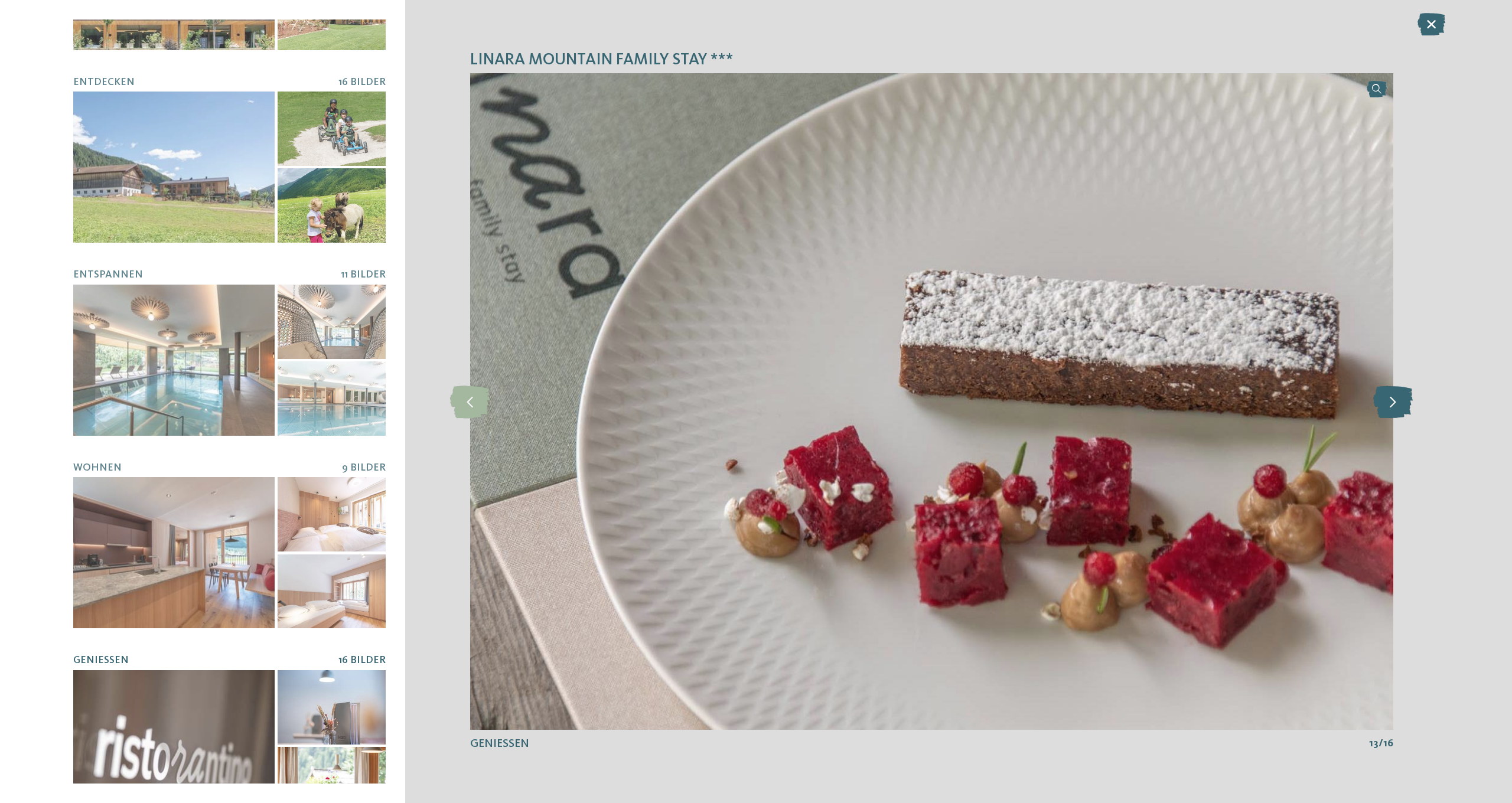
click at [1394, 402] on icon at bounding box center [1393, 401] width 40 height 33
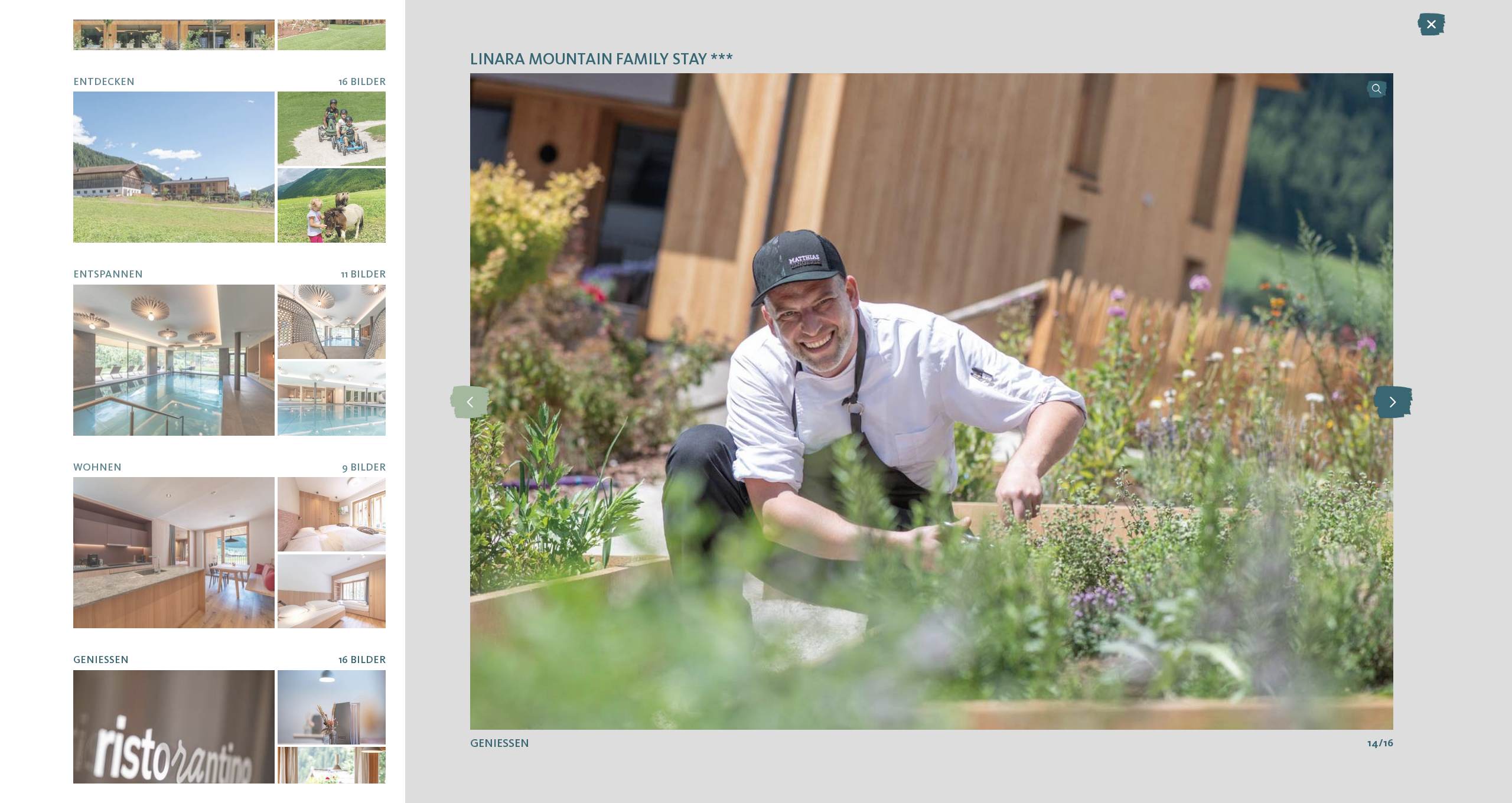
click at [1394, 402] on icon at bounding box center [1393, 401] width 40 height 33
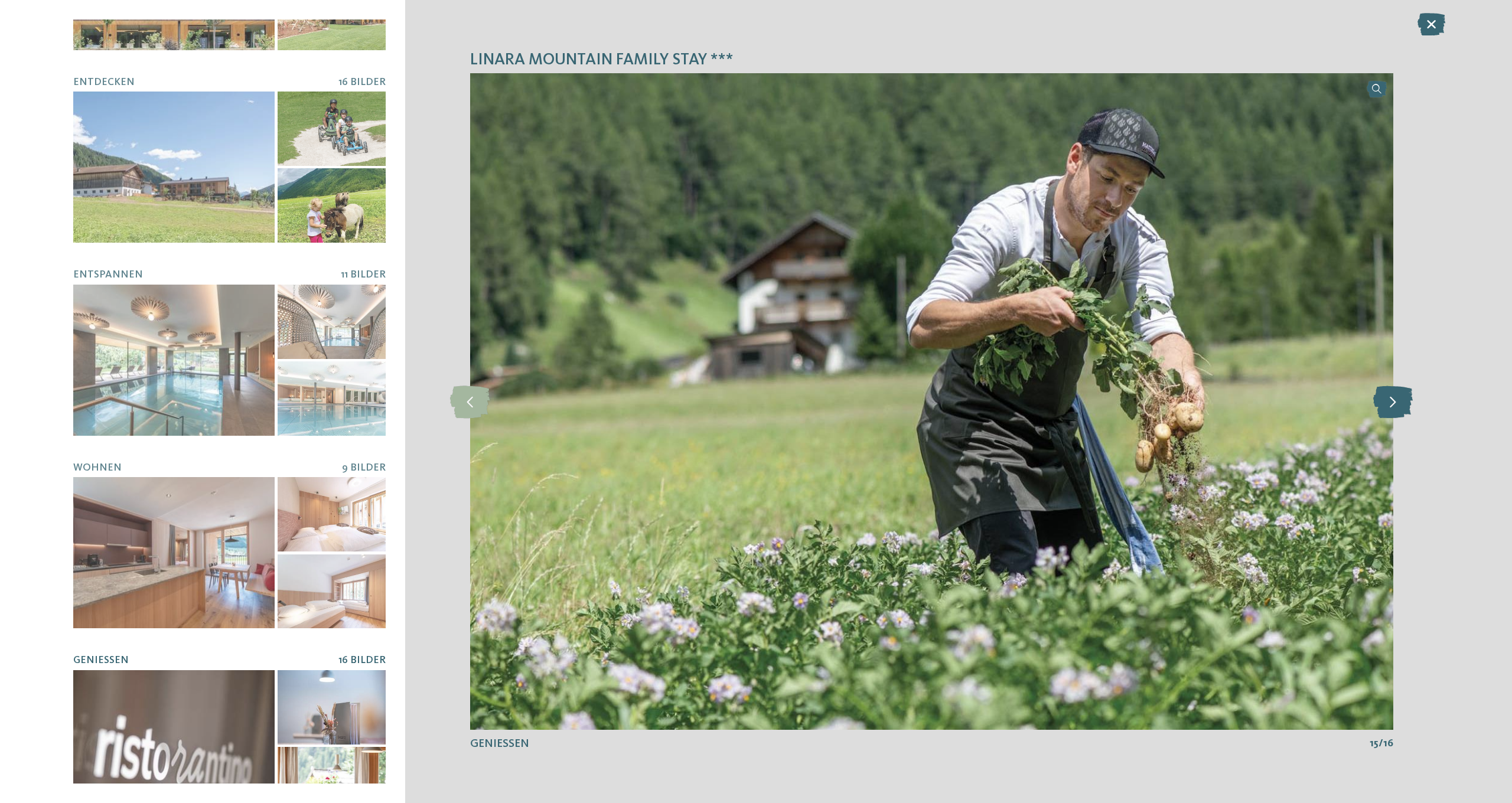
click at [1394, 402] on icon at bounding box center [1393, 401] width 40 height 33
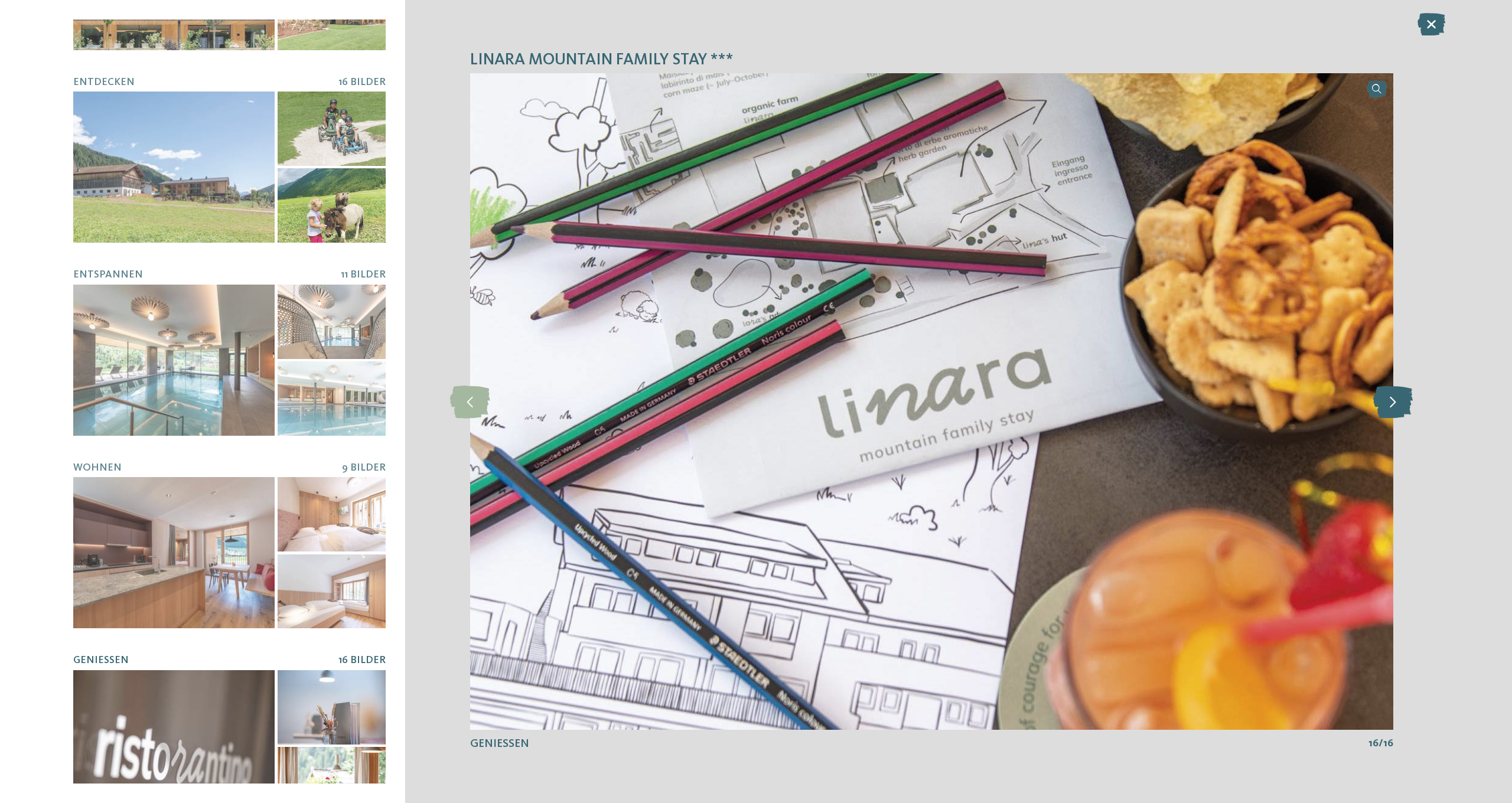
click at [1394, 402] on icon at bounding box center [1393, 401] width 40 height 33
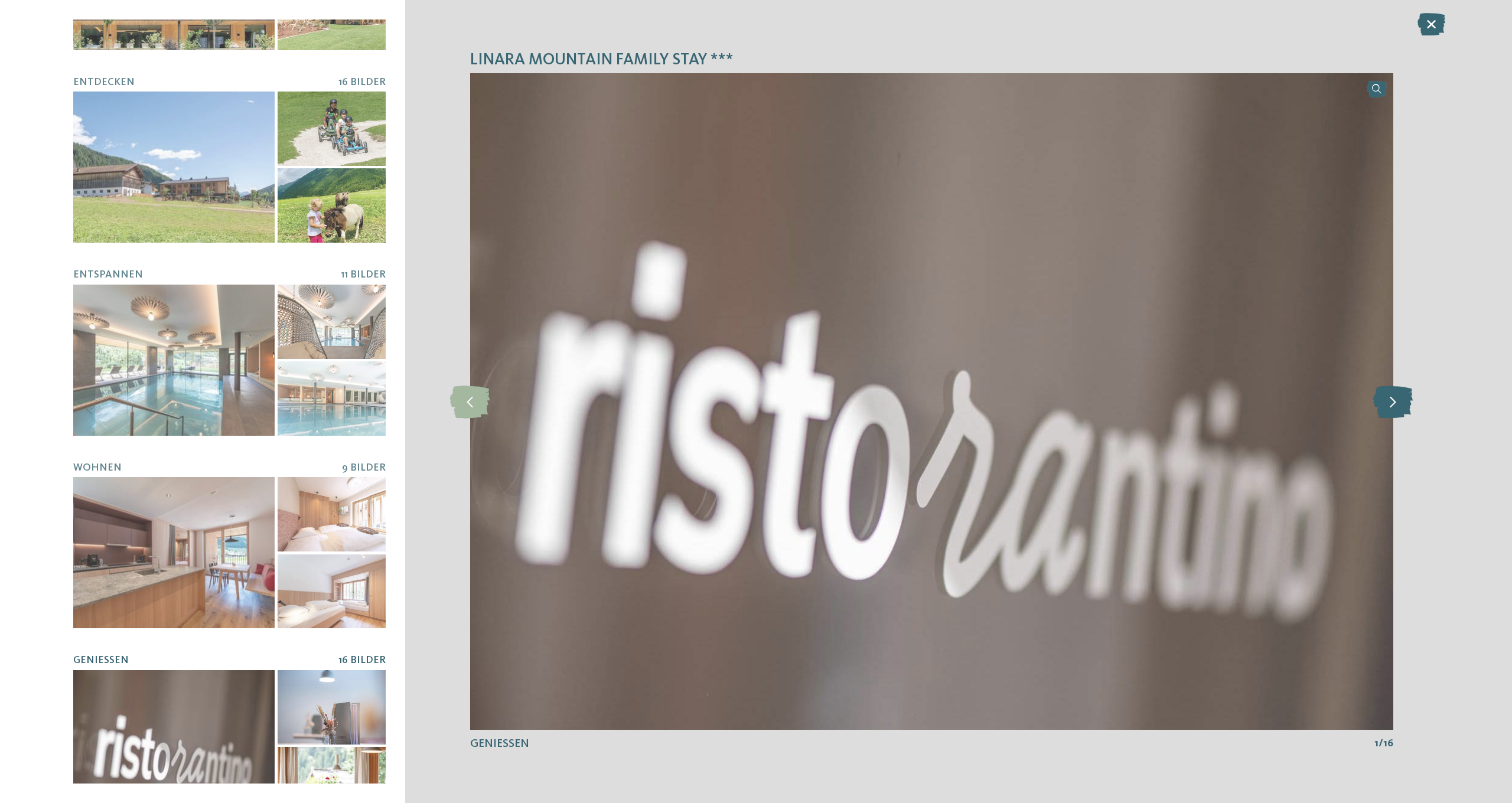
click at [1394, 402] on icon at bounding box center [1393, 401] width 40 height 33
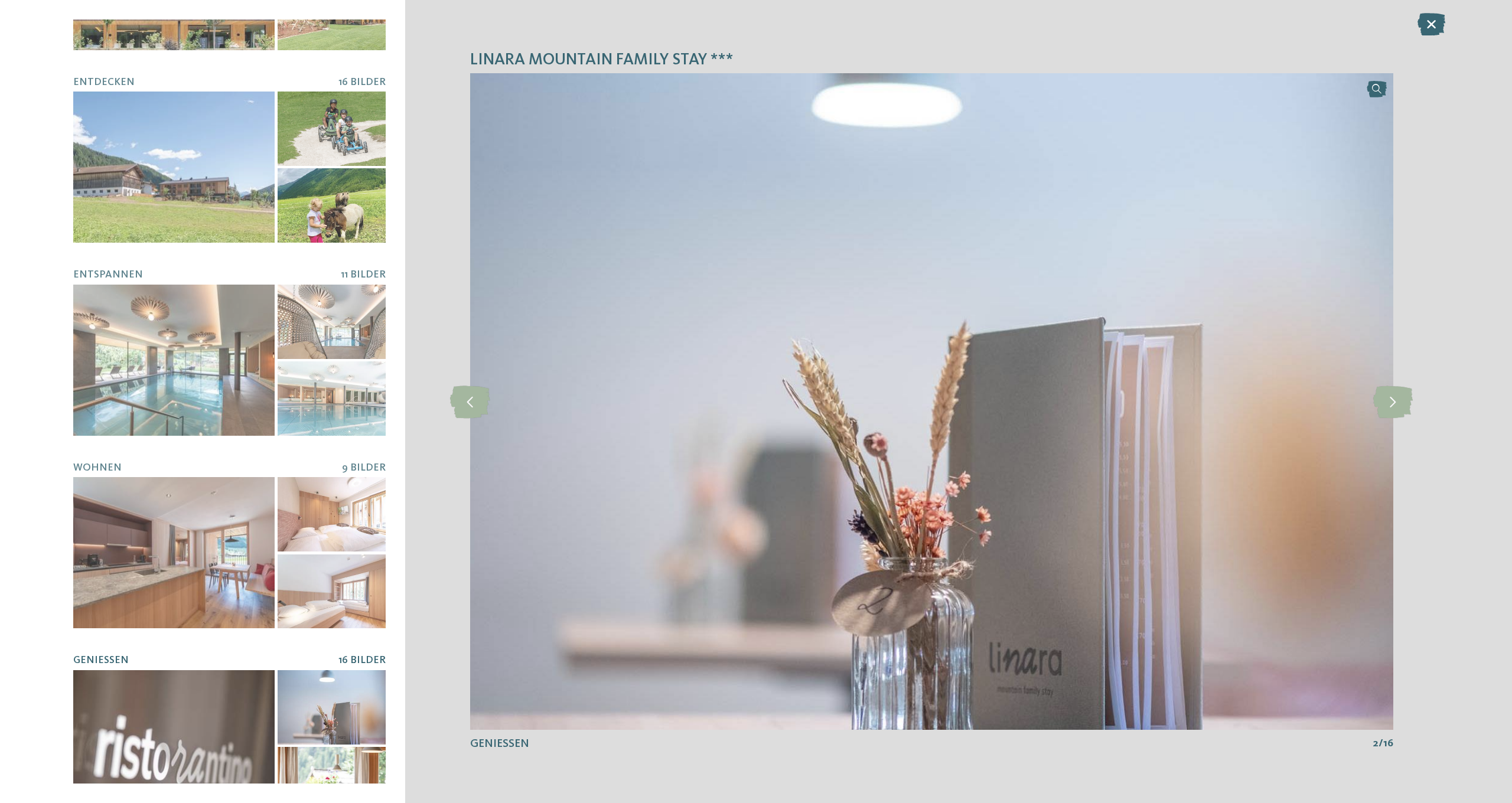
click at [1431, 21] on icon at bounding box center [1431, 24] width 27 height 22
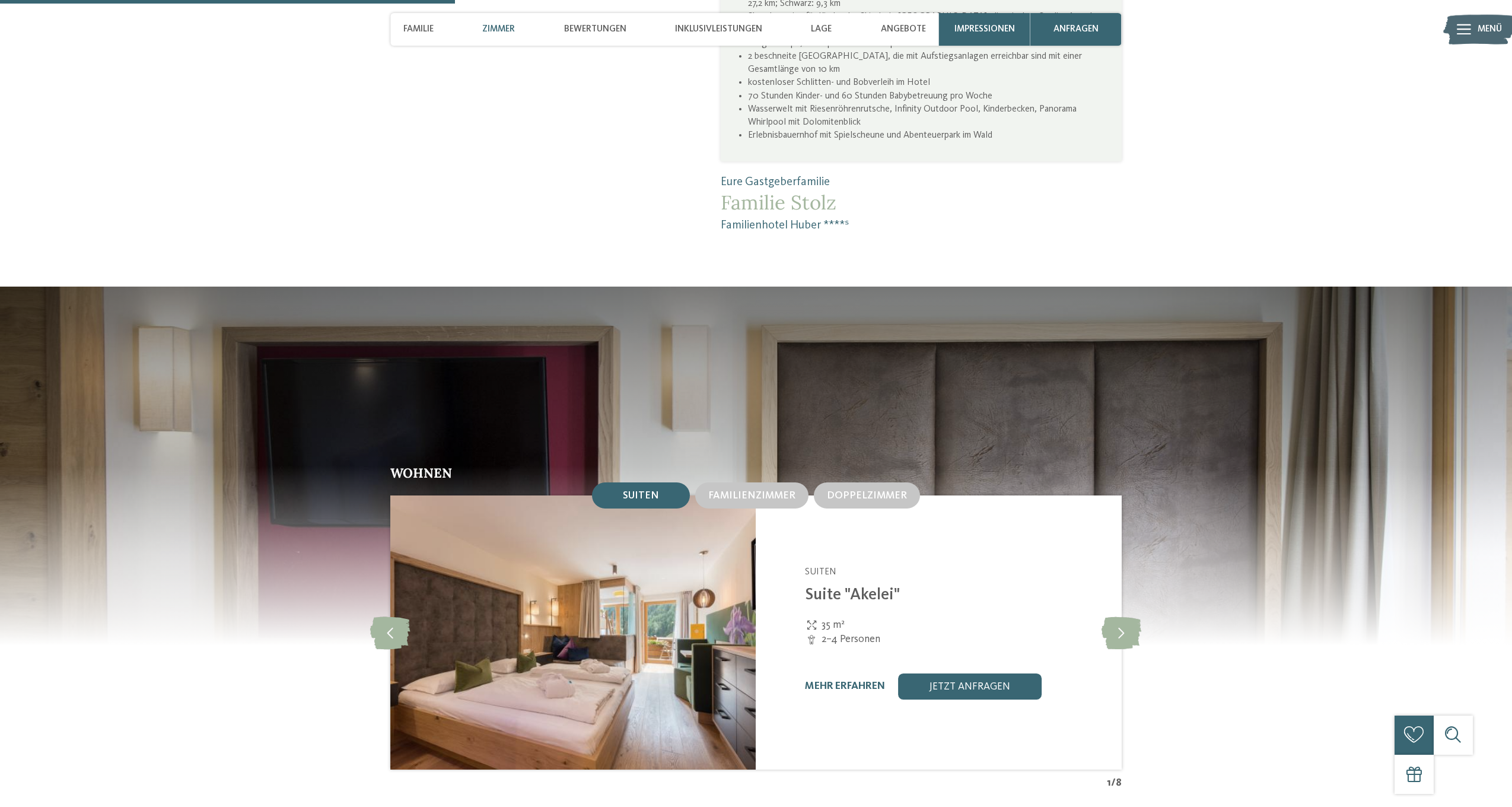
scroll to position [1346, 0]
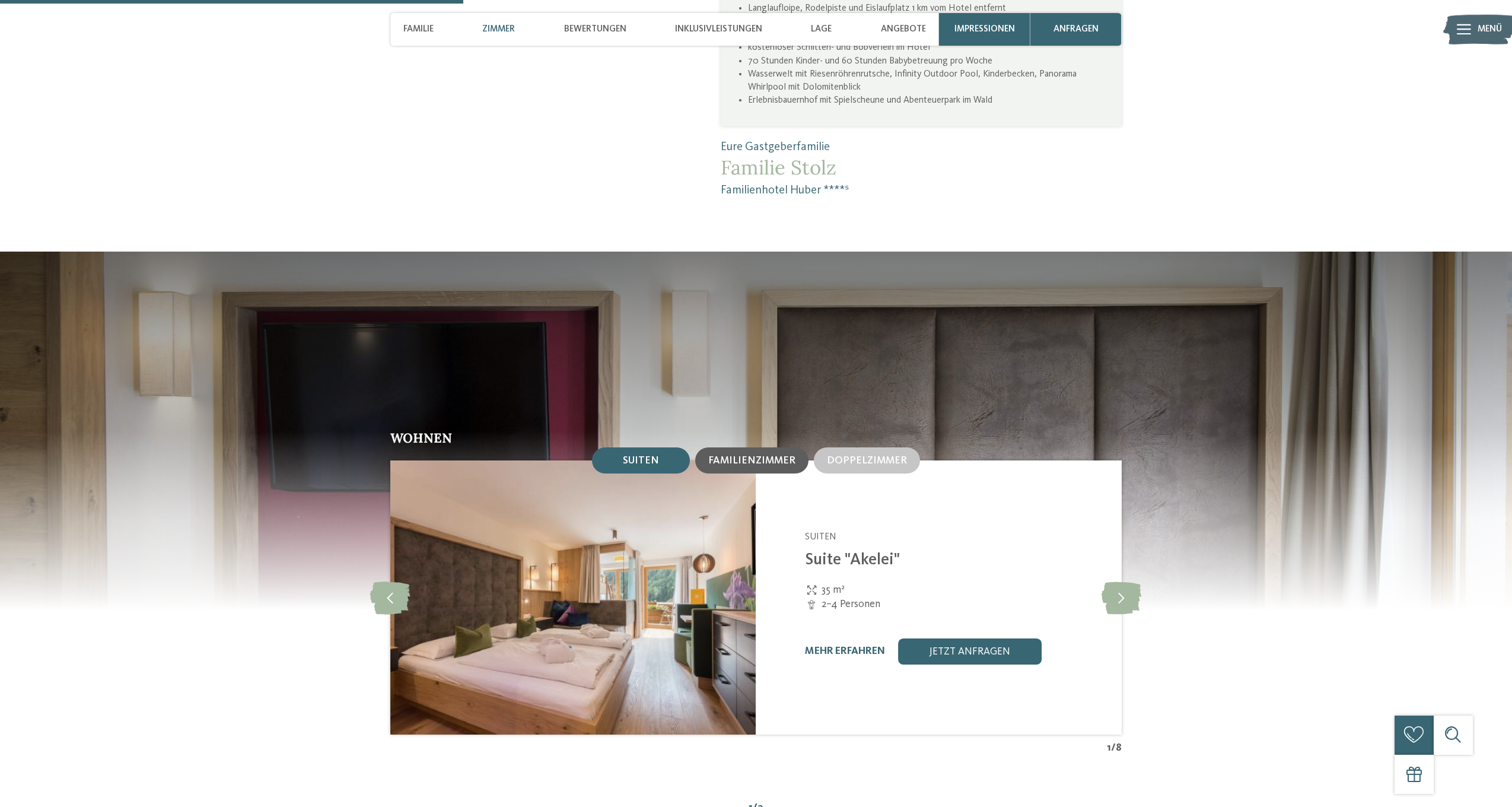
click at [761, 456] on span "Familienzimmer" at bounding box center [752, 461] width 87 height 10
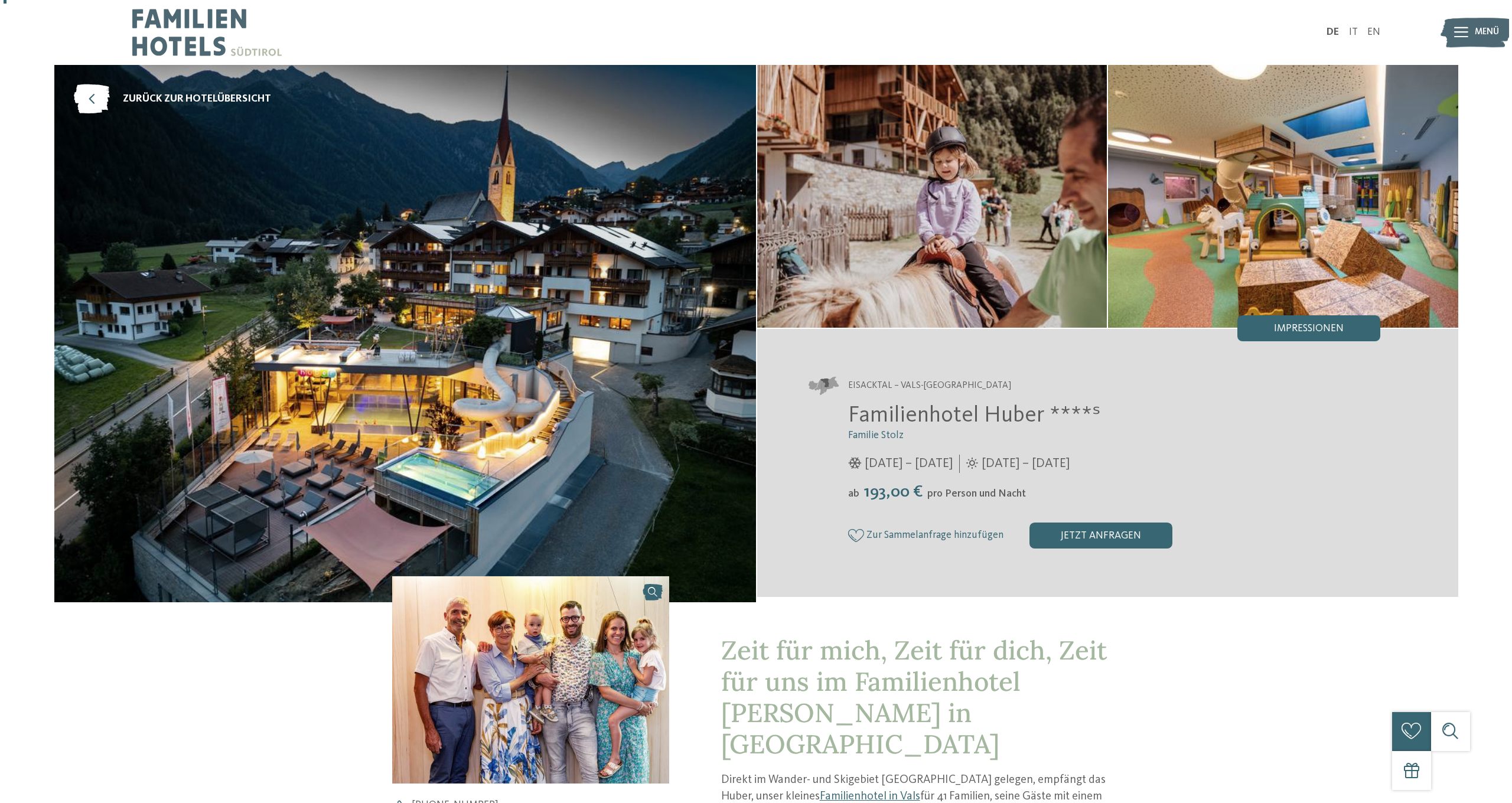
scroll to position [14, 0]
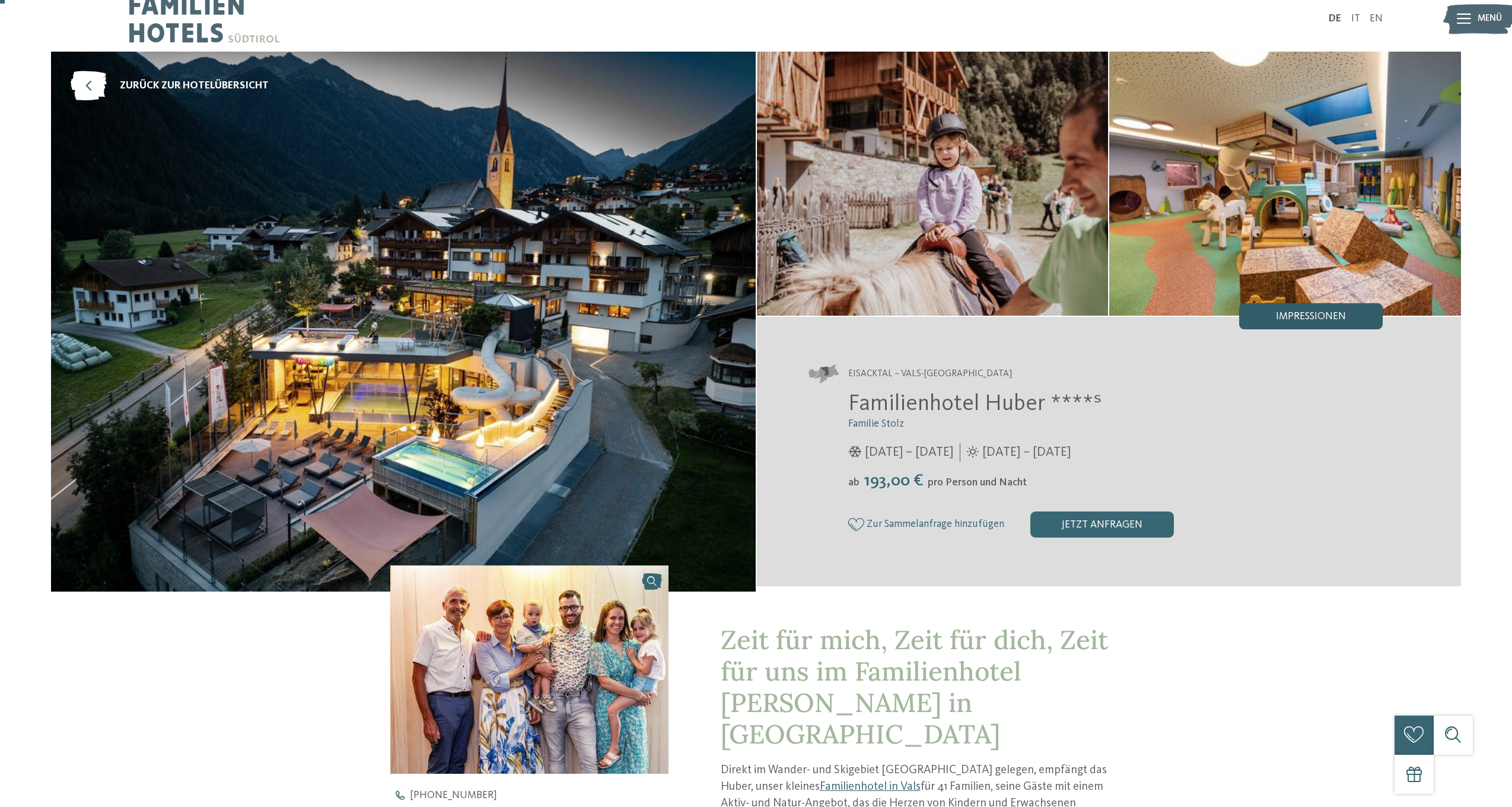
click at [1296, 309] on div "Impressionen" at bounding box center [1311, 316] width 143 height 26
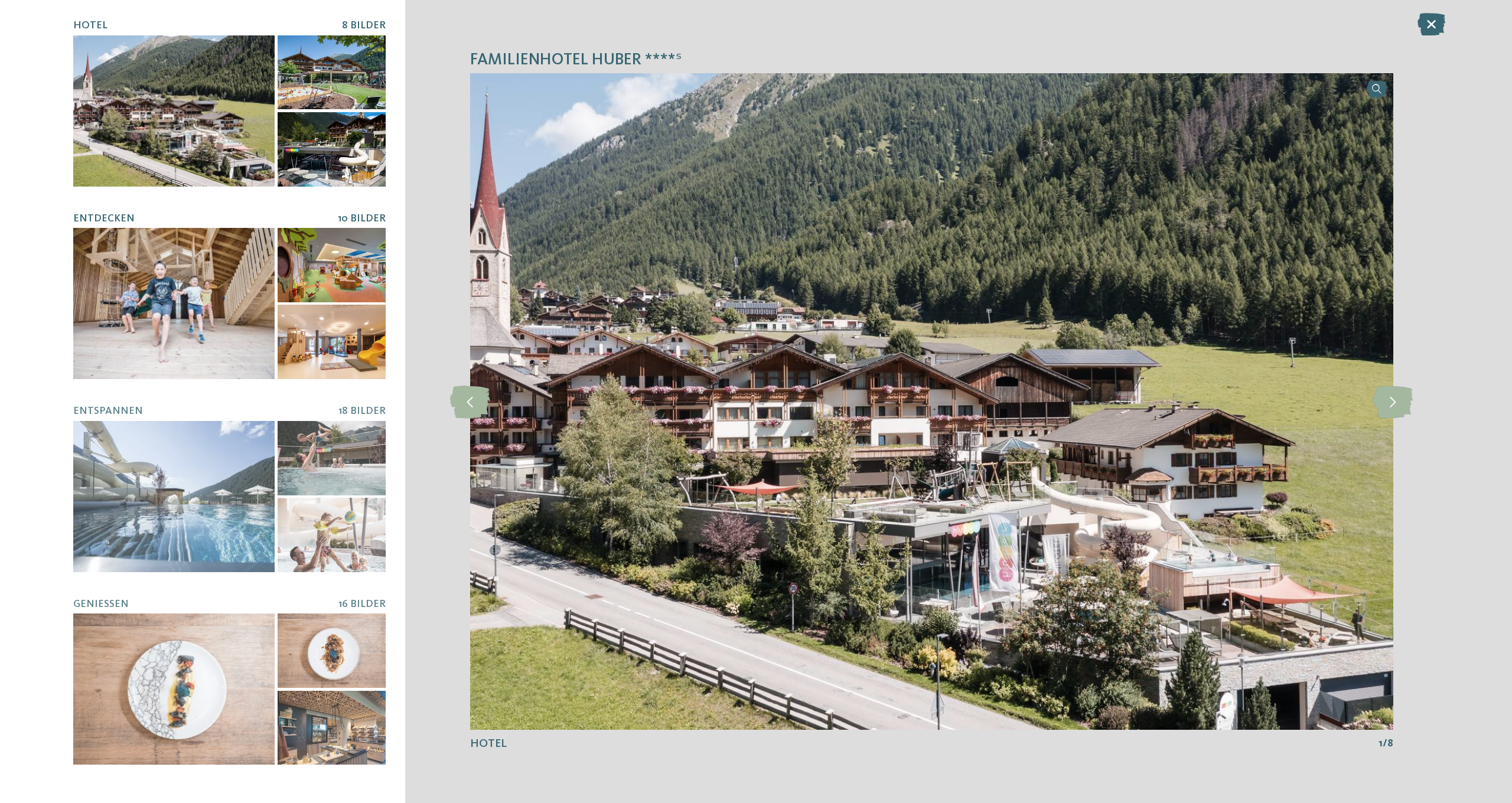
click at [182, 317] on div at bounding box center [174, 303] width 201 height 151
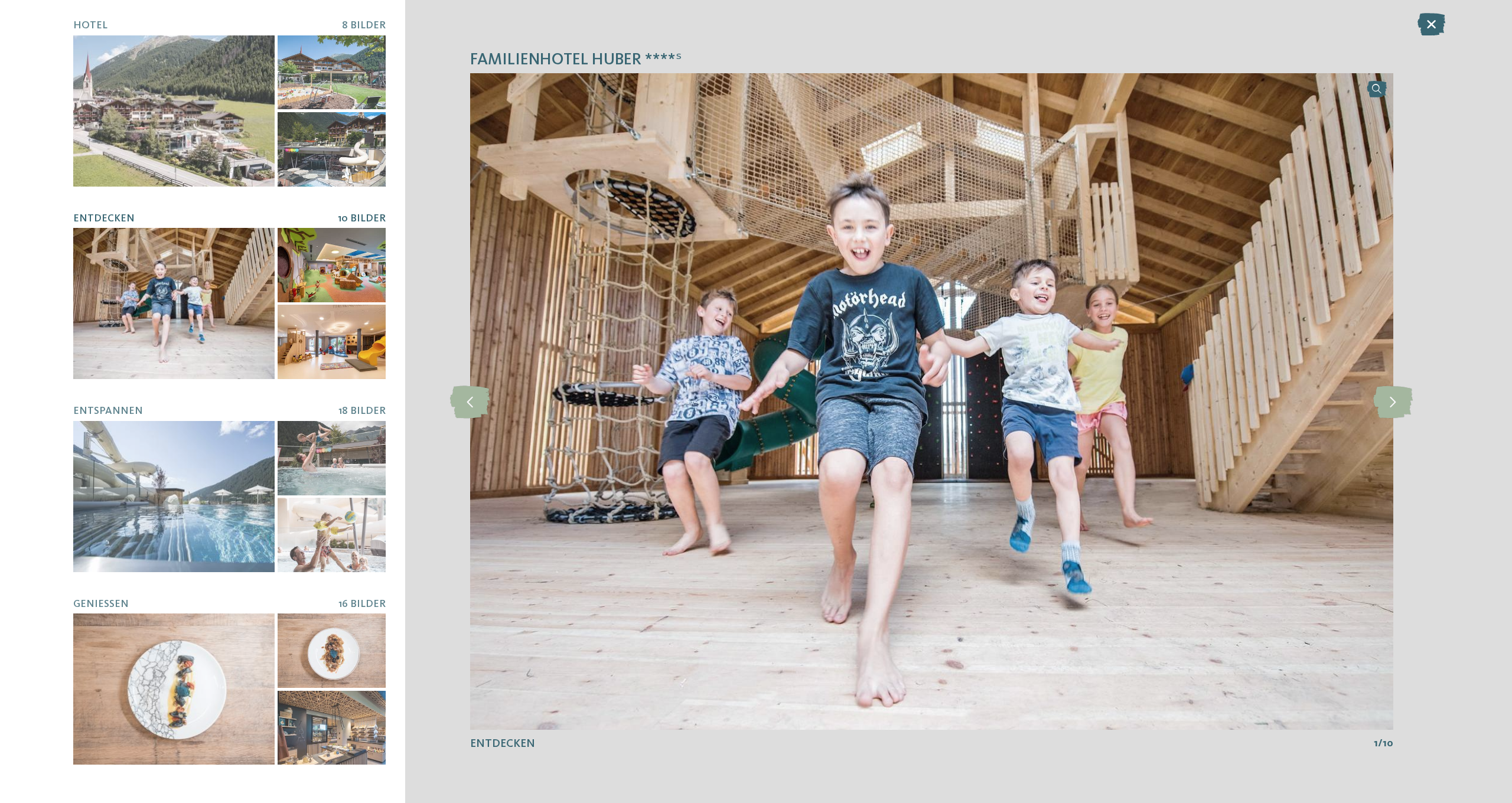
scroll to position [0, 0]
click at [1400, 399] on icon at bounding box center [1393, 401] width 40 height 33
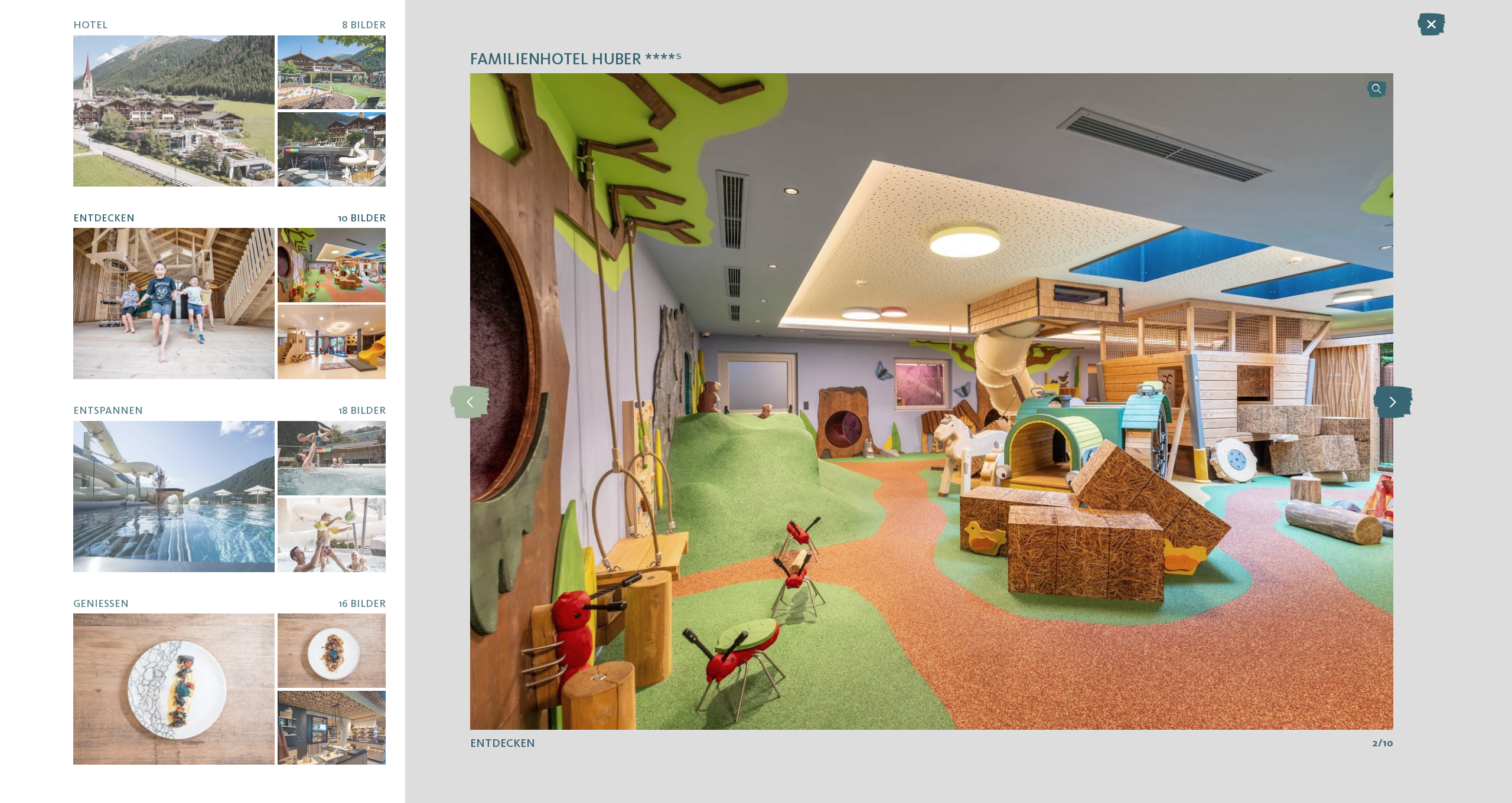
click at [1400, 399] on icon at bounding box center [1393, 401] width 40 height 33
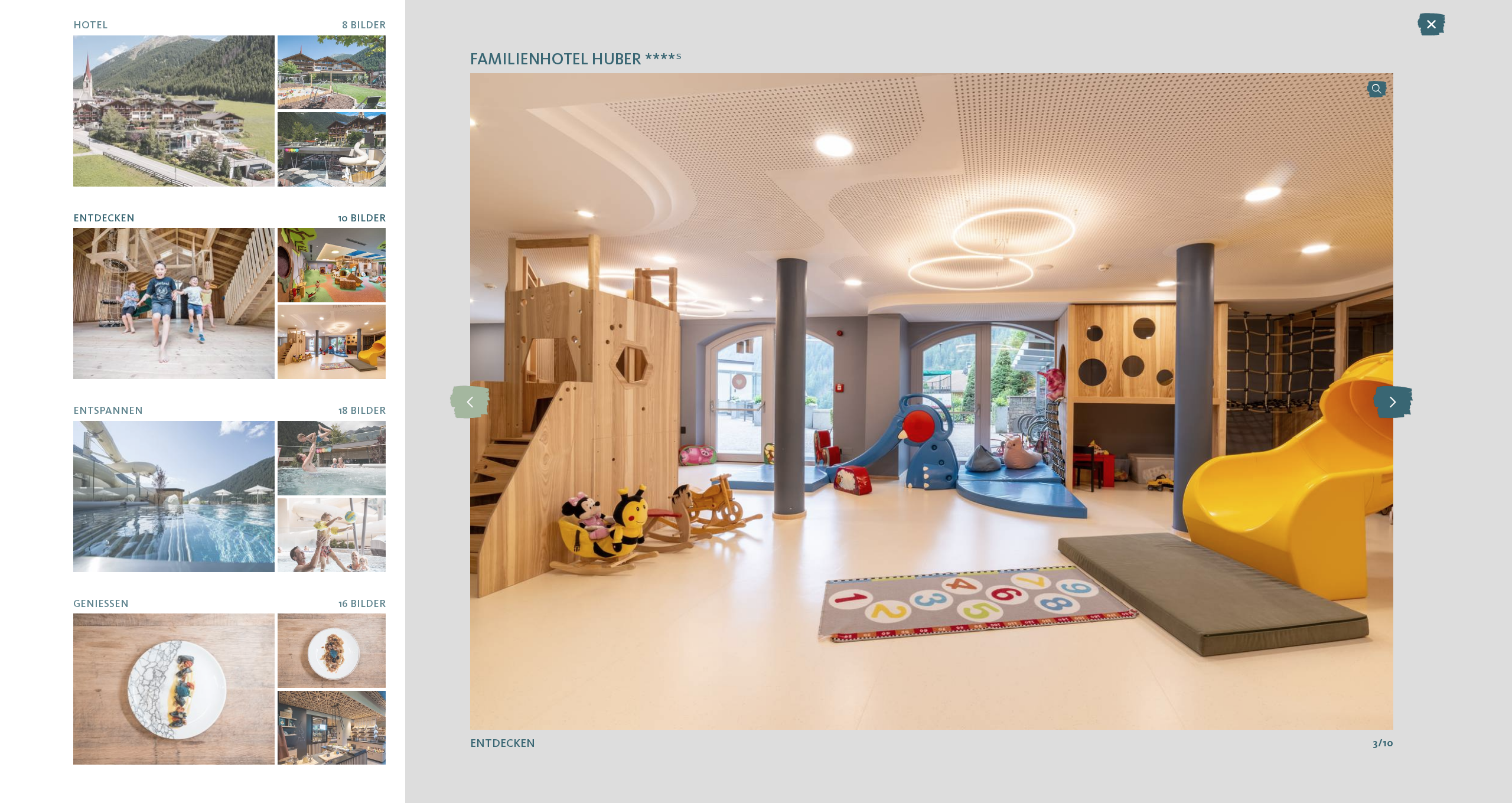
click at [1400, 399] on icon at bounding box center [1393, 401] width 40 height 33
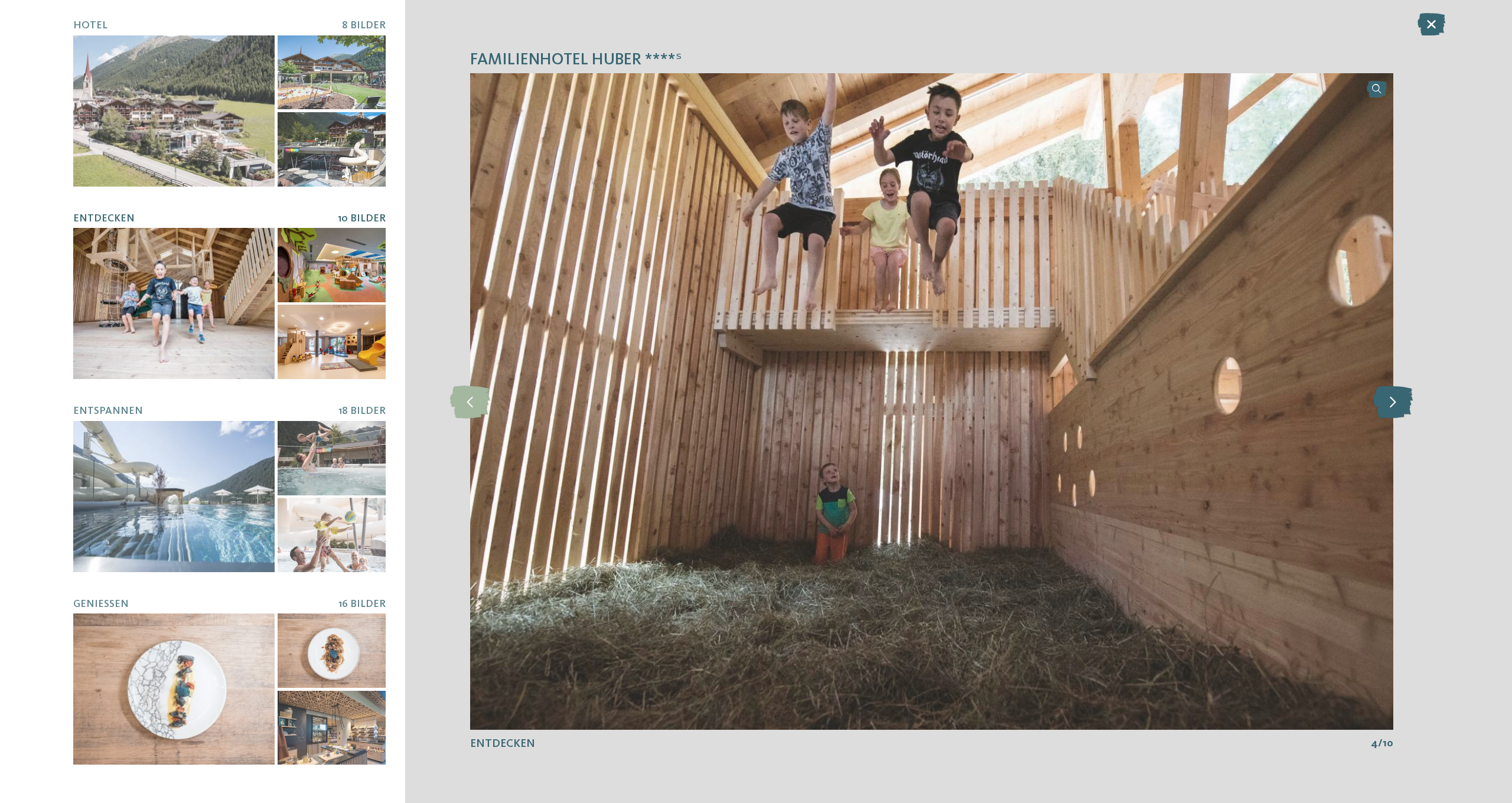
click at [1400, 399] on icon at bounding box center [1393, 401] width 40 height 33
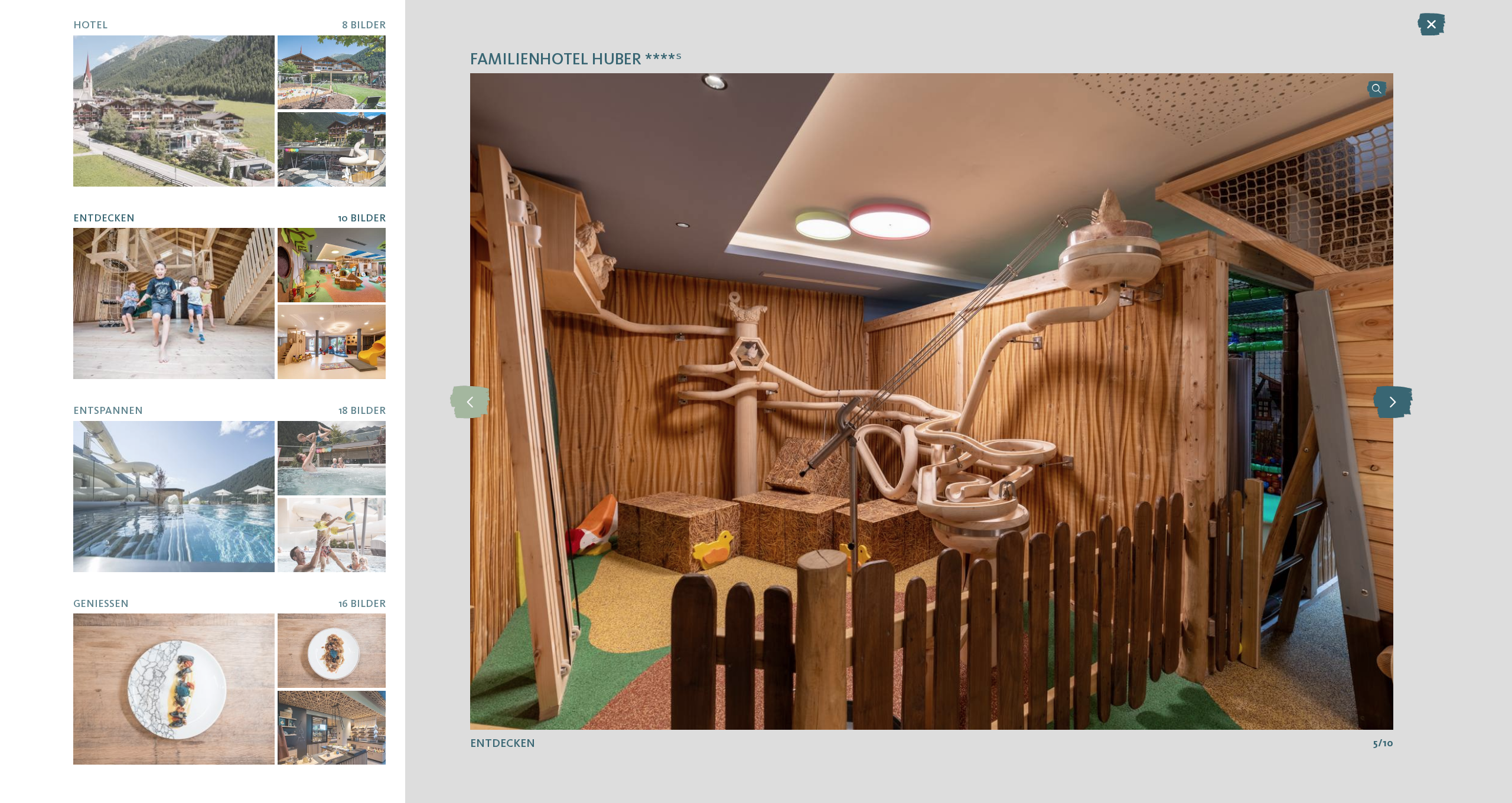
click at [1400, 399] on icon at bounding box center [1393, 401] width 40 height 33
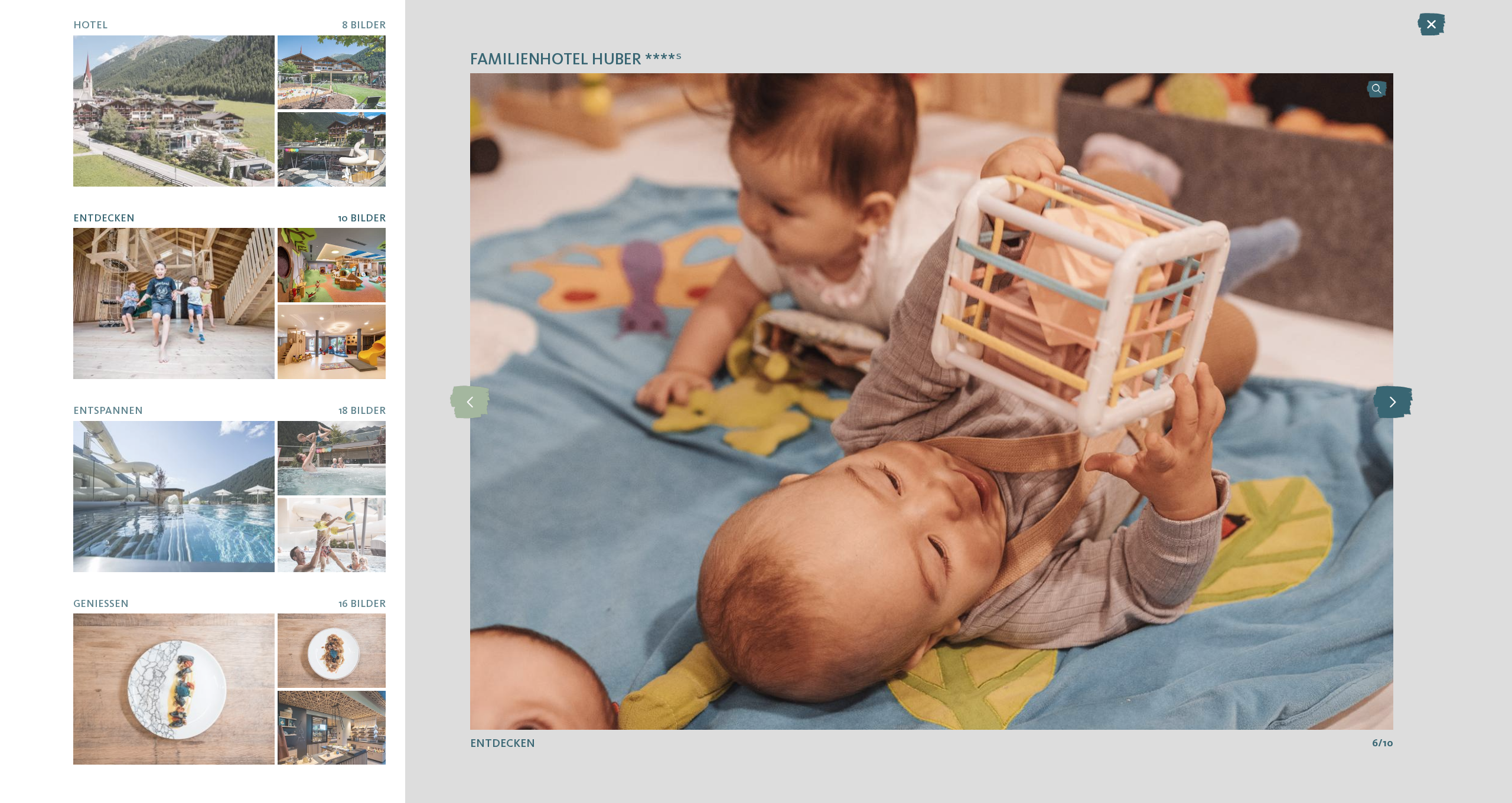
click at [1400, 399] on icon at bounding box center [1393, 401] width 40 height 33
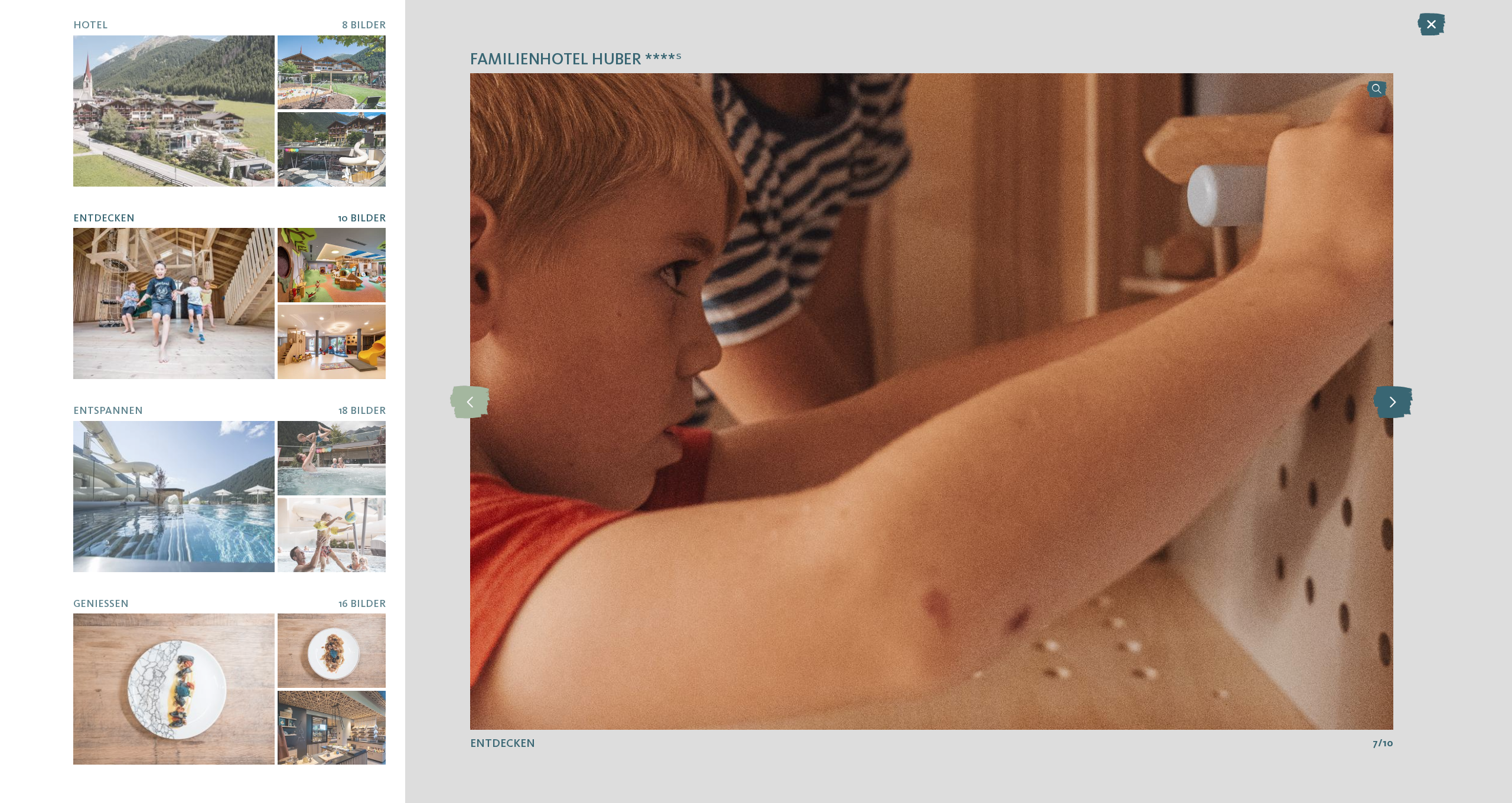
click at [1400, 399] on icon at bounding box center [1393, 401] width 40 height 33
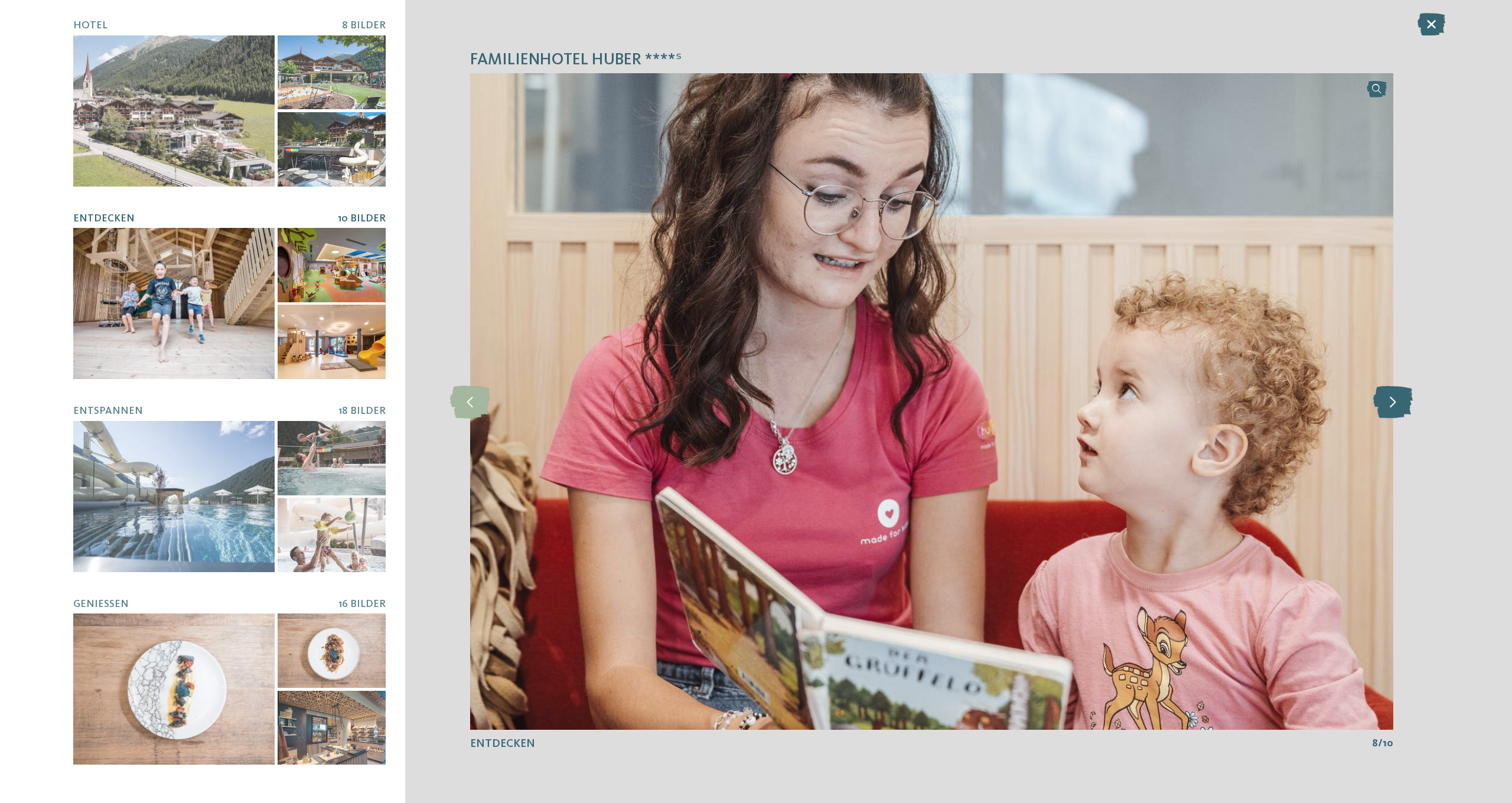
click at [1400, 399] on icon at bounding box center [1393, 401] width 40 height 33
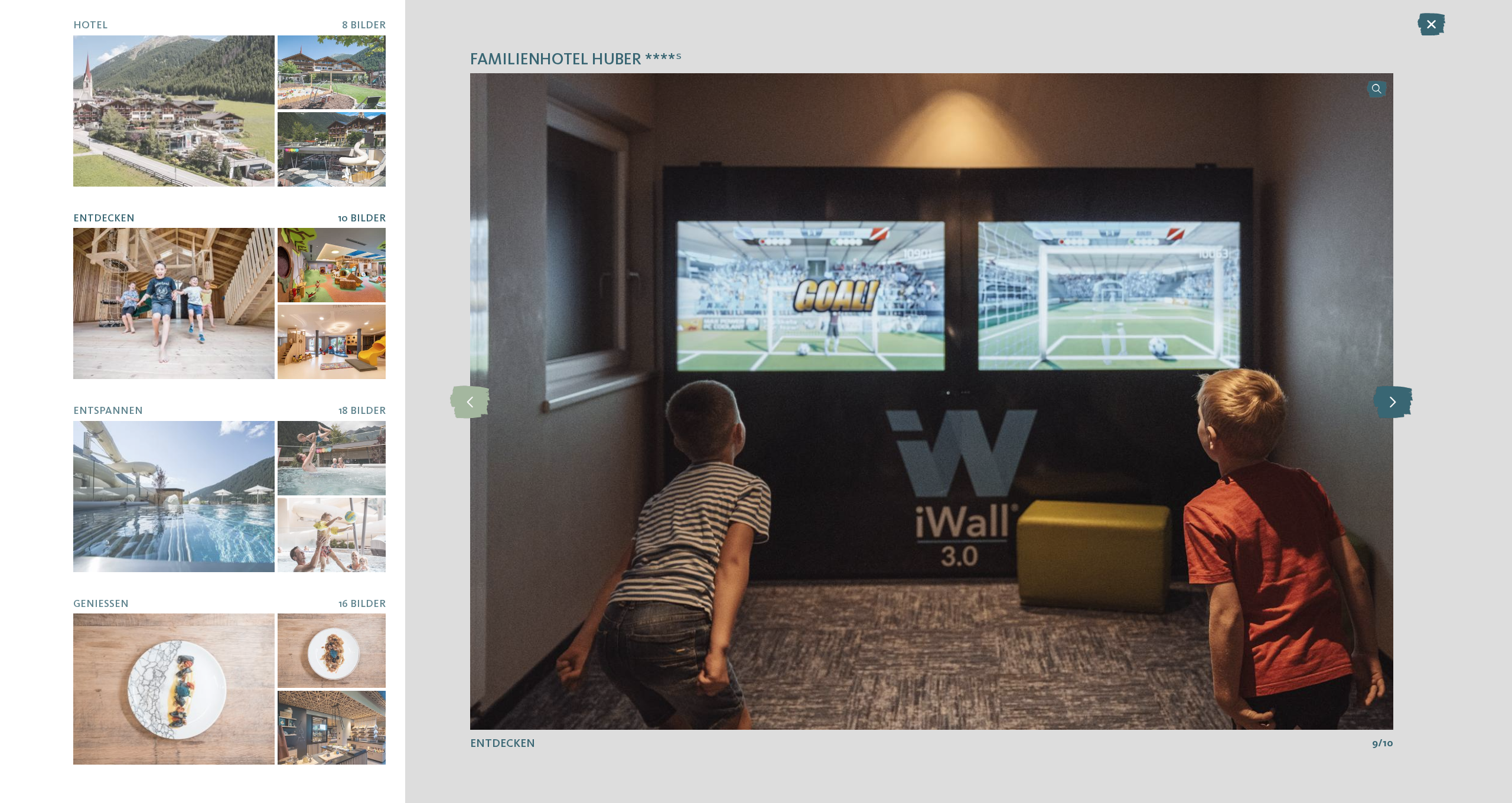
click at [1400, 399] on icon at bounding box center [1393, 401] width 40 height 33
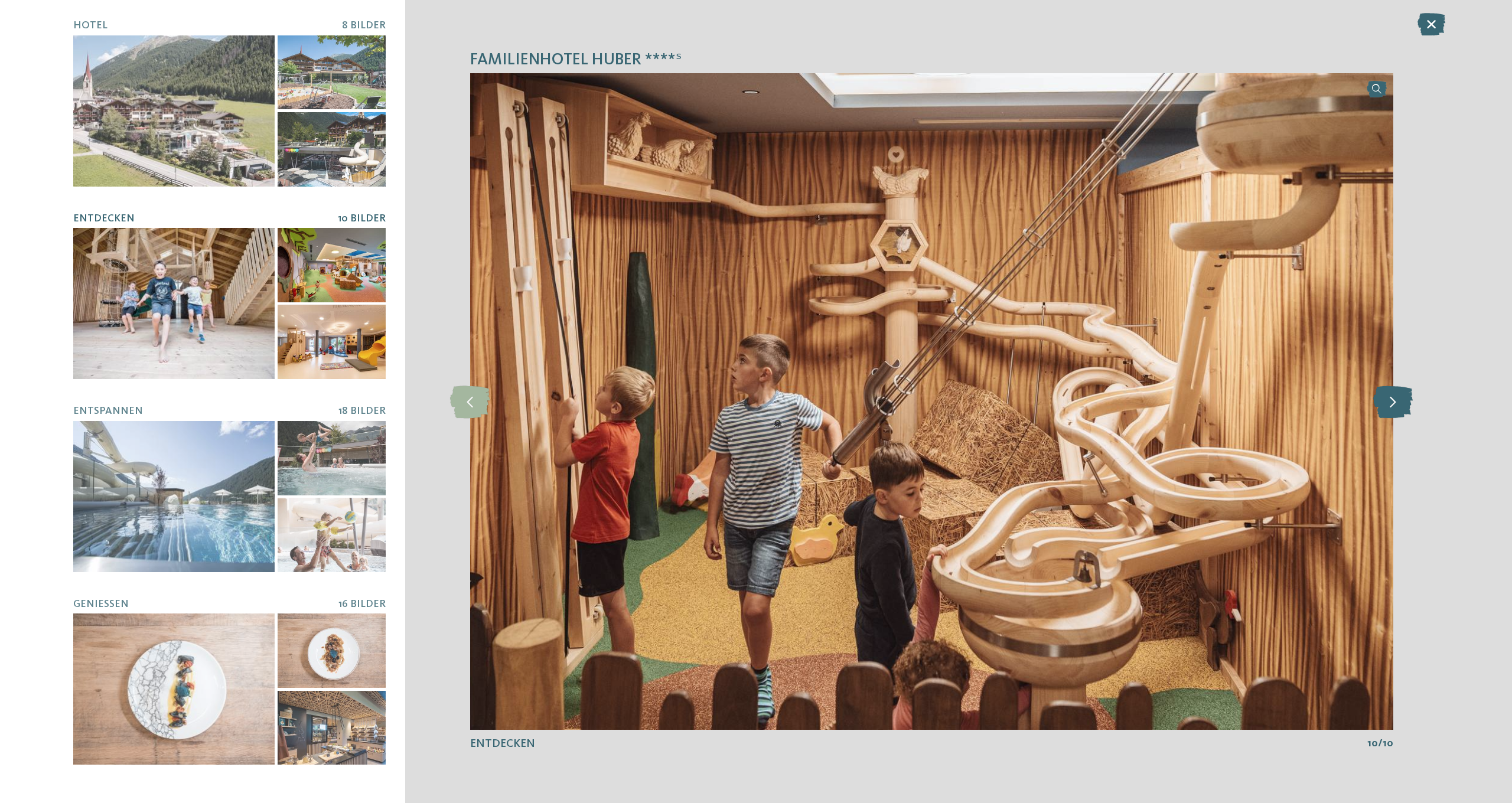
click at [1400, 399] on icon at bounding box center [1393, 401] width 40 height 33
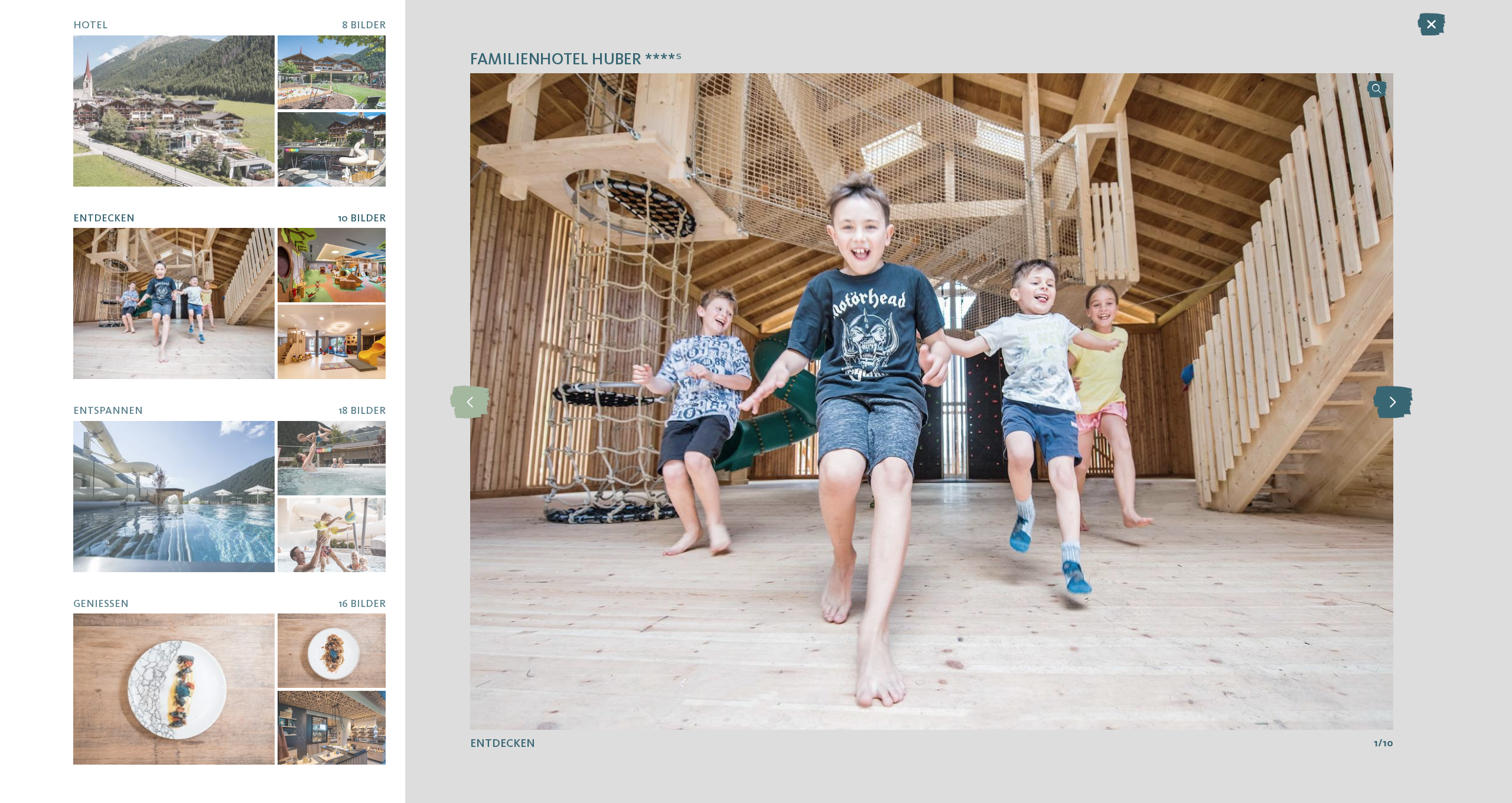
click at [1400, 399] on icon at bounding box center [1393, 401] width 40 height 33
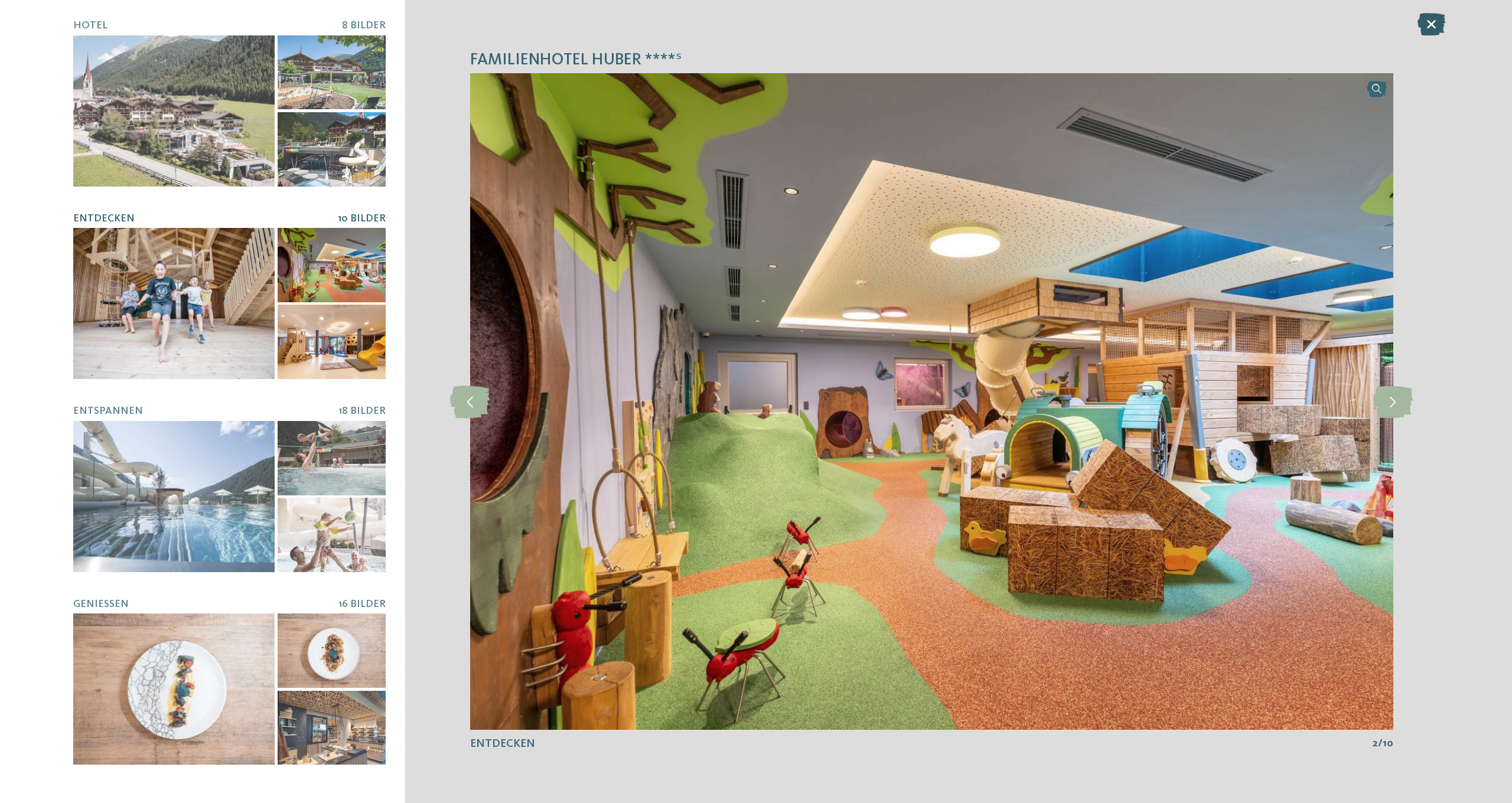
click at [1434, 26] on icon at bounding box center [1431, 24] width 27 height 22
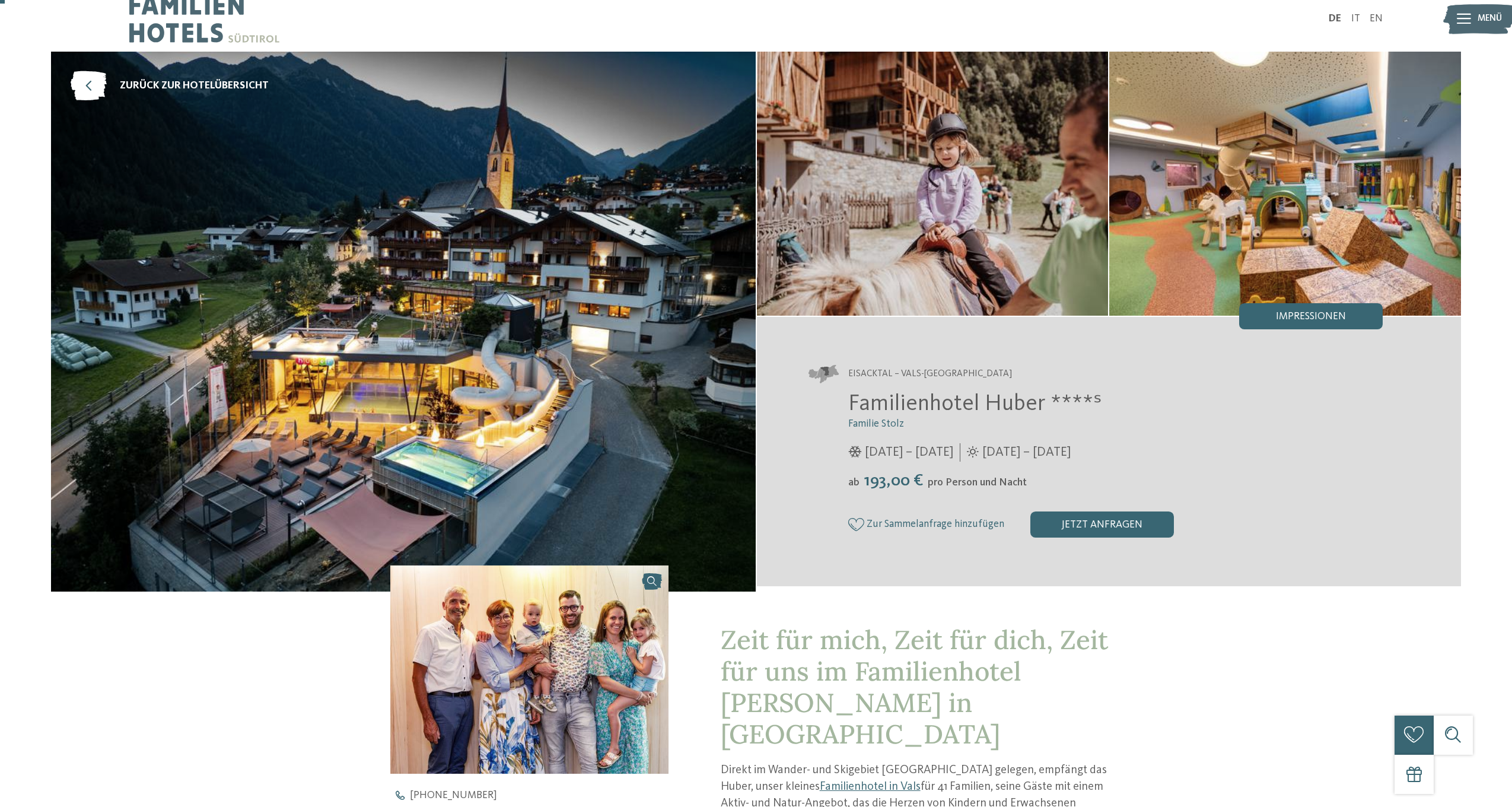
click at [1314, 322] on span "Impressionen" at bounding box center [1311, 317] width 70 height 10
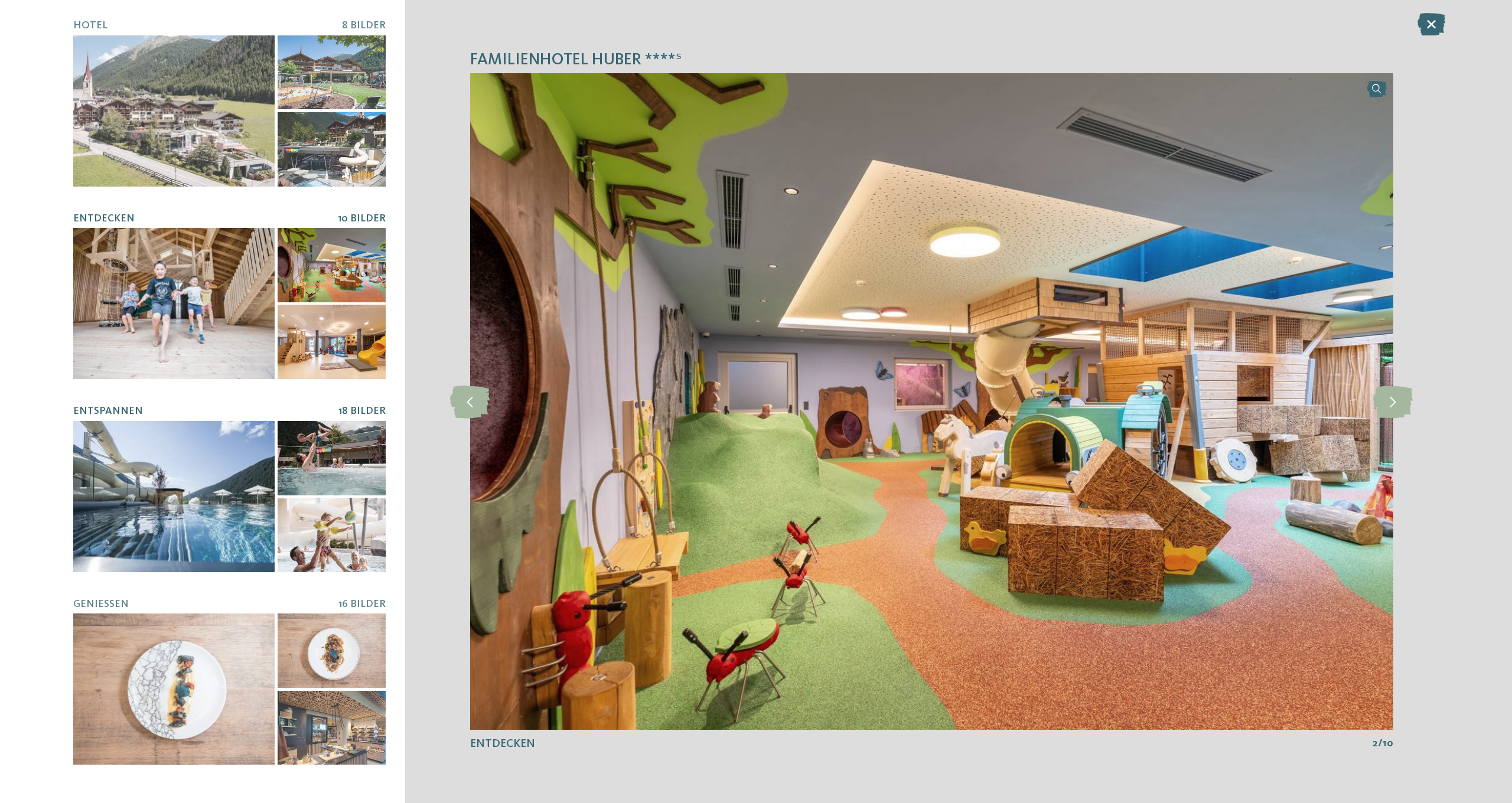
click at [193, 517] on div at bounding box center [174, 496] width 201 height 151
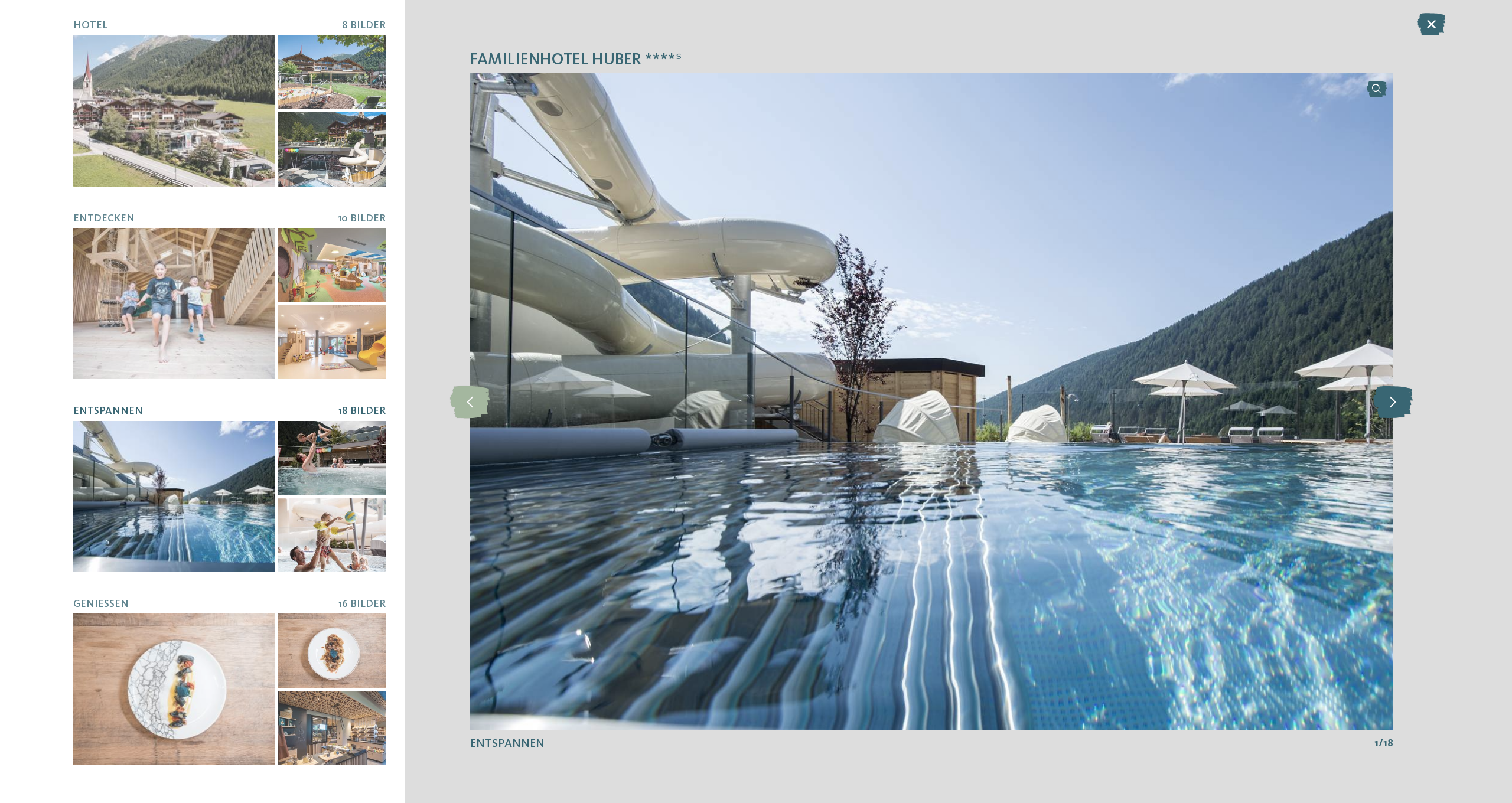
click at [1392, 399] on icon at bounding box center [1393, 401] width 40 height 33
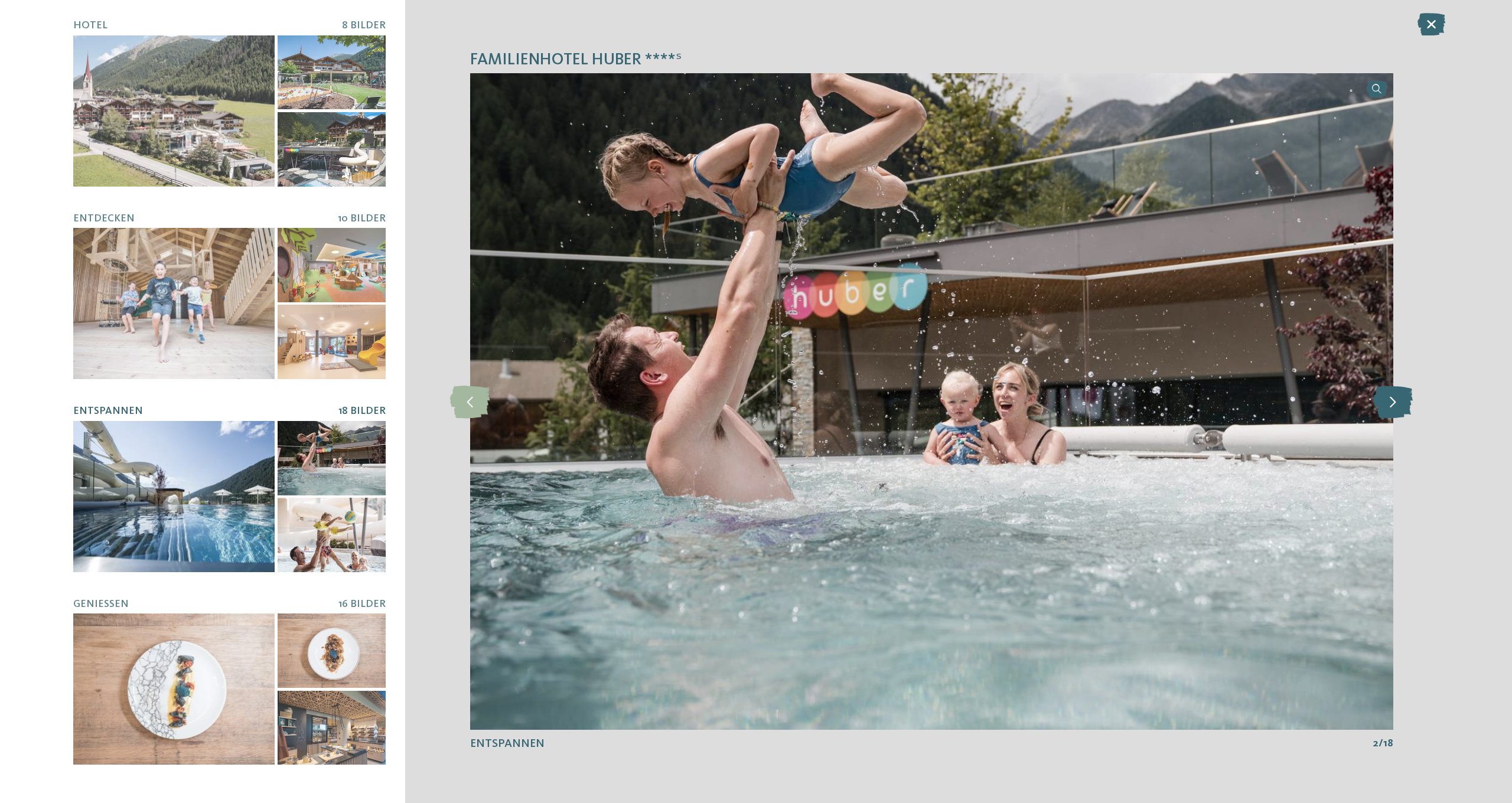
click at [1392, 399] on icon at bounding box center [1393, 401] width 40 height 33
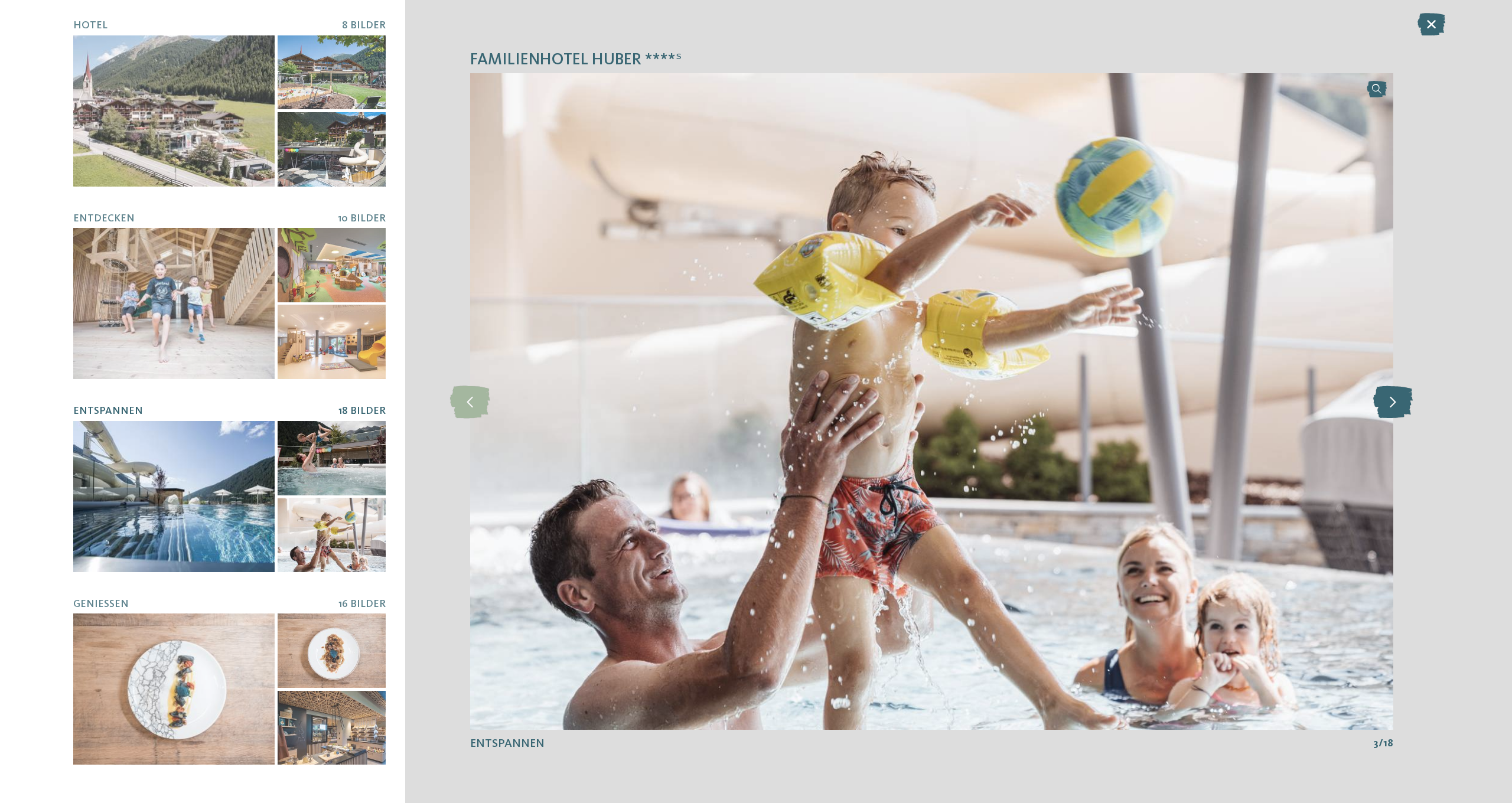
click at [1392, 399] on icon at bounding box center [1393, 401] width 40 height 33
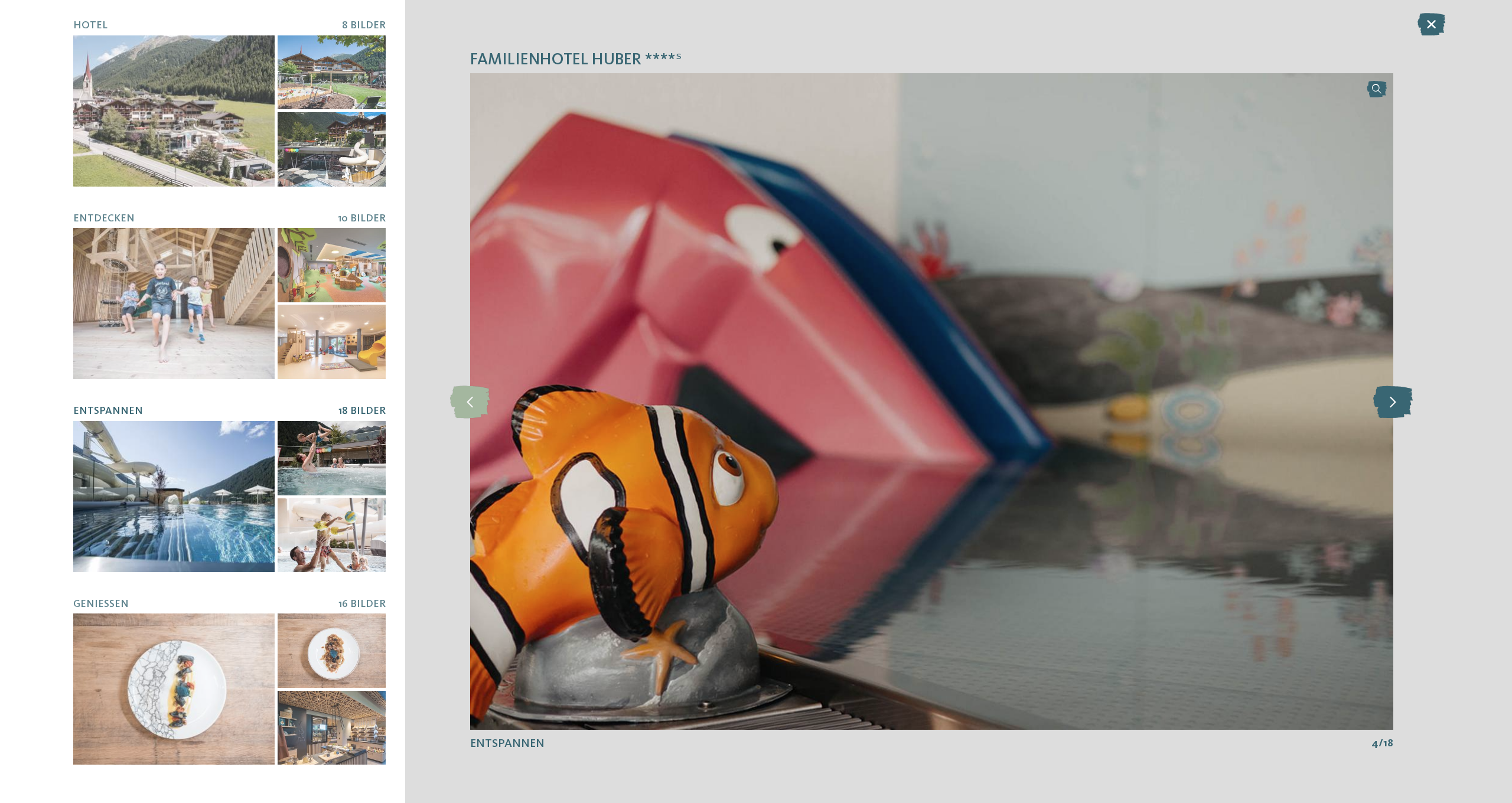
click at [1392, 399] on icon at bounding box center [1393, 401] width 40 height 33
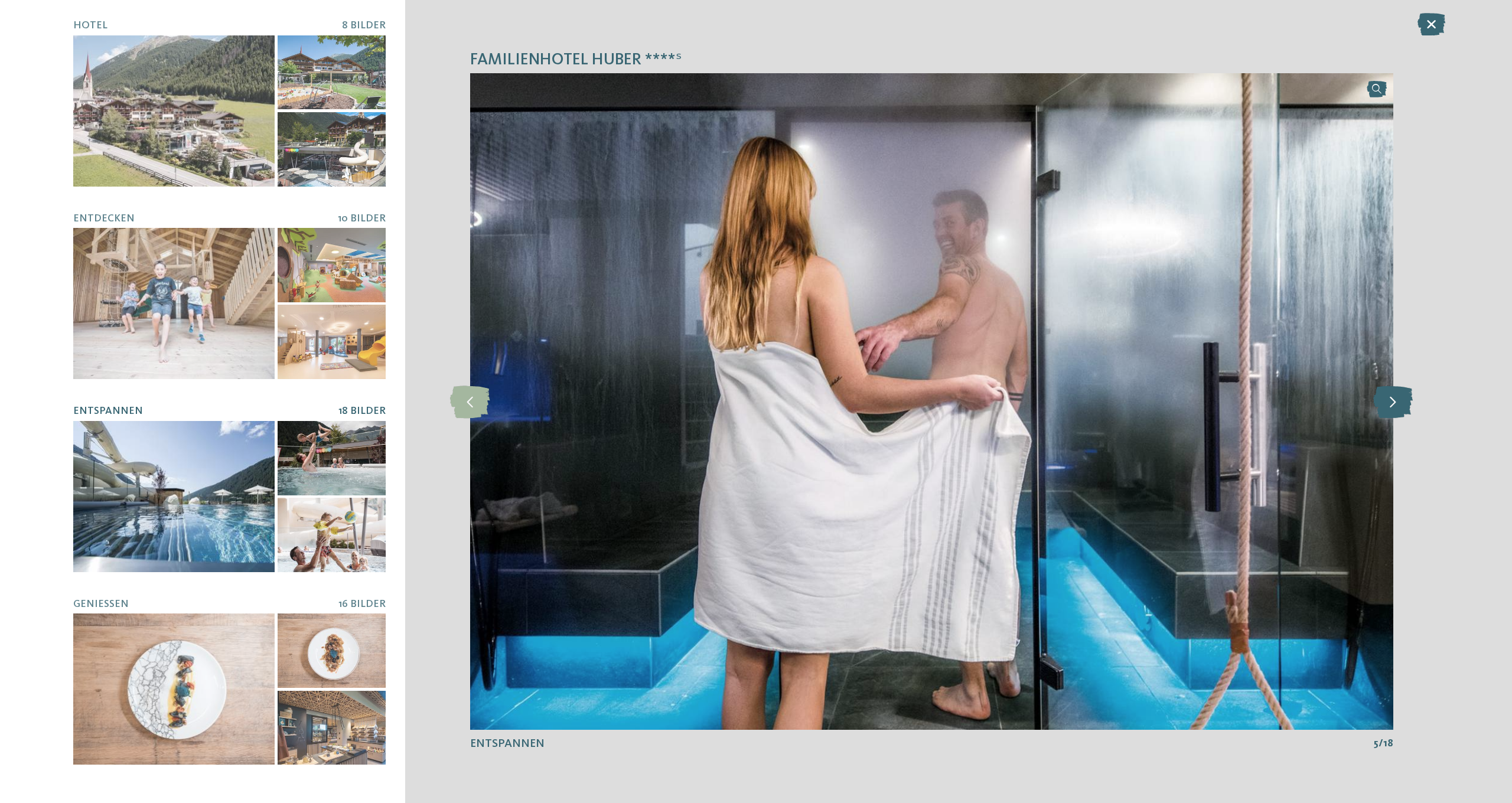
click at [1392, 399] on icon at bounding box center [1393, 401] width 40 height 33
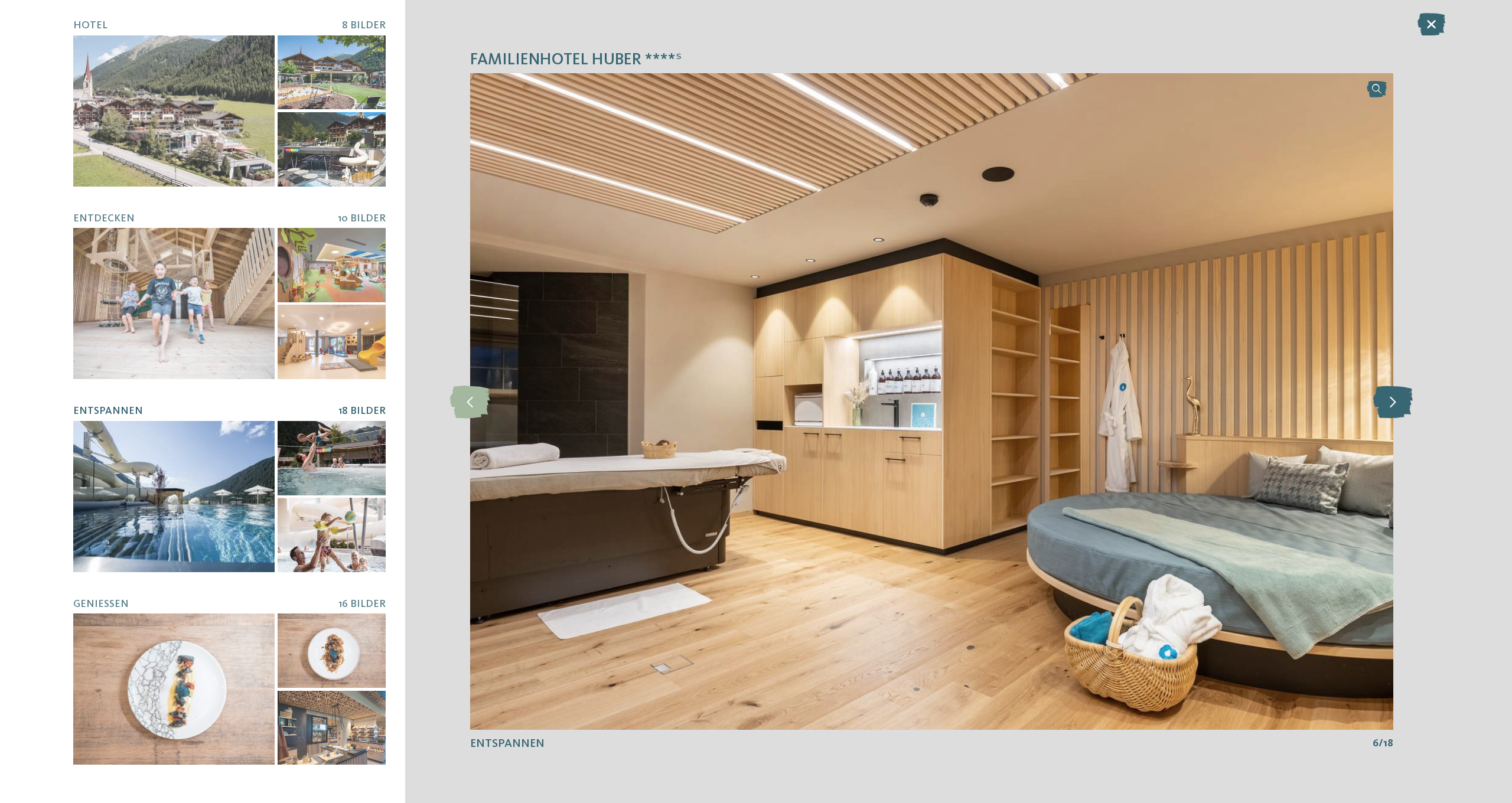
click at [1392, 399] on icon at bounding box center [1393, 401] width 40 height 33
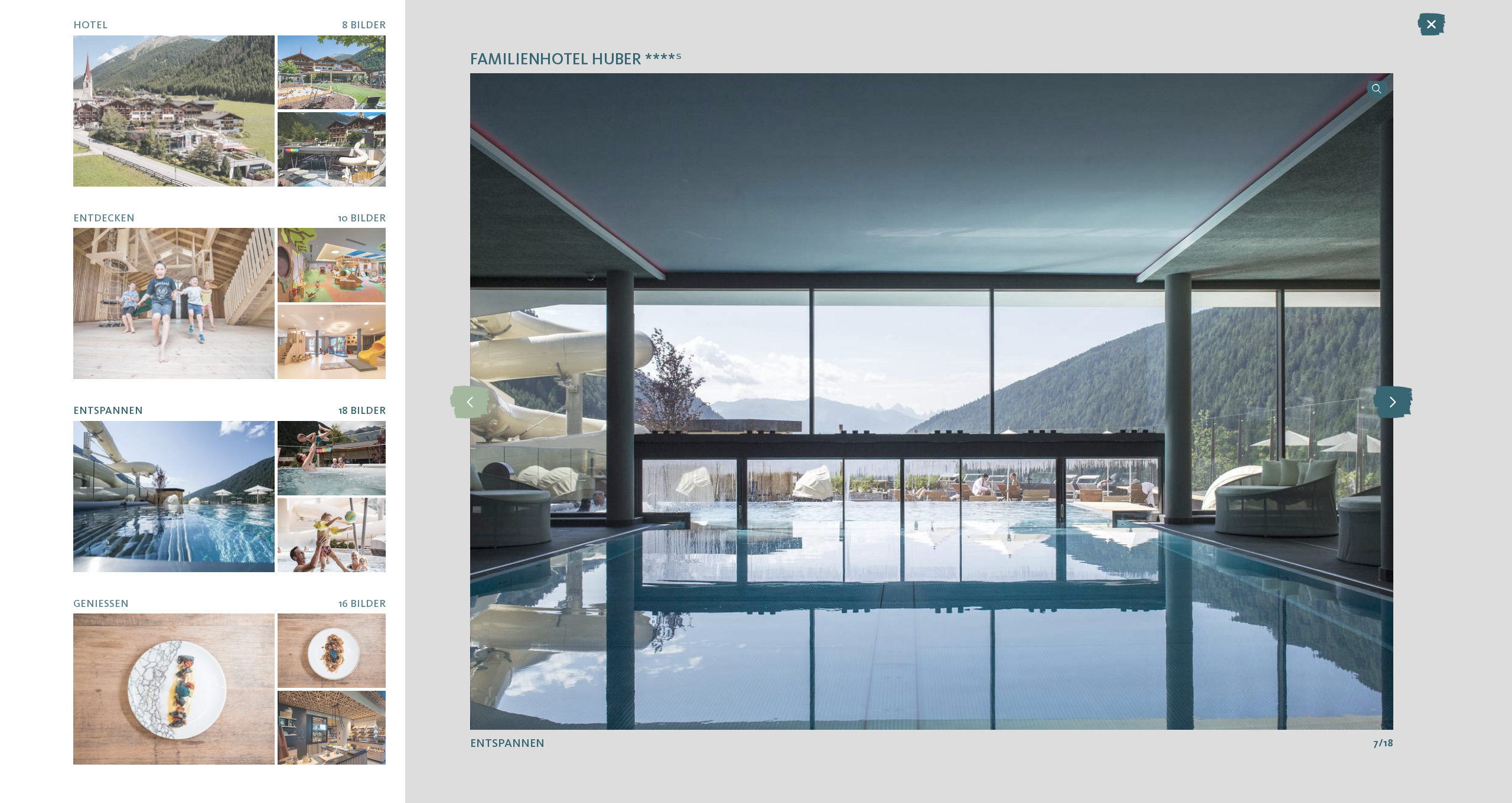
click at [1392, 399] on icon at bounding box center [1393, 401] width 40 height 33
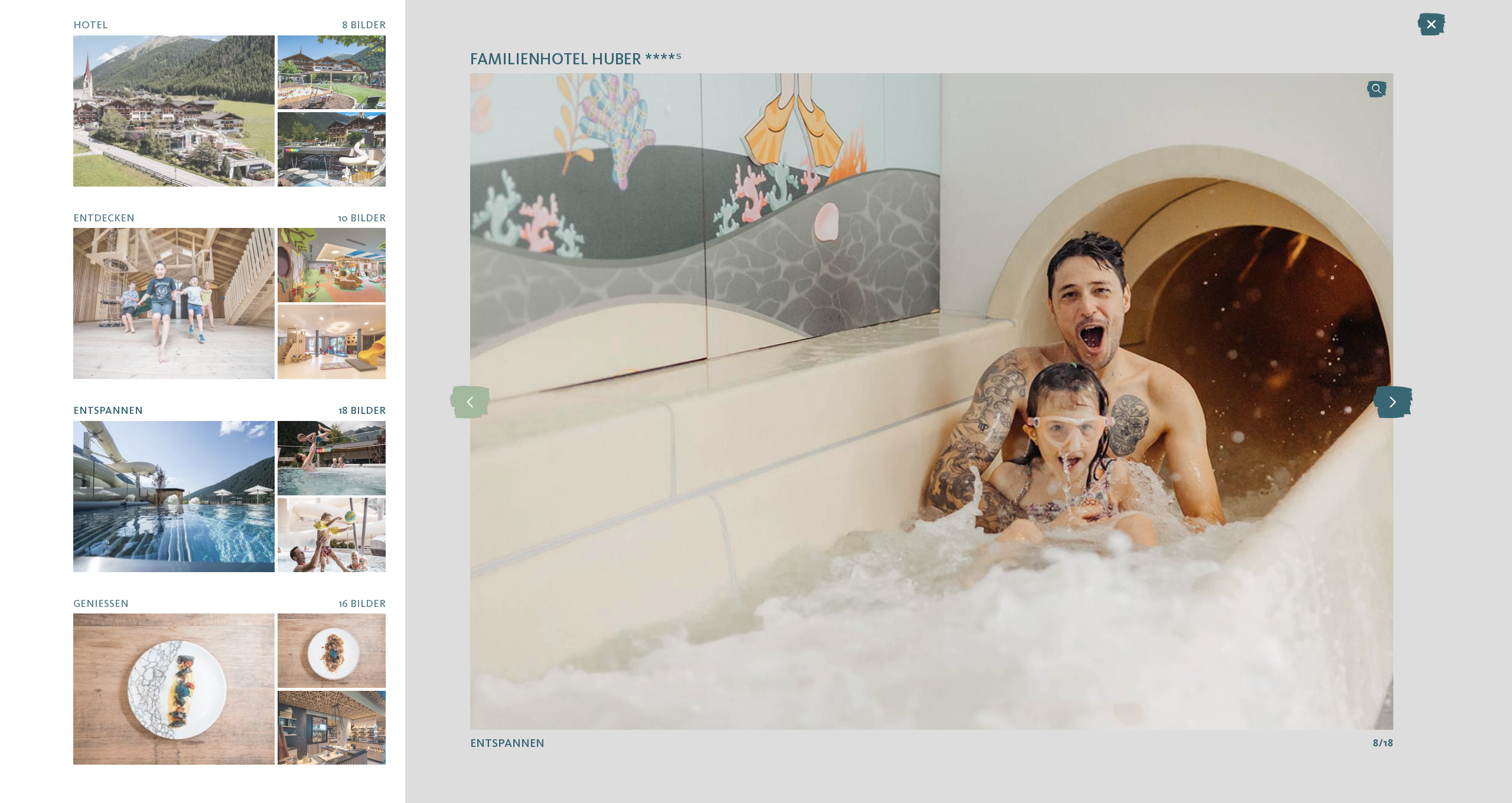
click at [1392, 399] on icon at bounding box center [1393, 401] width 40 height 33
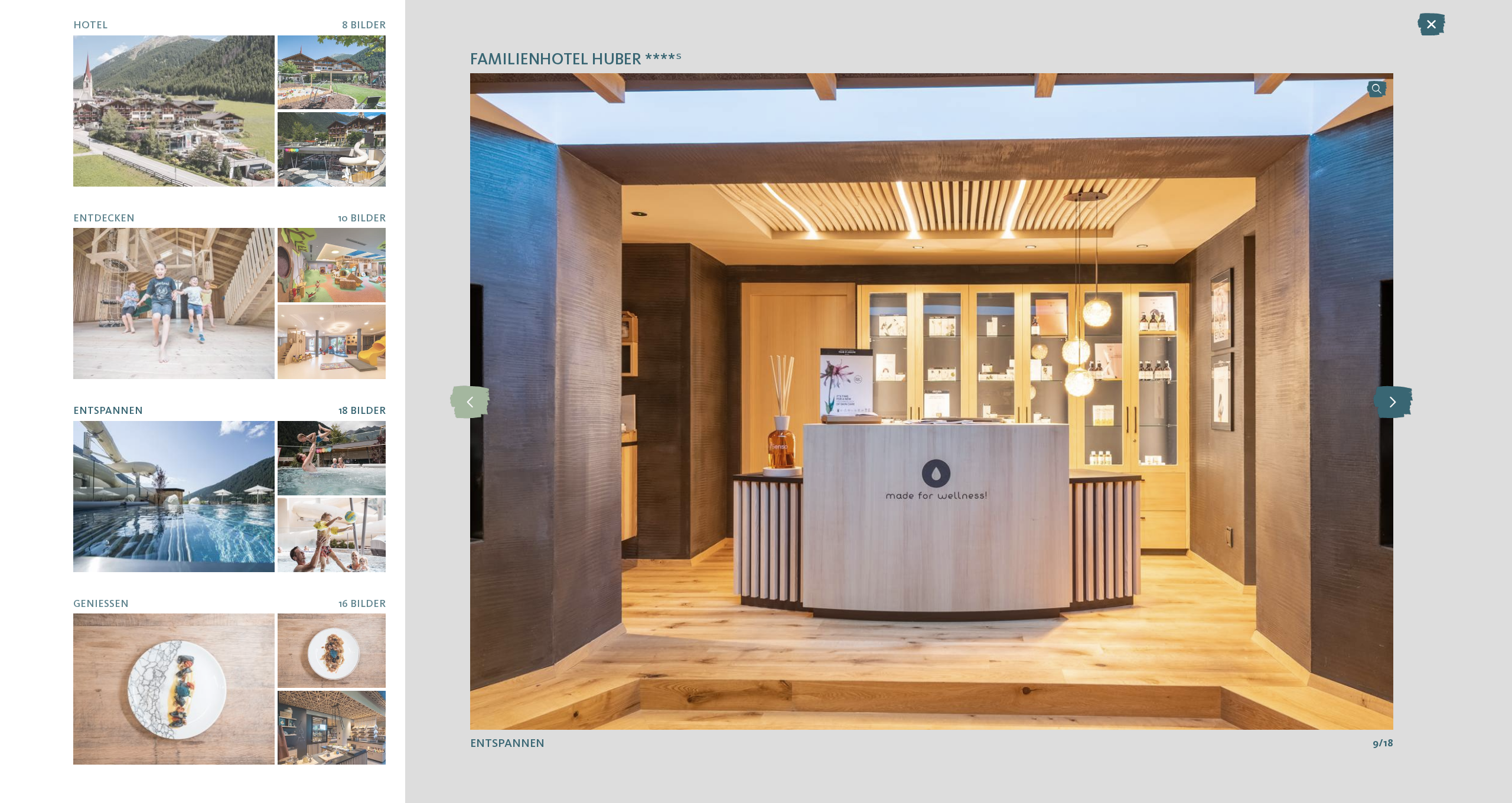
click at [1392, 399] on icon at bounding box center [1393, 401] width 40 height 33
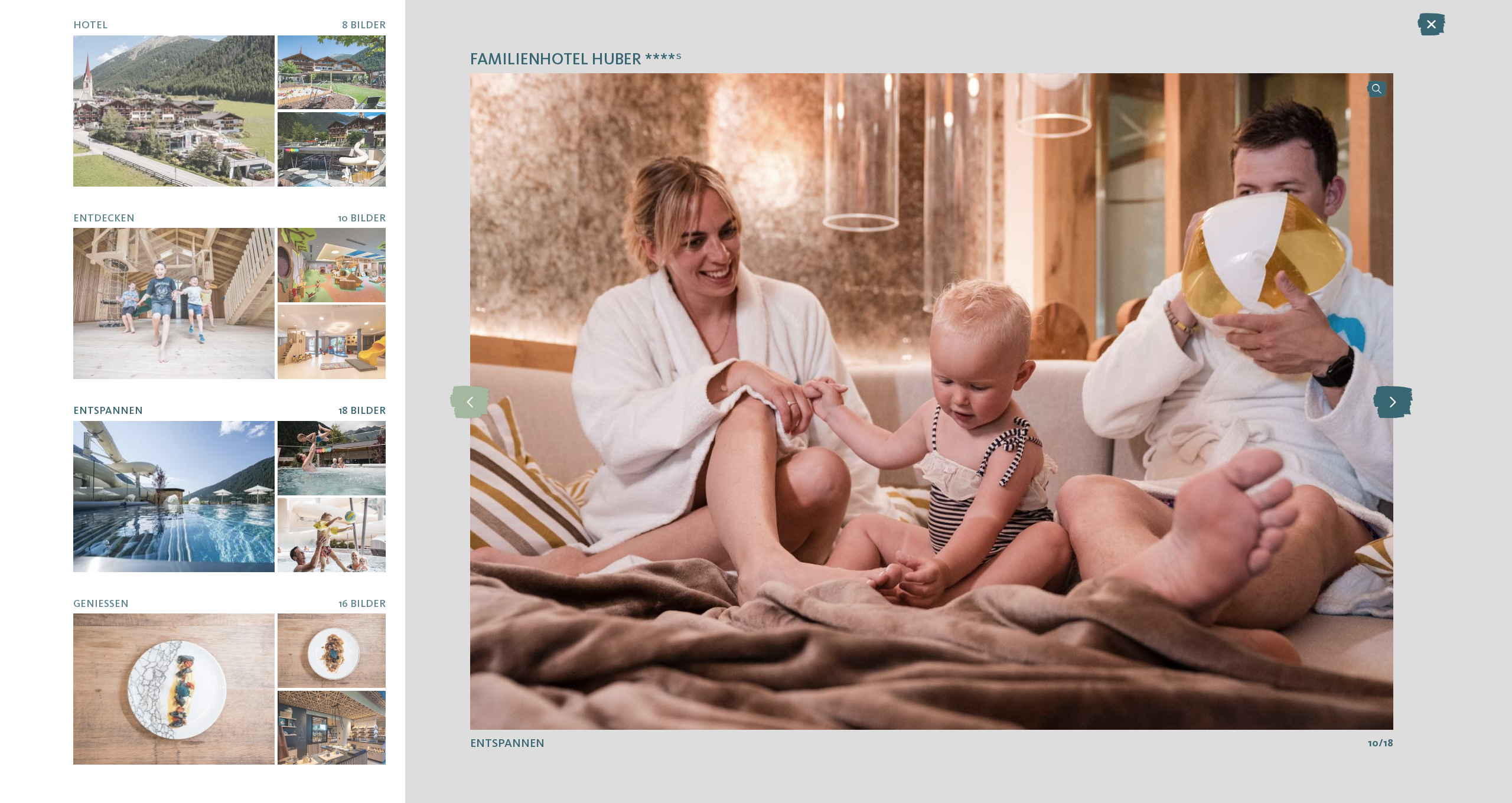
click at [1392, 399] on icon at bounding box center [1393, 401] width 40 height 33
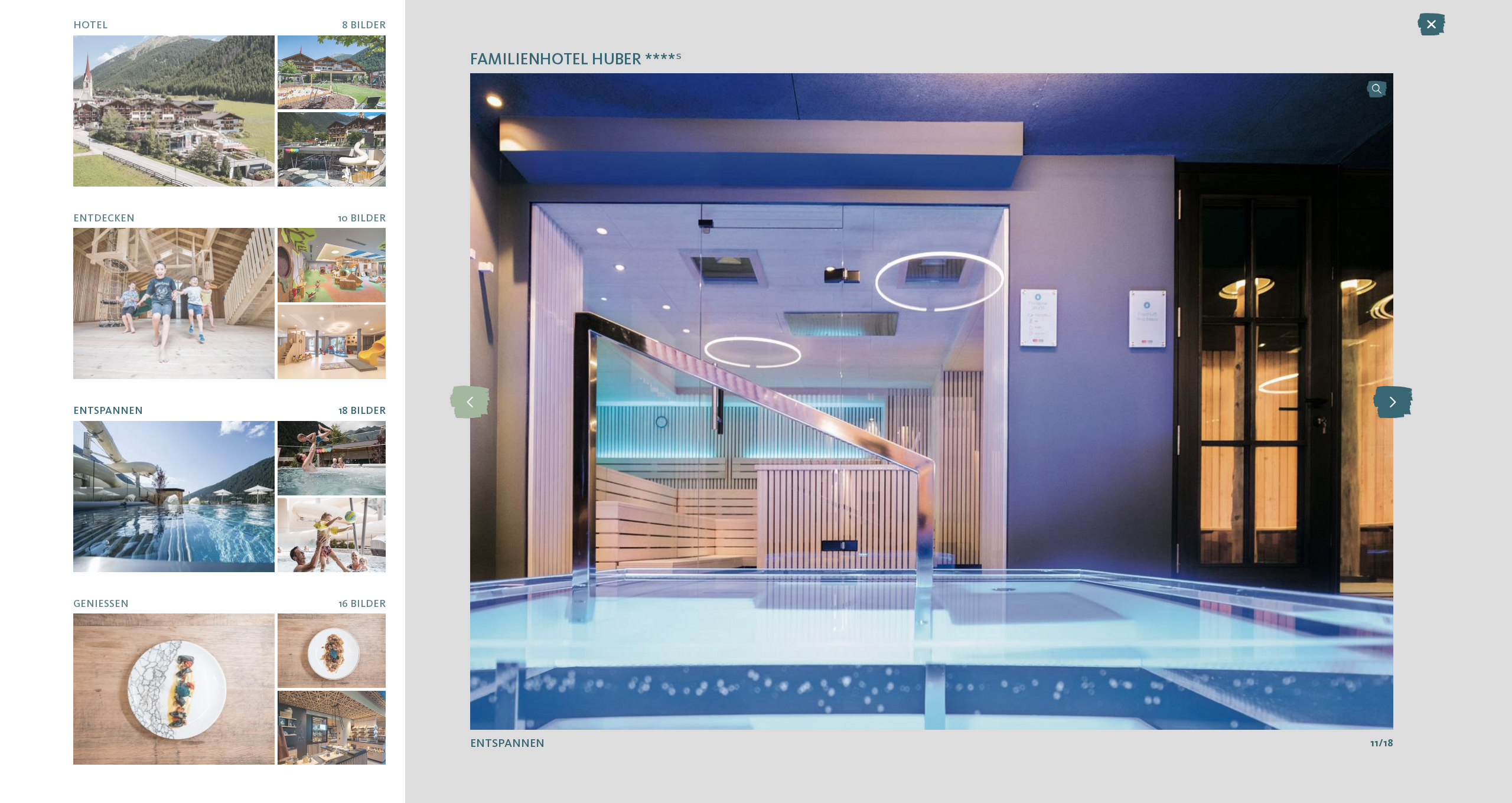
click at [1392, 399] on icon at bounding box center [1393, 401] width 40 height 33
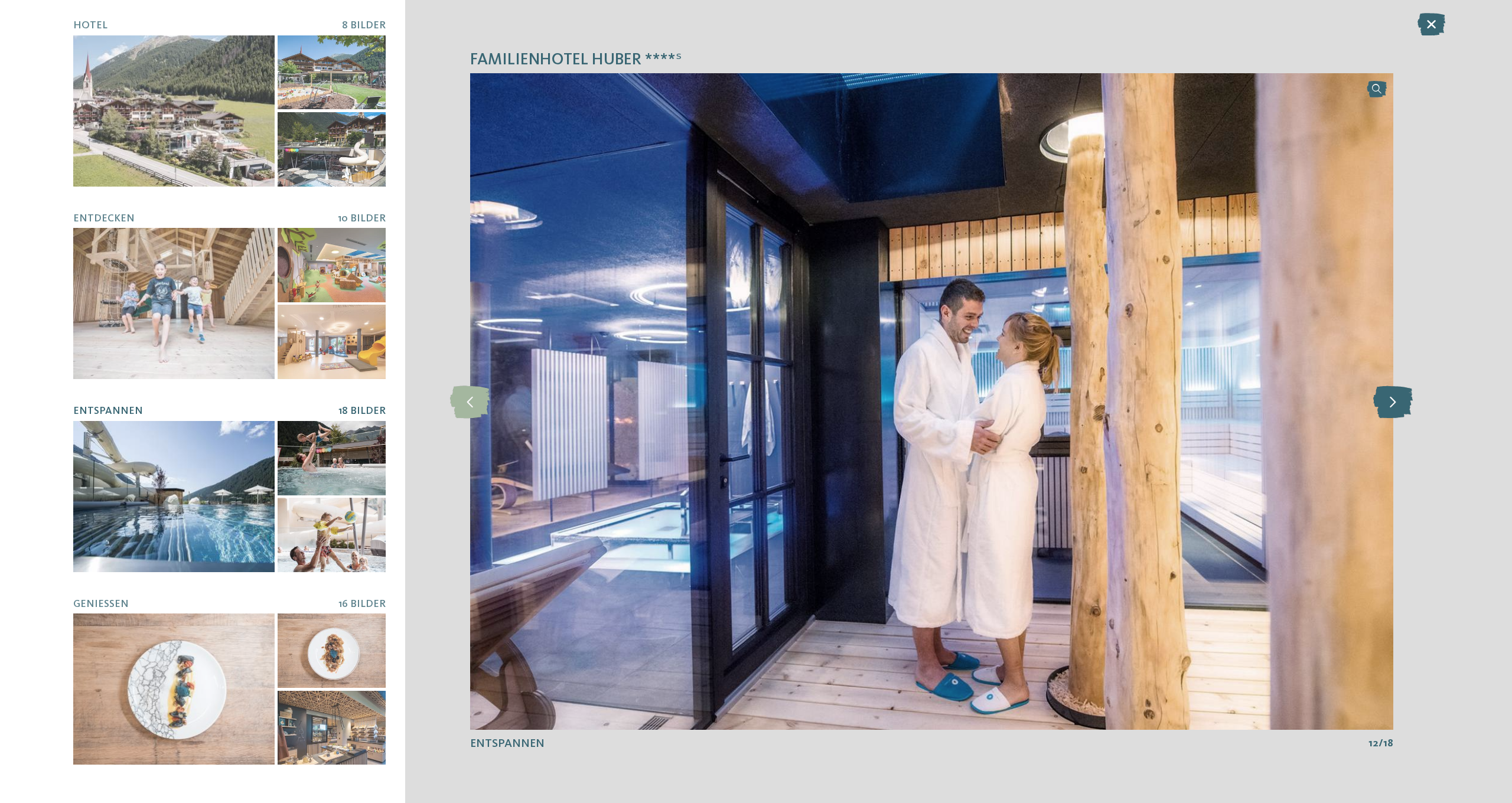
click at [1392, 399] on icon at bounding box center [1393, 401] width 40 height 33
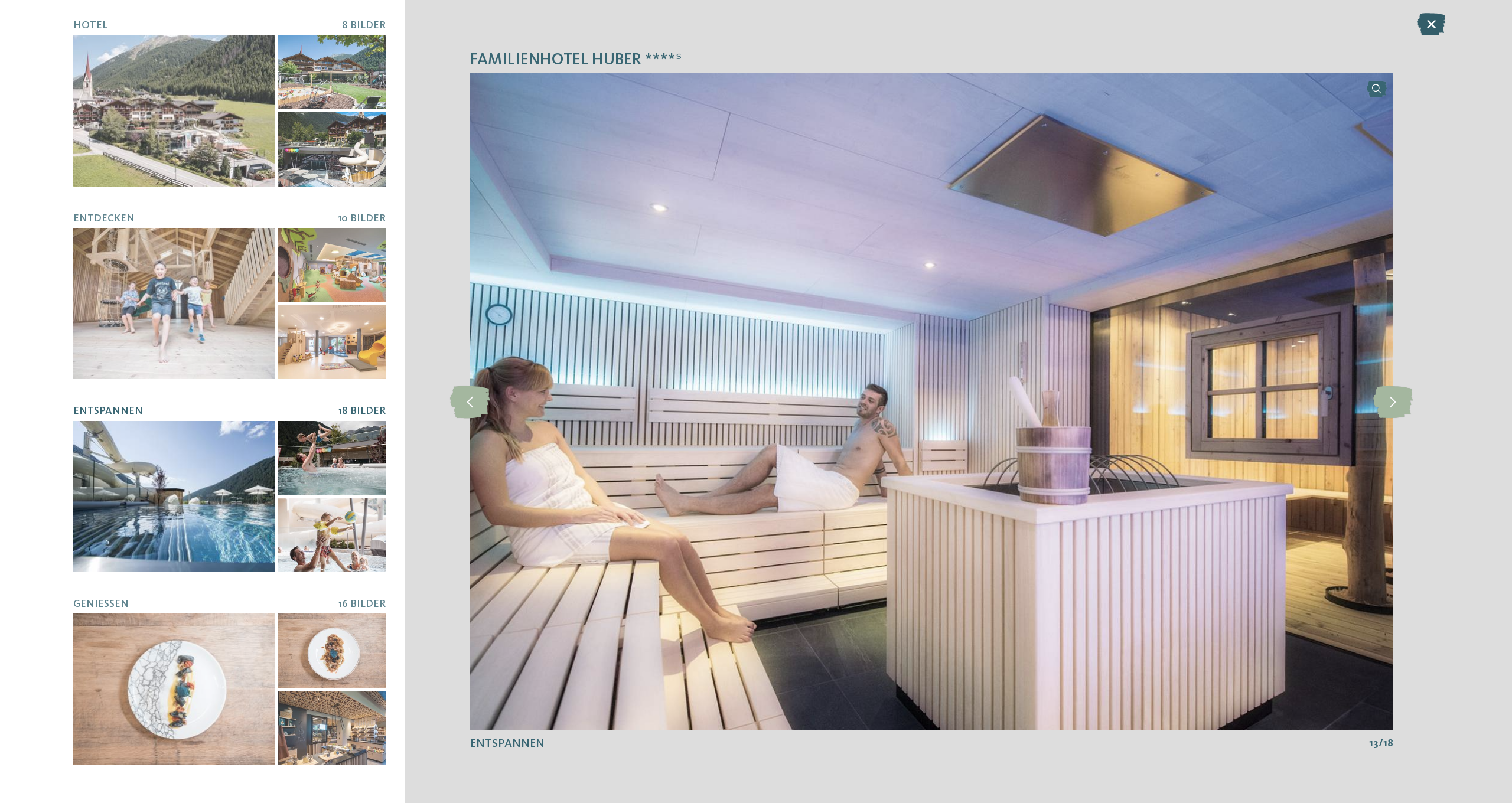
click at [1437, 18] on icon at bounding box center [1431, 24] width 27 height 22
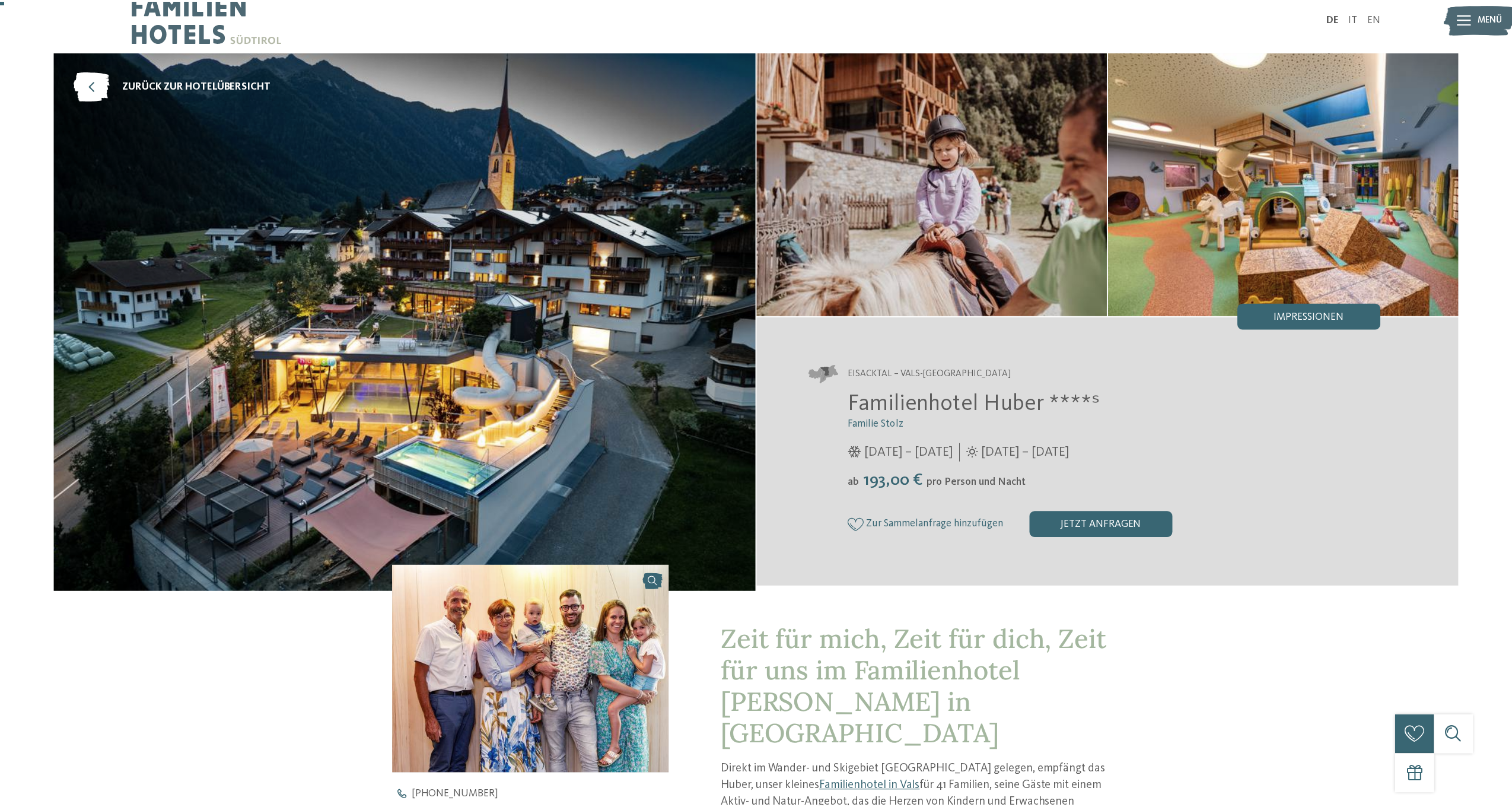
scroll to position [12, 0]
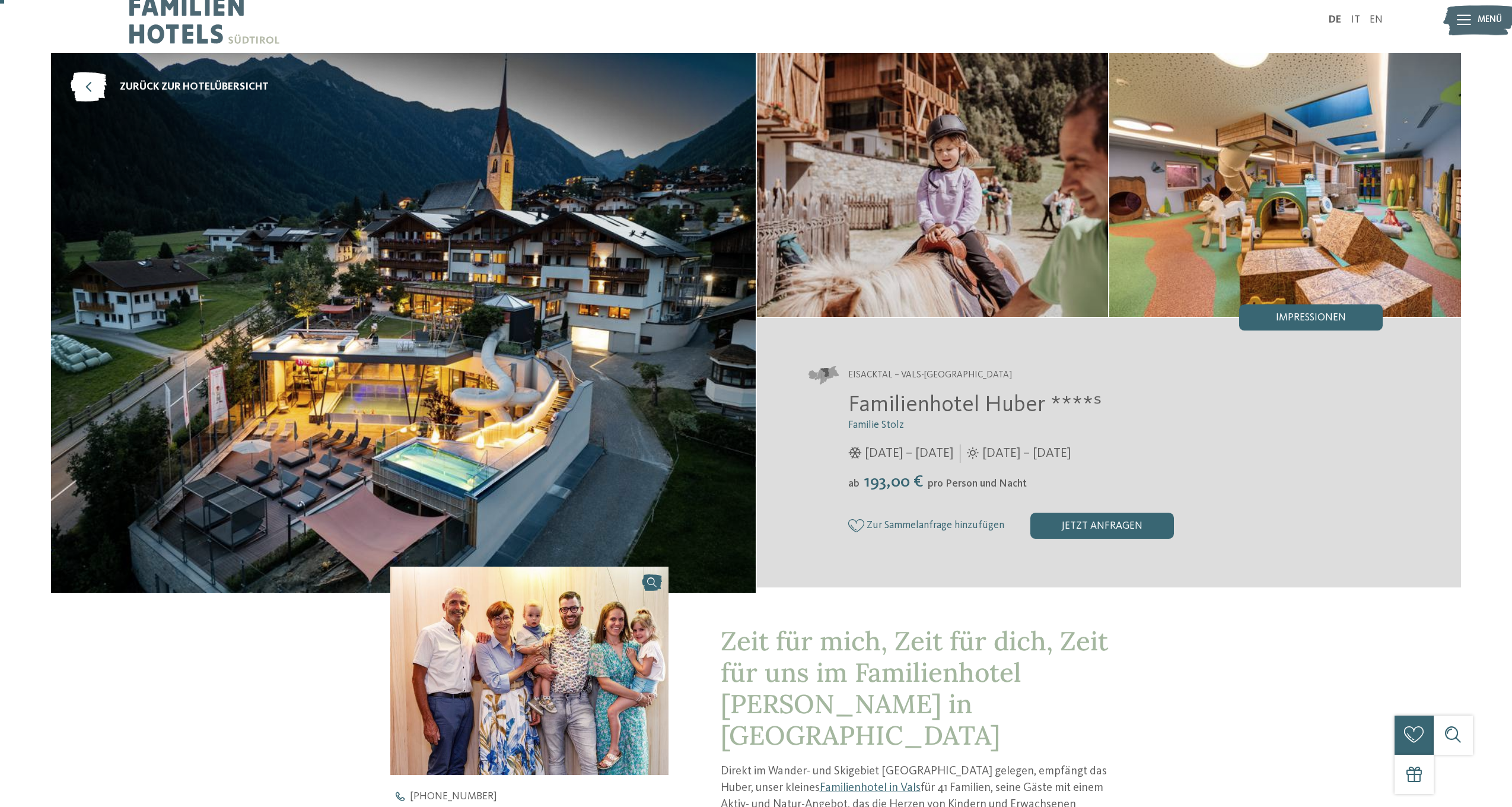
click at [1345, 308] on div "Impressionen" at bounding box center [1311, 318] width 143 height 26
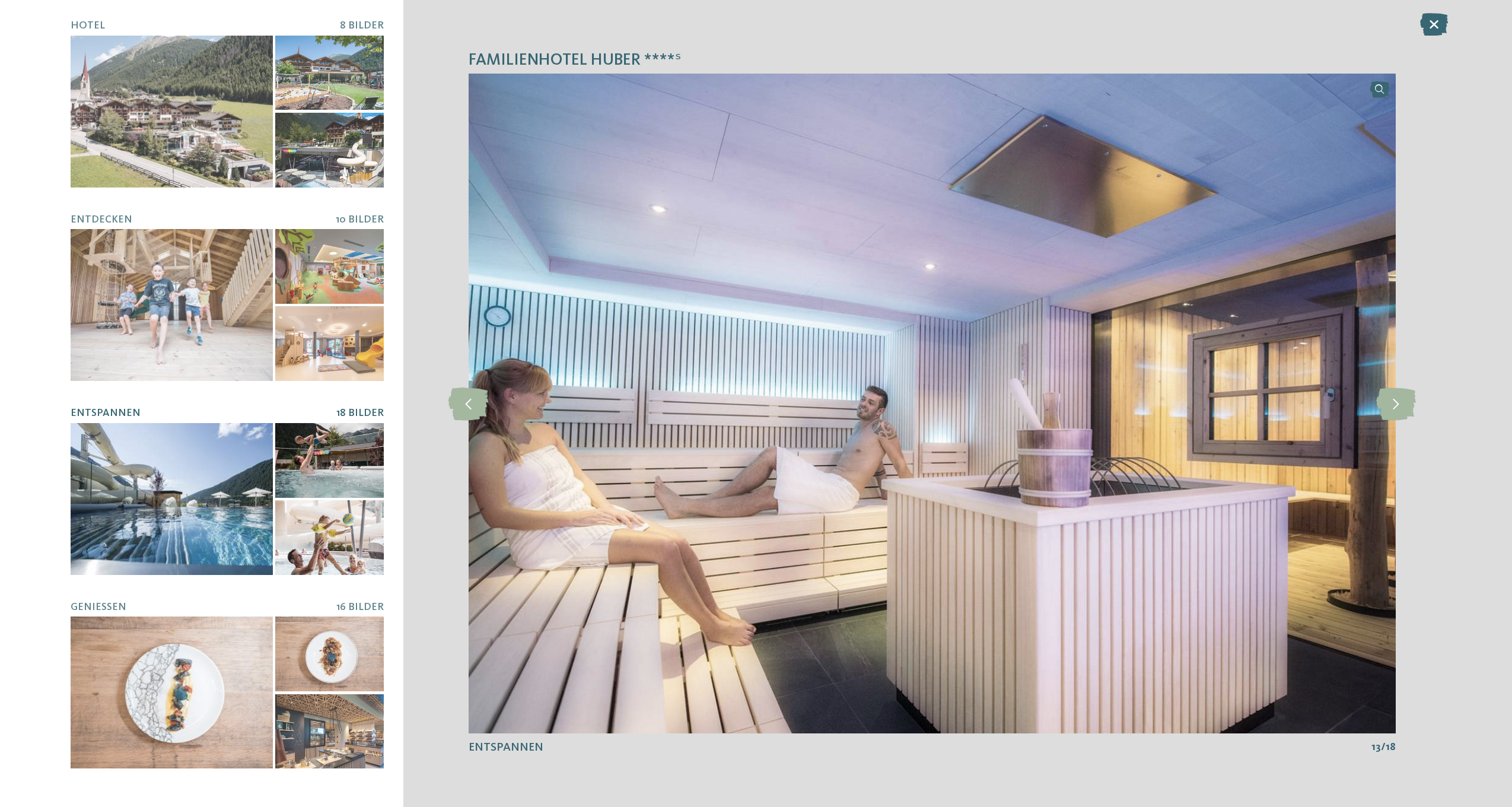
scroll to position [16, 0]
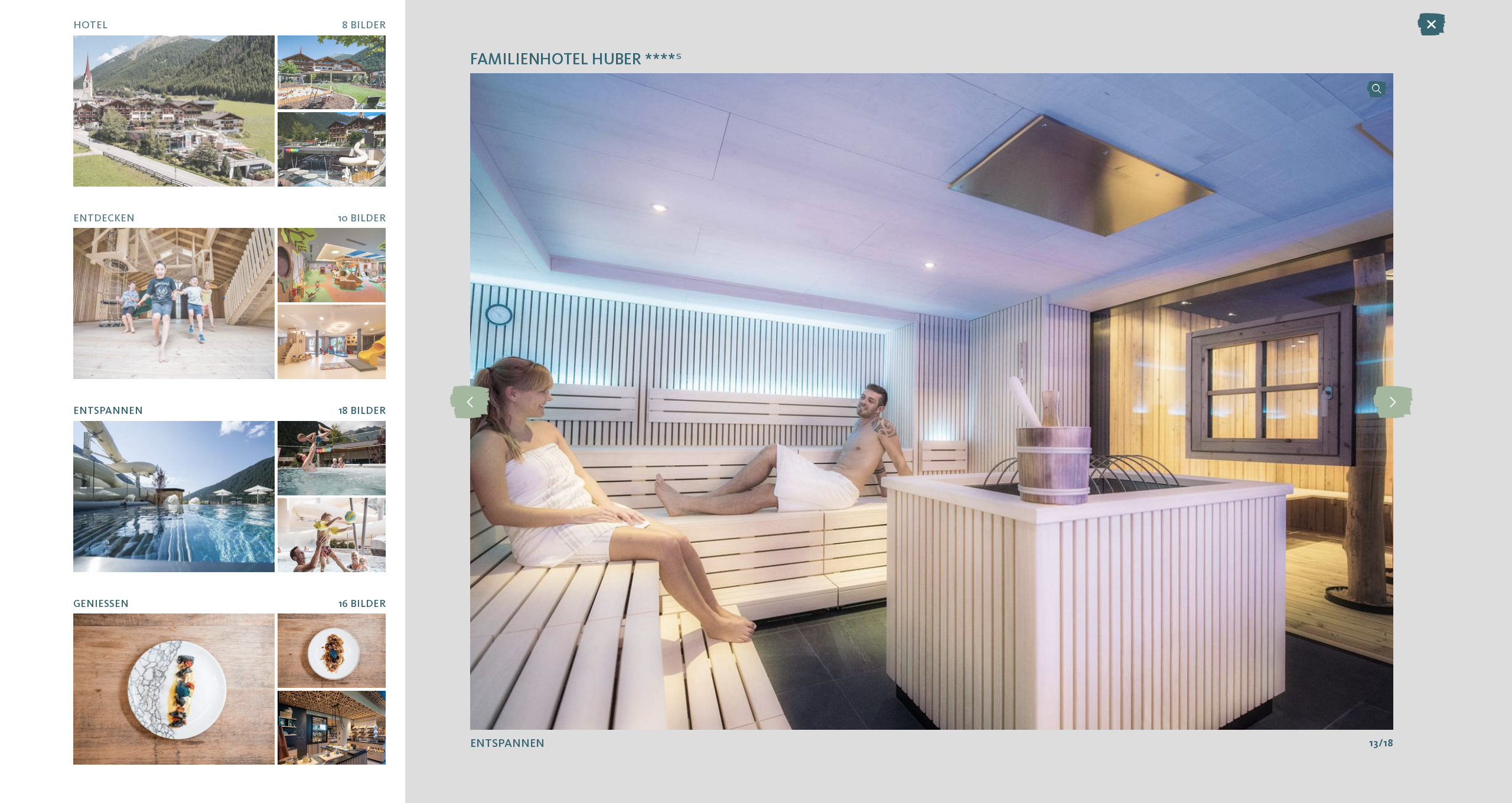
click at [245, 665] on div at bounding box center [174, 689] width 201 height 151
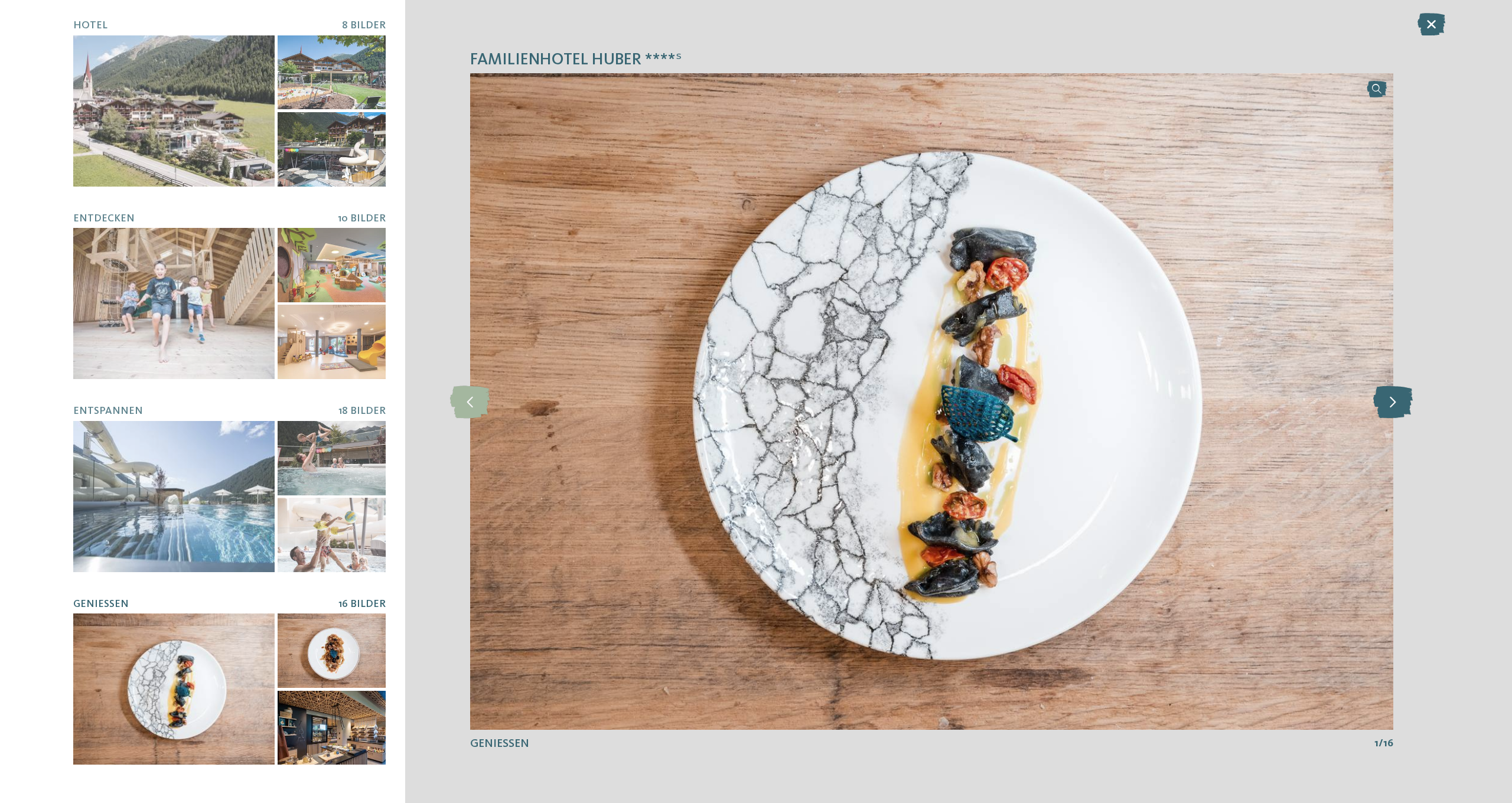
click at [1398, 399] on icon at bounding box center [1393, 401] width 40 height 33
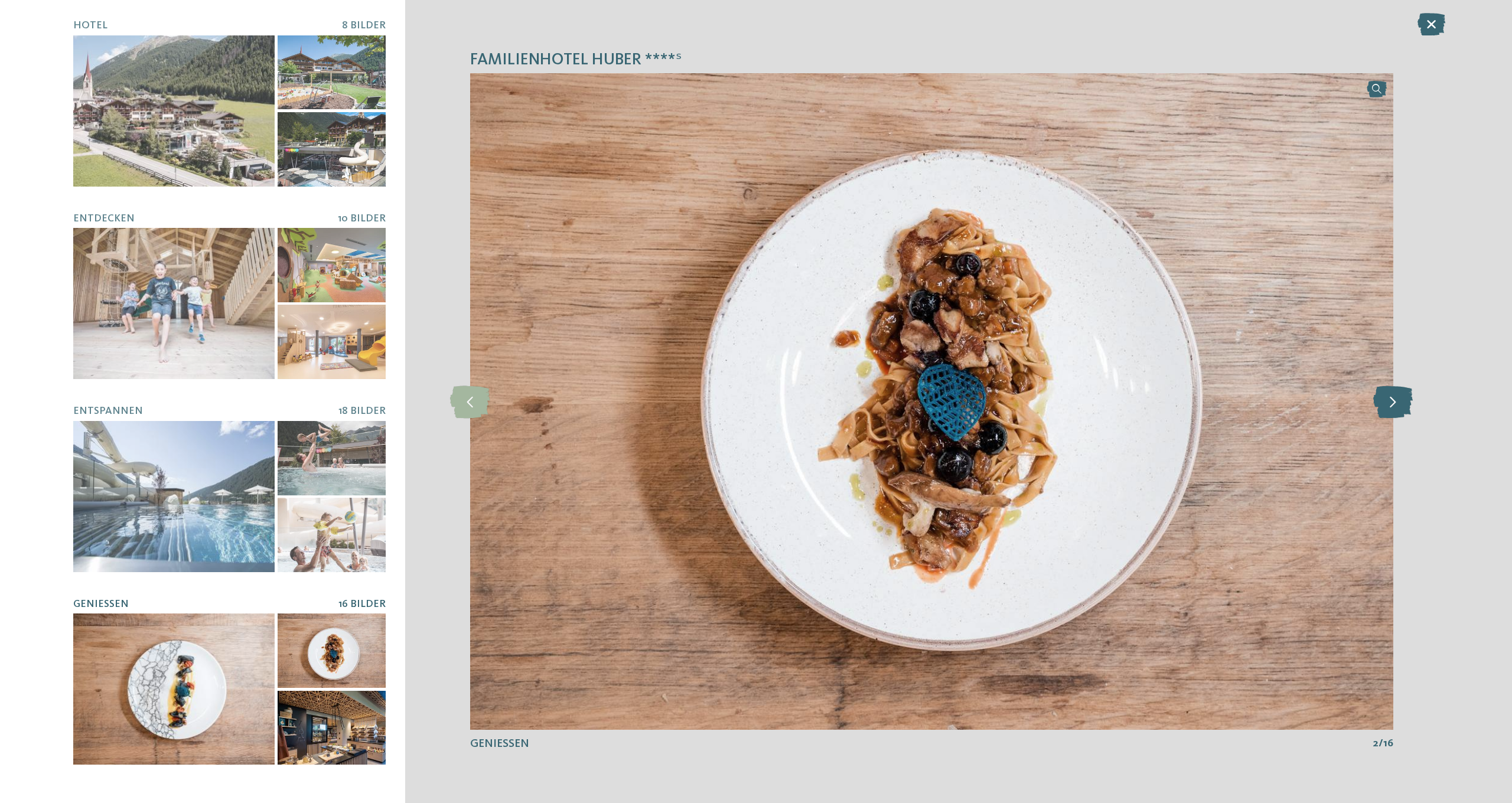
click at [1399, 399] on icon at bounding box center [1393, 401] width 40 height 33
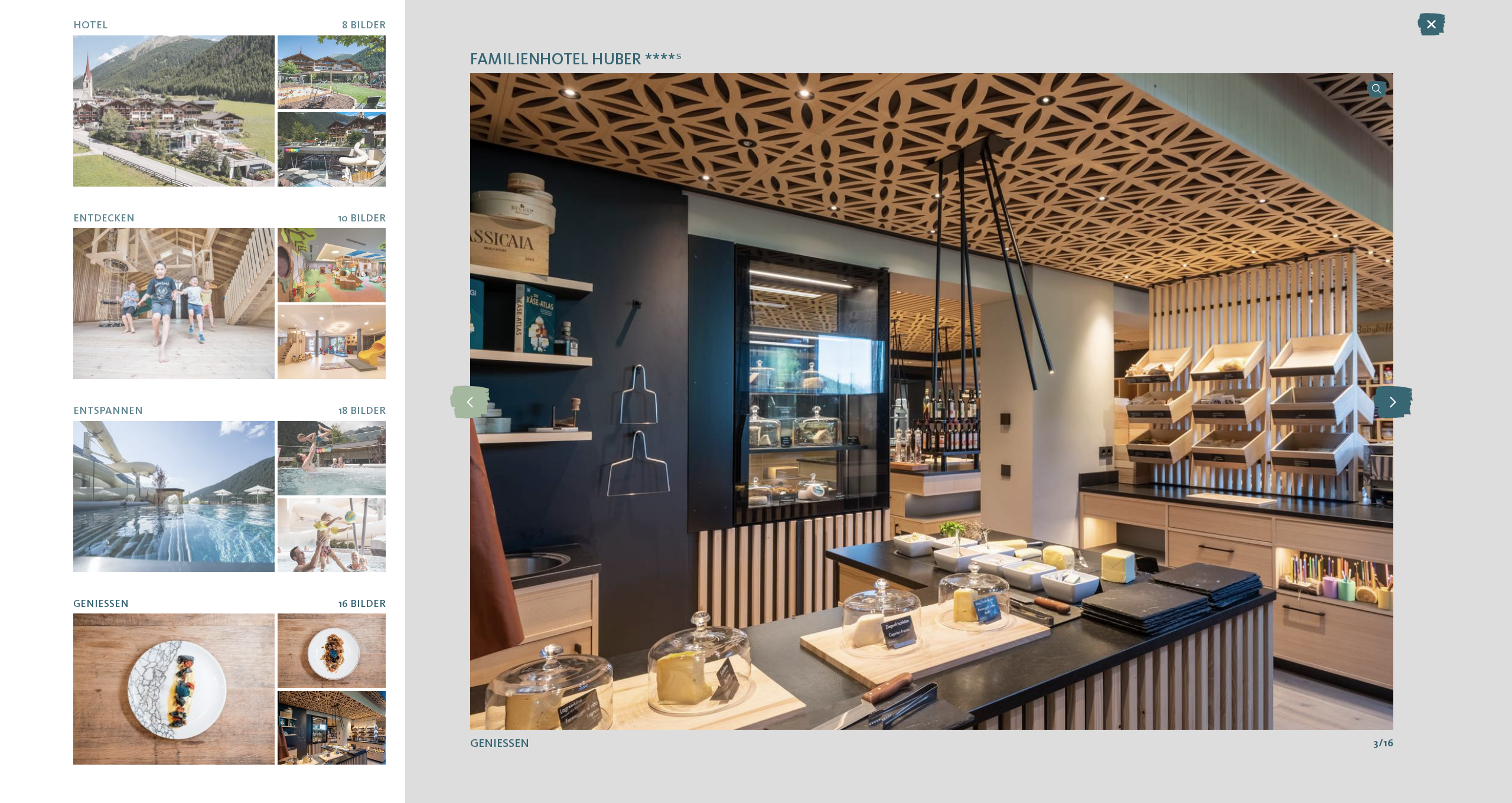
click at [1399, 399] on icon at bounding box center [1393, 401] width 40 height 33
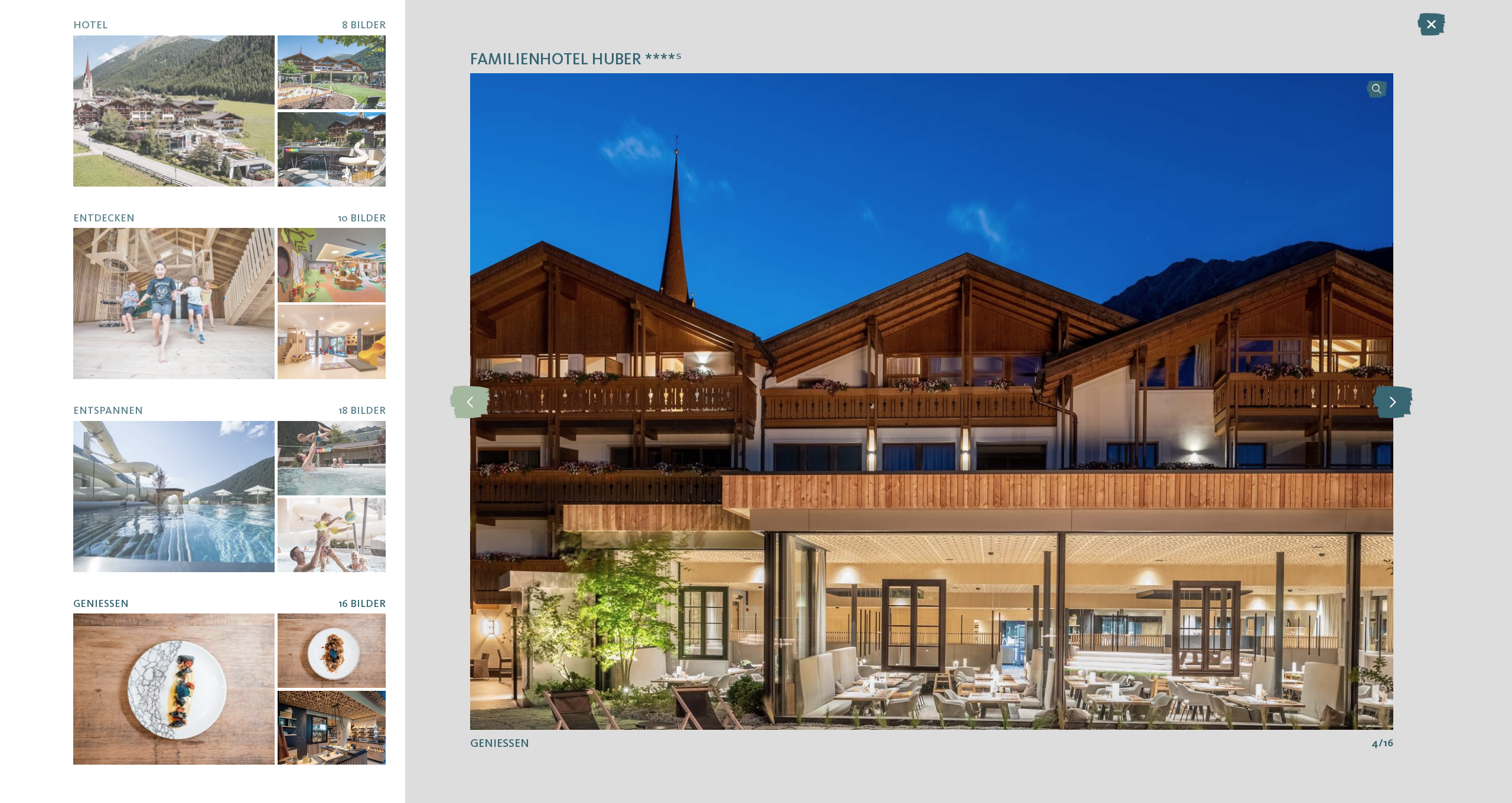
click at [1399, 399] on icon at bounding box center [1393, 401] width 40 height 33
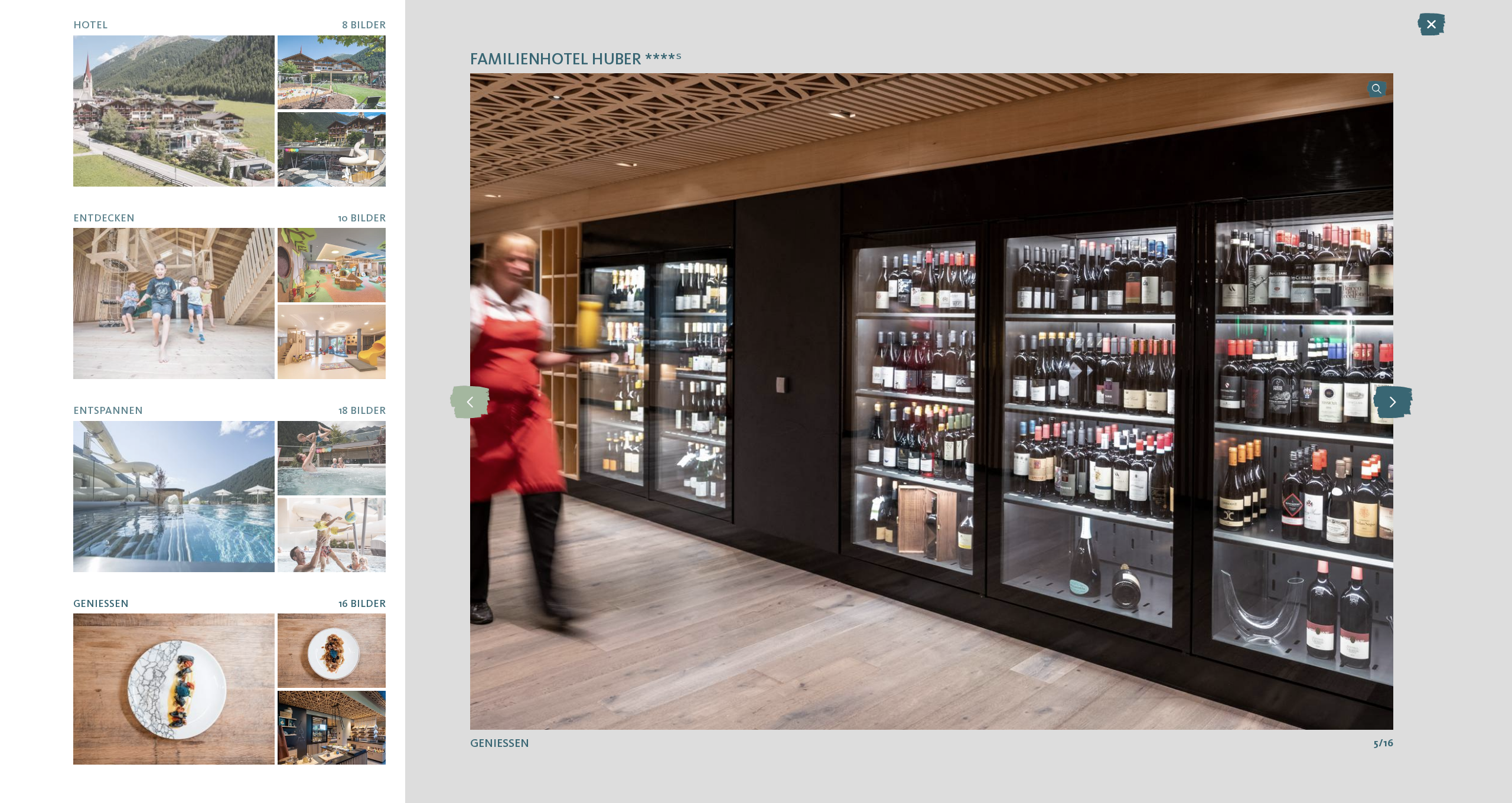
click at [1399, 399] on icon at bounding box center [1393, 401] width 40 height 33
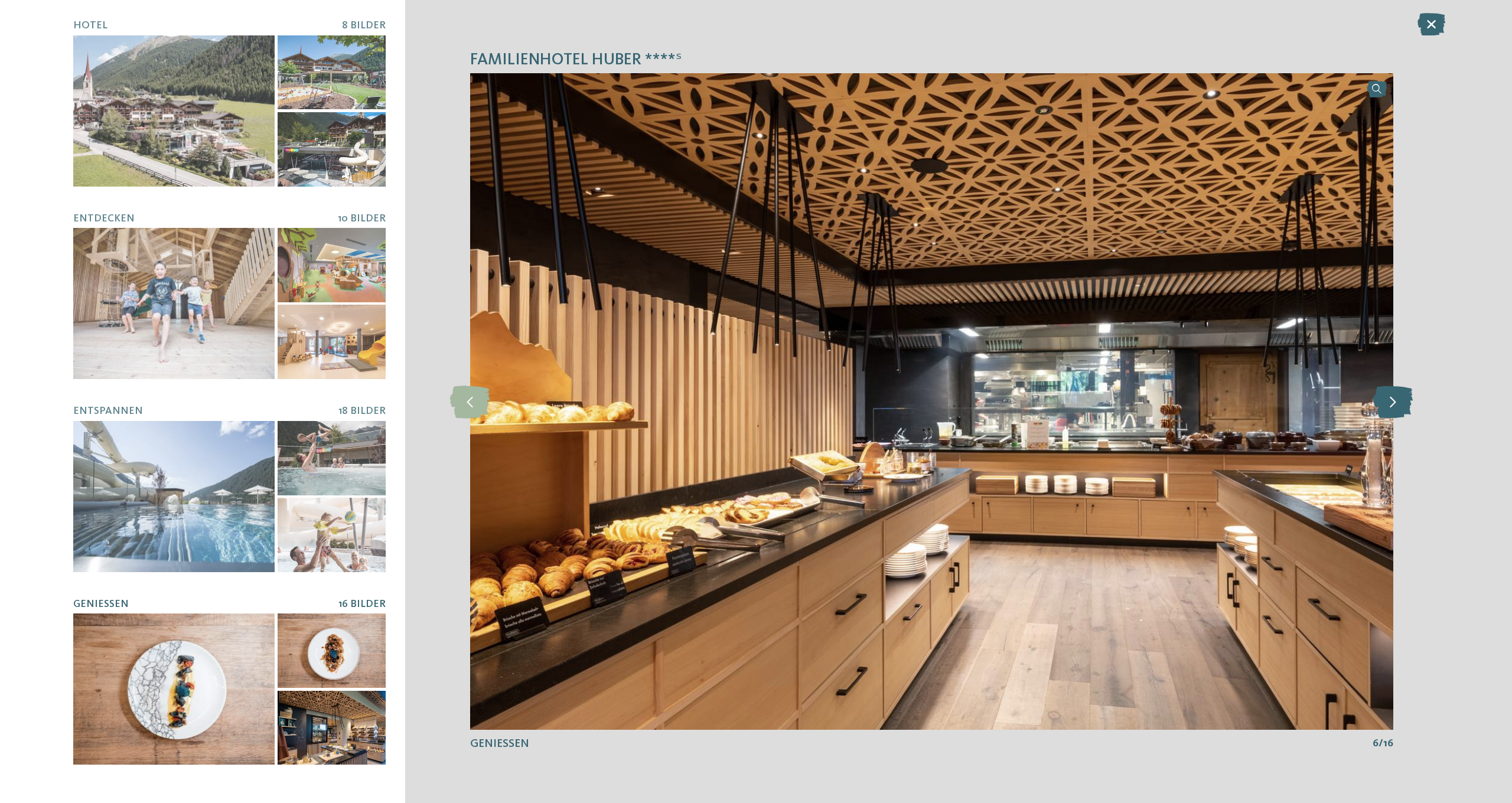
click at [1399, 399] on icon at bounding box center [1393, 401] width 40 height 33
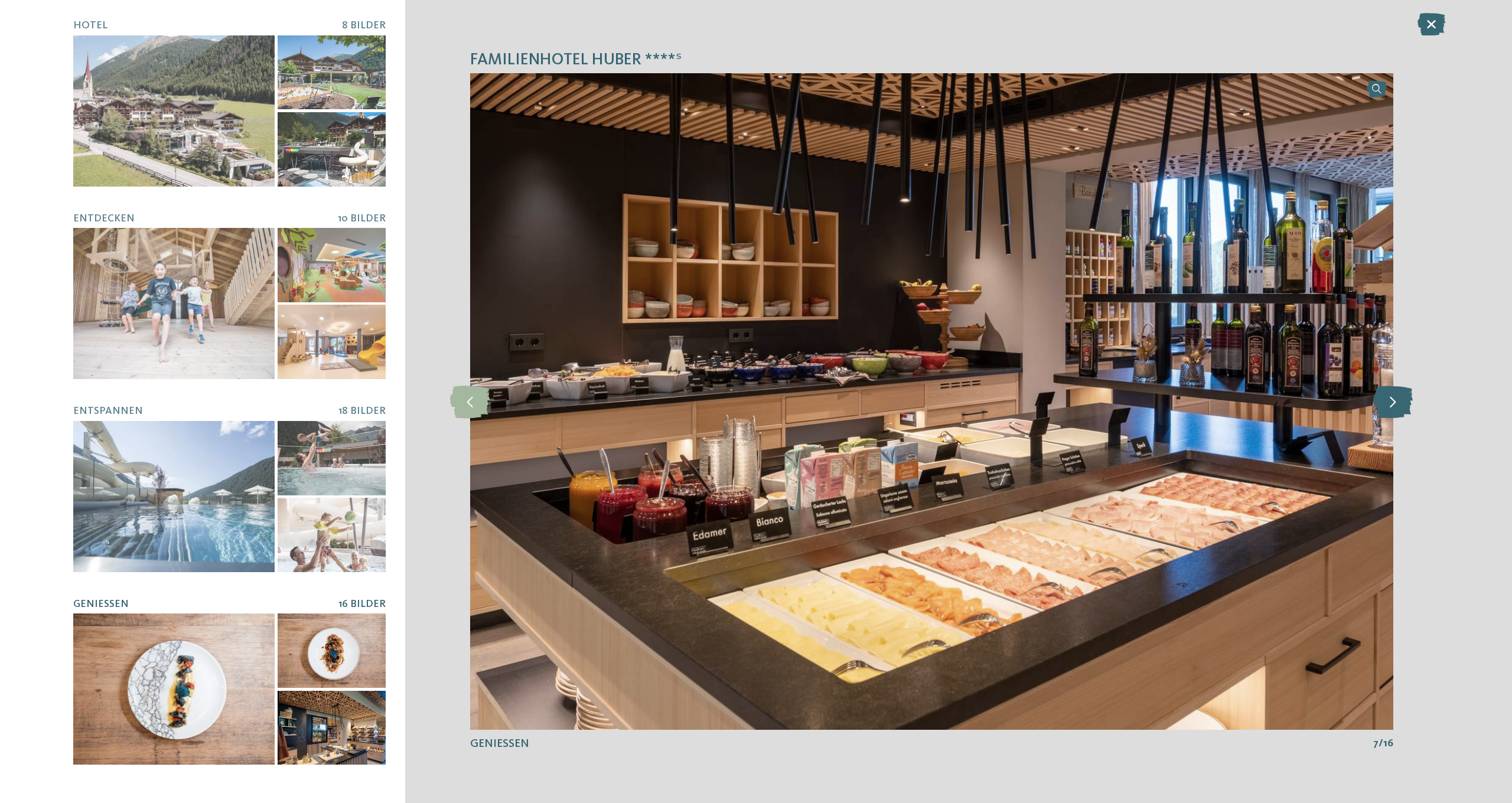
click at [1399, 399] on icon at bounding box center [1393, 401] width 40 height 33
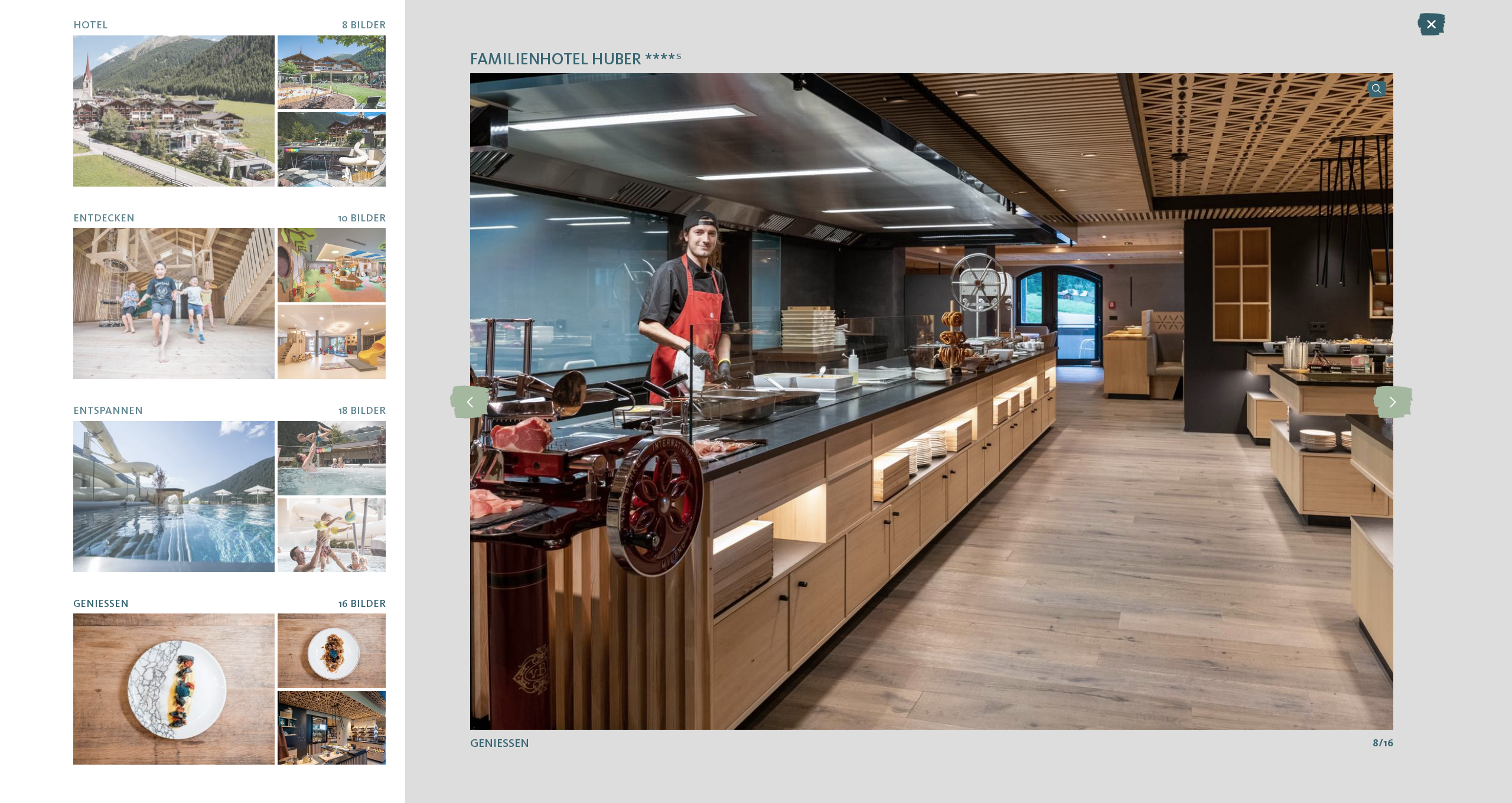
click at [1433, 27] on icon at bounding box center [1431, 24] width 27 height 22
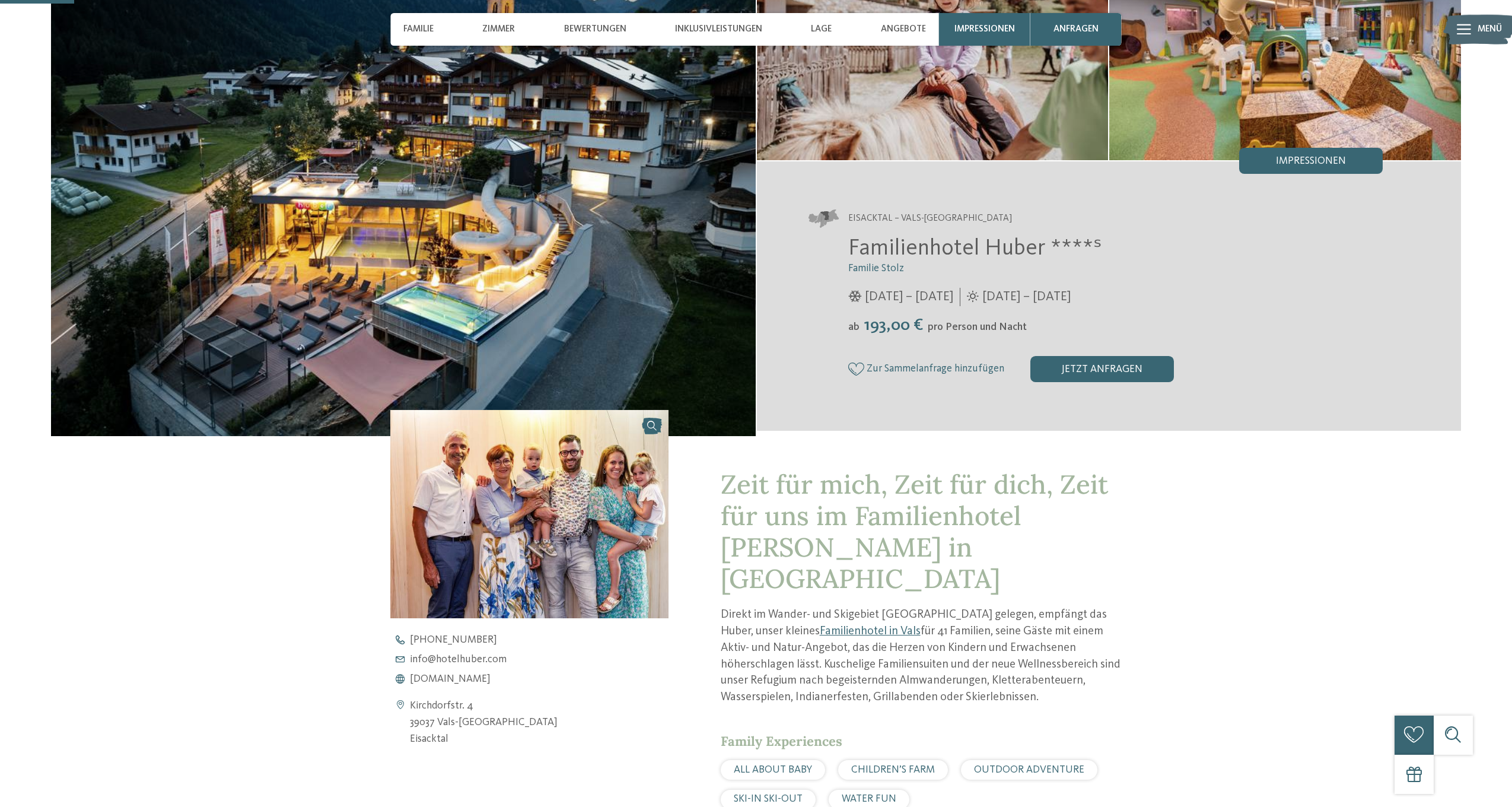
scroll to position [144, 0]
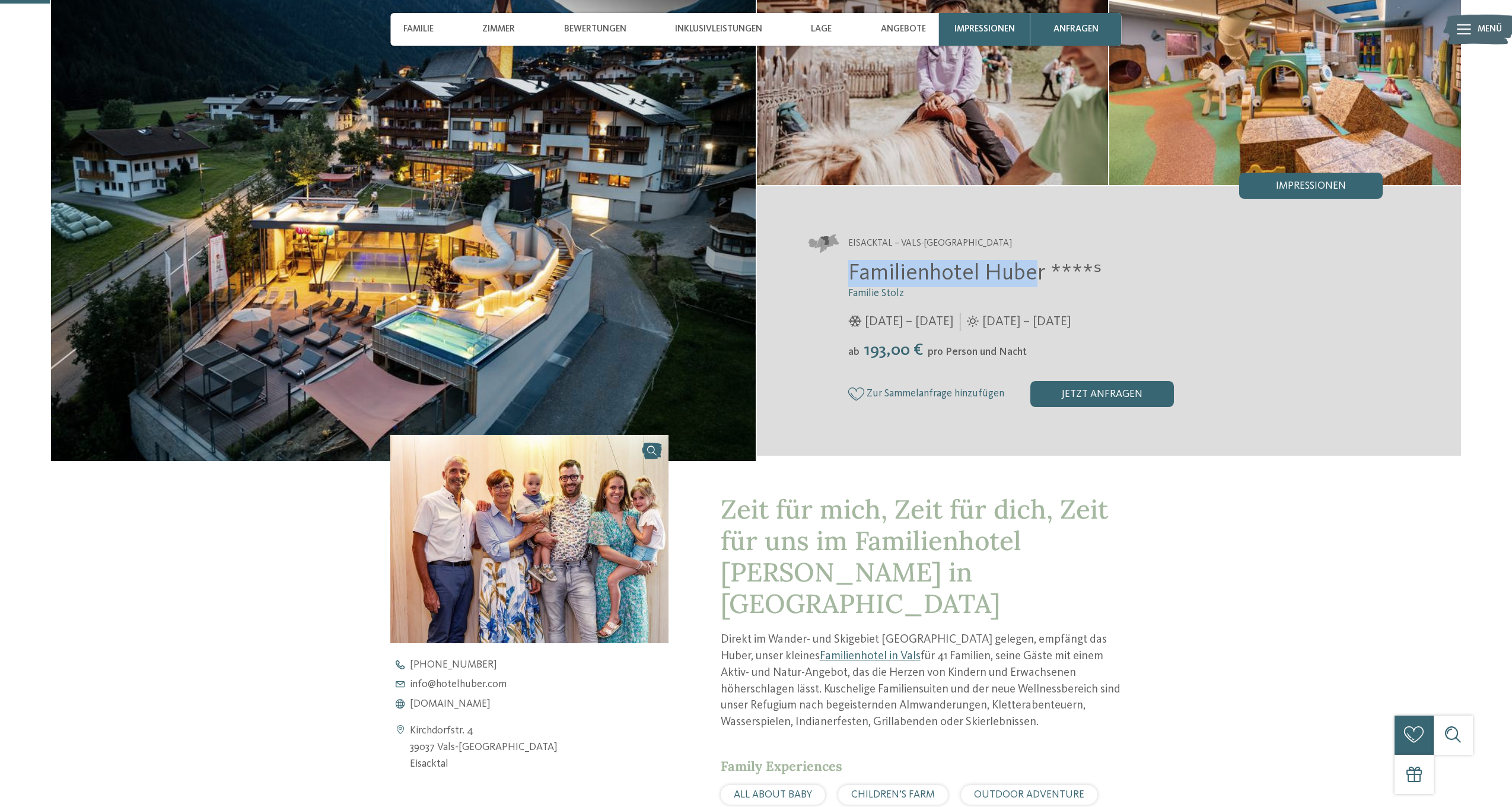
drag, startPoint x: 842, startPoint y: 267, endPoint x: 1037, endPoint y: 274, distance: 195.1
click at [1037, 274] on div "Familienhotel Huber ****ˢ Familie Stolz 05.12.2025 – 12.04.2026 01.05. – 05.12.…" at bounding box center [1096, 333] width 574 height 147
drag, startPoint x: 848, startPoint y: 270, endPoint x: 1042, endPoint y: 270, distance: 194.0
click at [1042, 270] on span "Familienhotel Huber ****ˢ" at bounding box center [975, 274] width 254 height 22
copy span "Familienhotel Huber"
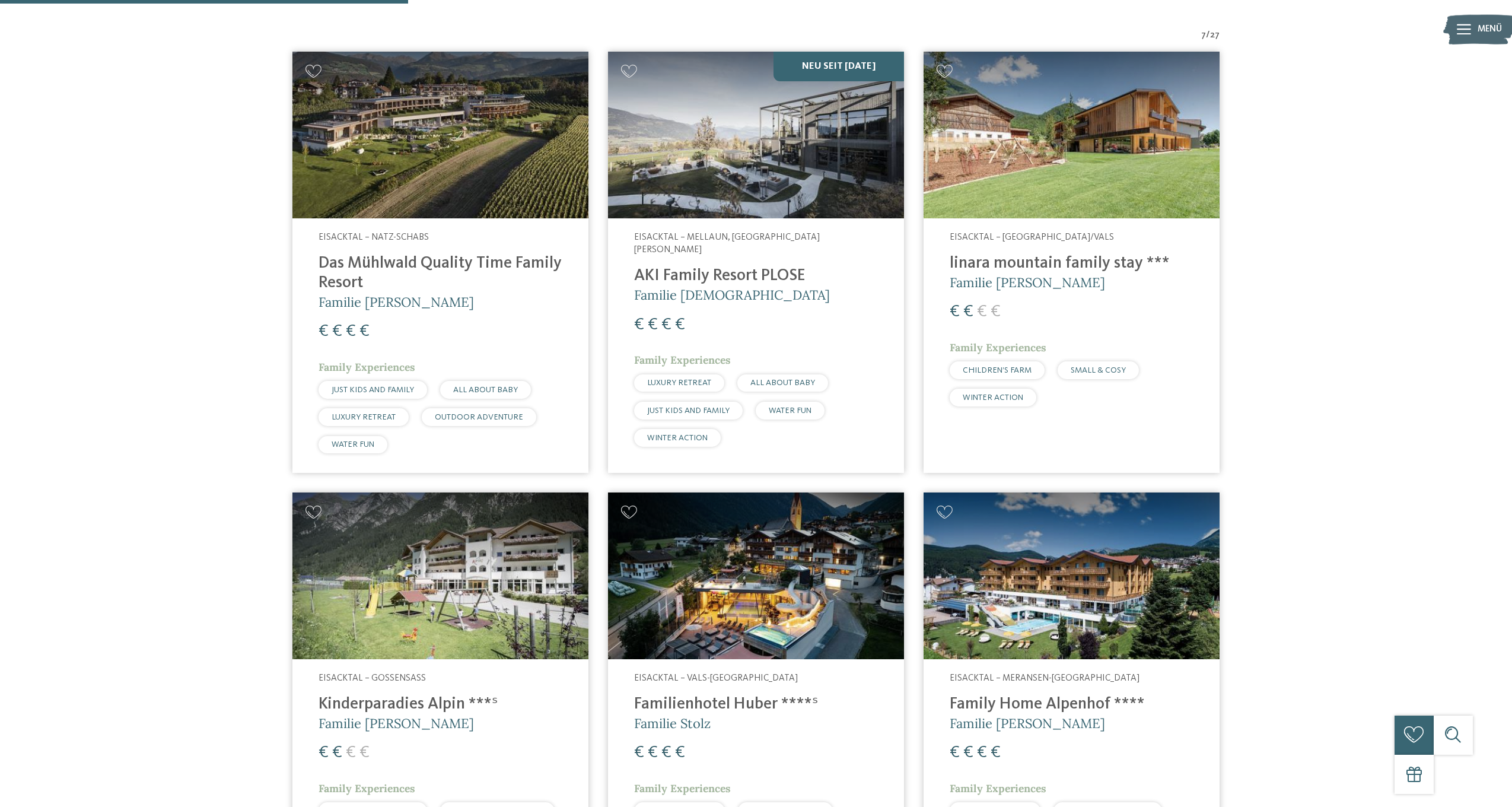
scroll to position [459, 0]
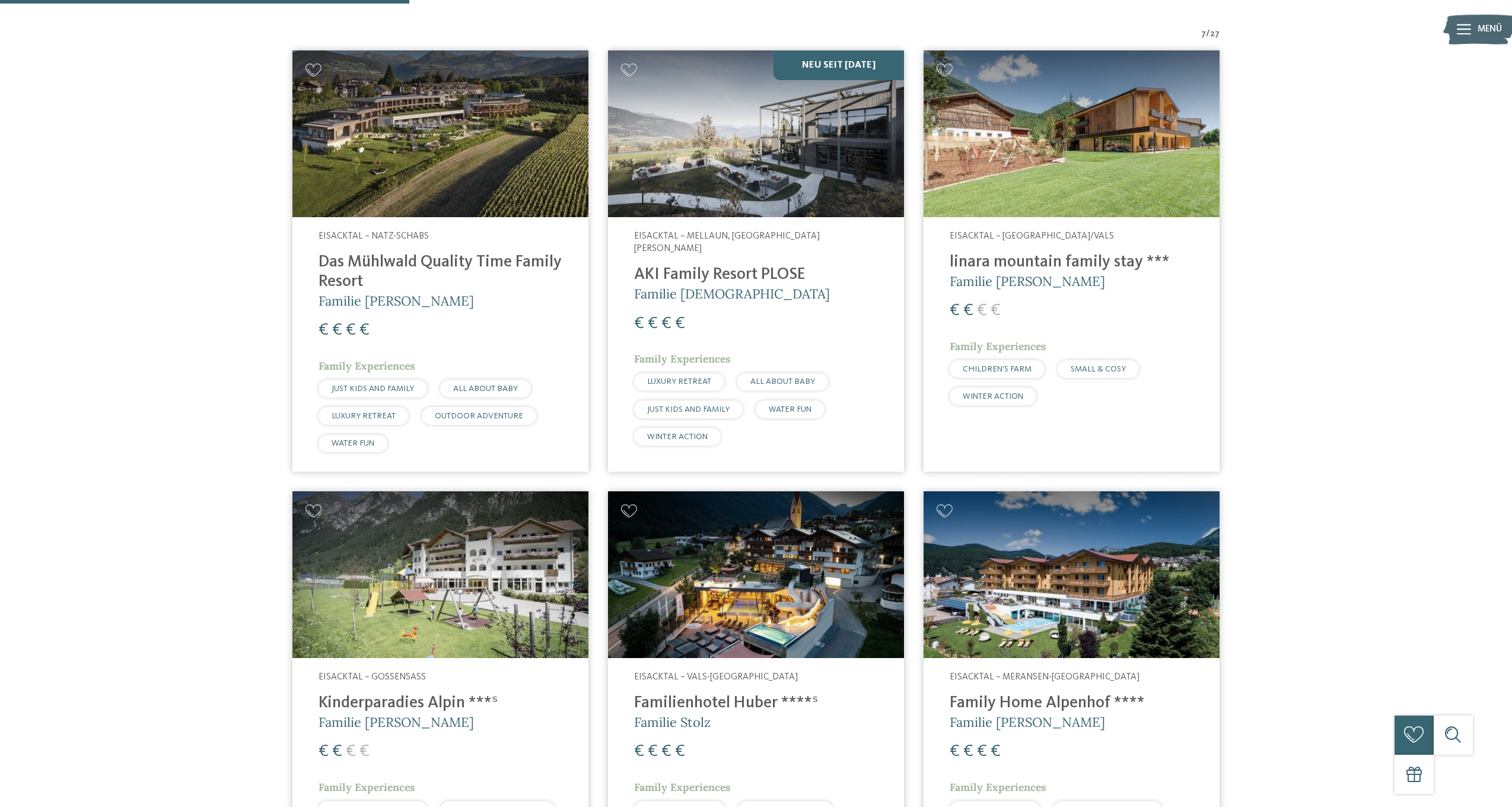
click at [751, 175] on img at bounding box center [756, 133] width 296 height 167
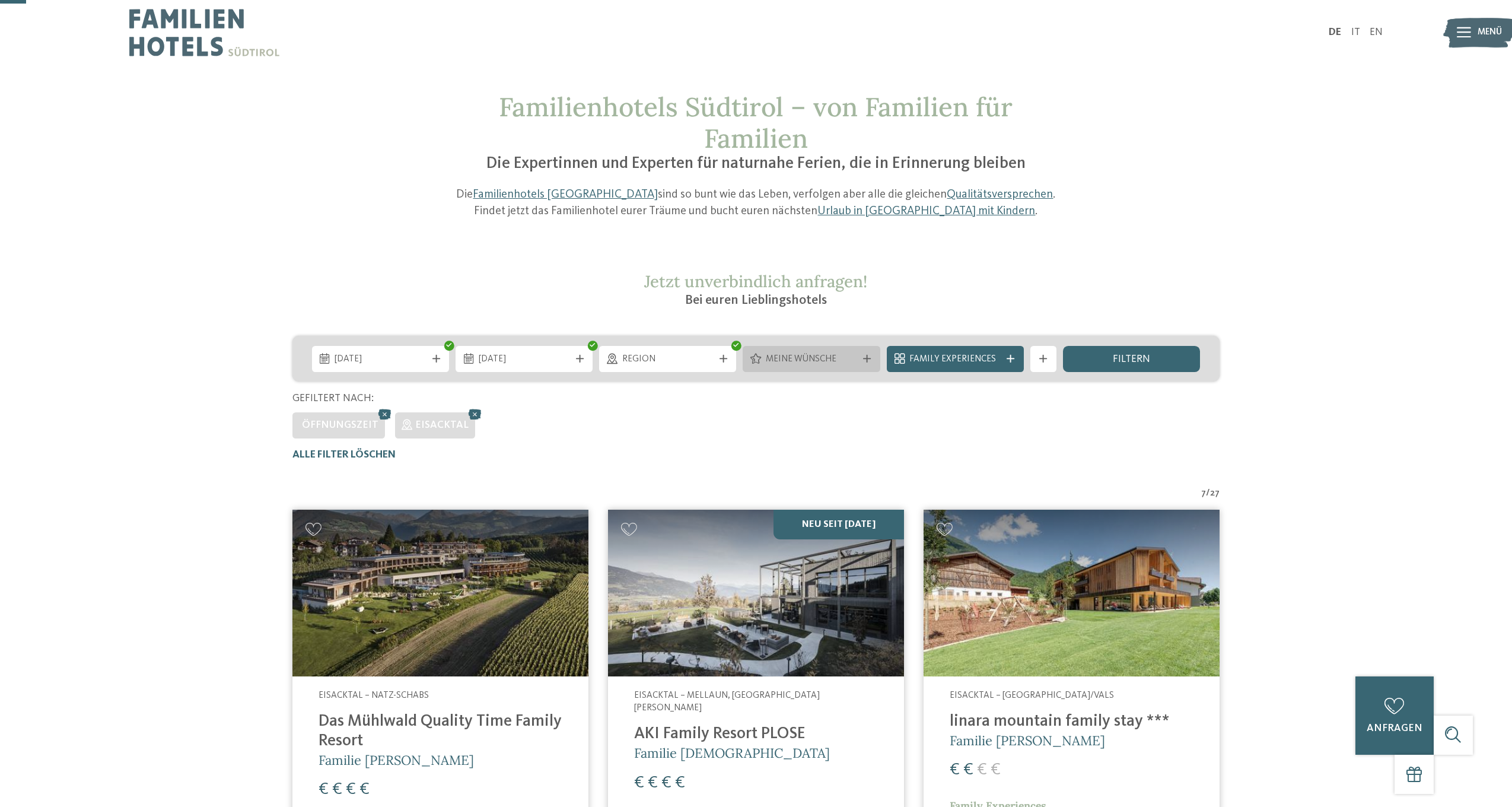
scroll to position [0, 0]
click at [773, 354] on span "Meine Wünsche" at bounding box center [811, 359] width 91 height 13
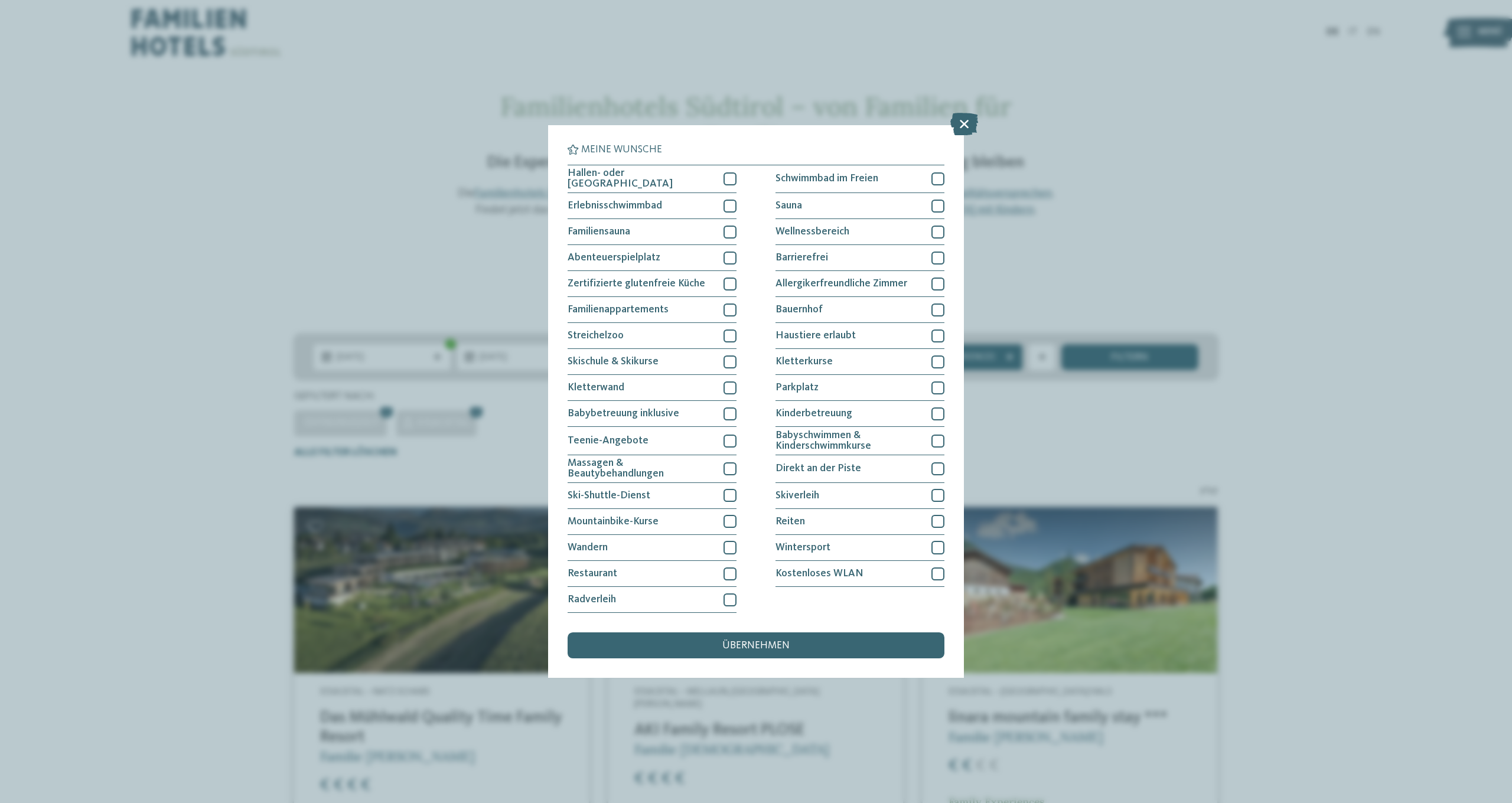
click at [1189, 110] on div "Meine Wünsche [GEOGRAPHIC_DATA] Schwimmbad im Freien" at bounding box center [756, 401] width 1512 height 803
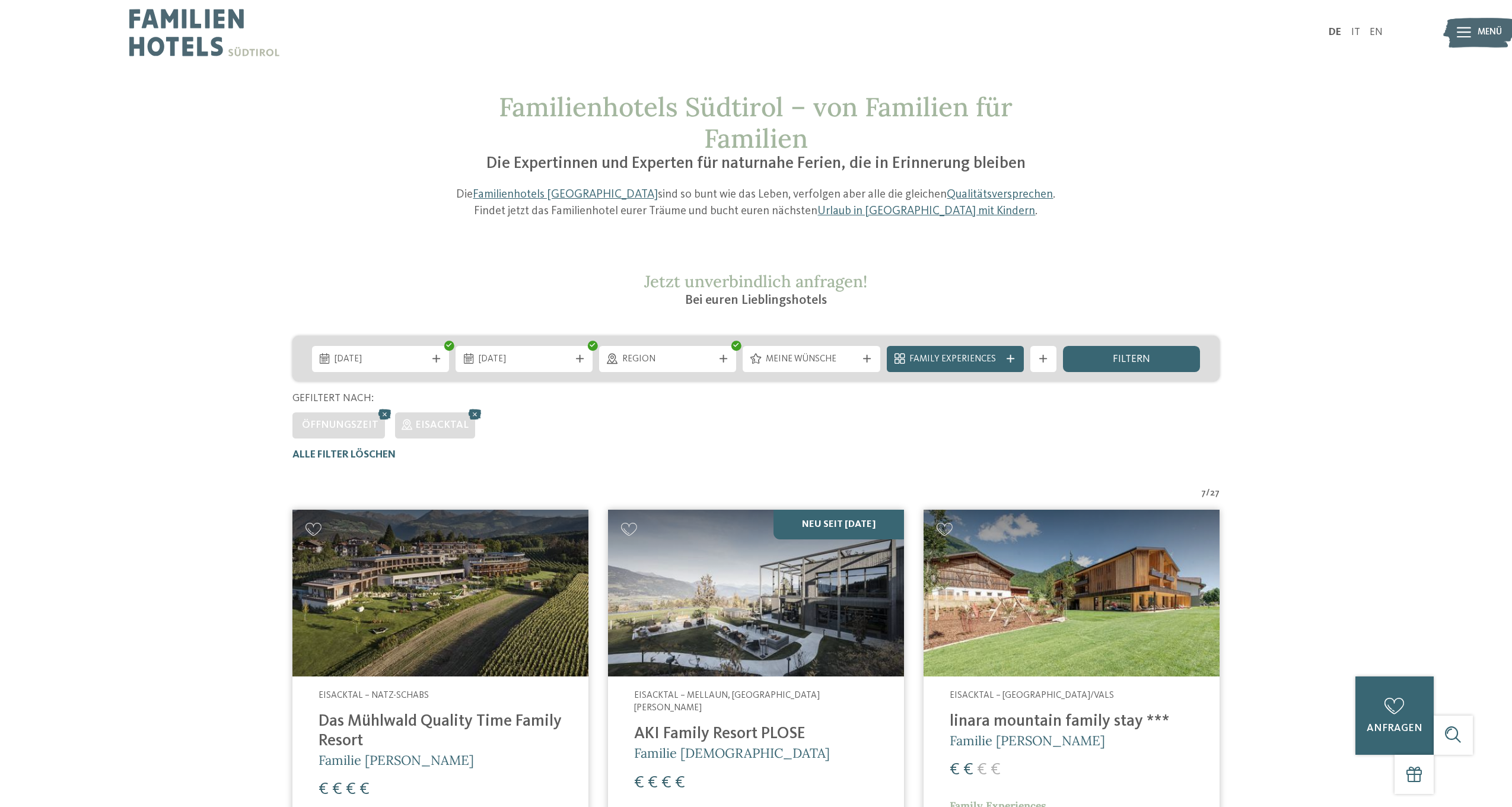
click at [706, 363] on div "Region" at bounding box center [667, 359] width 137 height 26
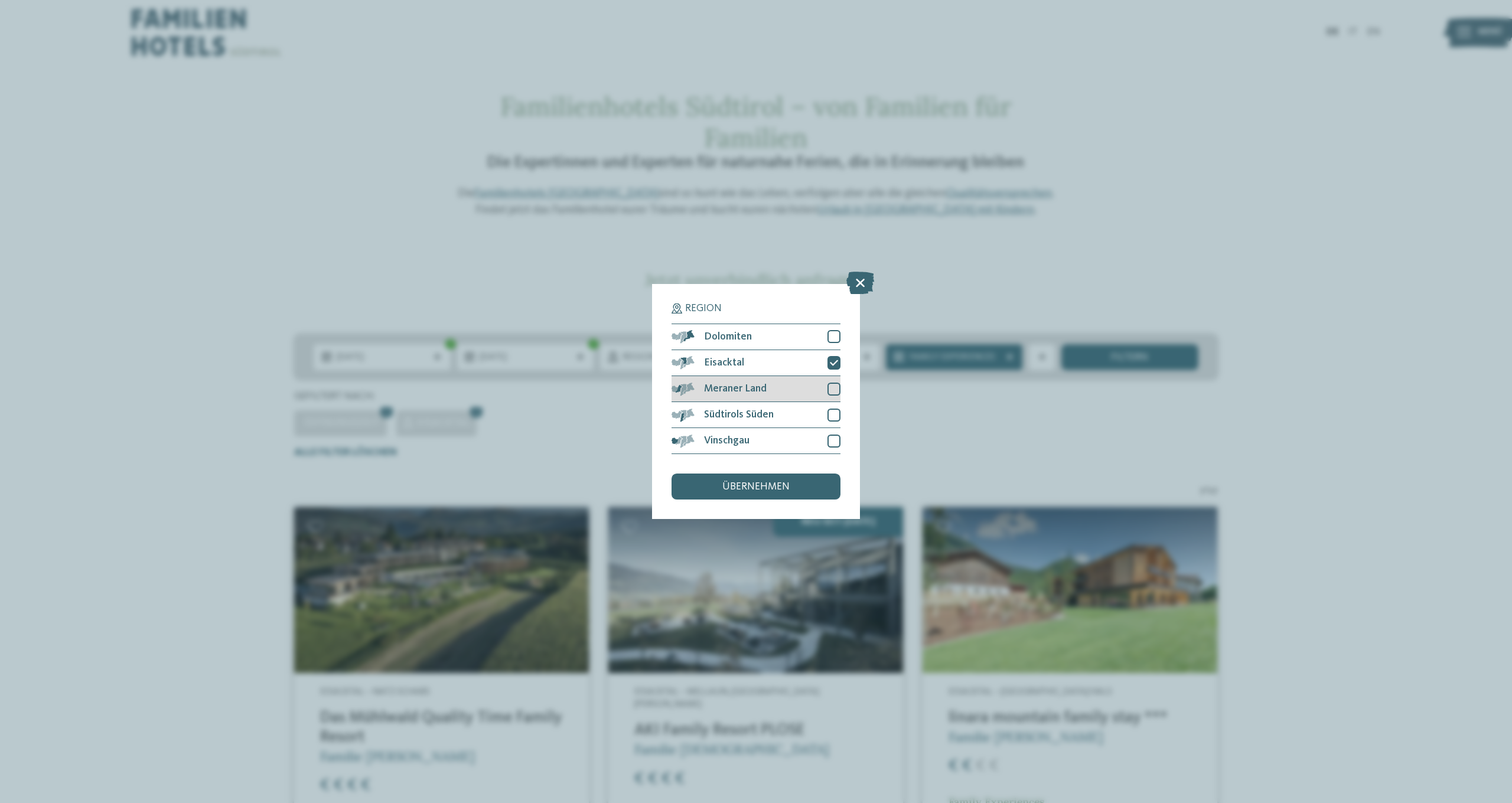
drag, startPoint x: 828, startPoint y: 299, endPoint x: 838, endPoint y: 313, distance: 17.2
click at [828, 356] on div at bounding box center [833, 362] width 13 height 13
click at [828, 409] on div at bounding box center [833, 415] width 13 height 13
click at [830, 411] on icon at bounding box center [834, 414] width 9 height 8
click at [838, 330] on div at bounding box center [833, 336] width 13 height 13
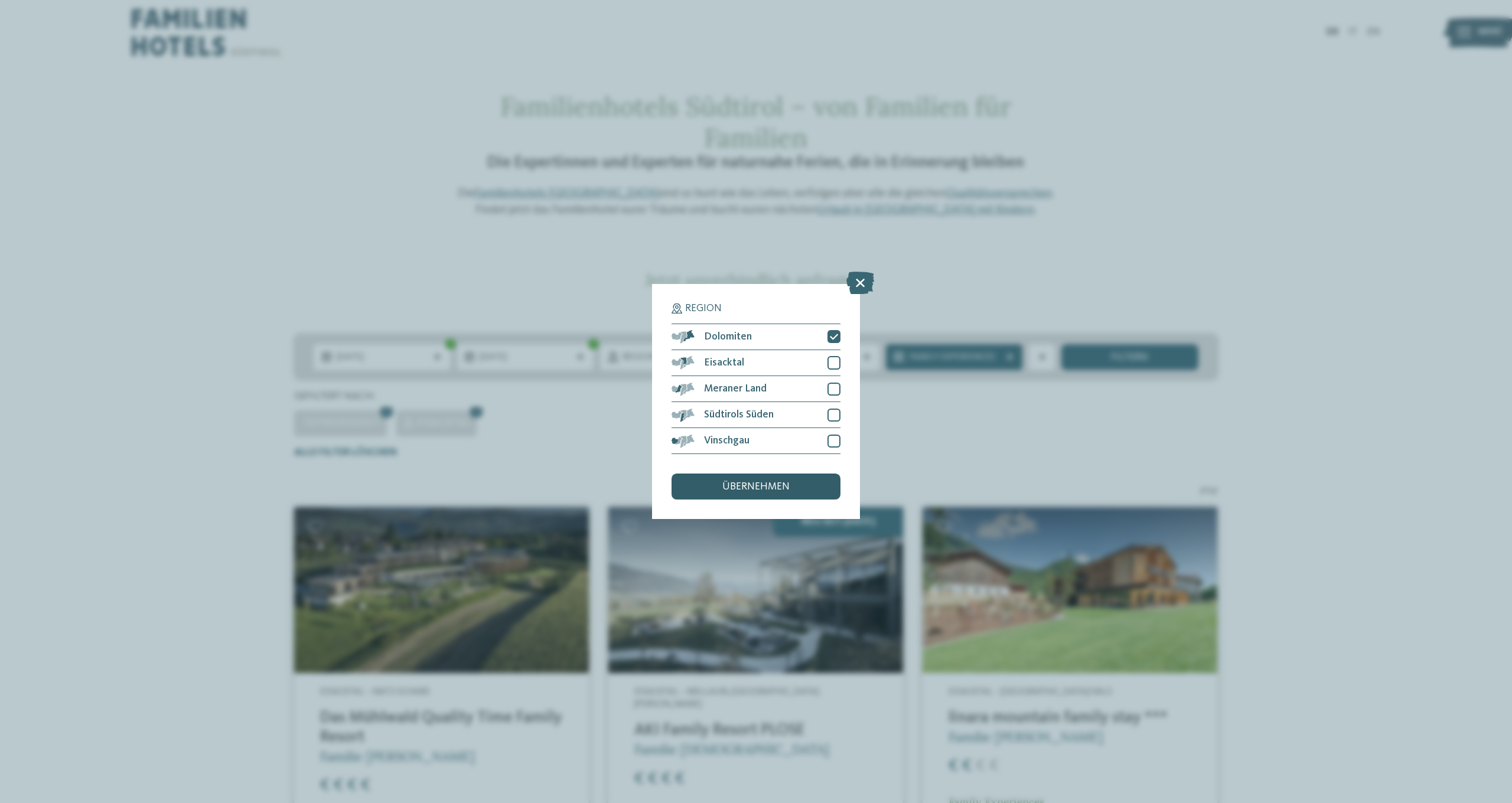
click at [797, 473] on div "übernehmen" at bounding box center [756, 486] width 169 height 26
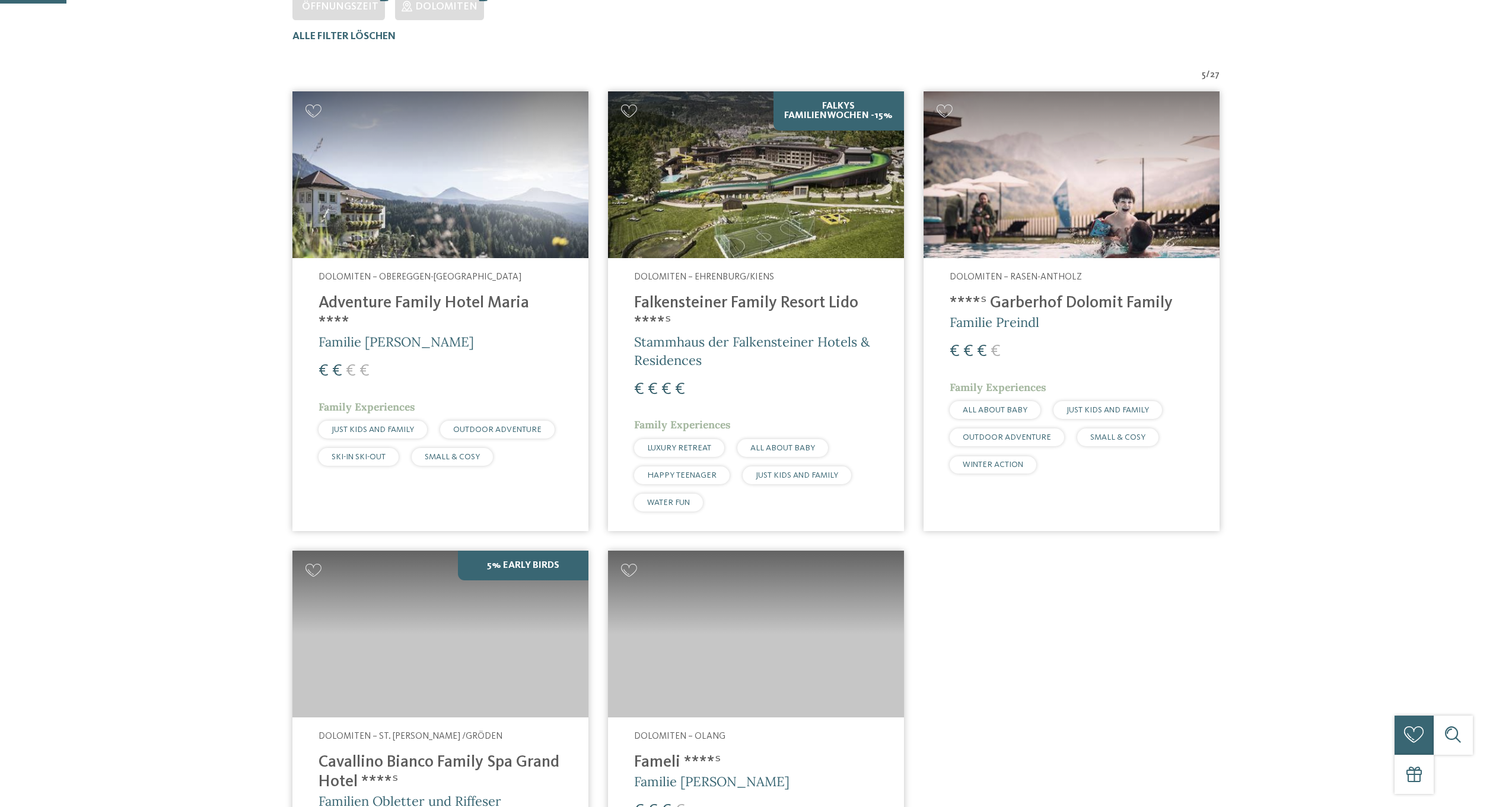
scroll to position [432, 0]
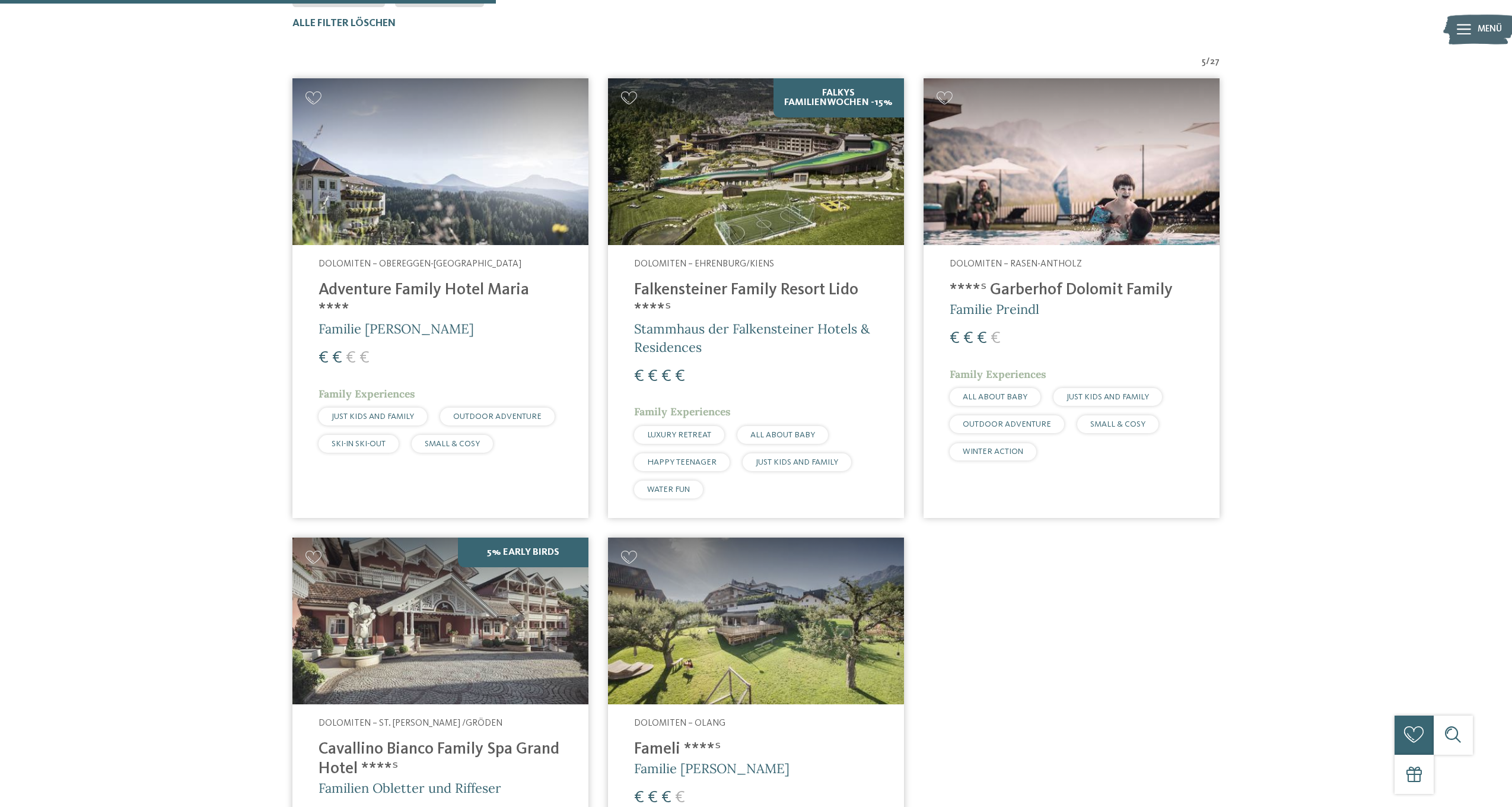
click at [481, 170] on img at bounding box center [440, 161] width 296 height 167
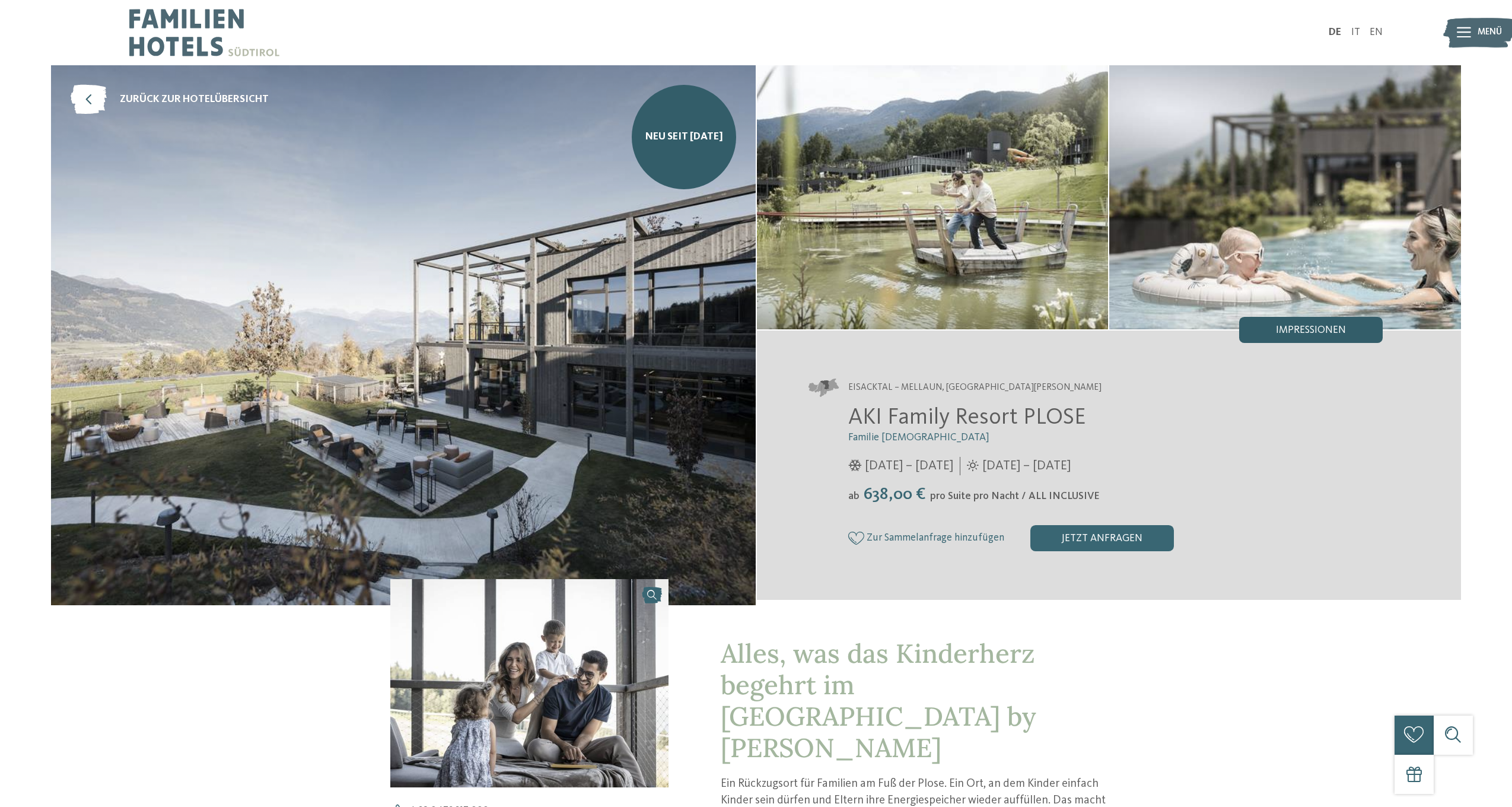
click at [1342, 330] on span "Impressionen" at bounding box center [1311, 331] width 70 height 10
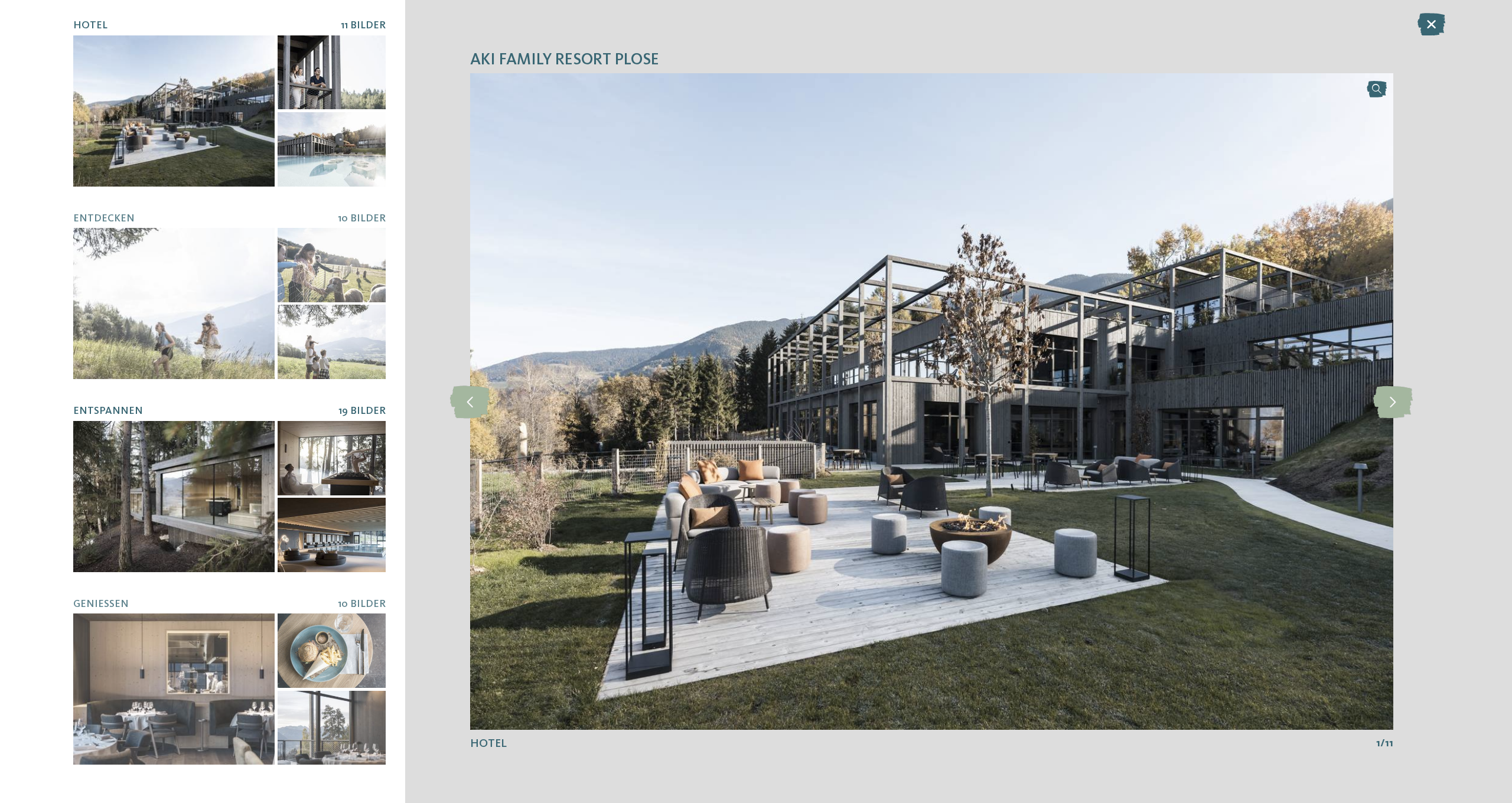
click at [144, 544] on div at bounding box center [174, 496] width 201 height 151
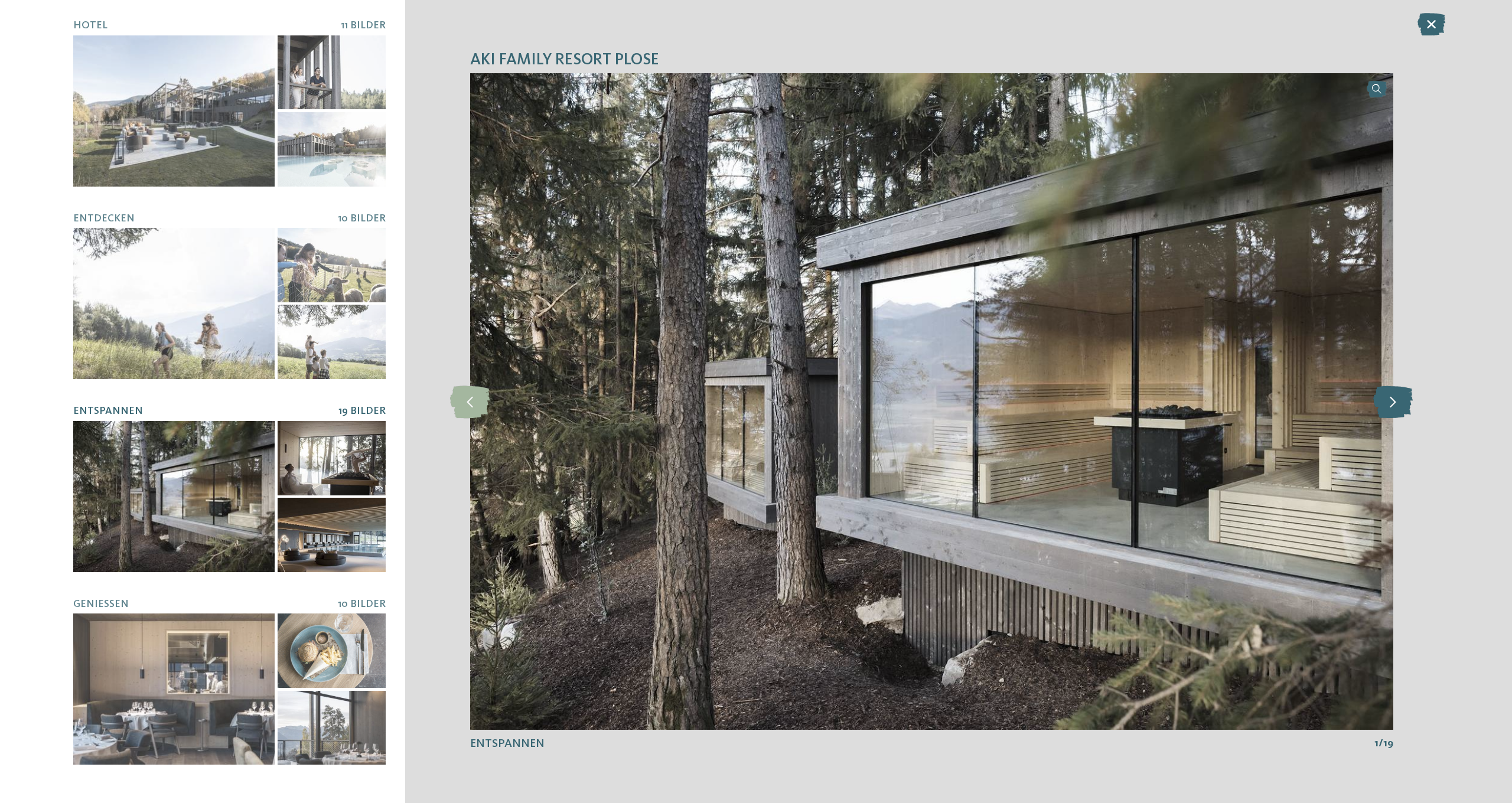
click at [1382, 407] on icon at bounding box center [1393, 401] width 40 height 33
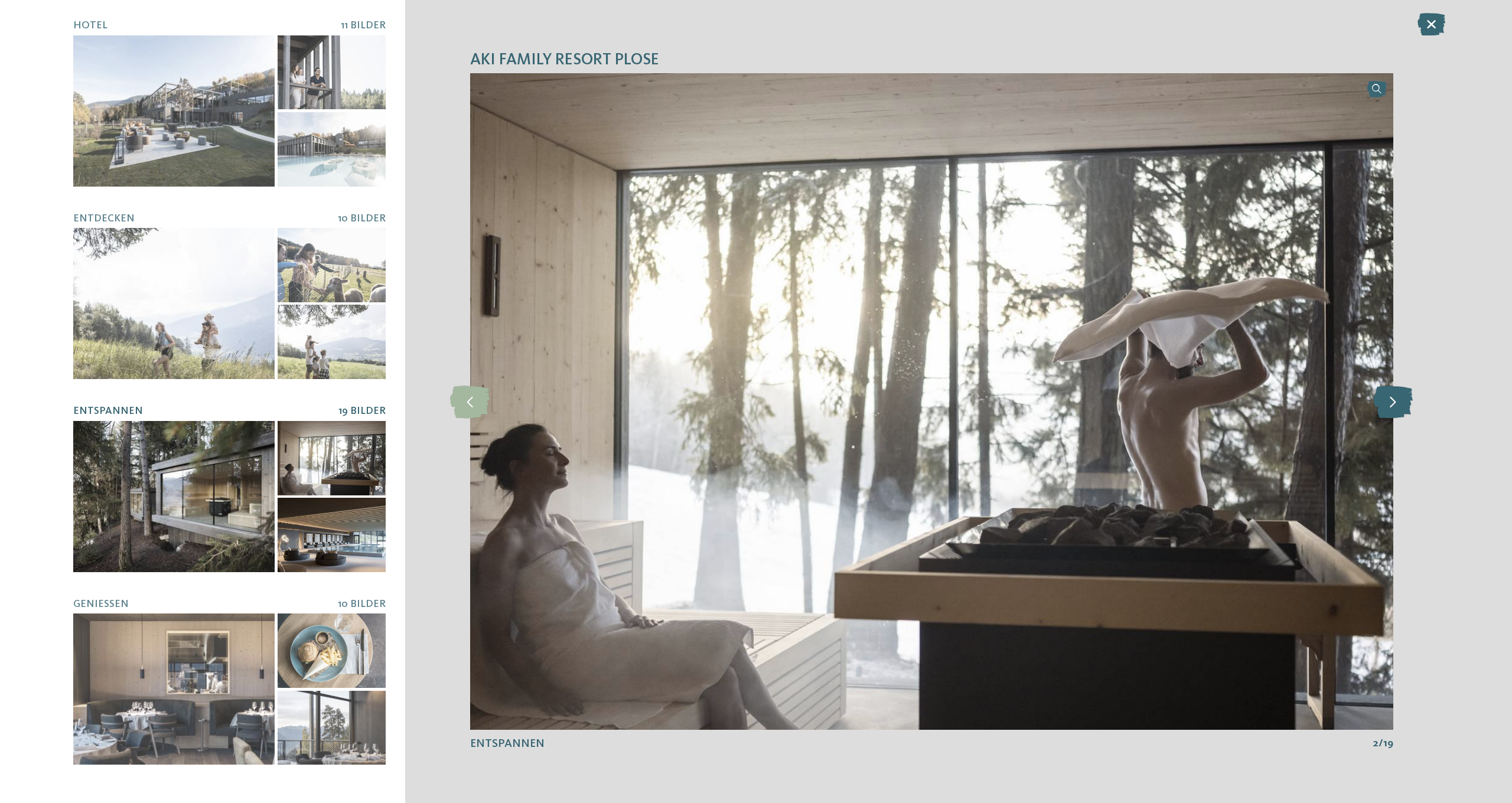
click at [1384, 407] on icon at bounding box center [1393, 401] width 40 height 33
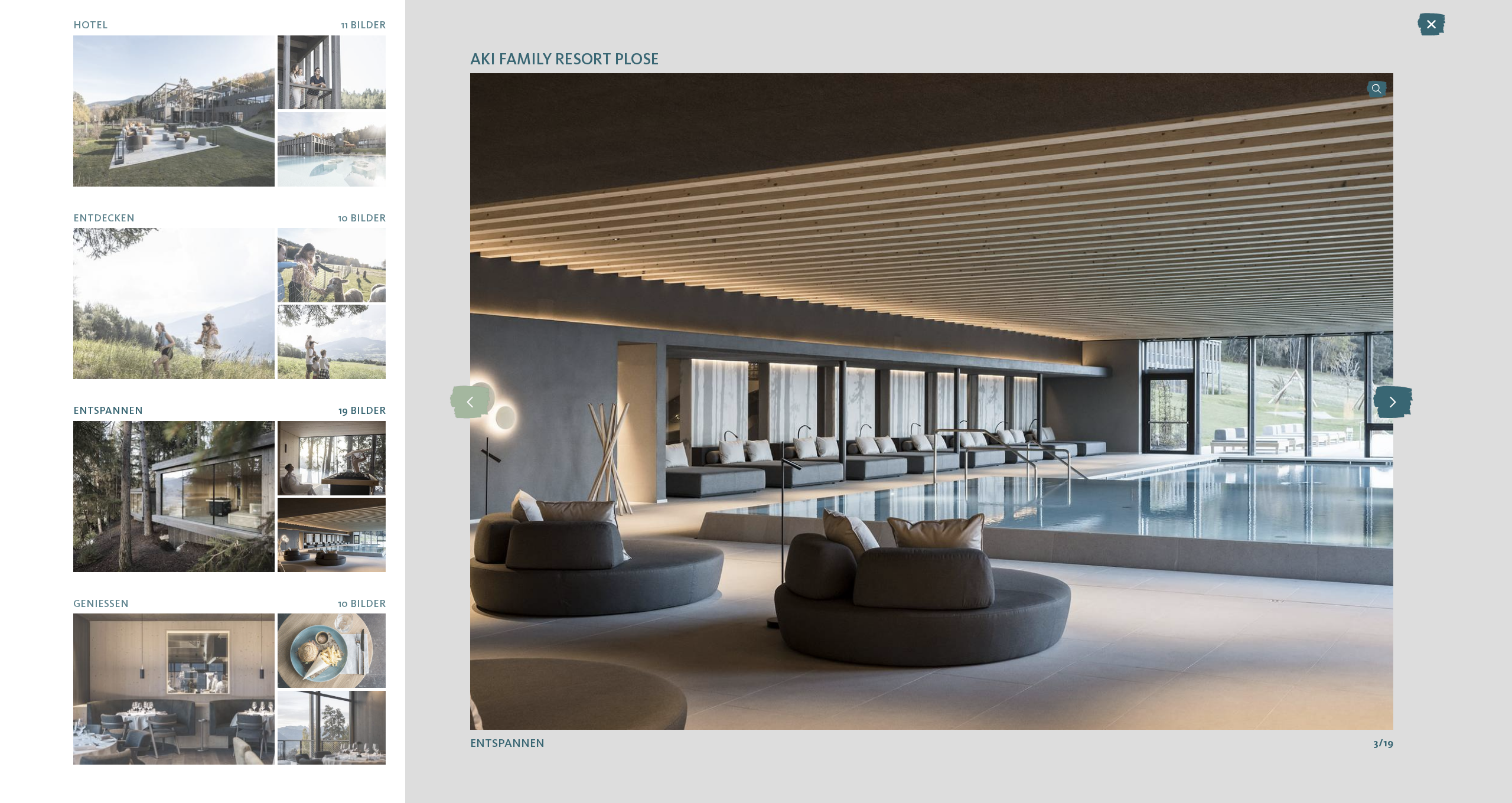
click at [1387, 405] on icon at bounding box center [1393, 401] width 40 height 33
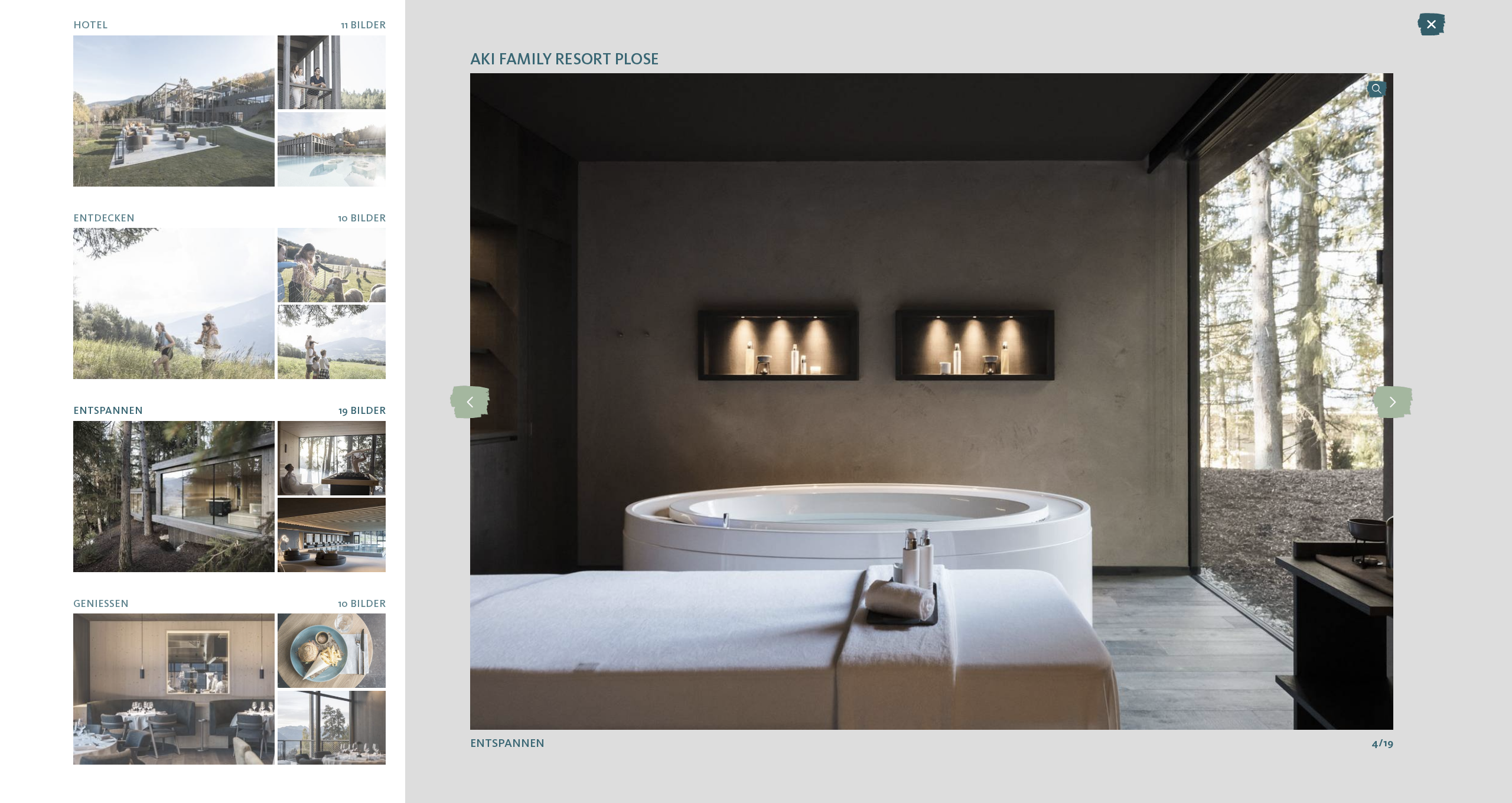
click at [1436, 18] on icon at bounding box center [1431, 24] width 27 height 22
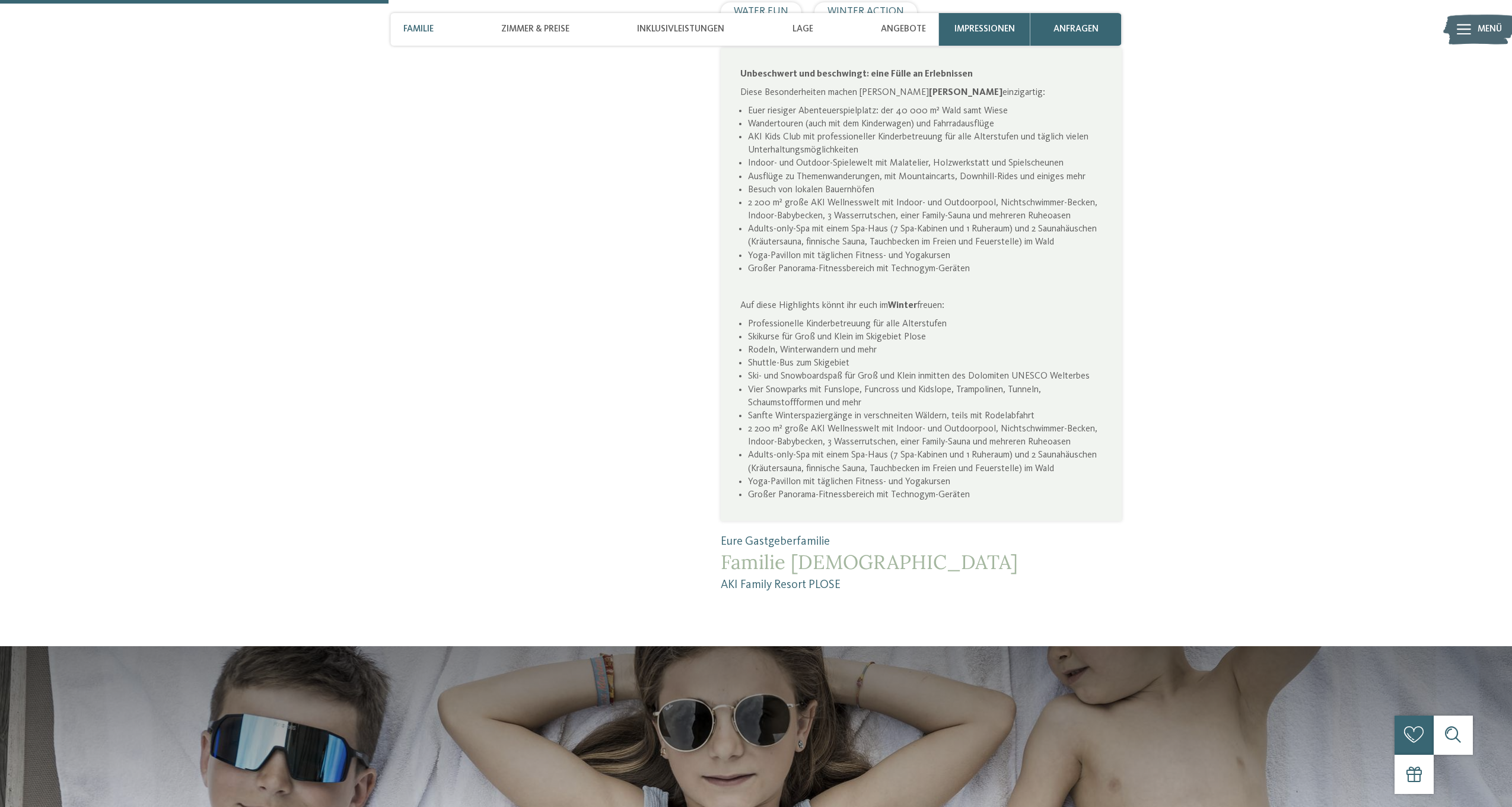
scroll to position [1036, 0]
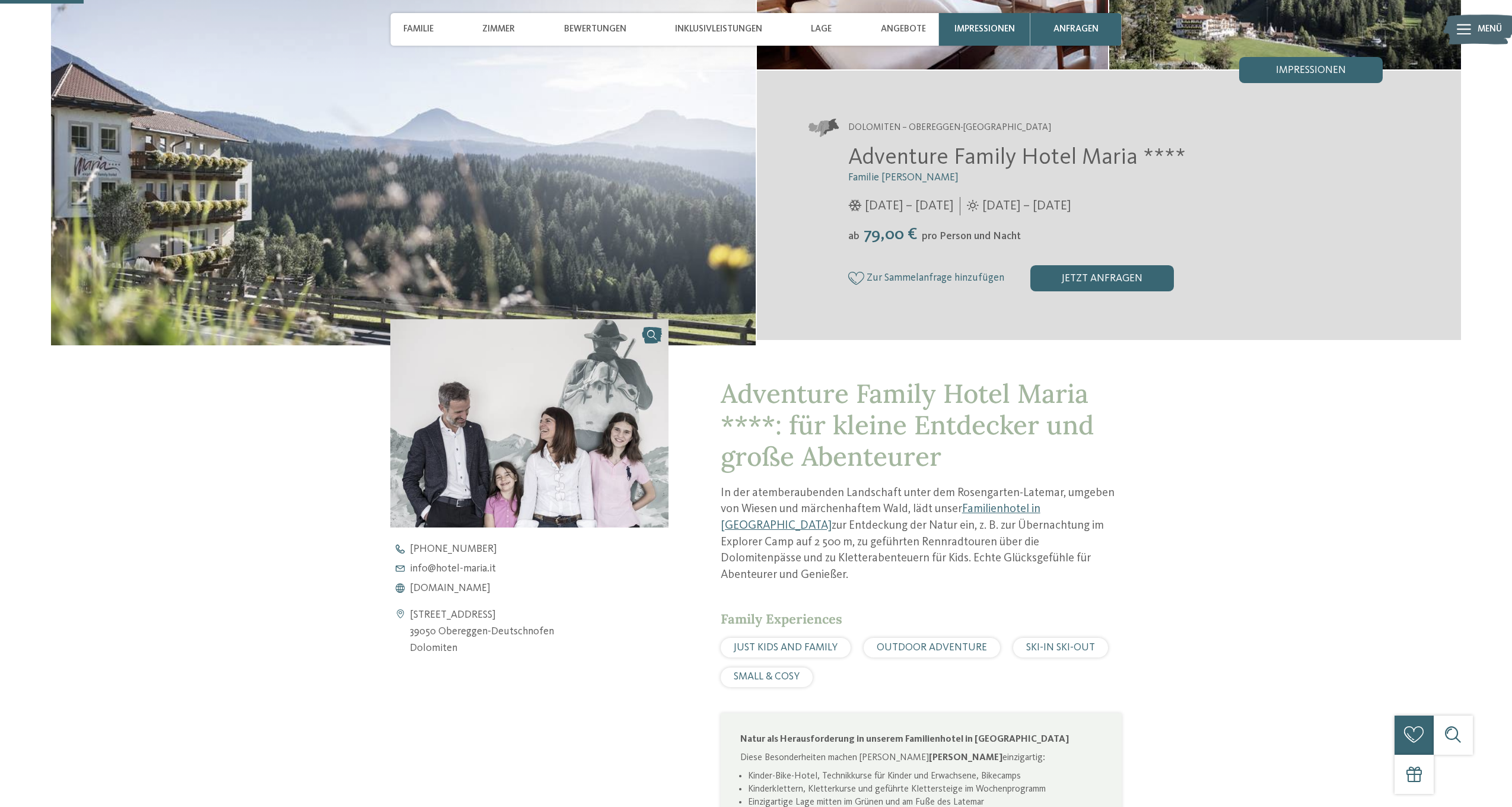
scroll to position [166, 0]
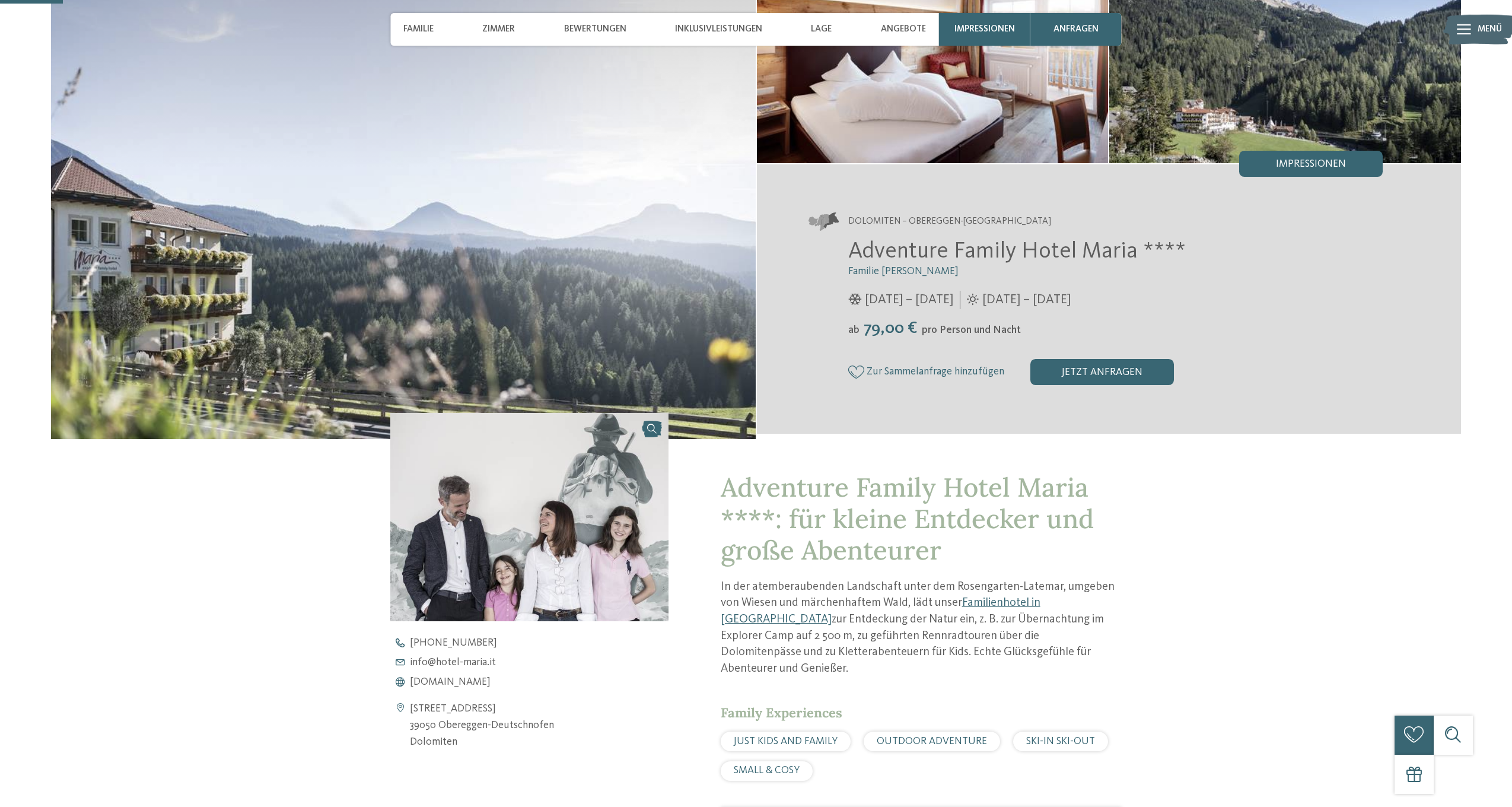
click at [1286, 180] on div "Dolomiten – Obereggen-[GEOGRAPHIC_DATA] Adventure Family Hotel Maria **** Famil…" at bounding box center [1109, 299] width 705 height 237
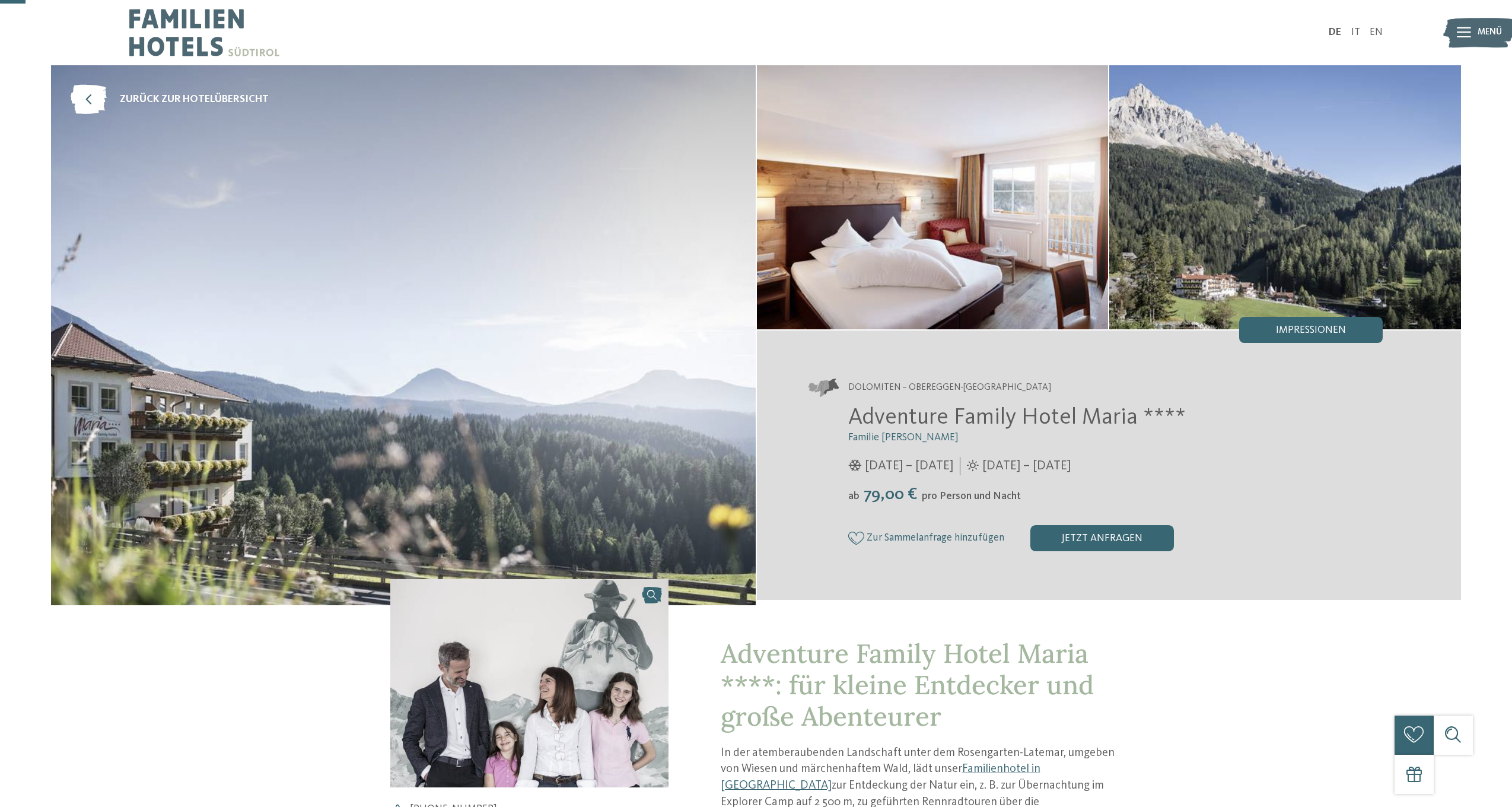
scroll to position [0, 0]
